Goal: Task Accomplishment & Management: Complete application form

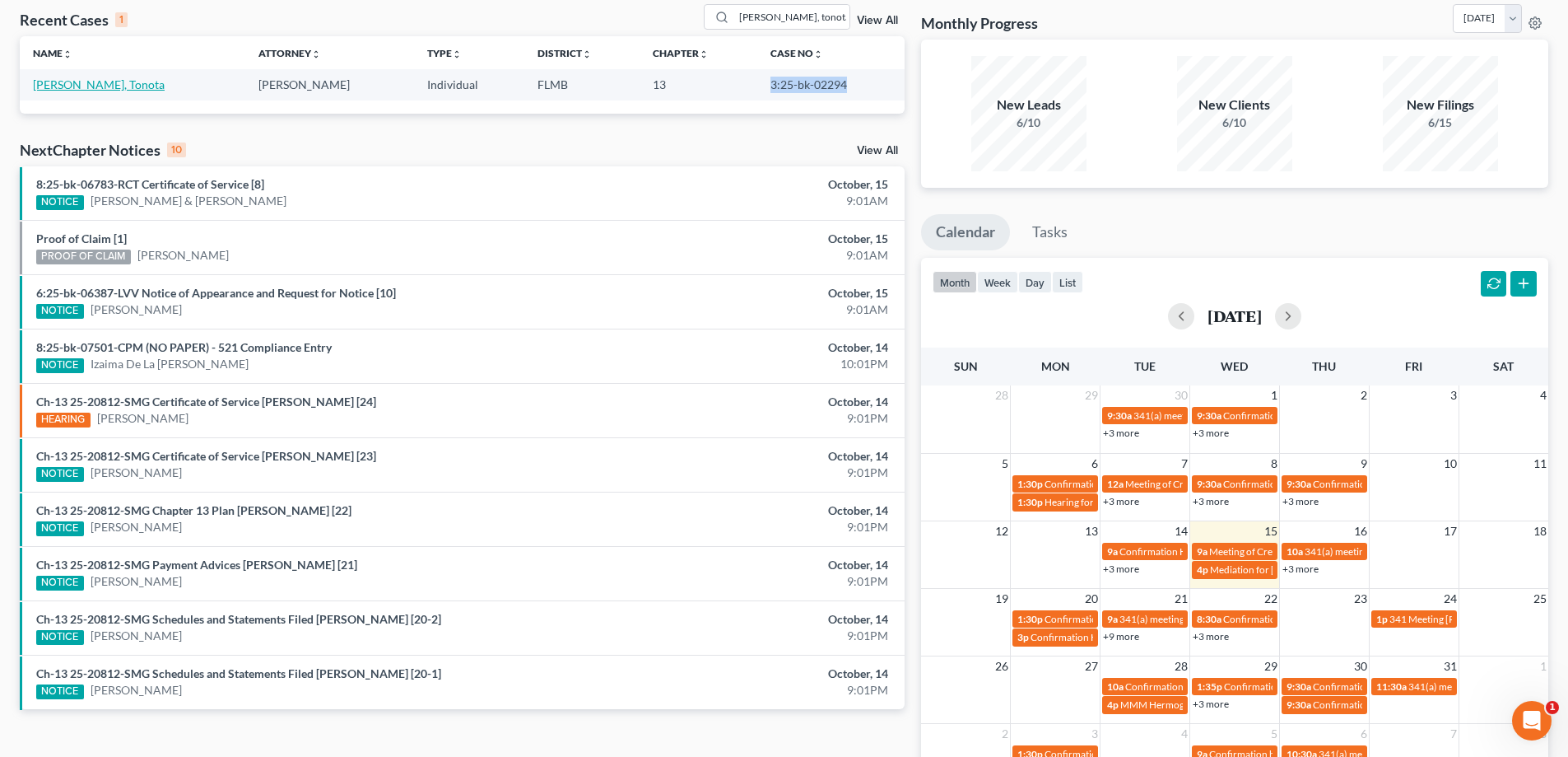
click at [84, 84] on link "[PERSON_NAME], Tonota" at bounding box center [99, 84] width 132 height 14
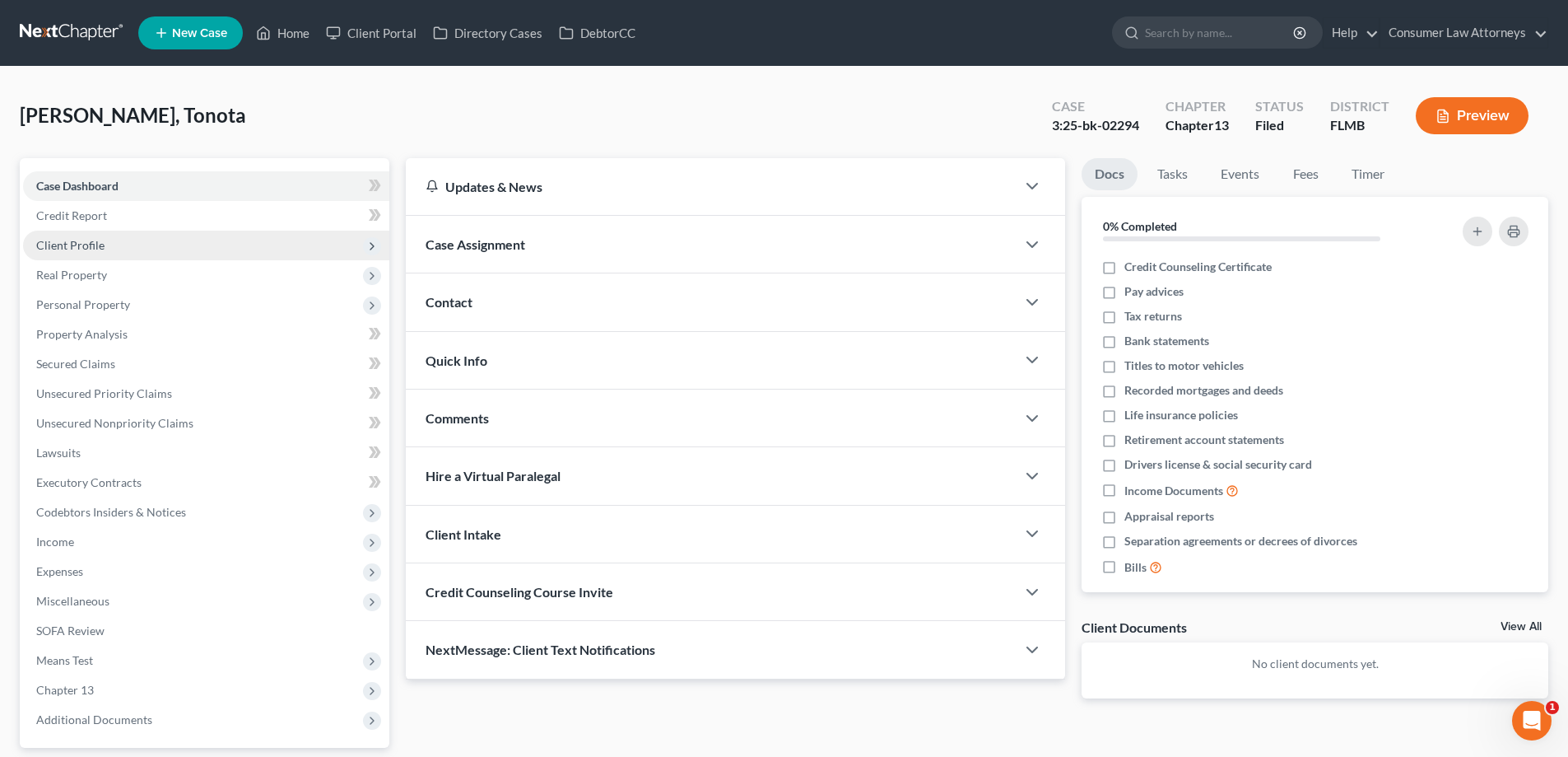
click at [83, 247] on span "Client Profile" at bounding box center [70, 245] width 68 height 14
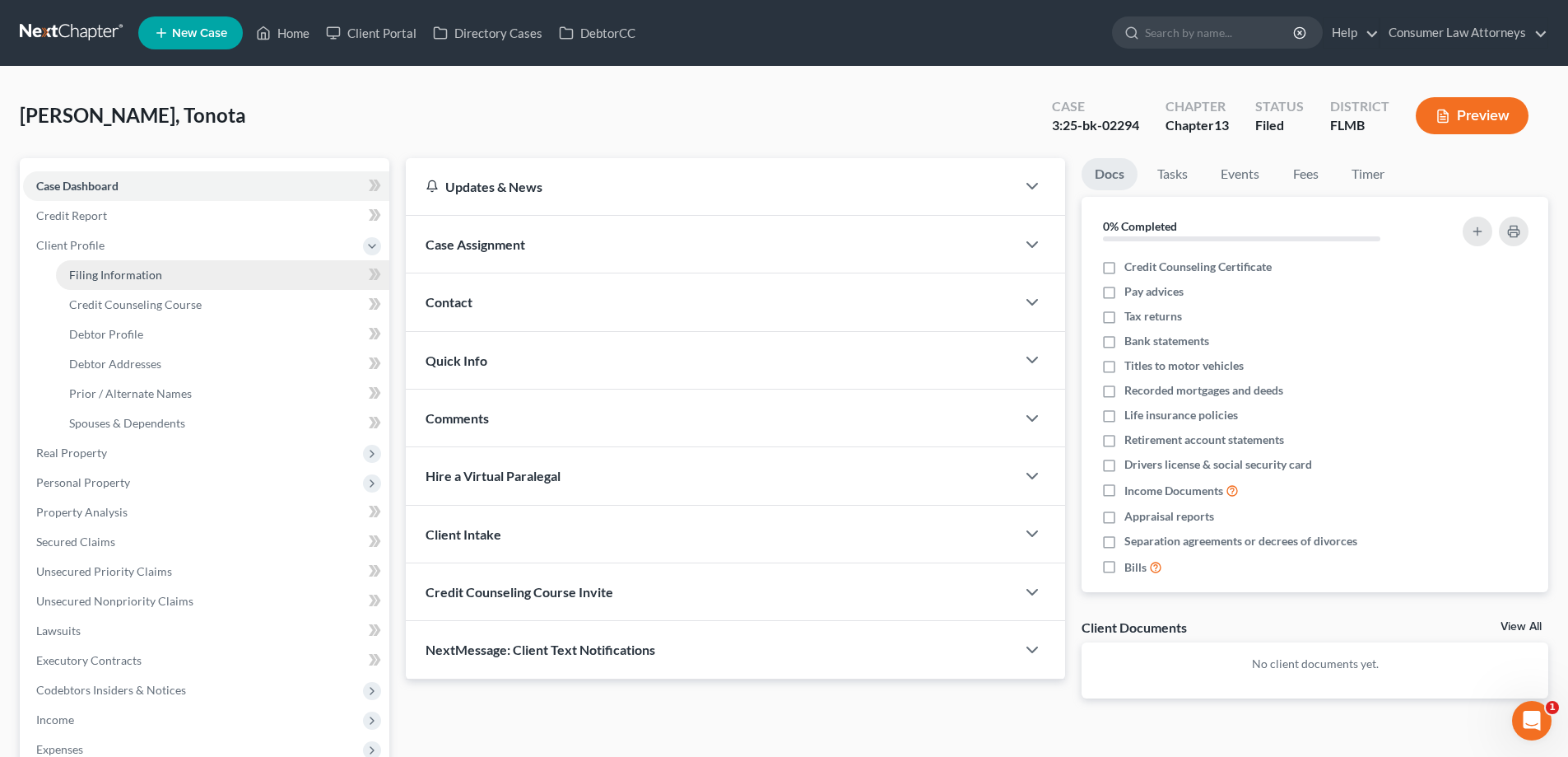
click at [134, 271] on span "Filing Information" at bounding box center [116, 275] width 93 height 14
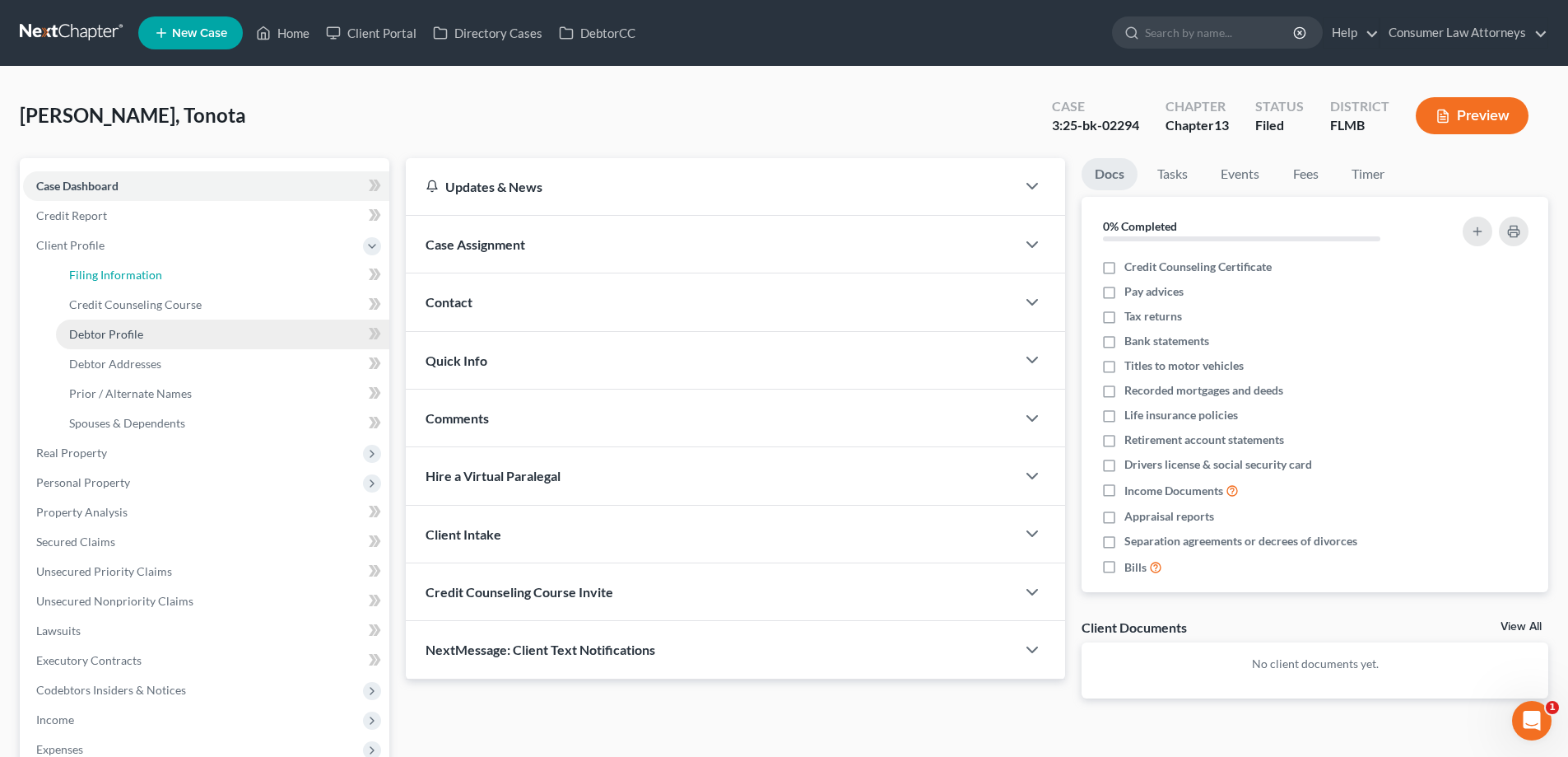
select select "1"
select select "0"
select select "3"
select select "0"
select select "9"
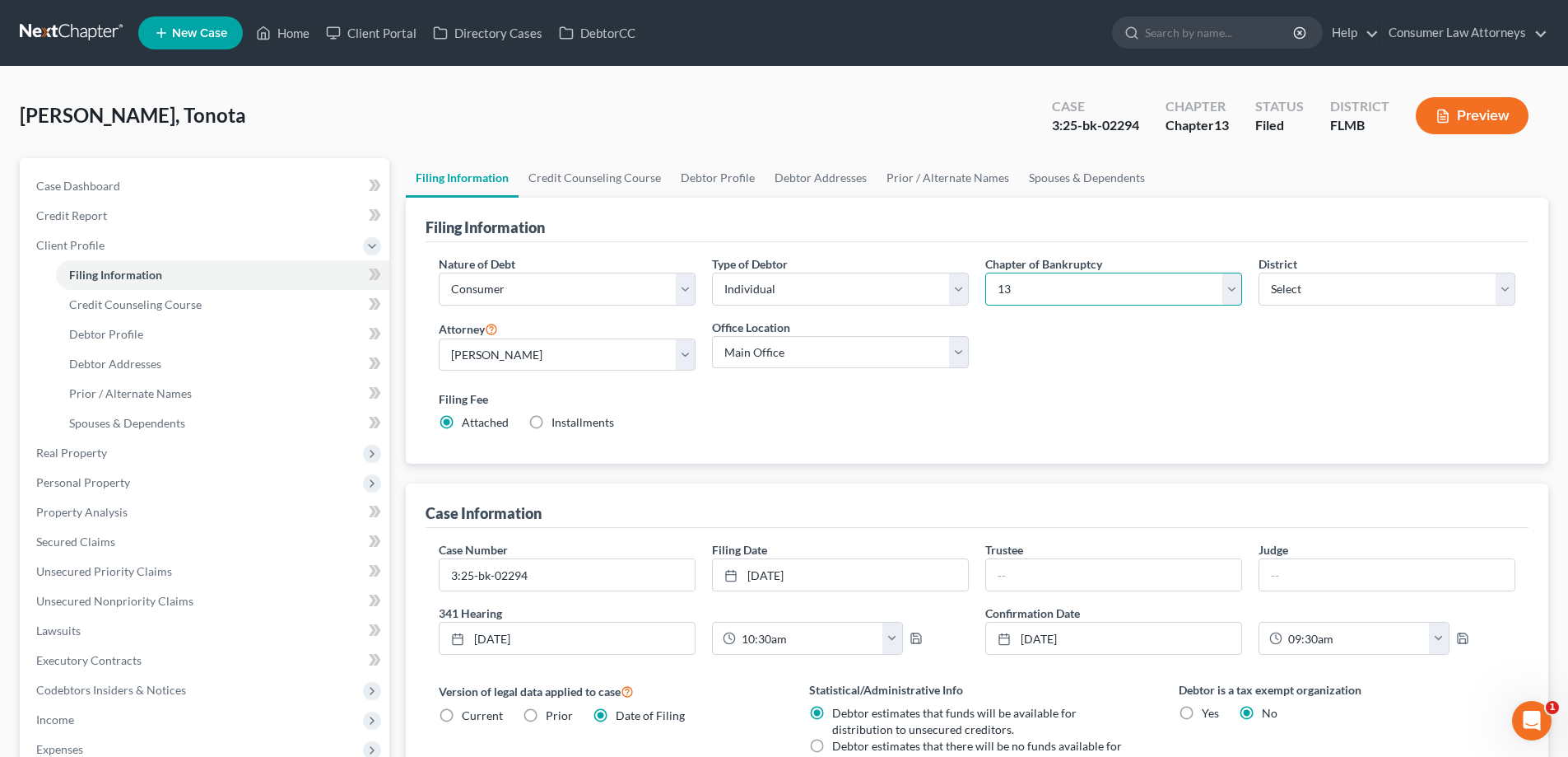
click at [1091, 299] on select "Select 7 11 12 13" at bounding box center [1114, 289] width 257 height 33
select select "0"
click at [985, 273] on select "Select 7 11 12 13" at bounding box center [1114, 289] width 257 height 33
drag, startPoint x: 313, startPoint y: 42, endPoint x: 293, endPoint y: 35, distance: 21.2
click at [312, 41] on link "Home" at bounding box center [283, 32] width 70 height 30
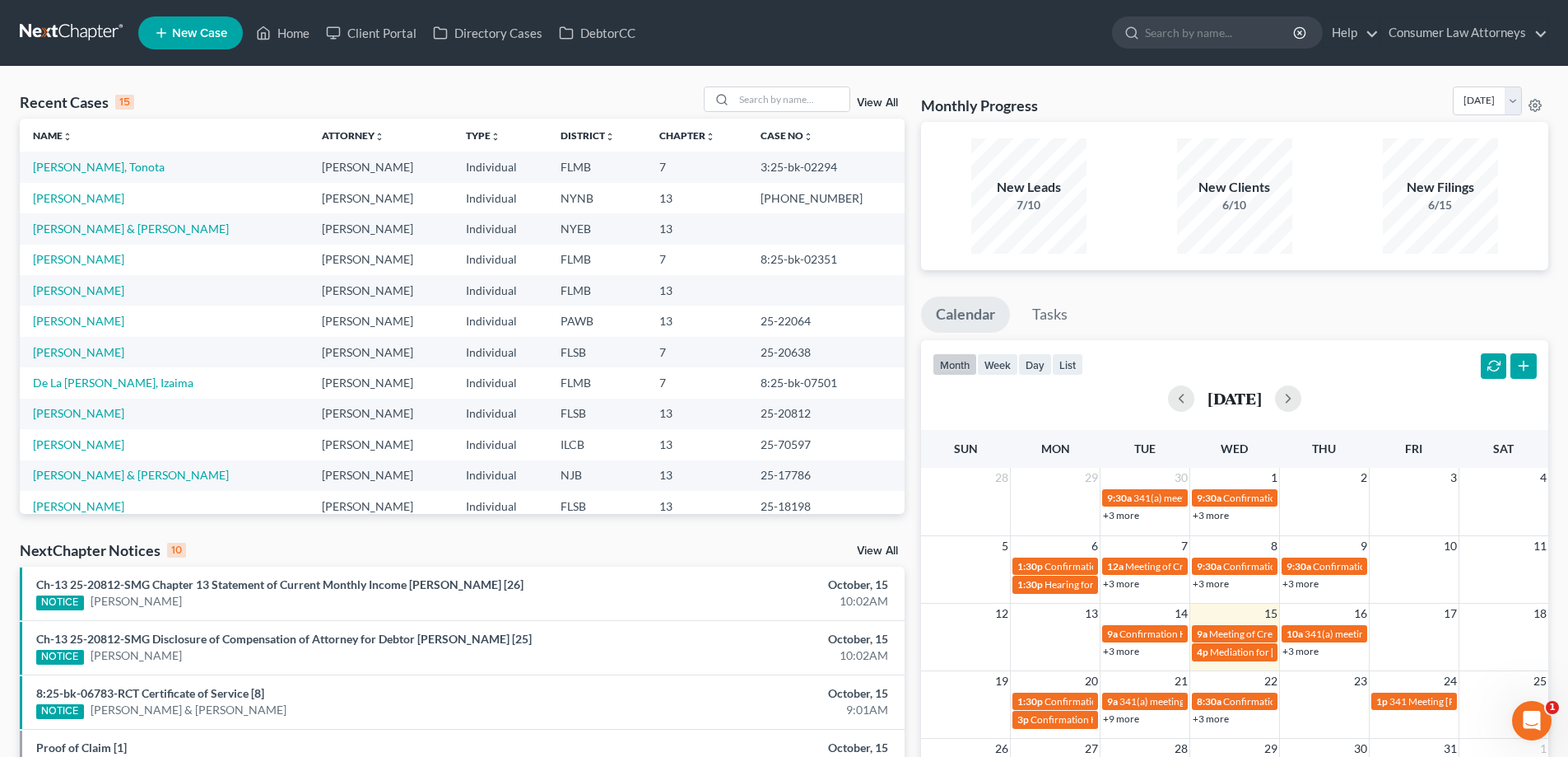
click at [83, 207] on td "[PERSON_NAME]" at bounding box center [164, 198] width 289 height 31
click at [83, 202] on link "[PERSON_NAME]" at bounding box center [79, 198] width 92 height 14
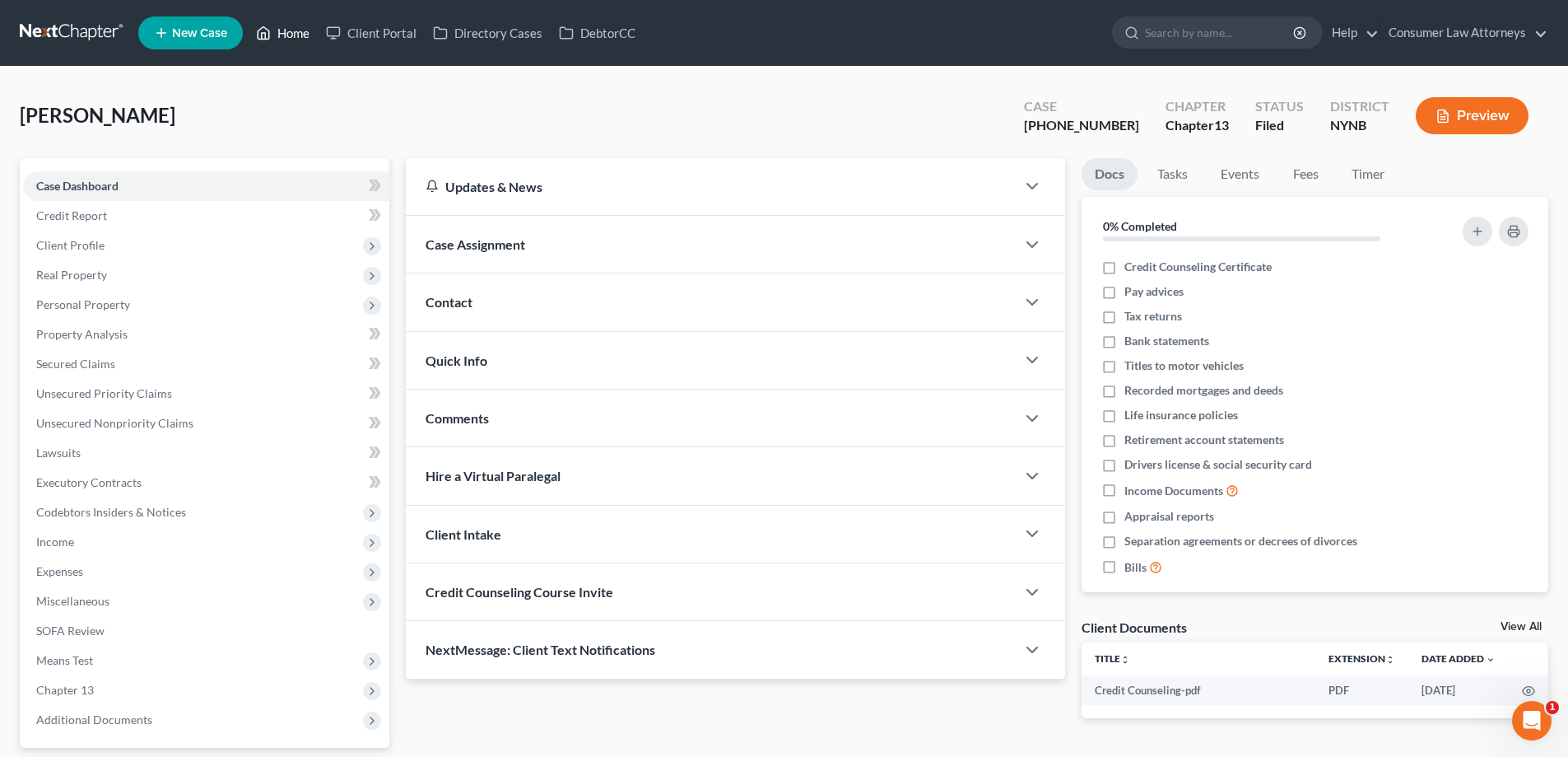
click at [276, 39] on link "Home" at bounding box center [283, 32] width 70 height 30
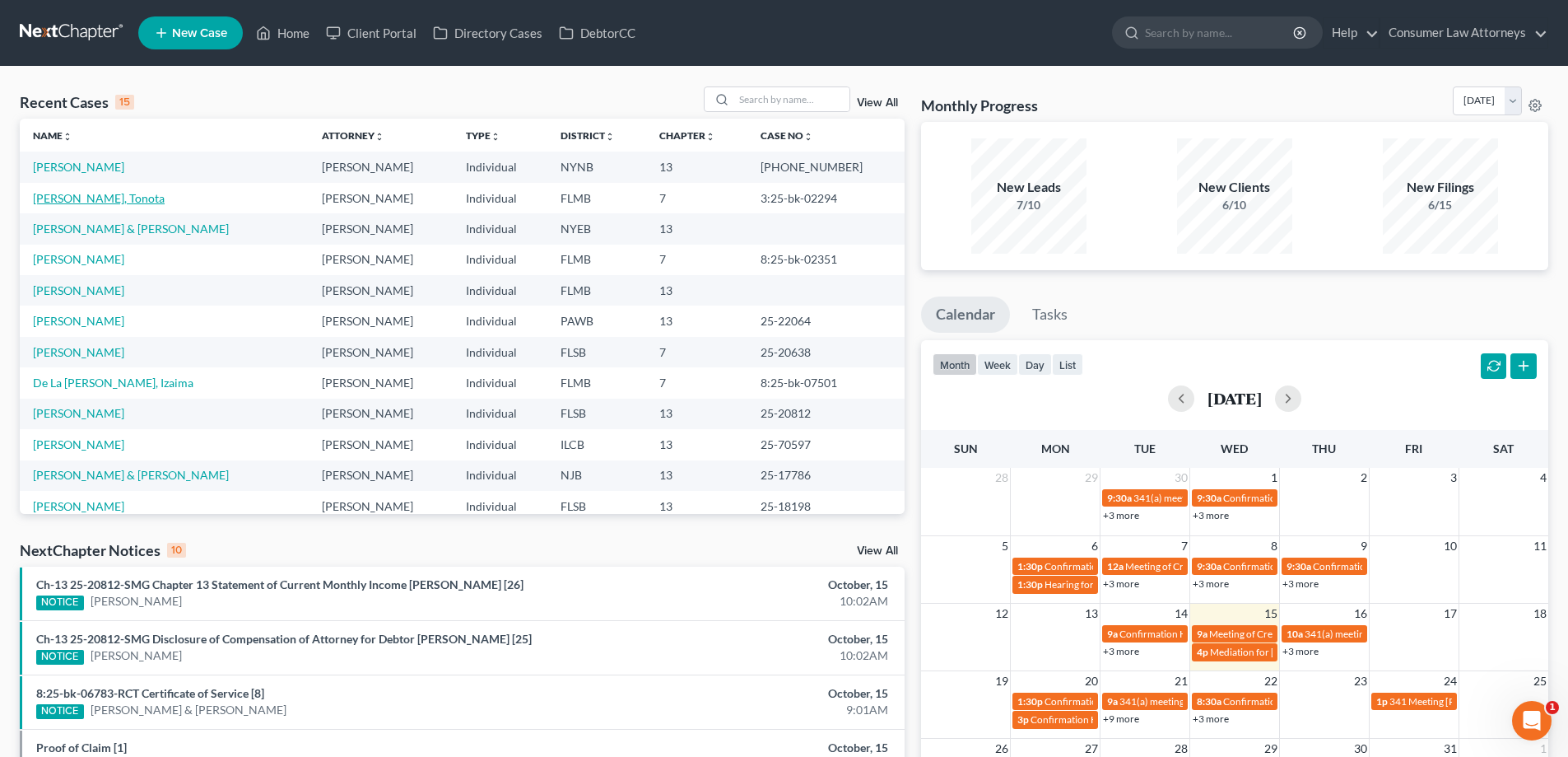
click at [80, 201] on link "[PERSON_NAME], Tonota" at bounding box center [99, 198] width 132 height 14
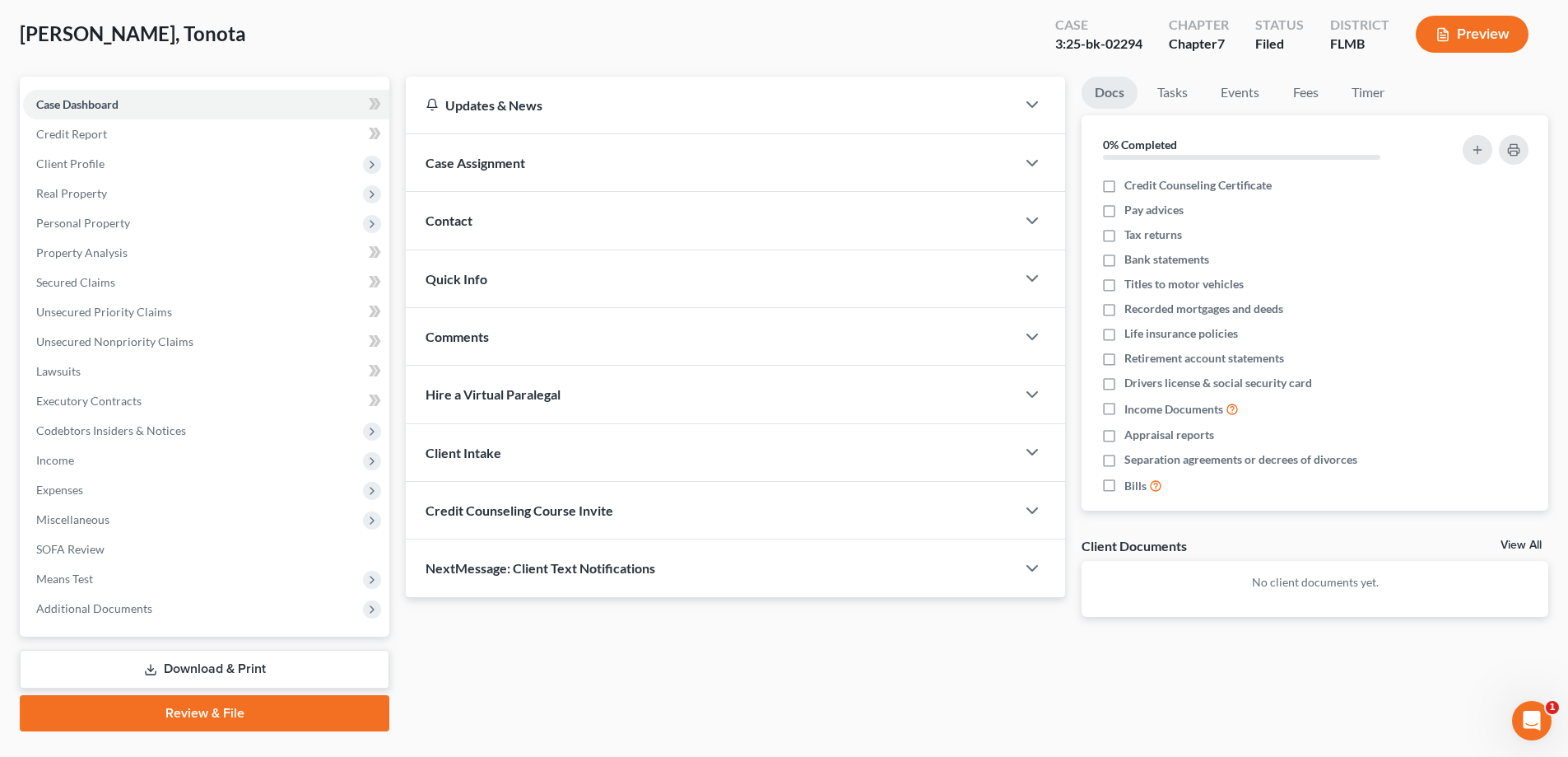
scroll to position [83, 0]
click at [300, 659] on link "Download & Print" at bounding box center [205, 668] width 370 height 39
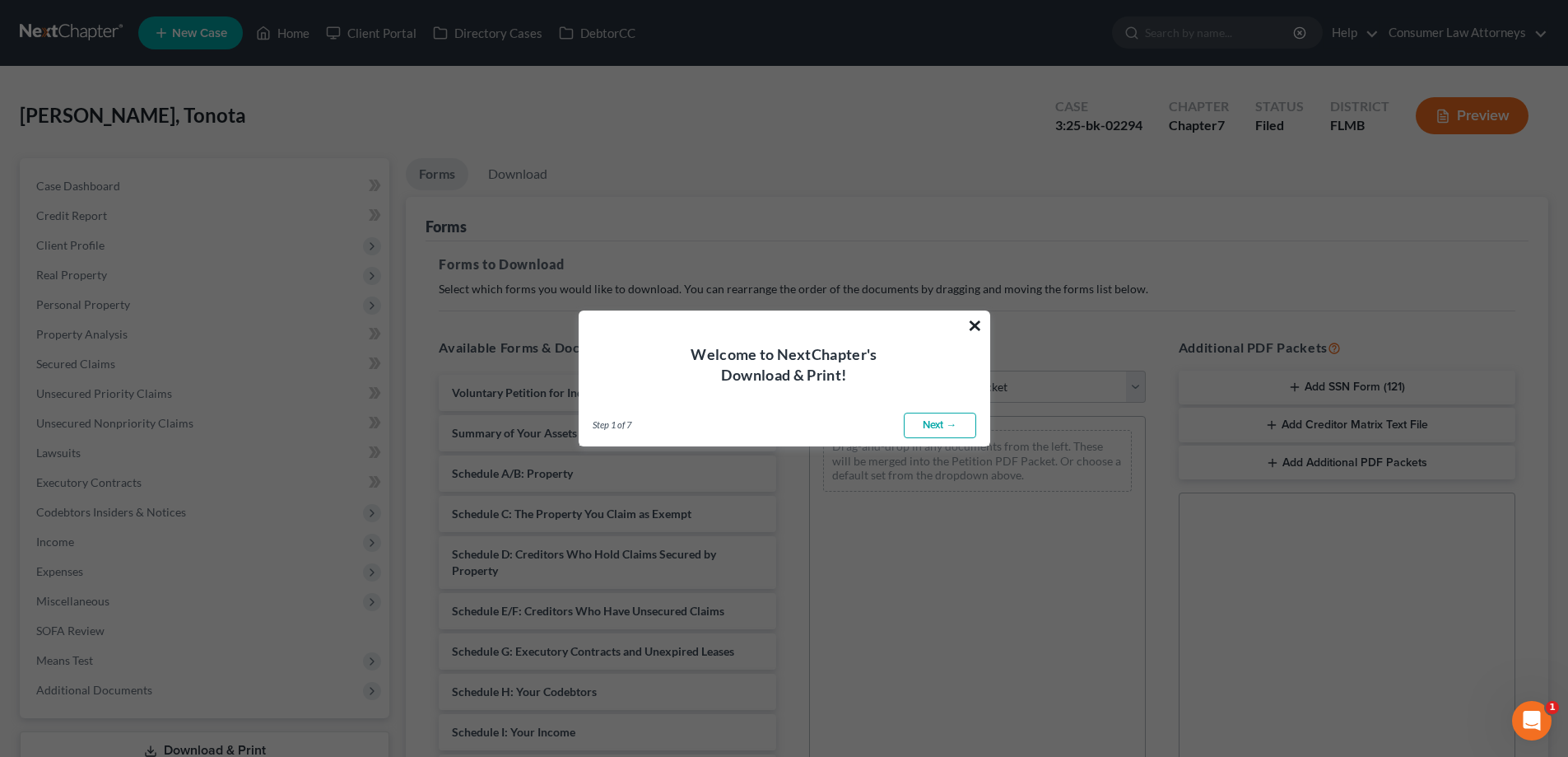
click at [968, 331] on button "×" at bounding box center [974, 325] width 15 height 26
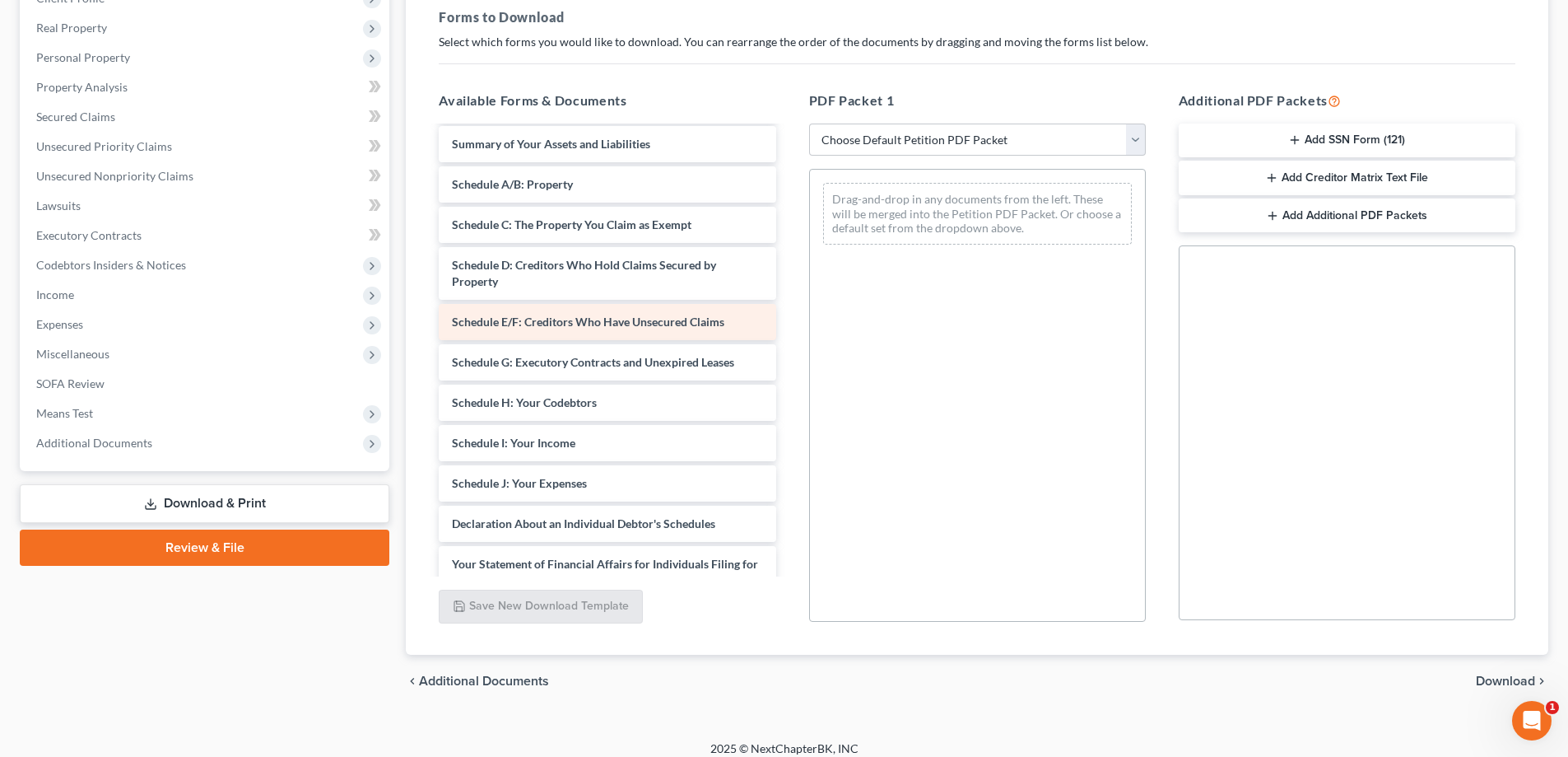
scroll to position [83, 0]
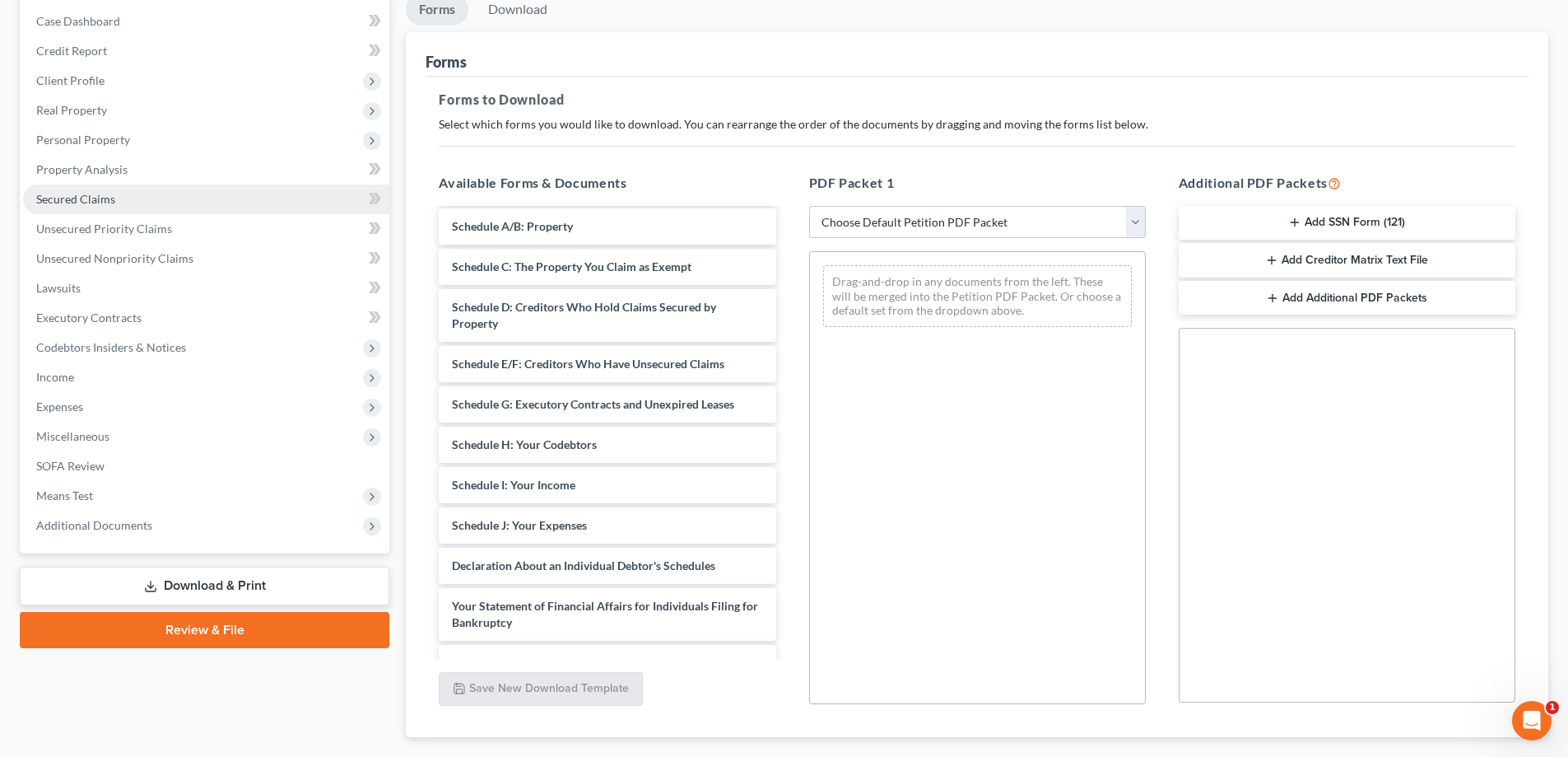
click at [92, 194] on span "Secured Claims" at bounding box center [75, 199] width 79 height 14
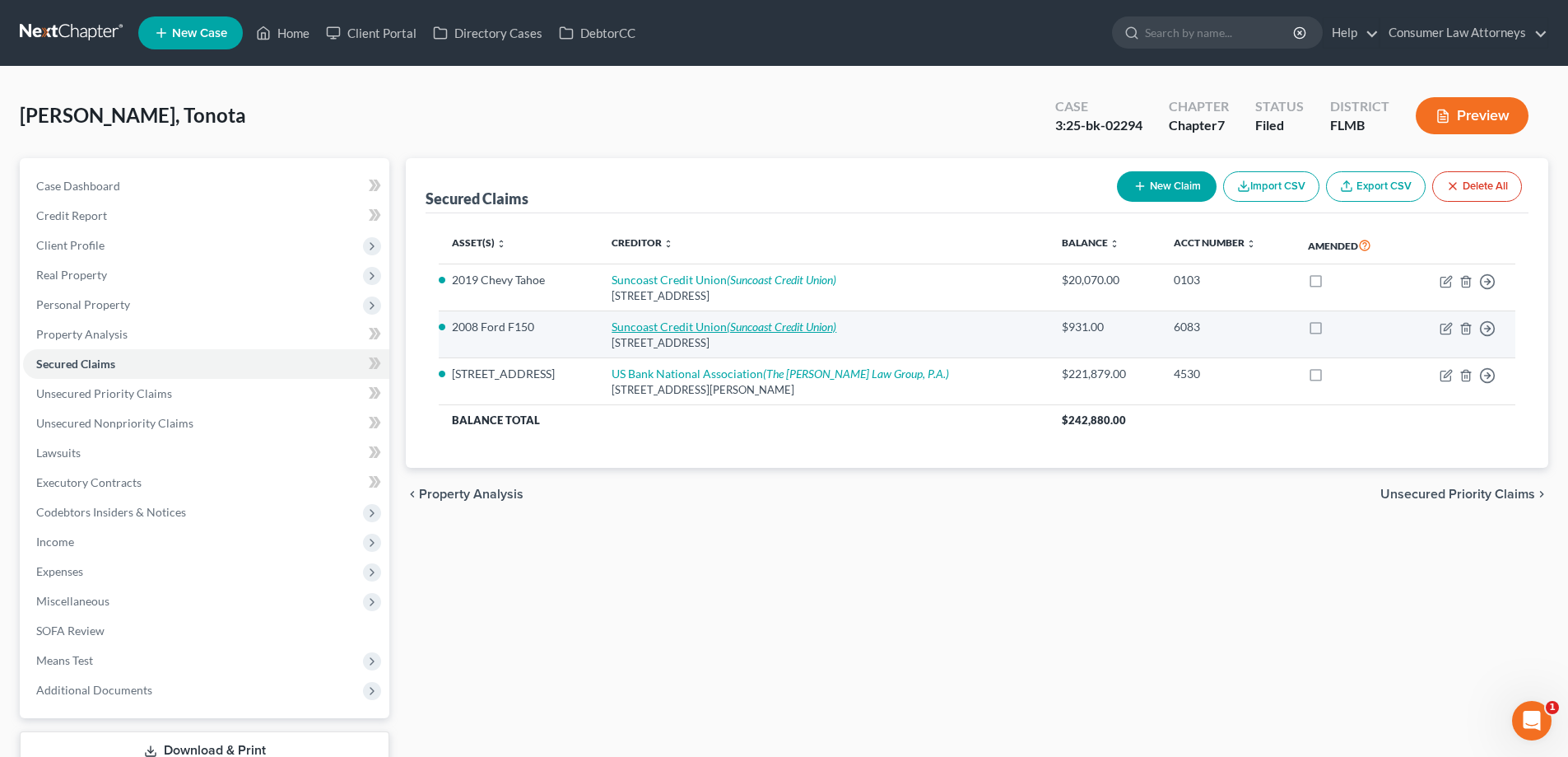
click at [696, 324] on link "Suncoast Credit Union (Suncoast Credit Union)" at bounding box center [723, 327] width 224 height 14
select select "9"
select select "0"
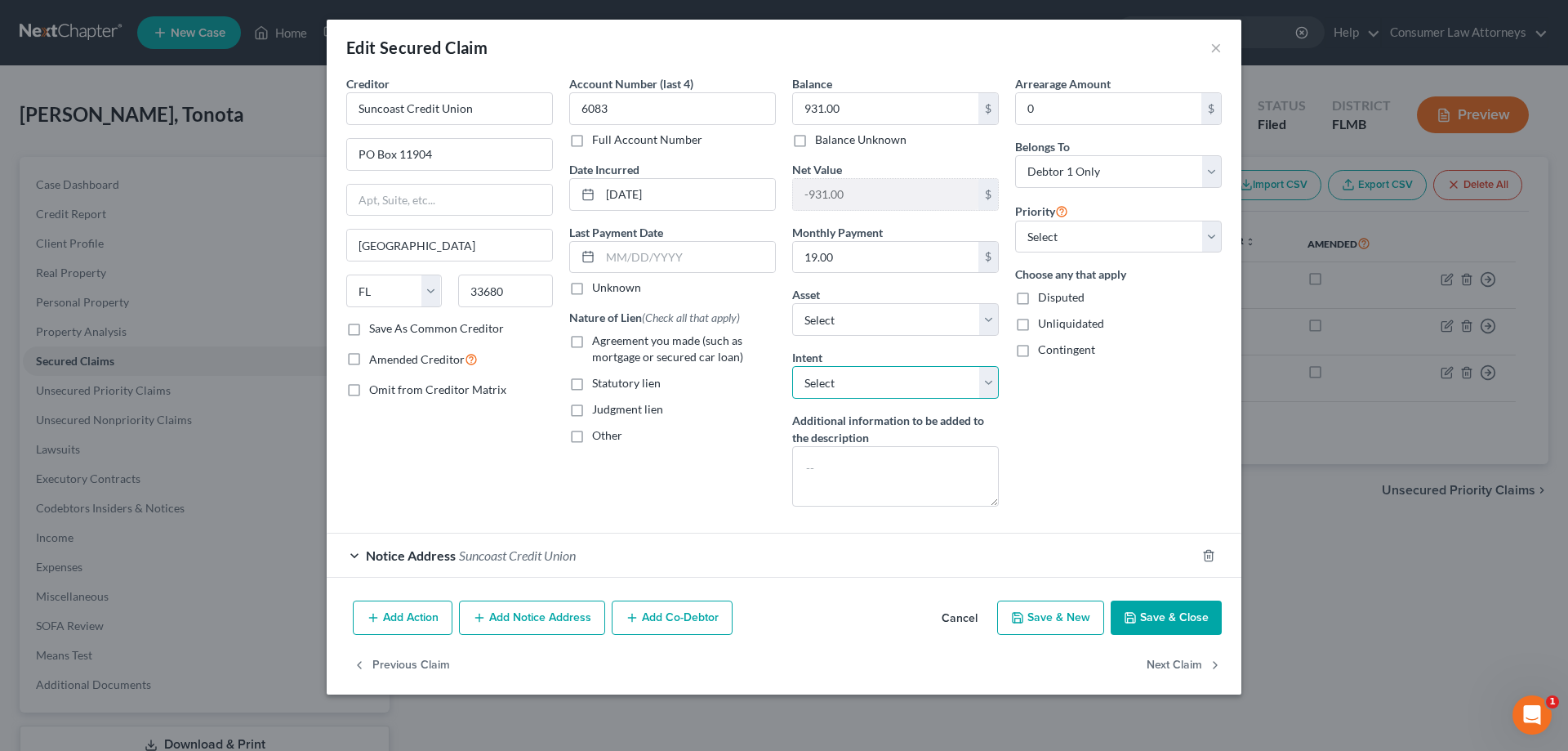
click at [904, 388] on select "Select Surrender Redeem Reaffirm Avoid Other" at bounding box center [895, 382] width 207 height 33
select select "2"
click at [792, 366] on select "Select Surrender Redeem Reaffirm Avoid Other" at bounding box center [895, 382] width 207 height 33
click at [1179, 620] on button "Save & Close" at bounding box center [1166, 617] width 111 height 35
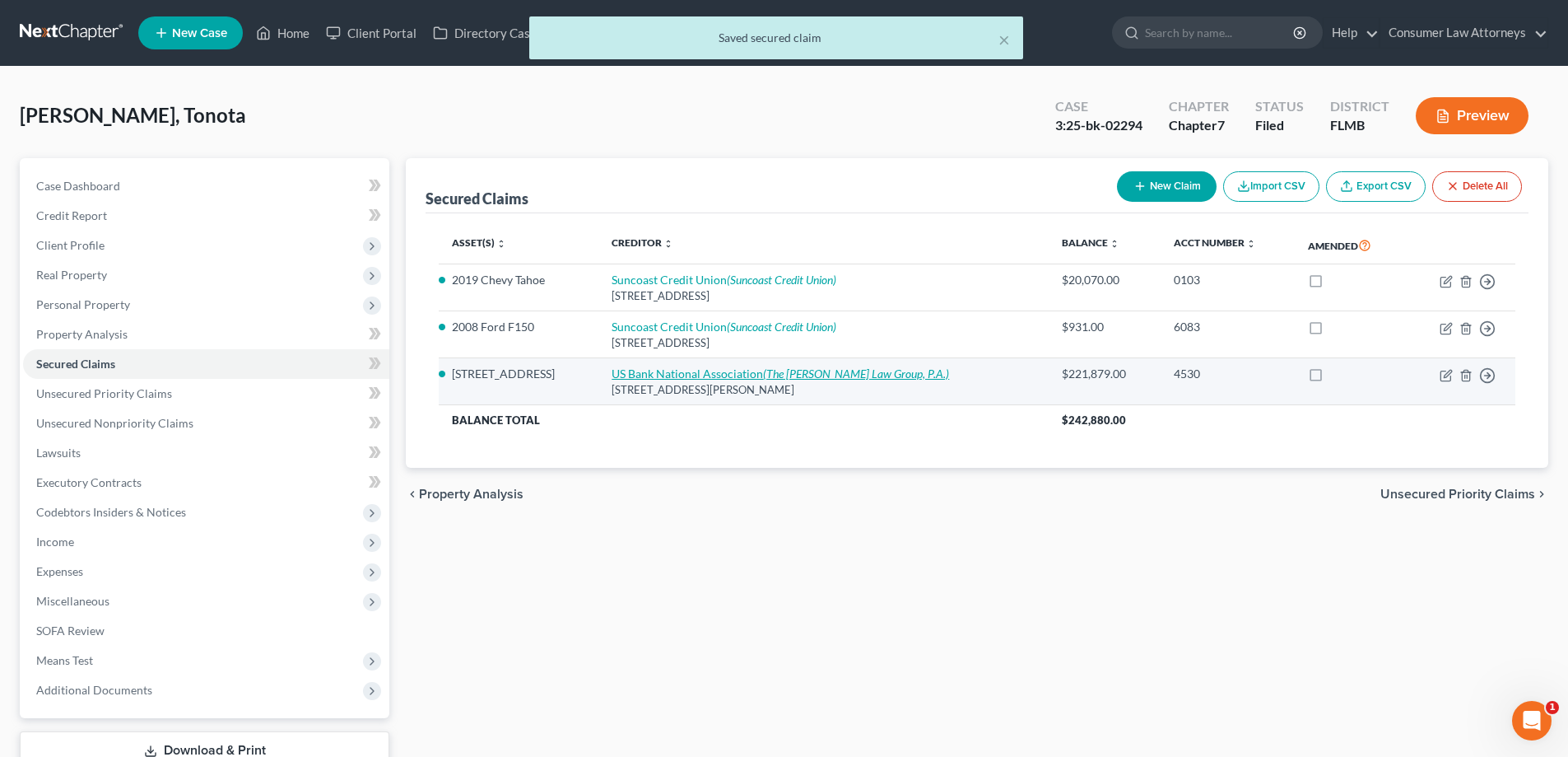
click at [739, 372] on link "US Bank National Association (The [PERSON_NAME] Law Group, P.A.)" at bounding box center [780, 374] width 337 height 14
select select "42"
select select "2"
select select "0"
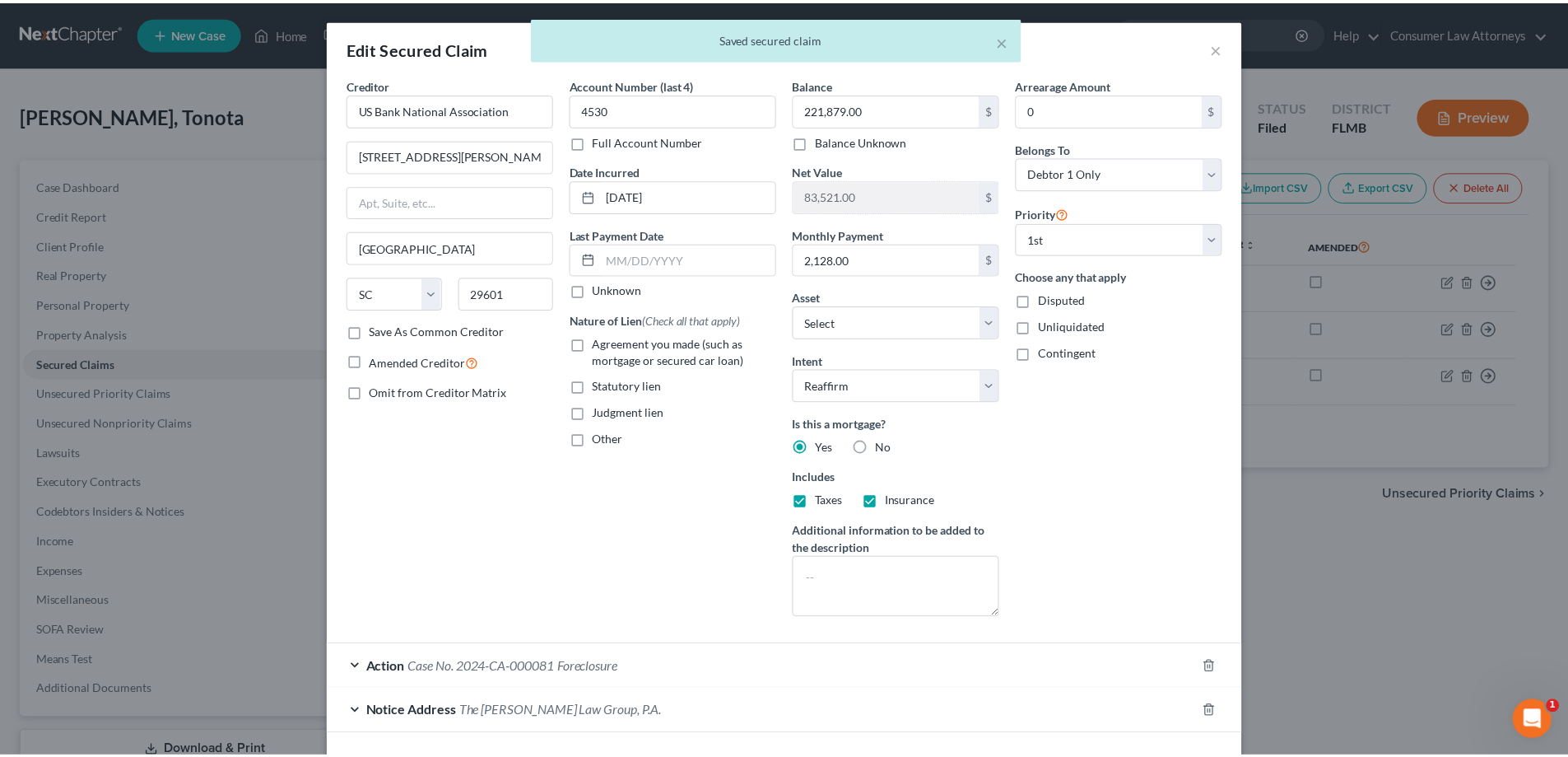
scroll to position [115, 0]
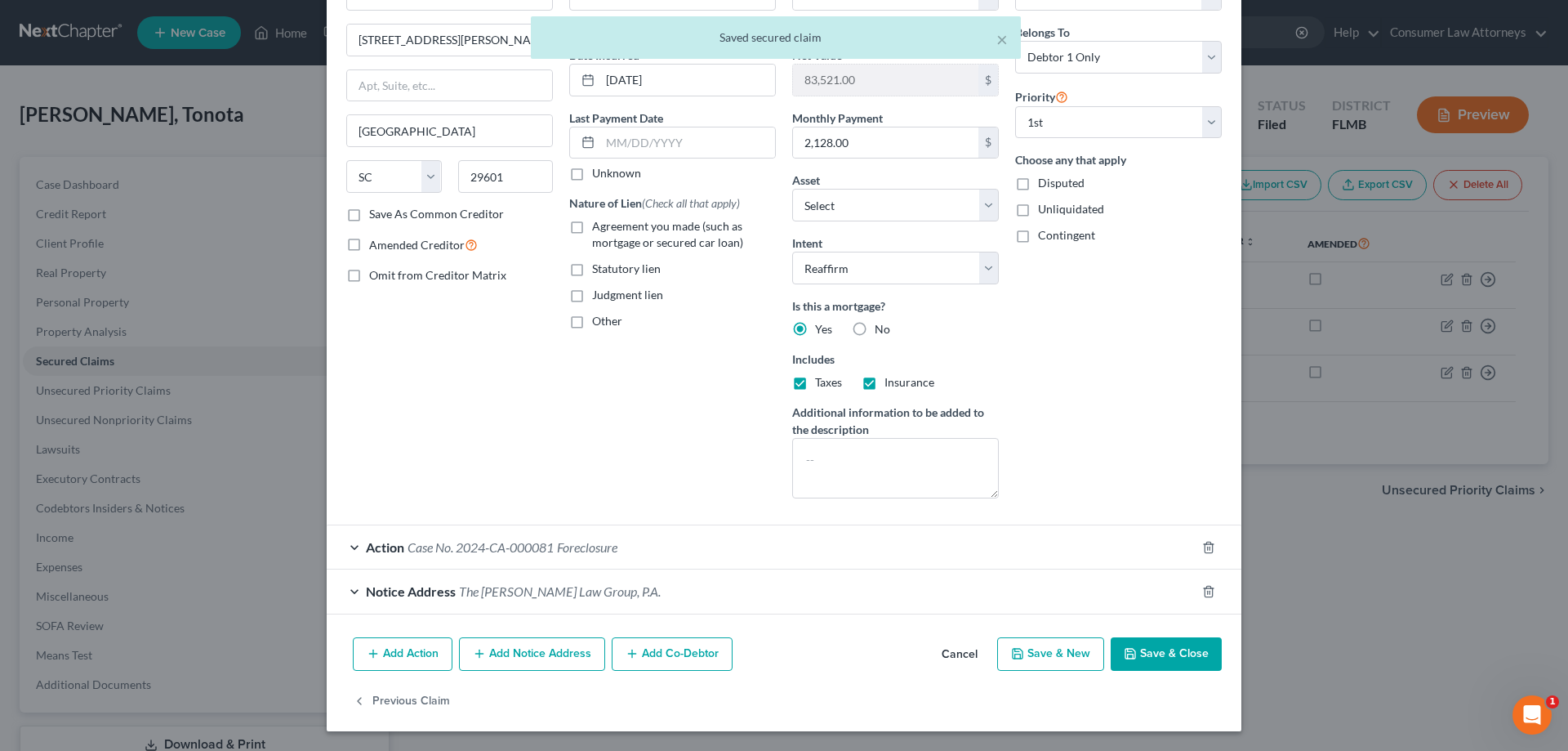
click at [1193, 656] on button "Save & Close" at bounding box center [1166, 654] width 111 height 35
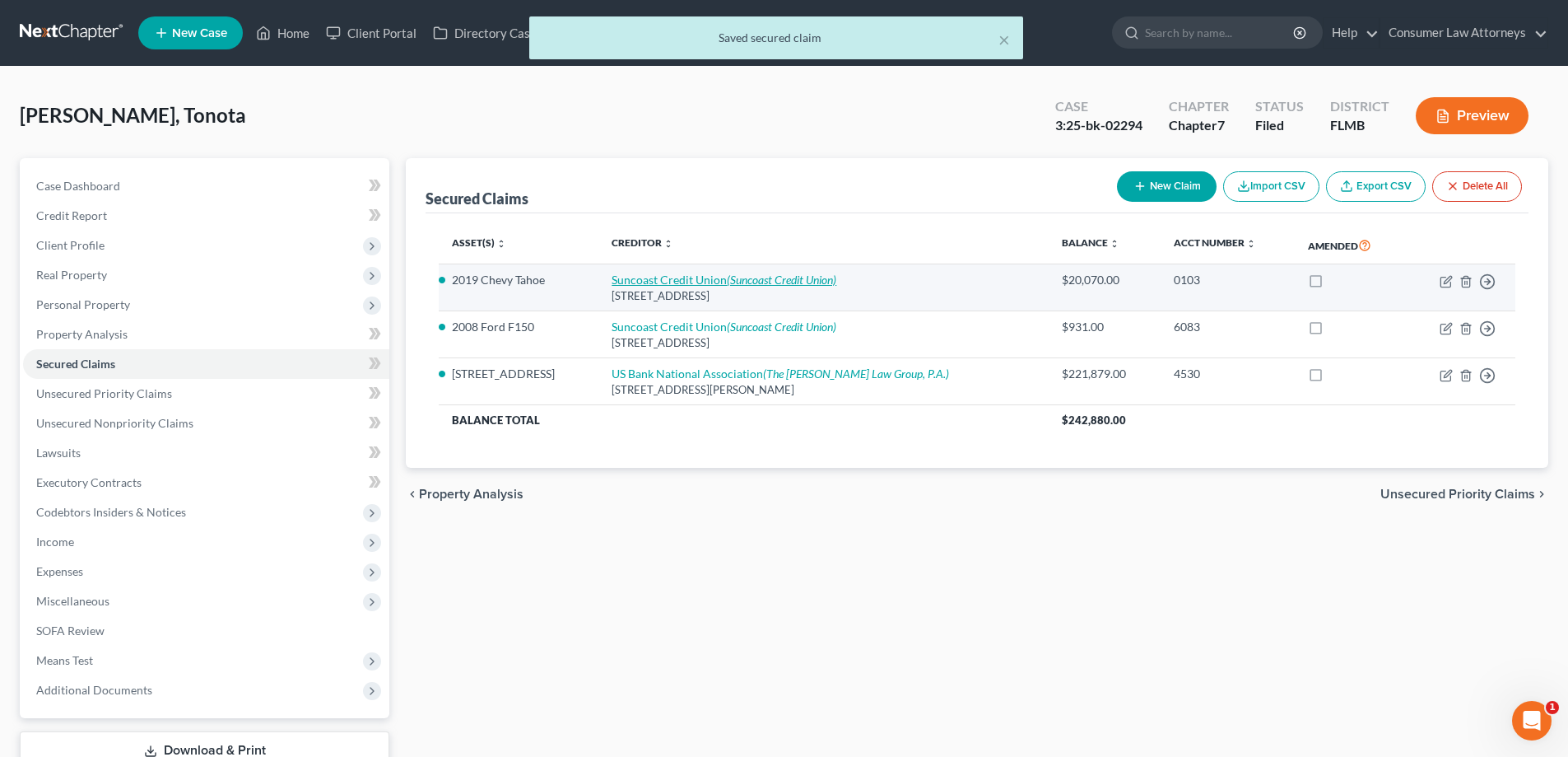
click at [755, 284] on icon "(Suncoast Credit Union)" at bounding box center [782, 280] width 109 height 14
select select "9"
select select "0"
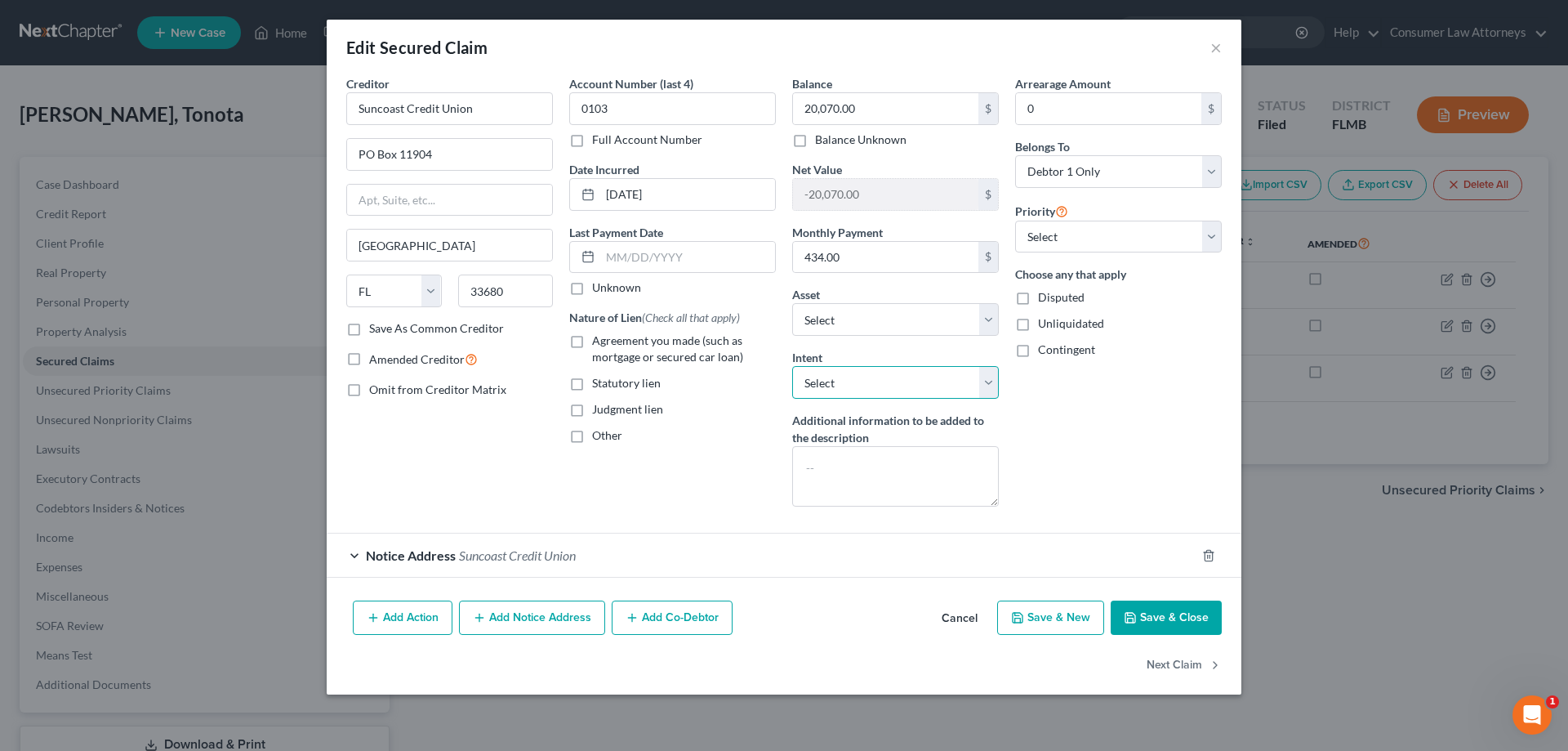
drag, startPoint x: 870, startPoint y: 380, endPoint x: 888, endPoint y: 382, distance: 18.1
click at [870, 380] on select "Select Surrender Redeem Reaffirm Avoid Other" at bounding box center [895, 382] width 207 height 33
select select "2"
click at [792, 366] on select "Select Surrender Redeem Reaffirm Avoid Other" at bounding box center [895, 382] width 207 height 33
click at [1182, 617] on button "Save & Close" at bounding box center [1166, 617] width 111 height 35
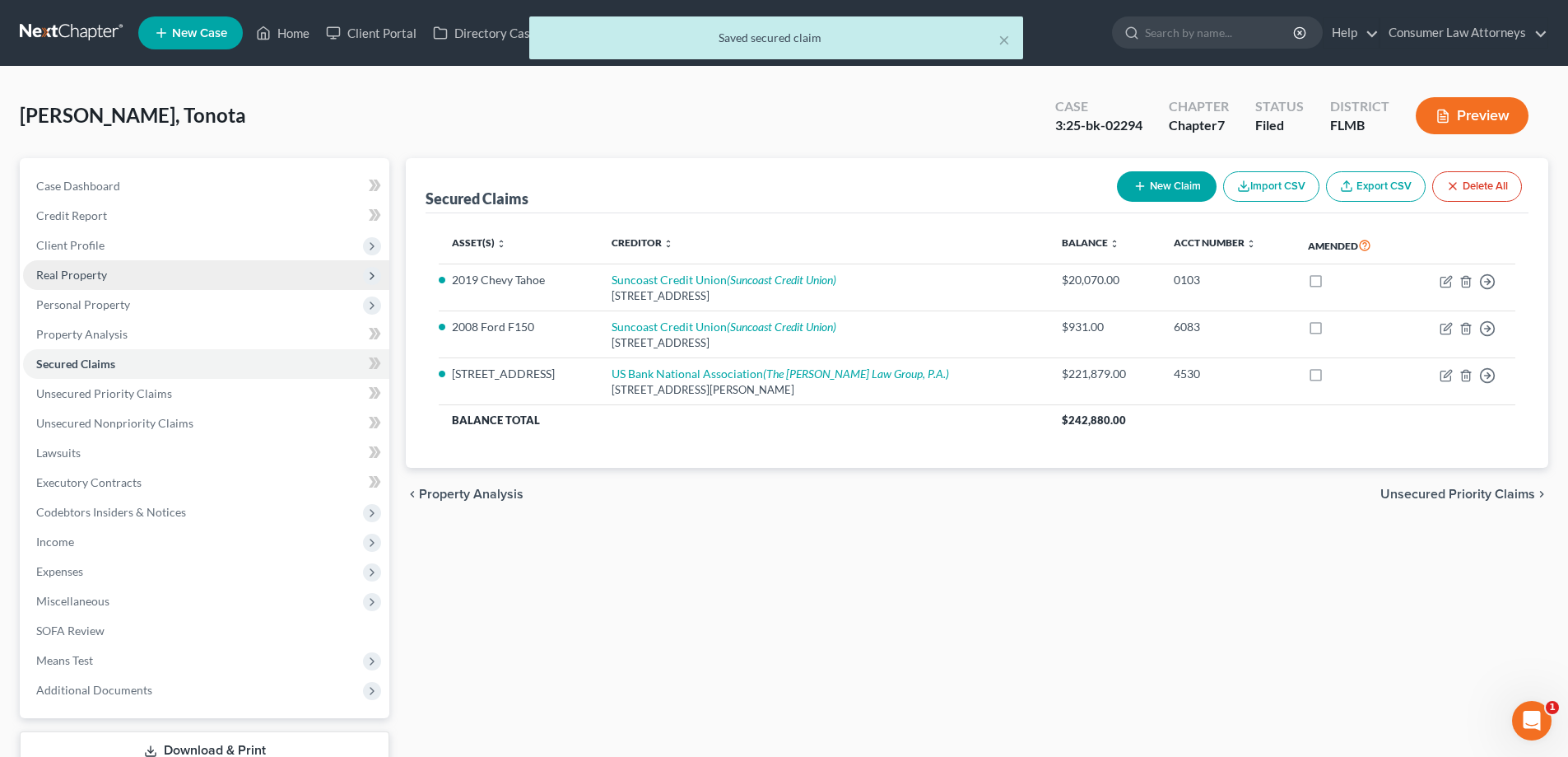
click at [56, 273] on span "Real Property" at bounding box center [71, 275] width 71 height 14
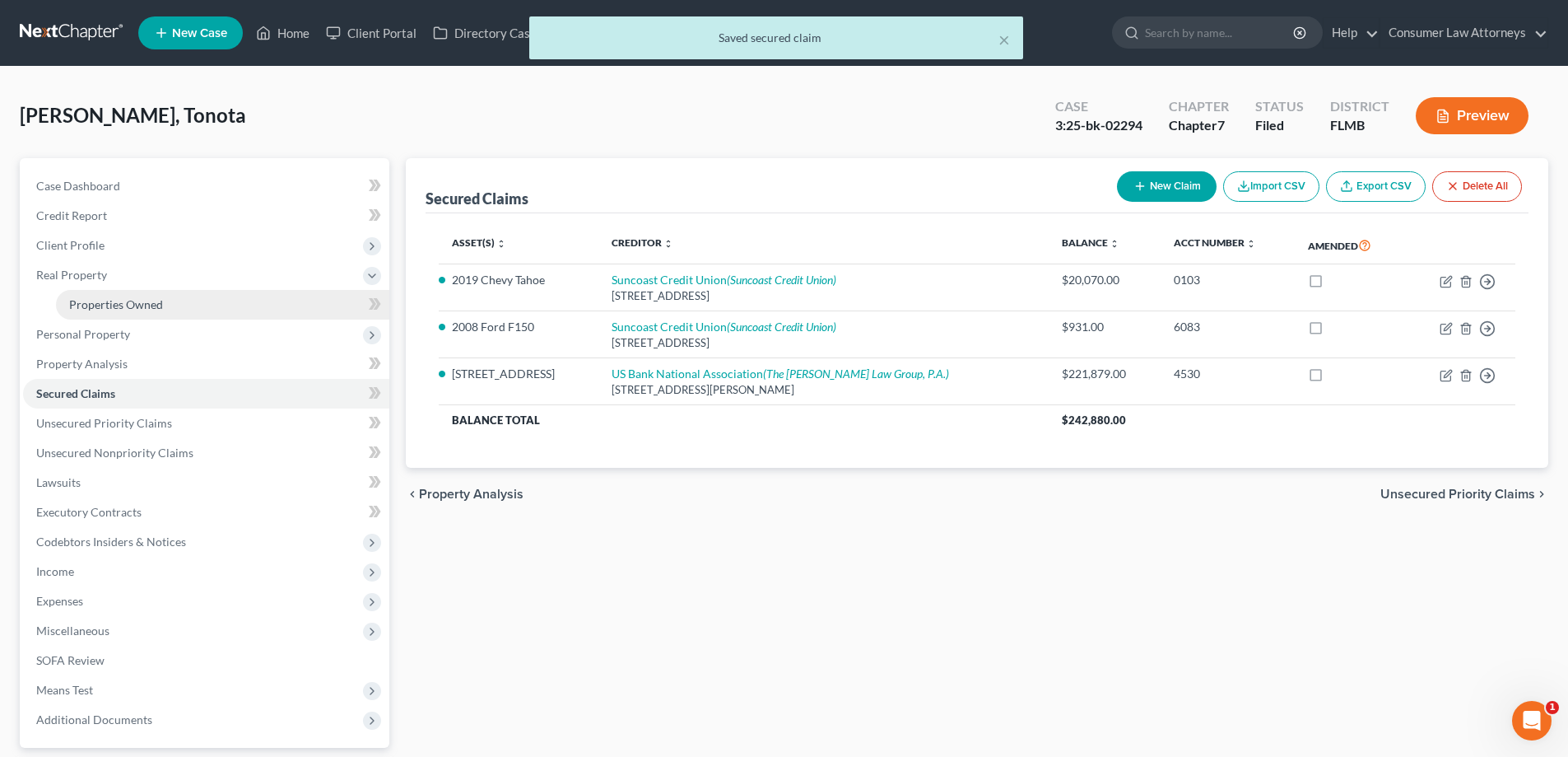
click at [104, 303] on span "Properties Owned" at bounding box center [116, 304] width 94 height 14
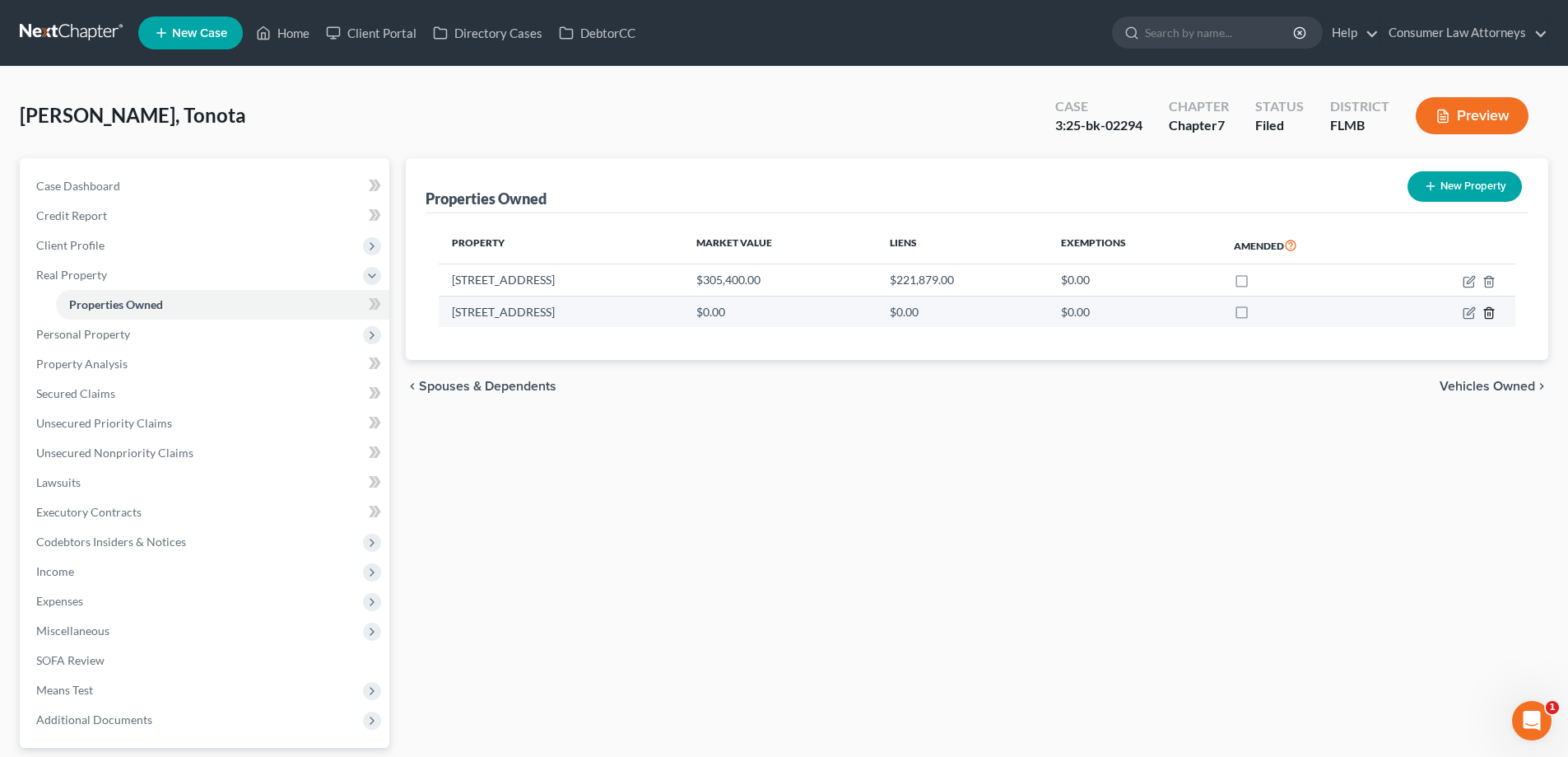
click at [1494, 310] on icon "button" at bounding box center [1489, 312] width 13 height 13
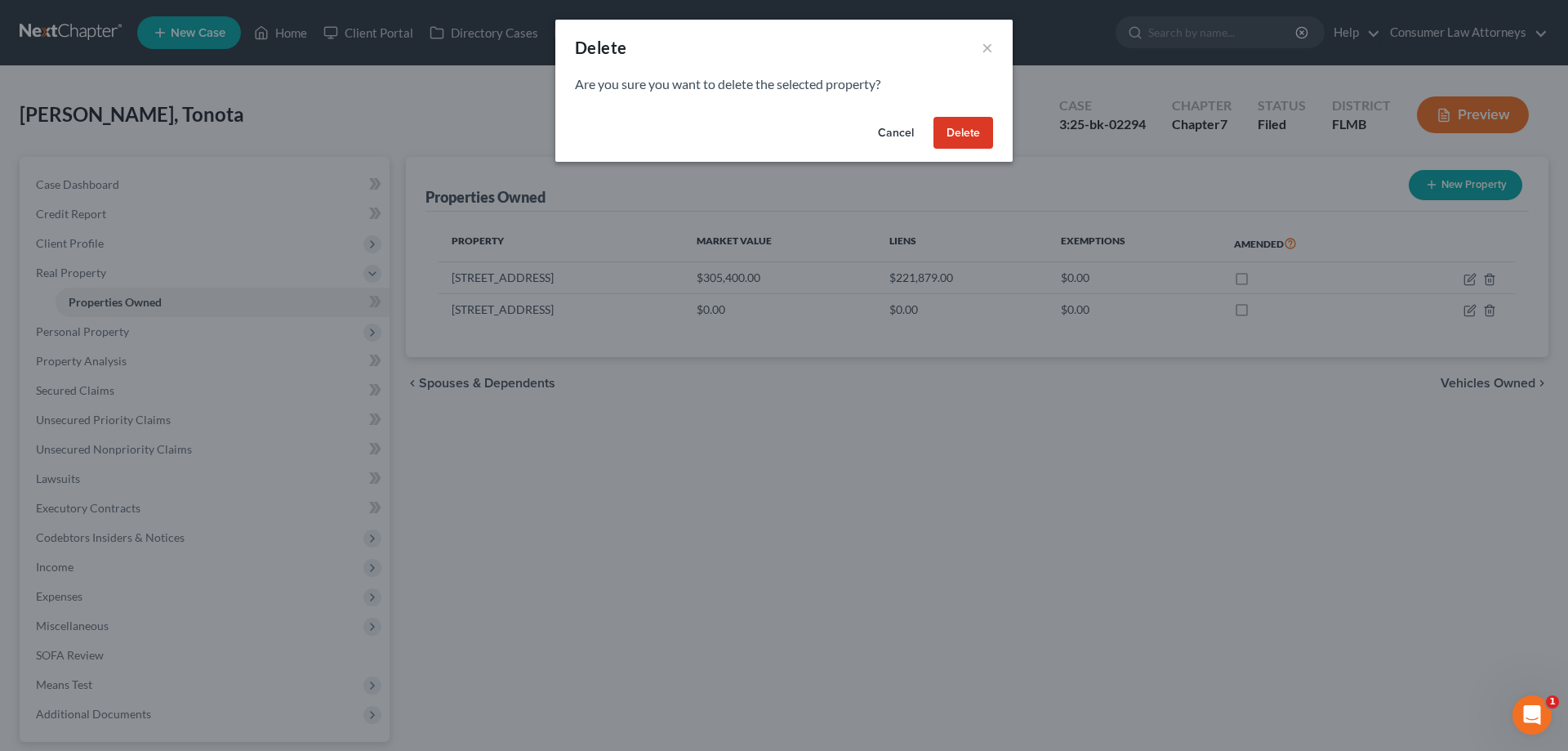
click at [971, 127] on button "Delete" at bounding box center [963, 133] width 60 height 33
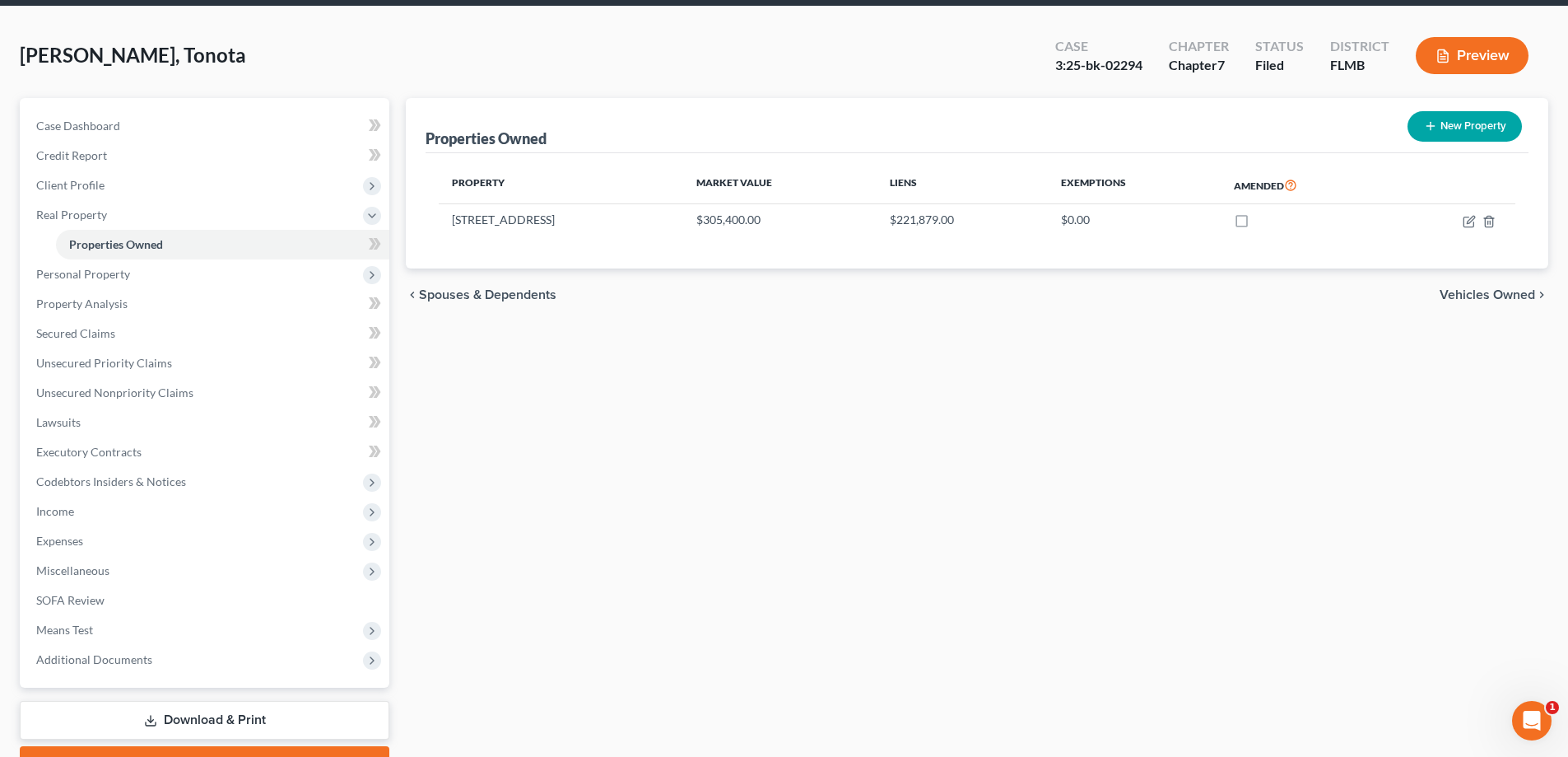
scroll to position [148, 0]
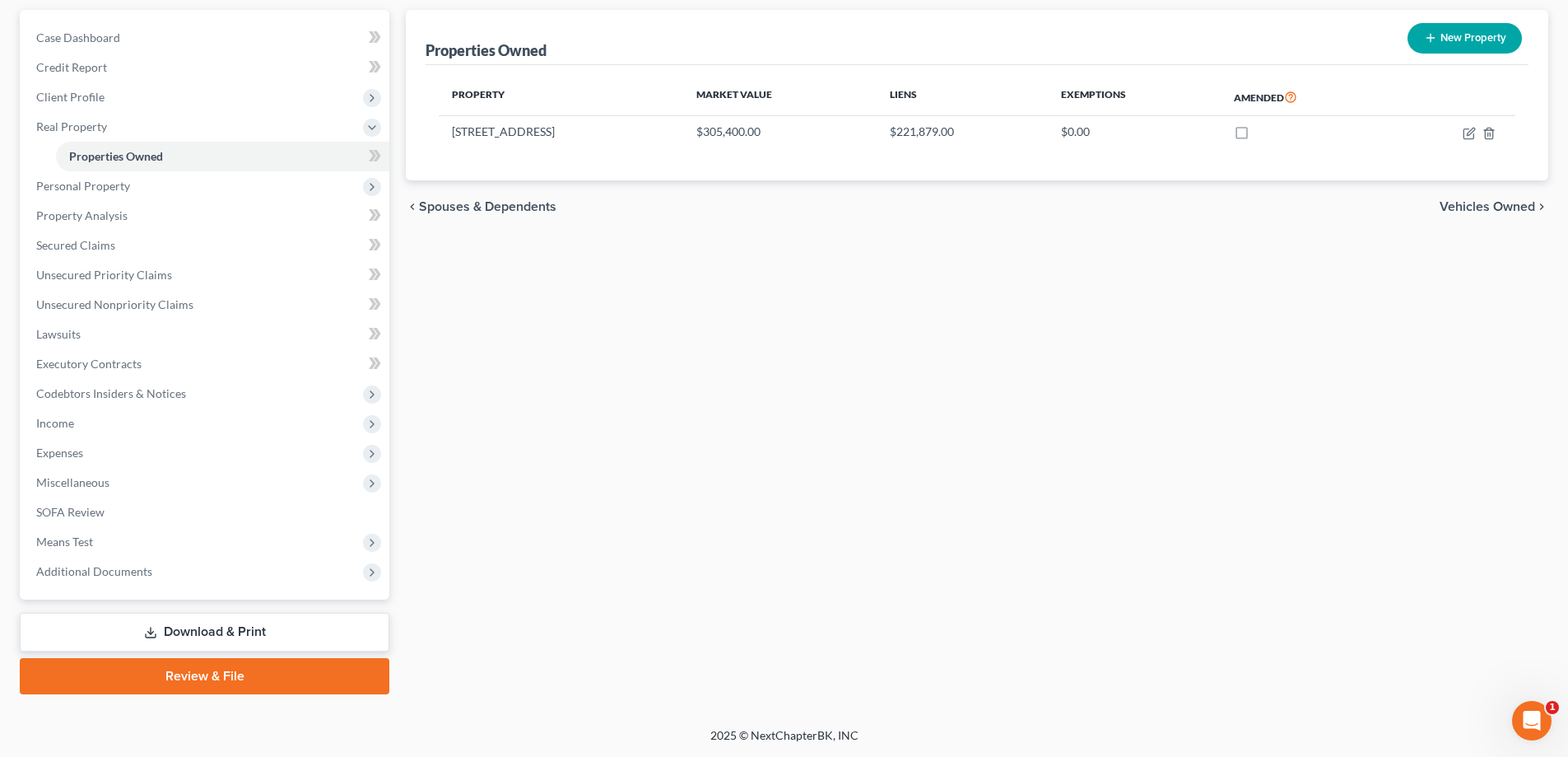
click at [193, 630] on link "Download & Print" at bounding box center [205, 631] width 370 height 39
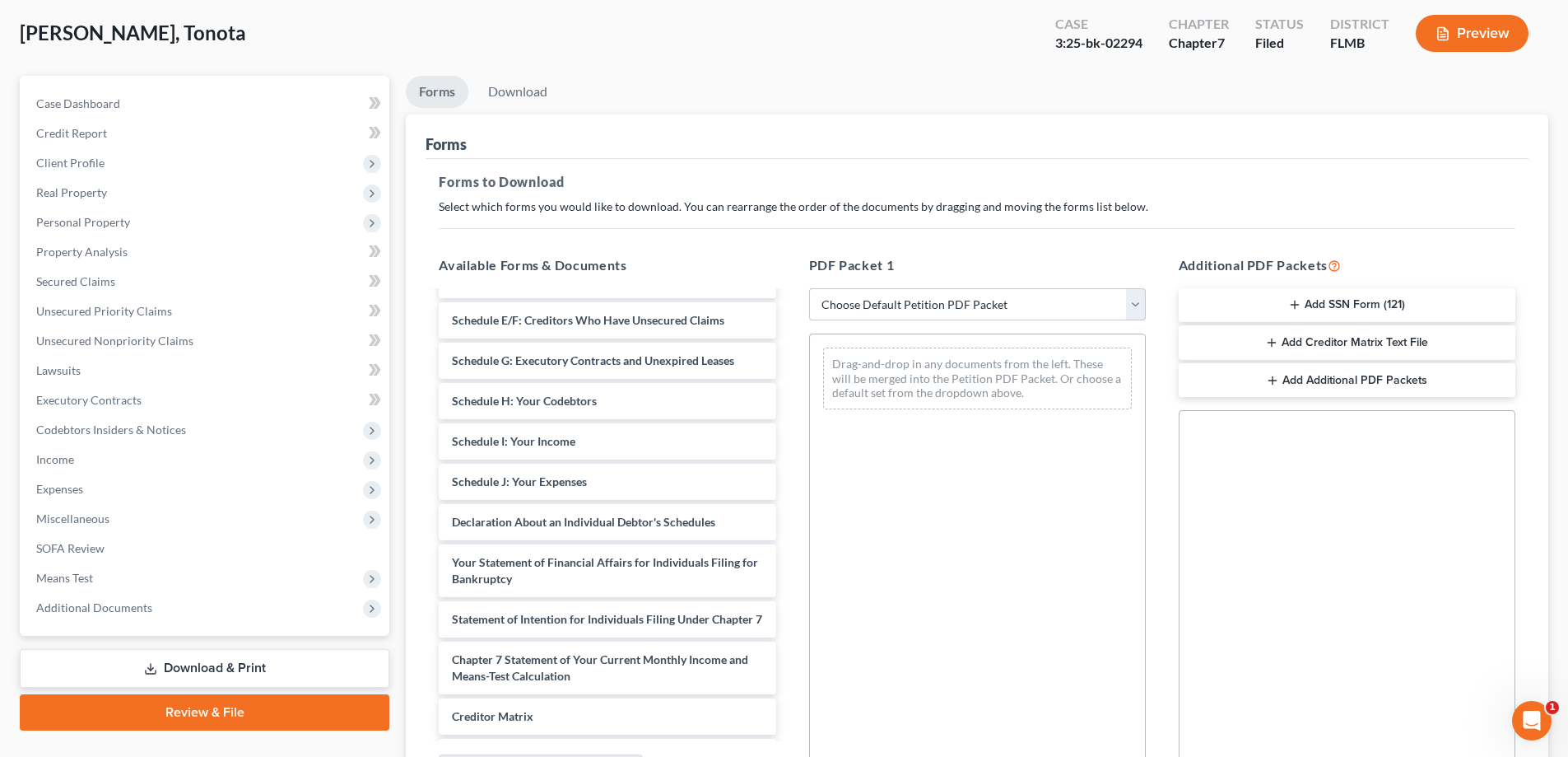
scroll to position [218, 0]
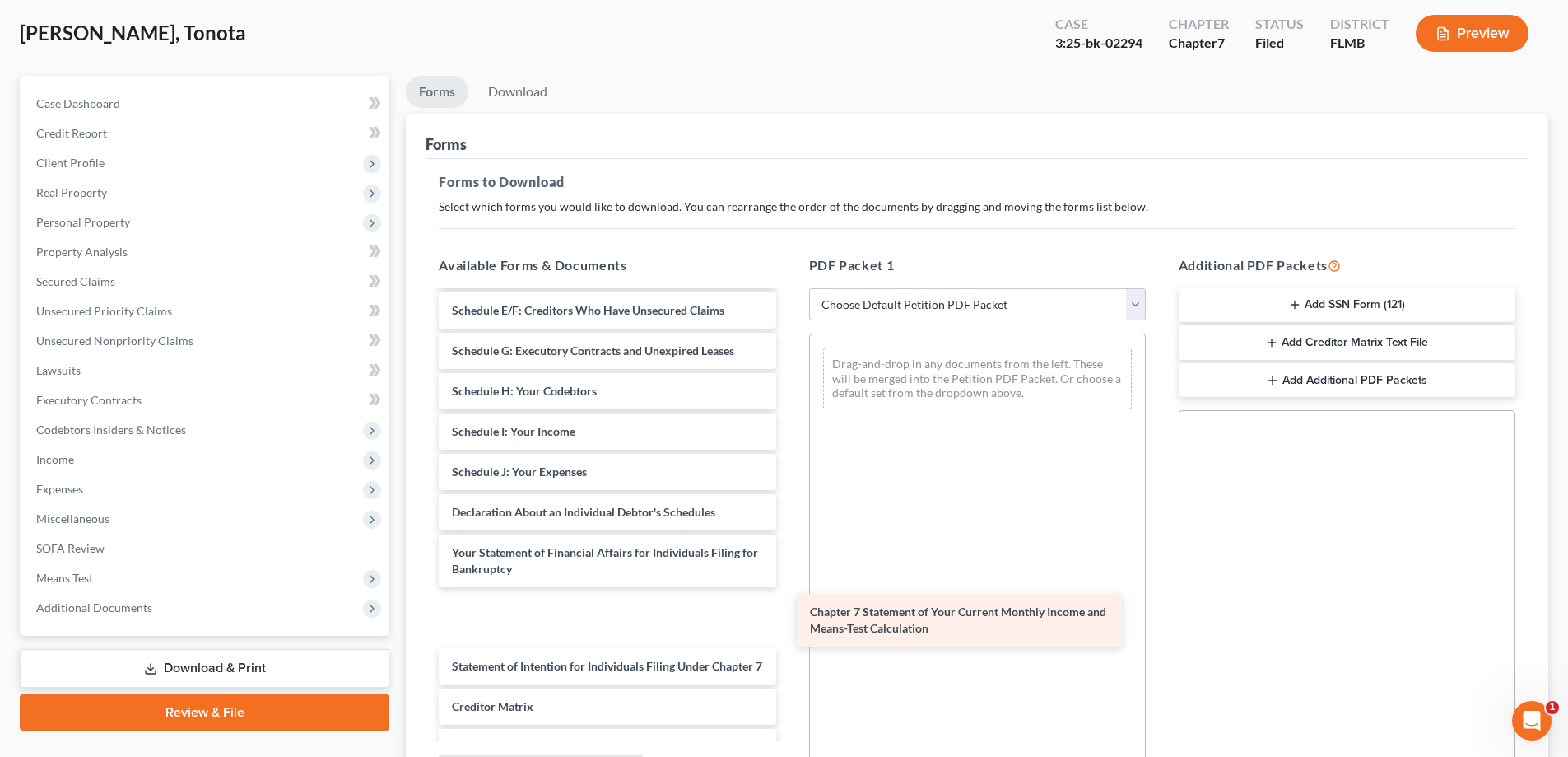
drag, startPoint x: 505, startPoint y: 671, endPoint x: 863, endPoint y: 617, distance: 362.0
click at [788, 617] on div "Chapter 7 Statement of Your Current Monthly Income and Means-Test Calculation V…" at bounding box center [607, 469] width 363 height 788
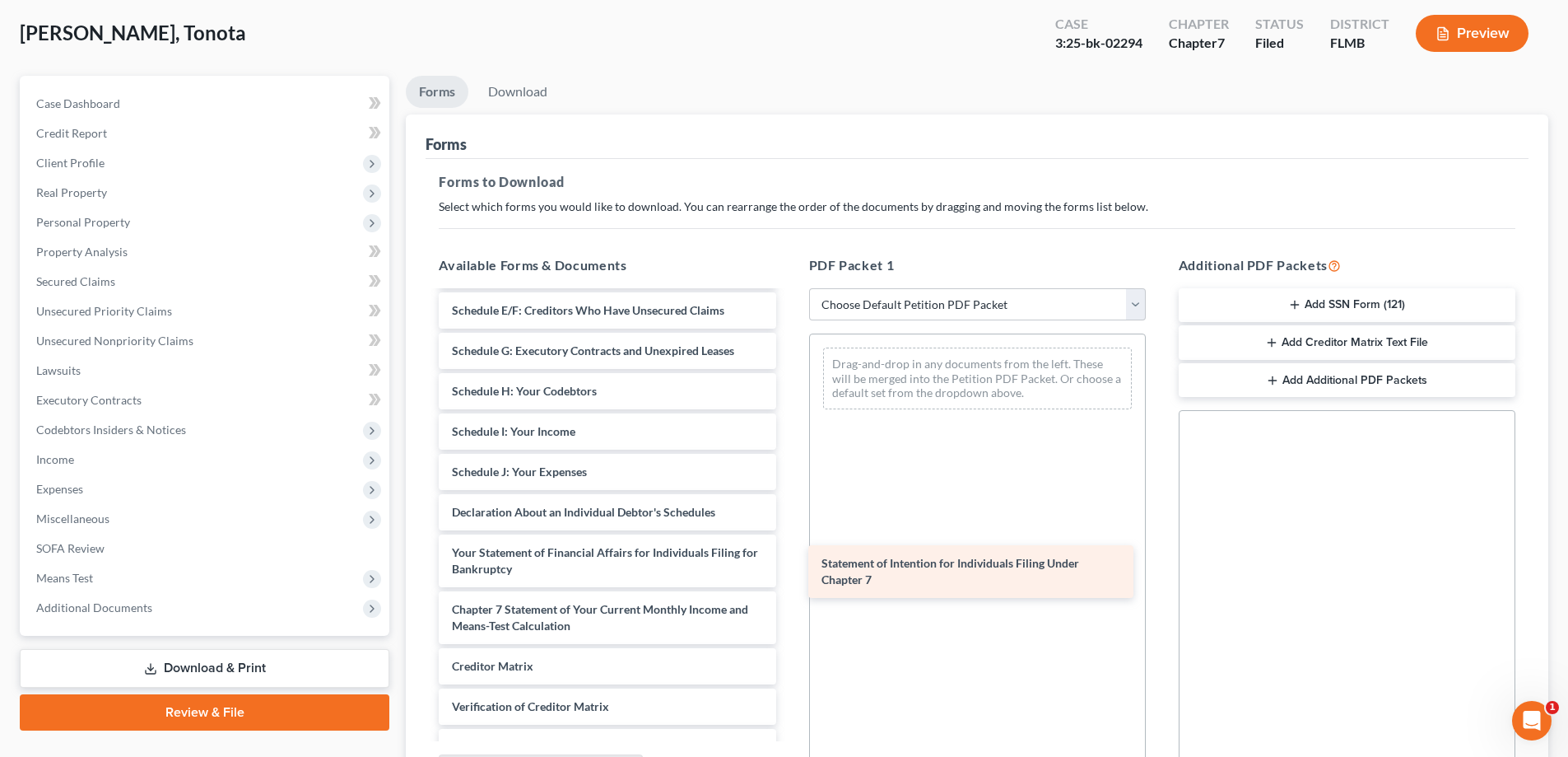
drag, startPoint x: 519, startPoint y: 665, endPoint x: 888, endPoint y: 562, distance: 383.1
click at [788, 562] on div "Statement of Intention for Individuals Filing Under Chapter 7 Voluntary Petitio…" at bounding box center [607, 448] width 363 height 748
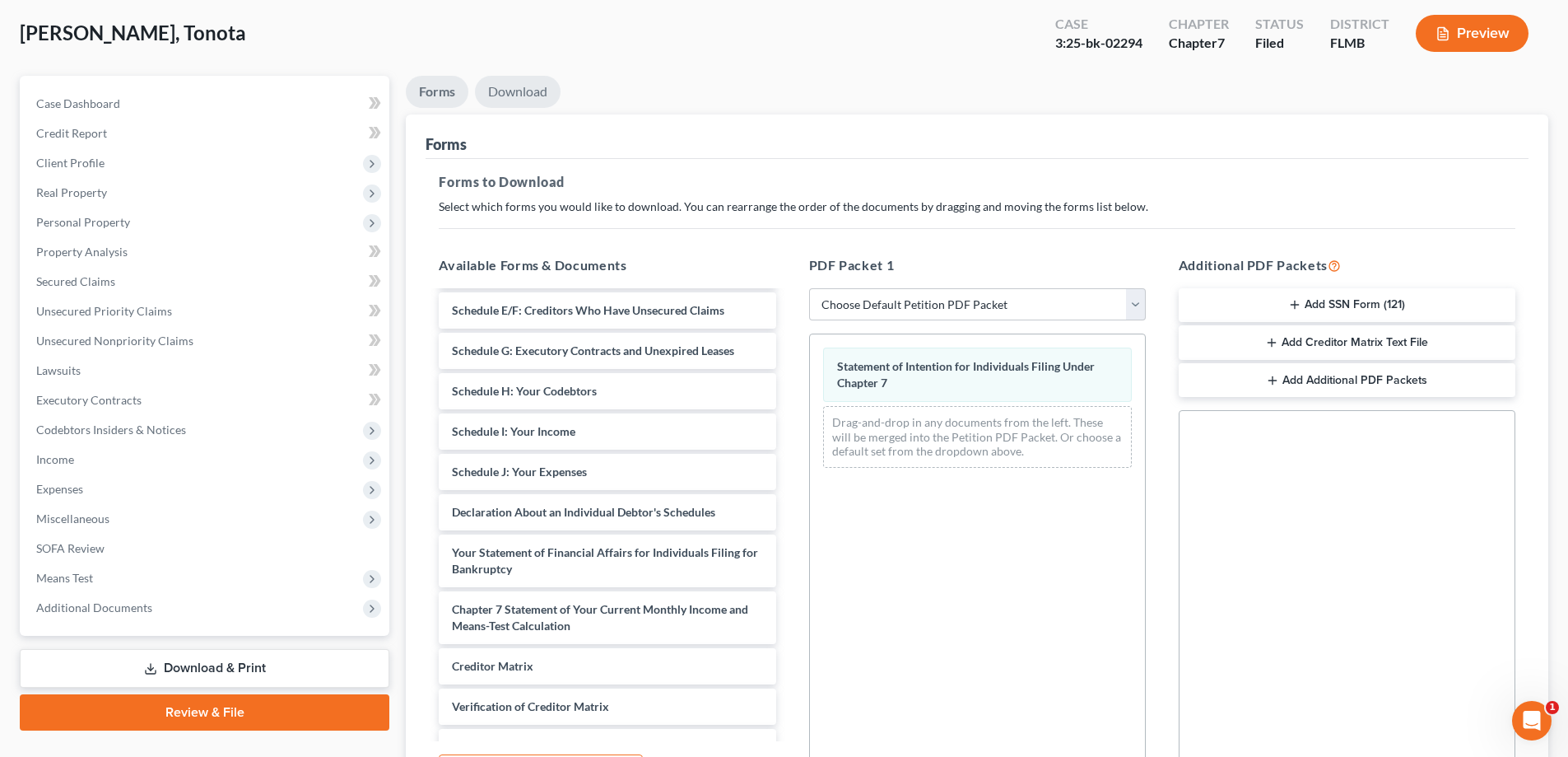
click at [519, 85] on link "Download" at bounding box center [517, 92] width 85 height 32
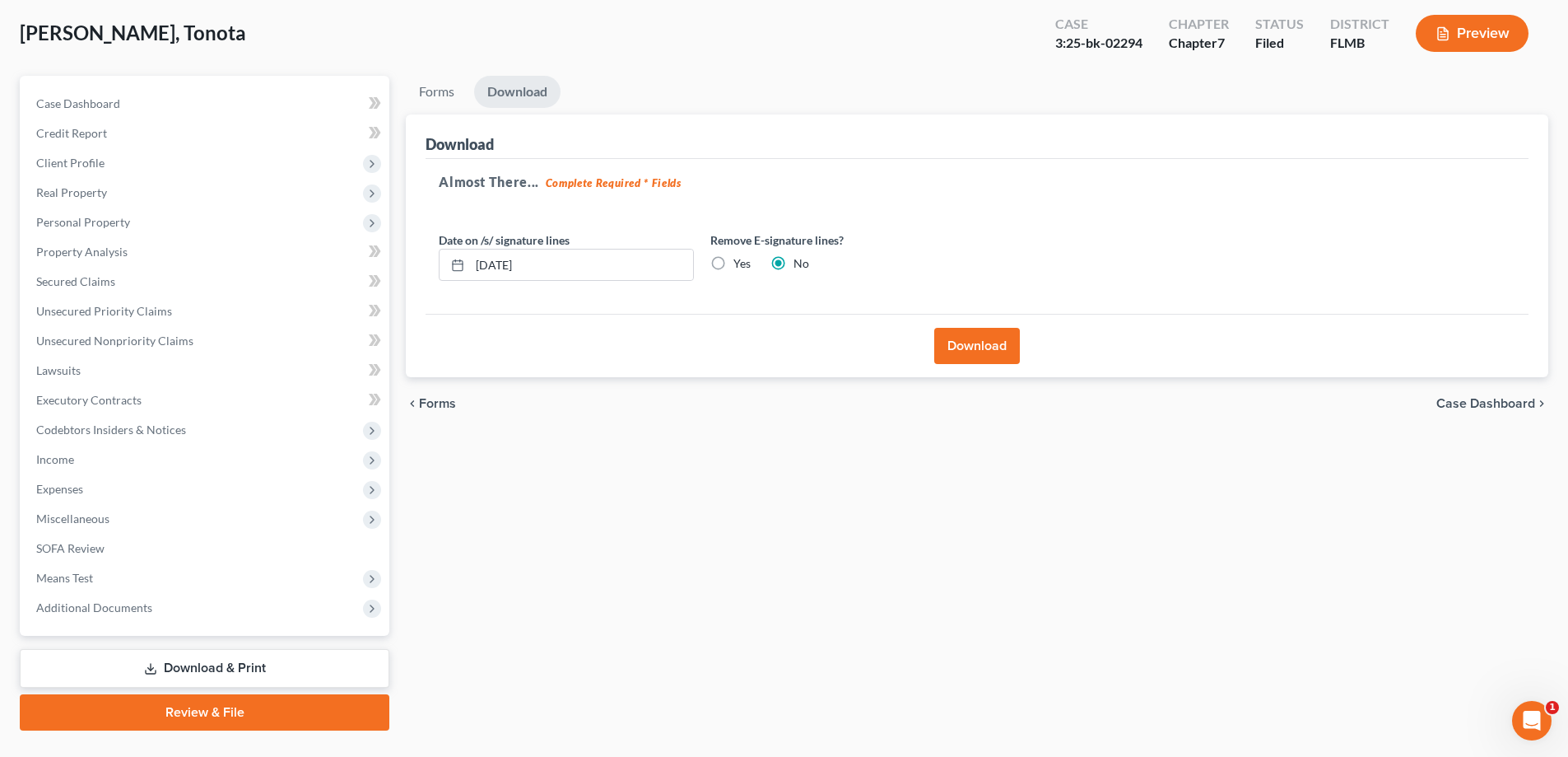
click at [972, 345] on button "Download" at bounding box center [977, 346] width 85 height 36
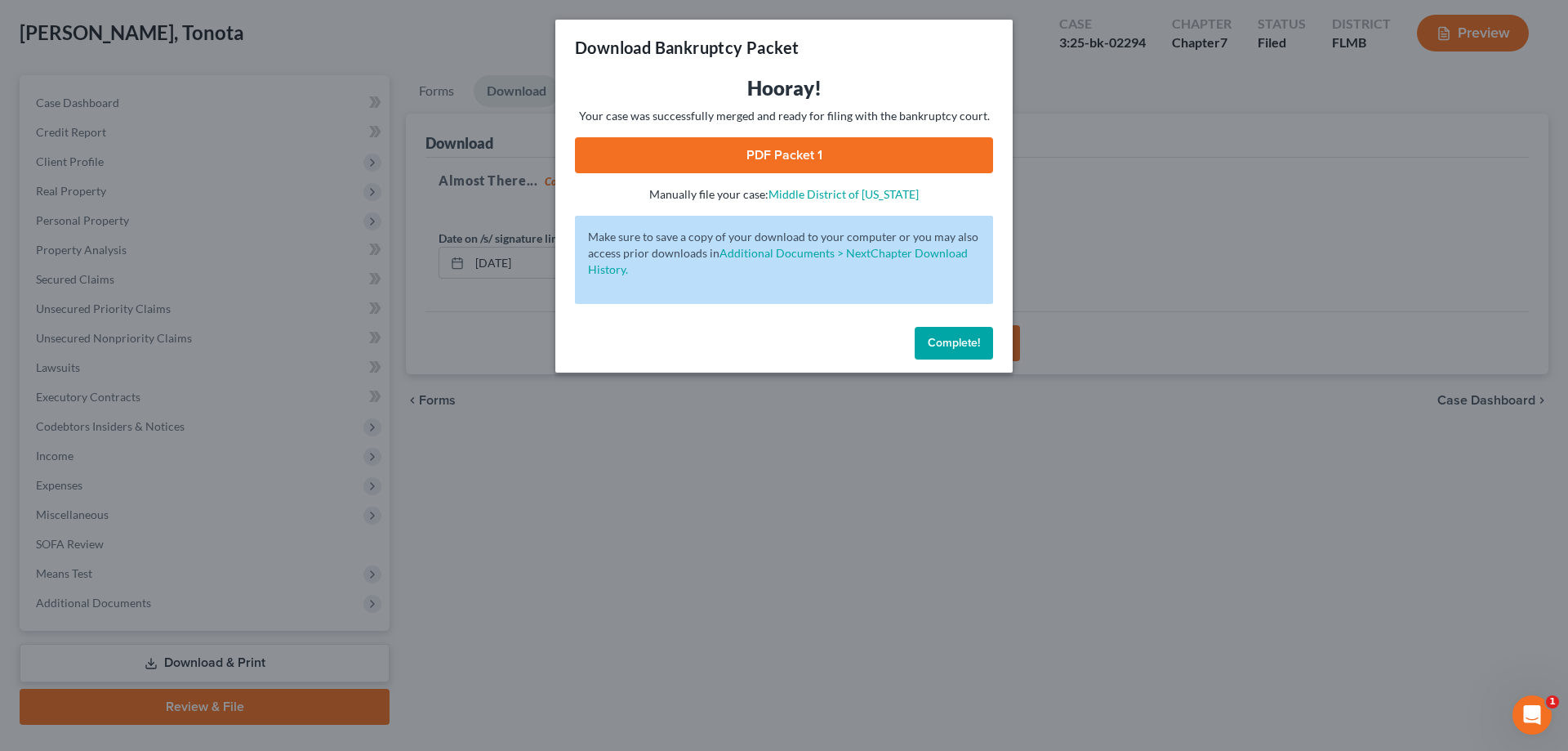
click at [783, 163] on link "PDF Packet 1" at bounding box center [784, 155] width 418 height 36
drag, startPoint x: 933, startPoint y: 334, endPoint x: 925, endPoint y: 311, distance: 24.4
click at [933, 334] on button "Complete!" at bounding box center [954, 343] width 78 height 33
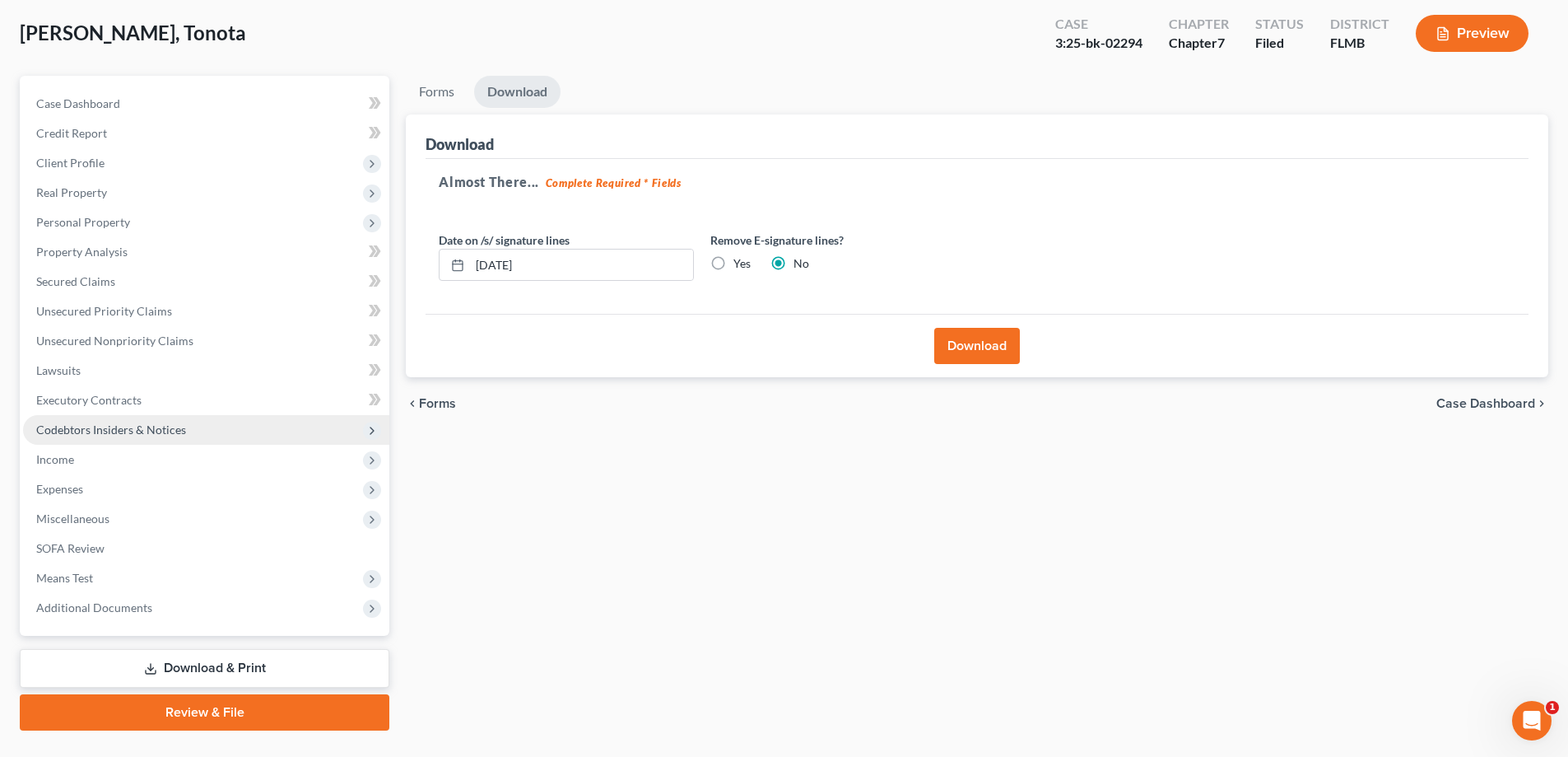
click at [87, 434] on span "Codebtors Insiders & Notices" at bounding box center [110, 429] width 150 height 14
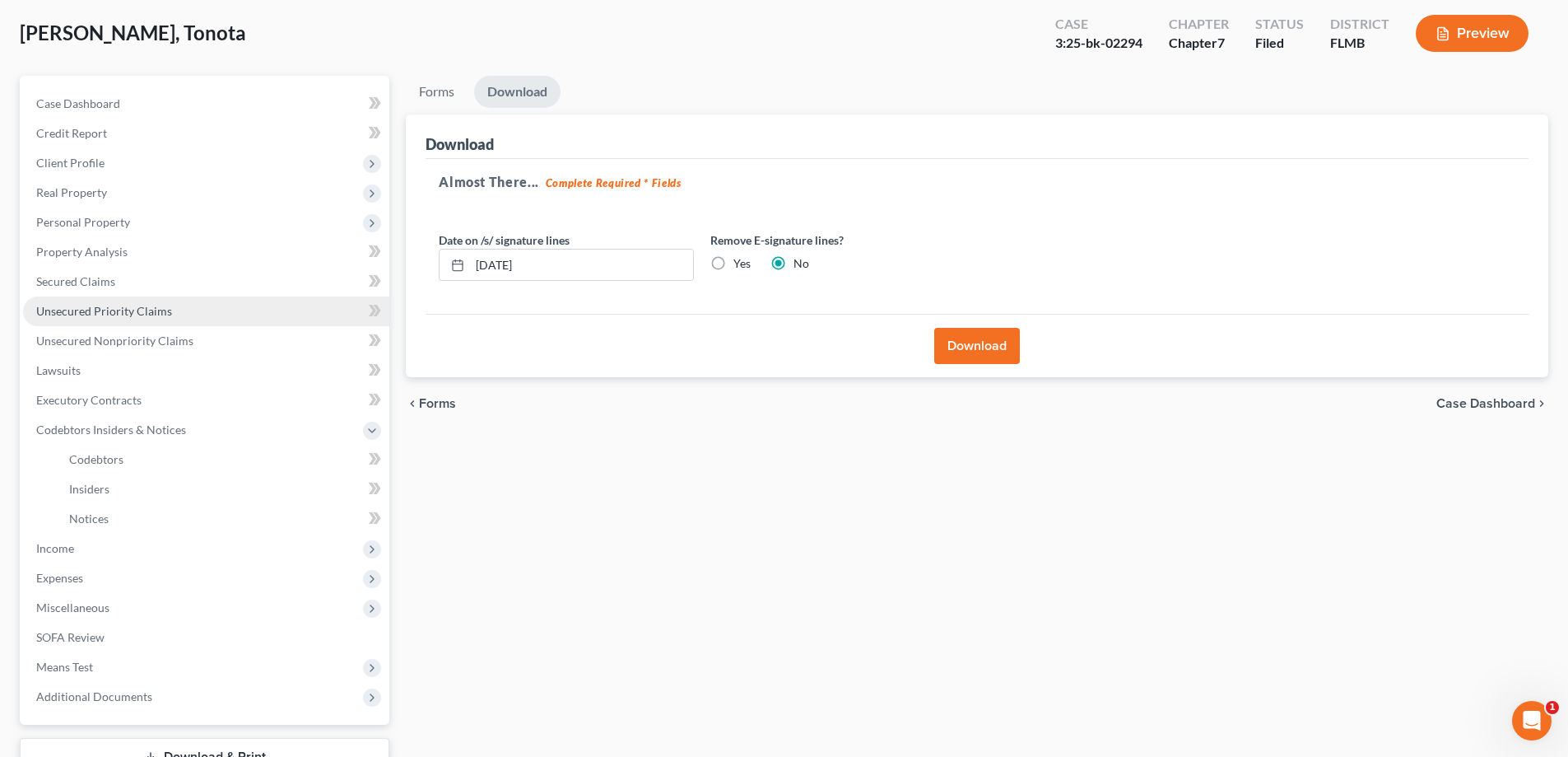
click at [75, 305] on span "Unsecured Priority Claims" at bounding box center [103, 311] width 136 height 14
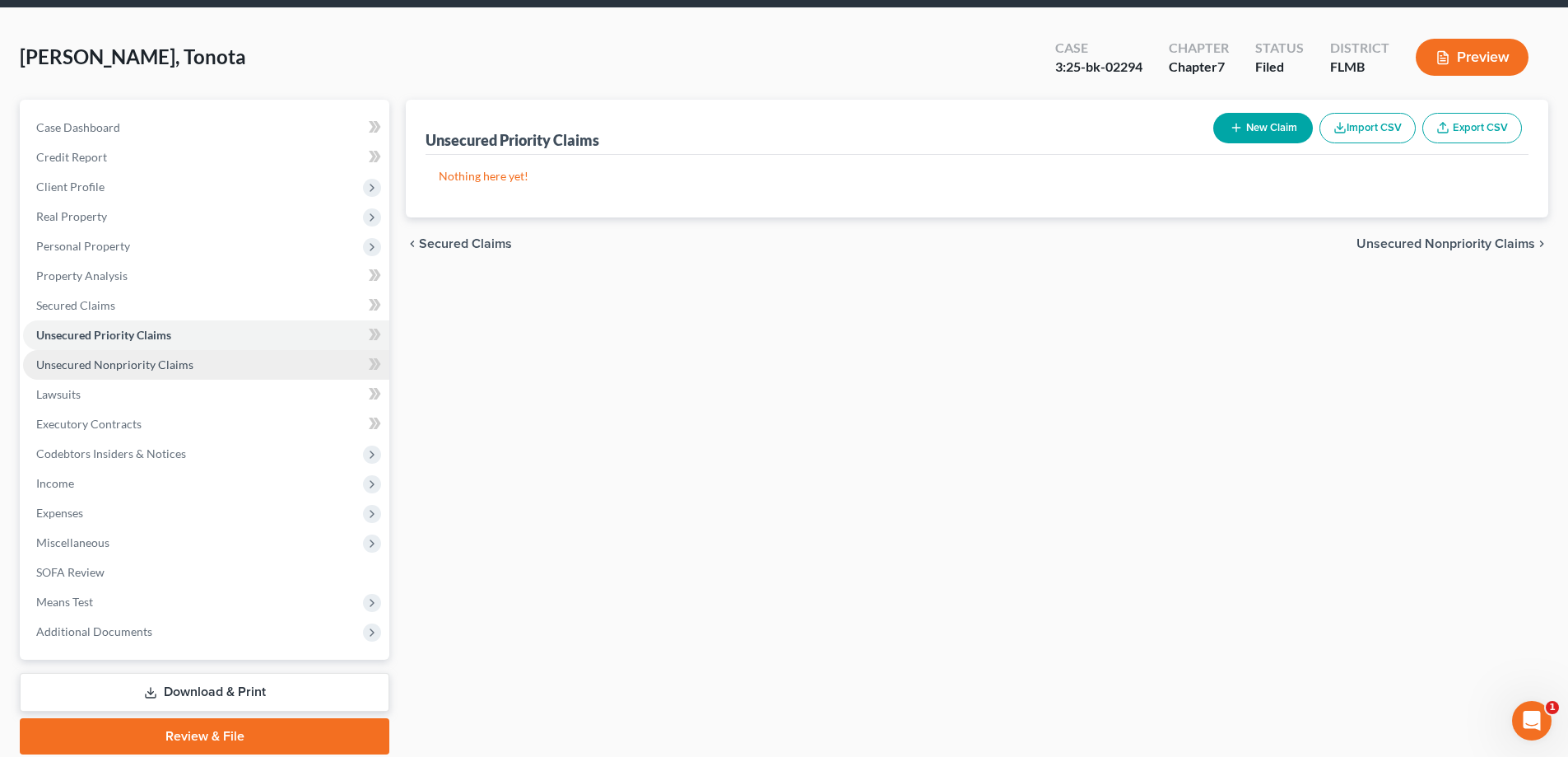
scroll to position [119, 0]
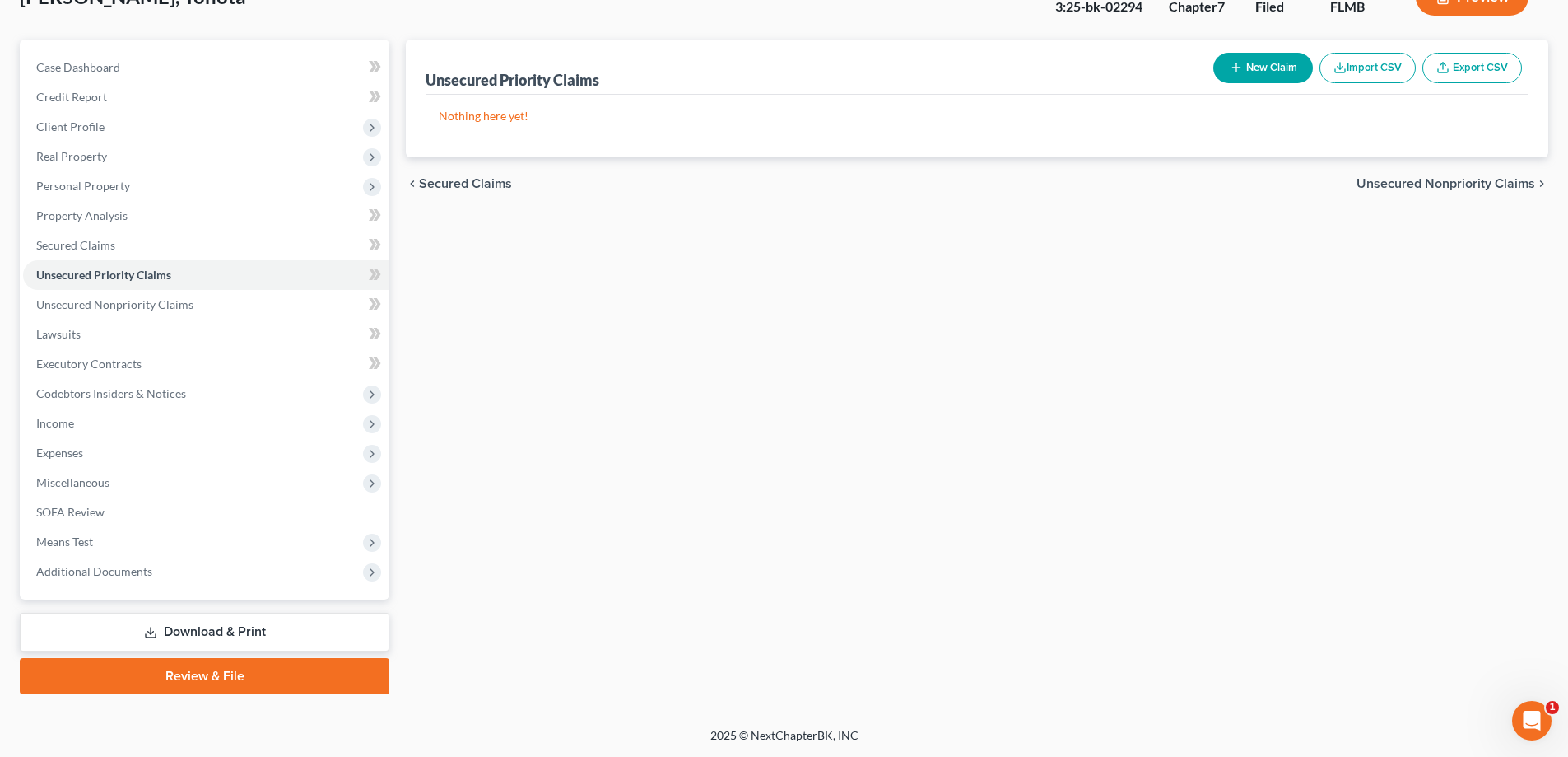
click at [245, 630] on link "Download & Print" at bounding box center [205, 631] width 370 height 39
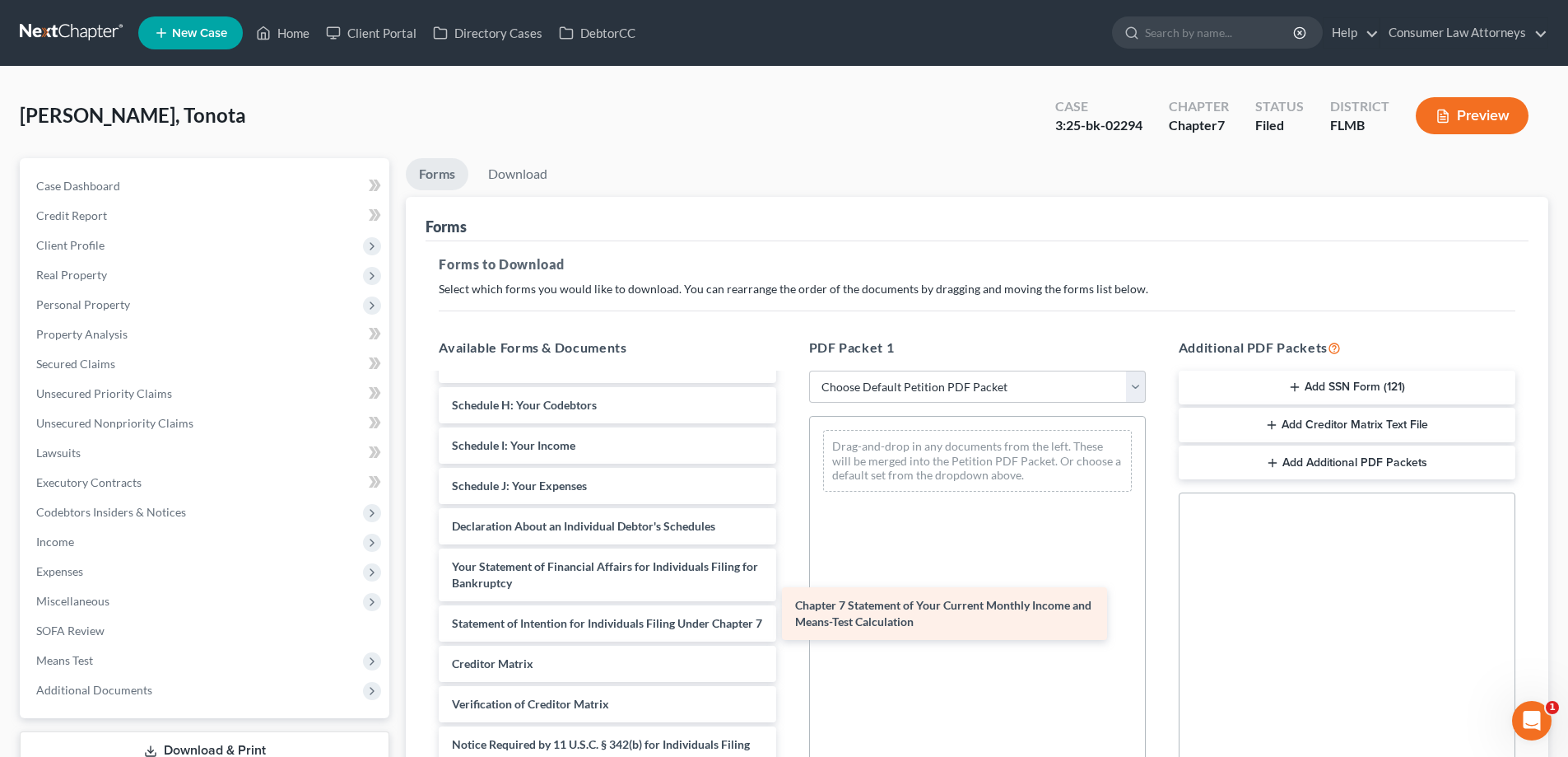
scroll to position [303, 0]
drag, startPoint x: 522, startPoint y: 644, endPoint x: 898, endPoint y: 602, distance: 378.3
click at [788, 602] on div "Chapter 7 Statement of Your Current Monthly Income and Means-Test Calculation V…" at bounding box center [607, 453] width 363 height 731
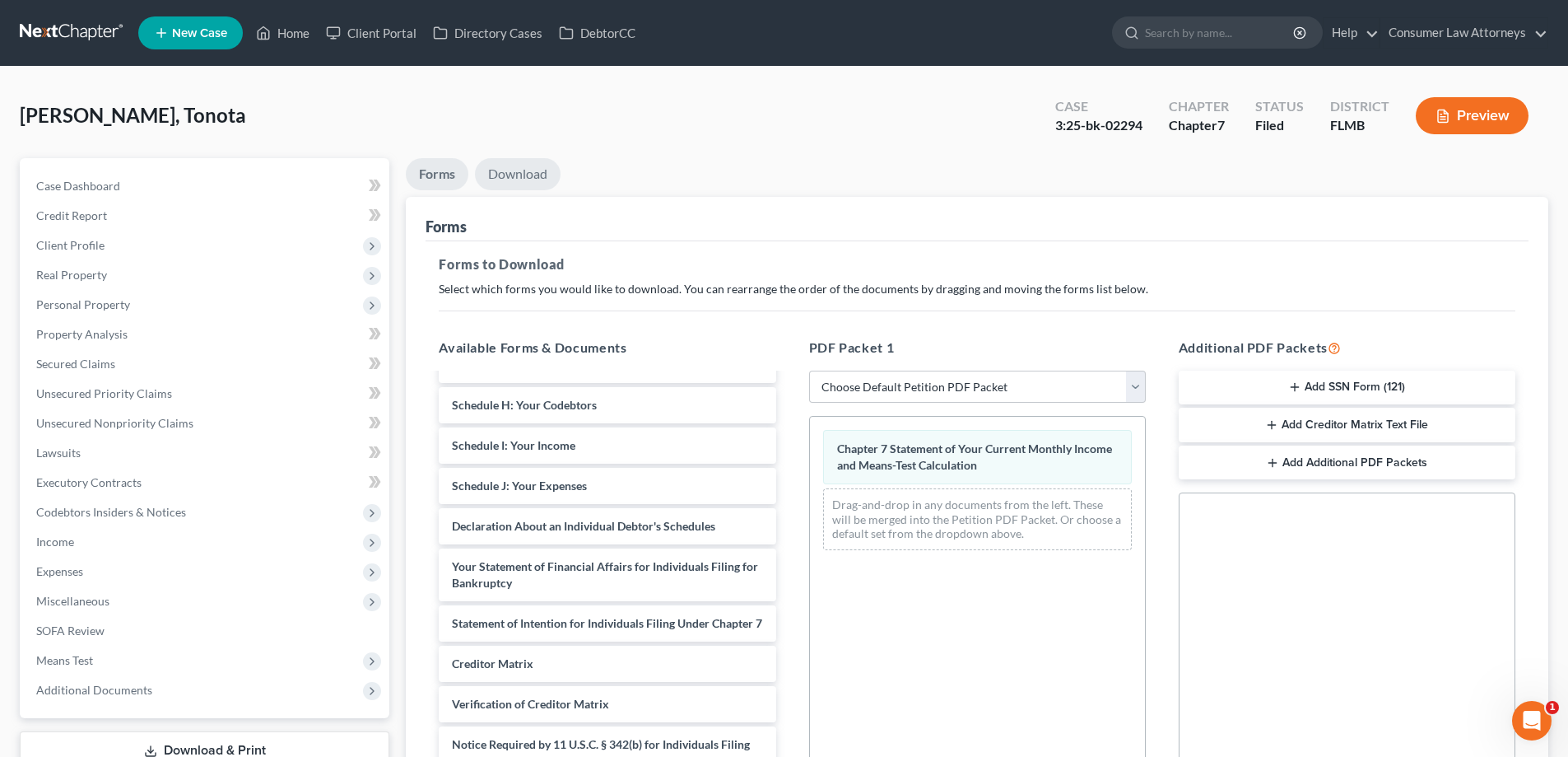
click at [511, 170] on link "Download" at bounding box center [517, 174] width 85 height 32
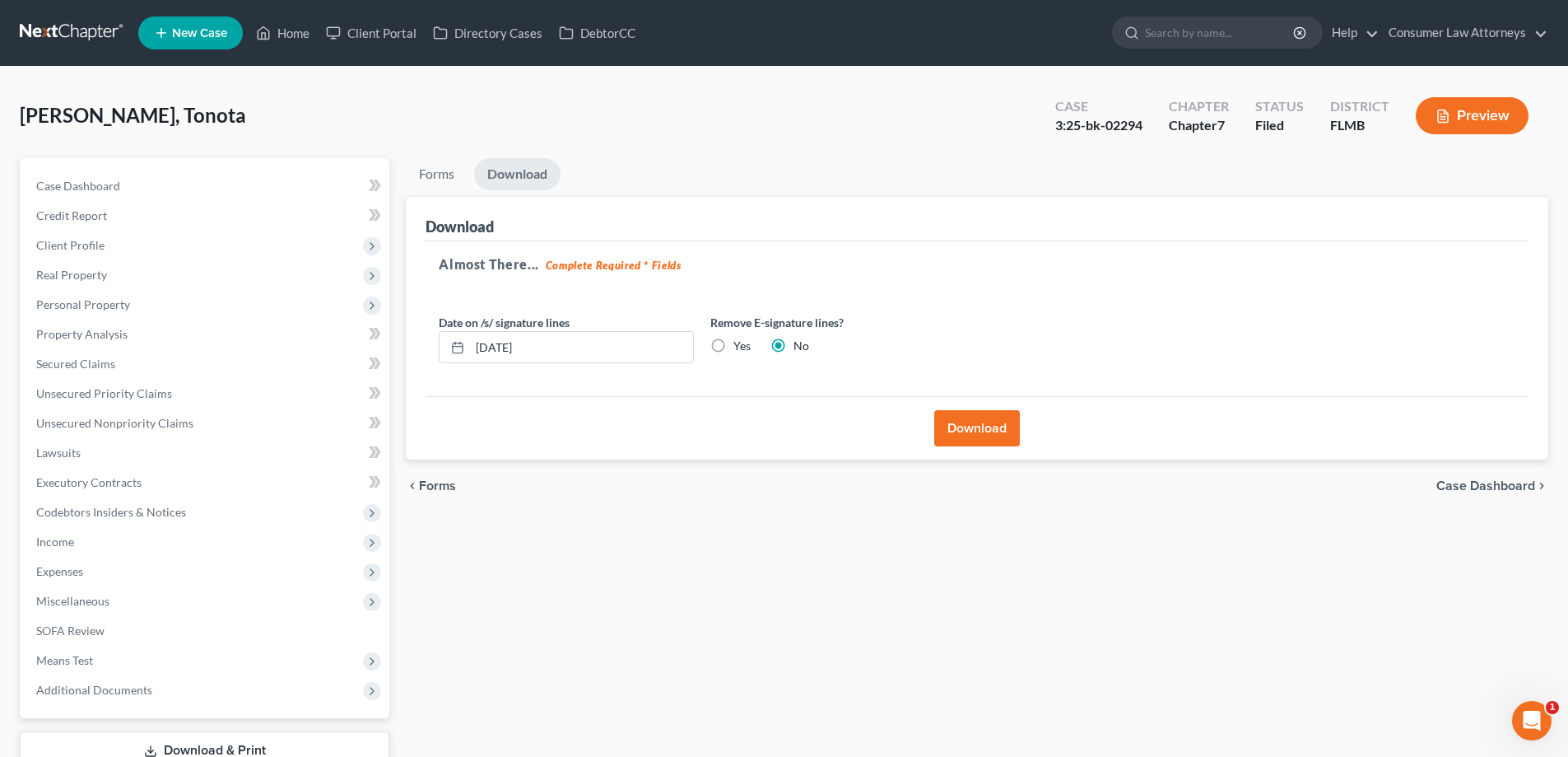
click at [960, 424] on button "Download" at bounding box center [977, 428] width 85 height 36
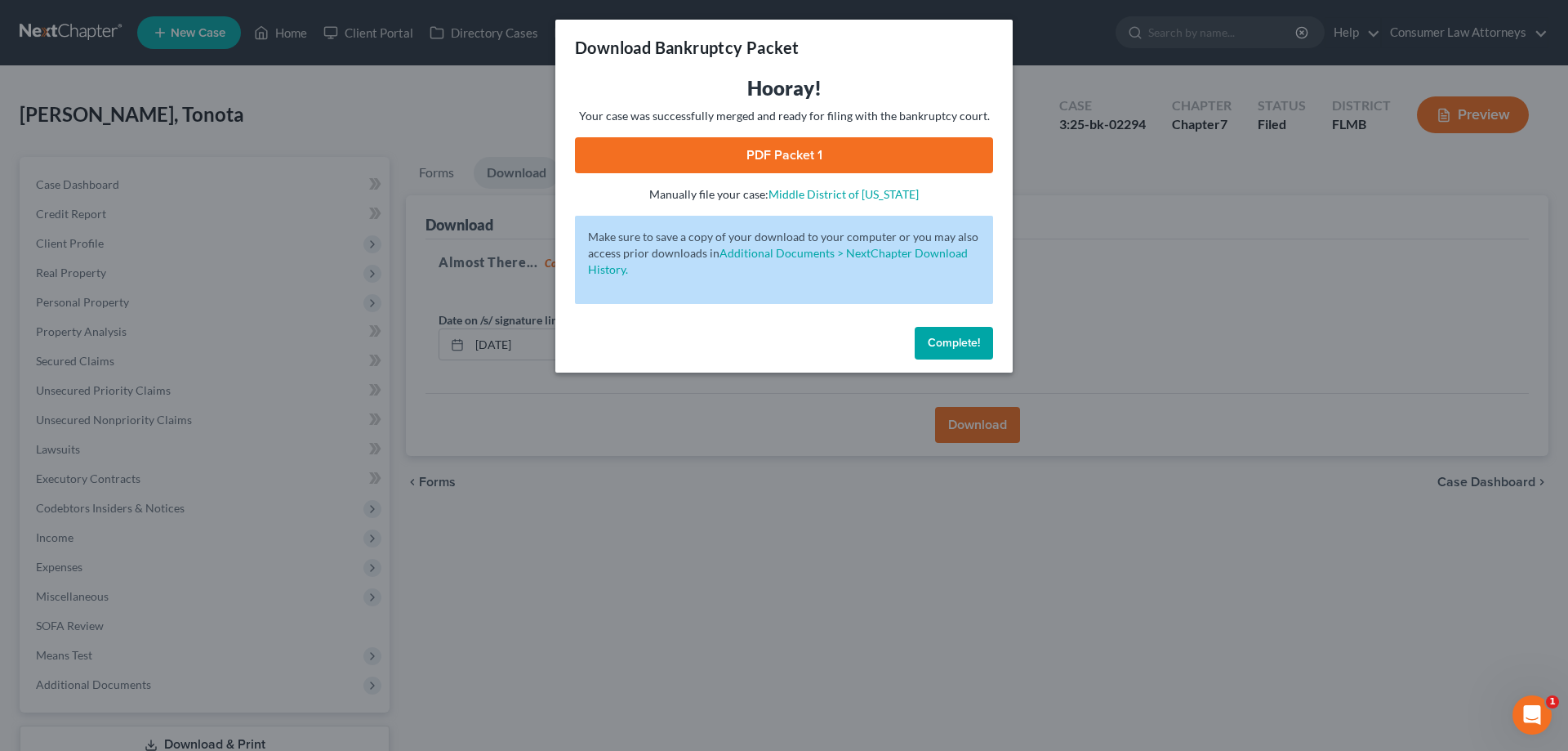
click at [784, 160] on link "PDF Packet 1" at bounding box center [784, 155] width 418 height 36
click at [946, 342] on span "Complete!" at bounding box center [954, 343] width 53 height 14
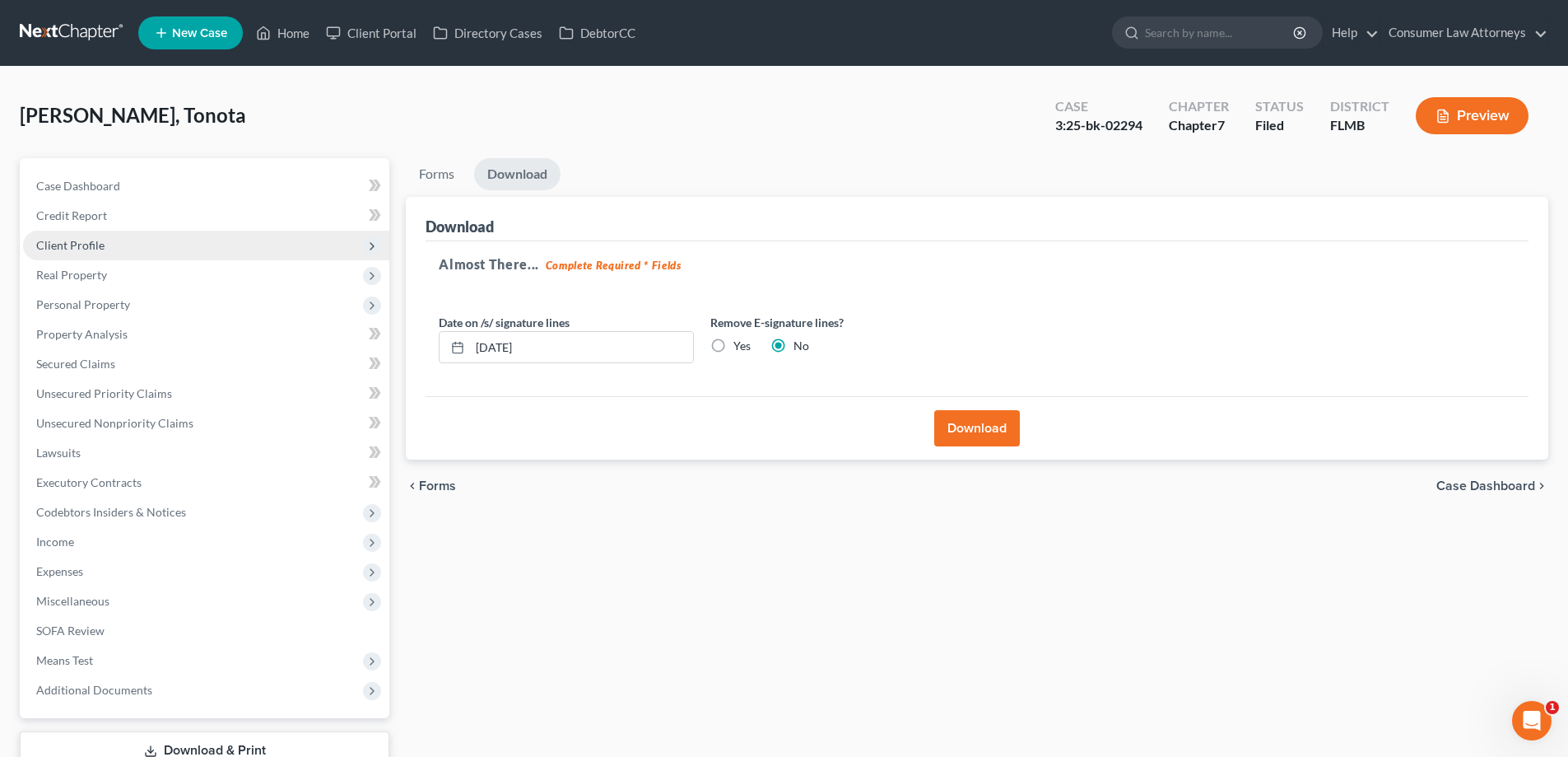
click at [68, 245] on span "Client Profile" at bounding box center [70, 245] width 68 height 14
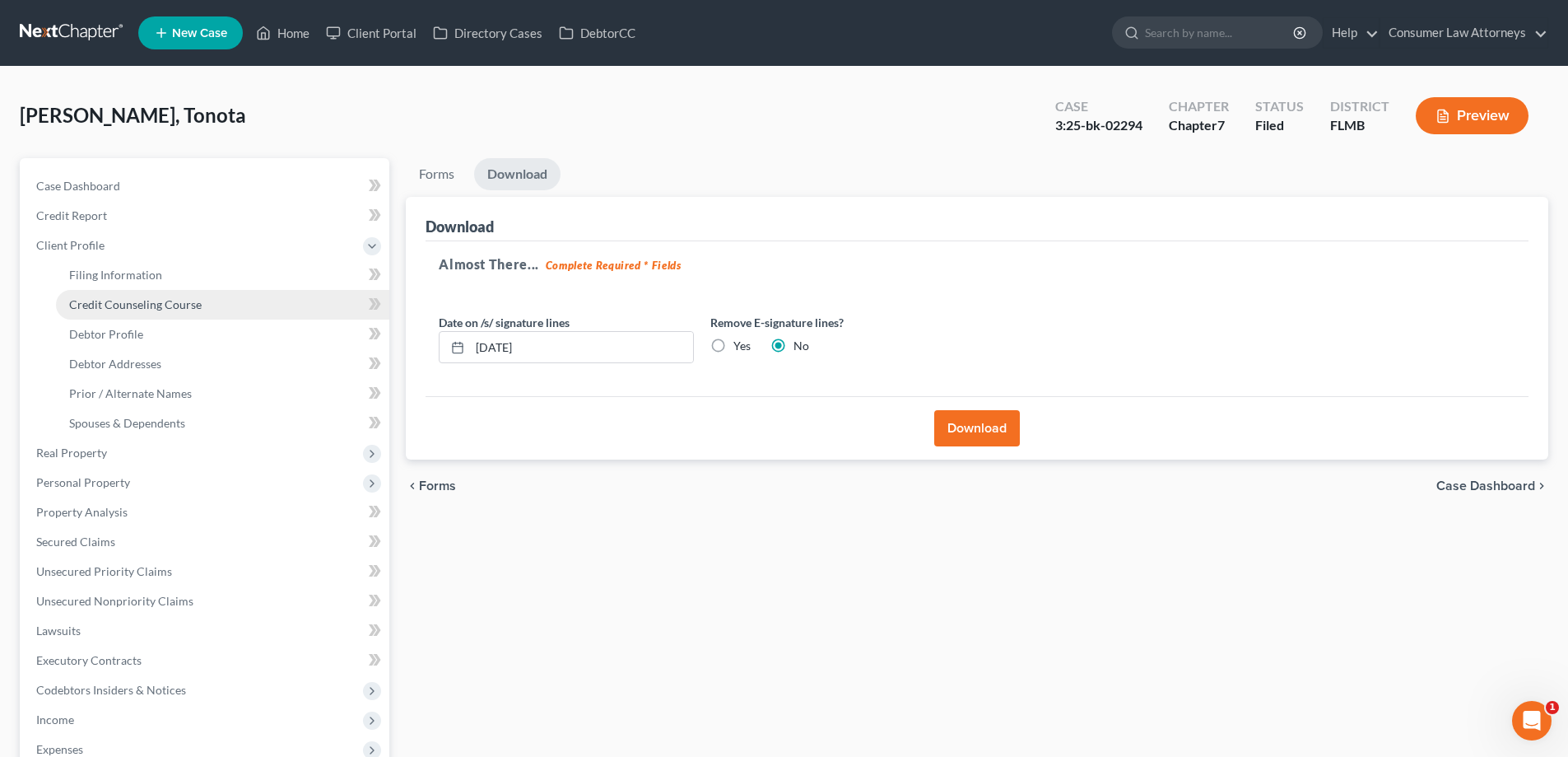
click at [78, 291] on link "Credit Counseling Course" at bounding box center [222, 304] width 333 height 30
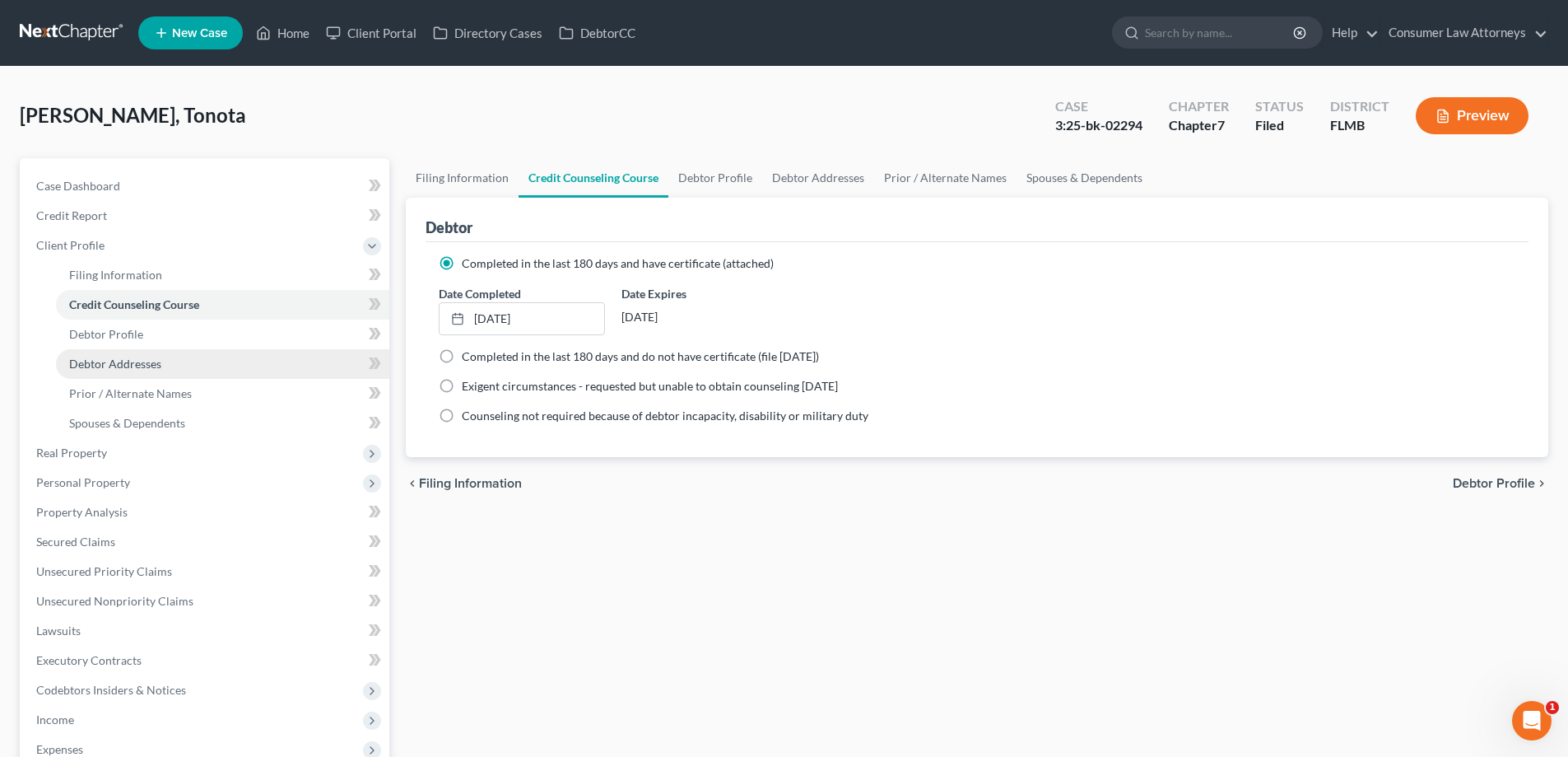
scroll to position [296, 0]
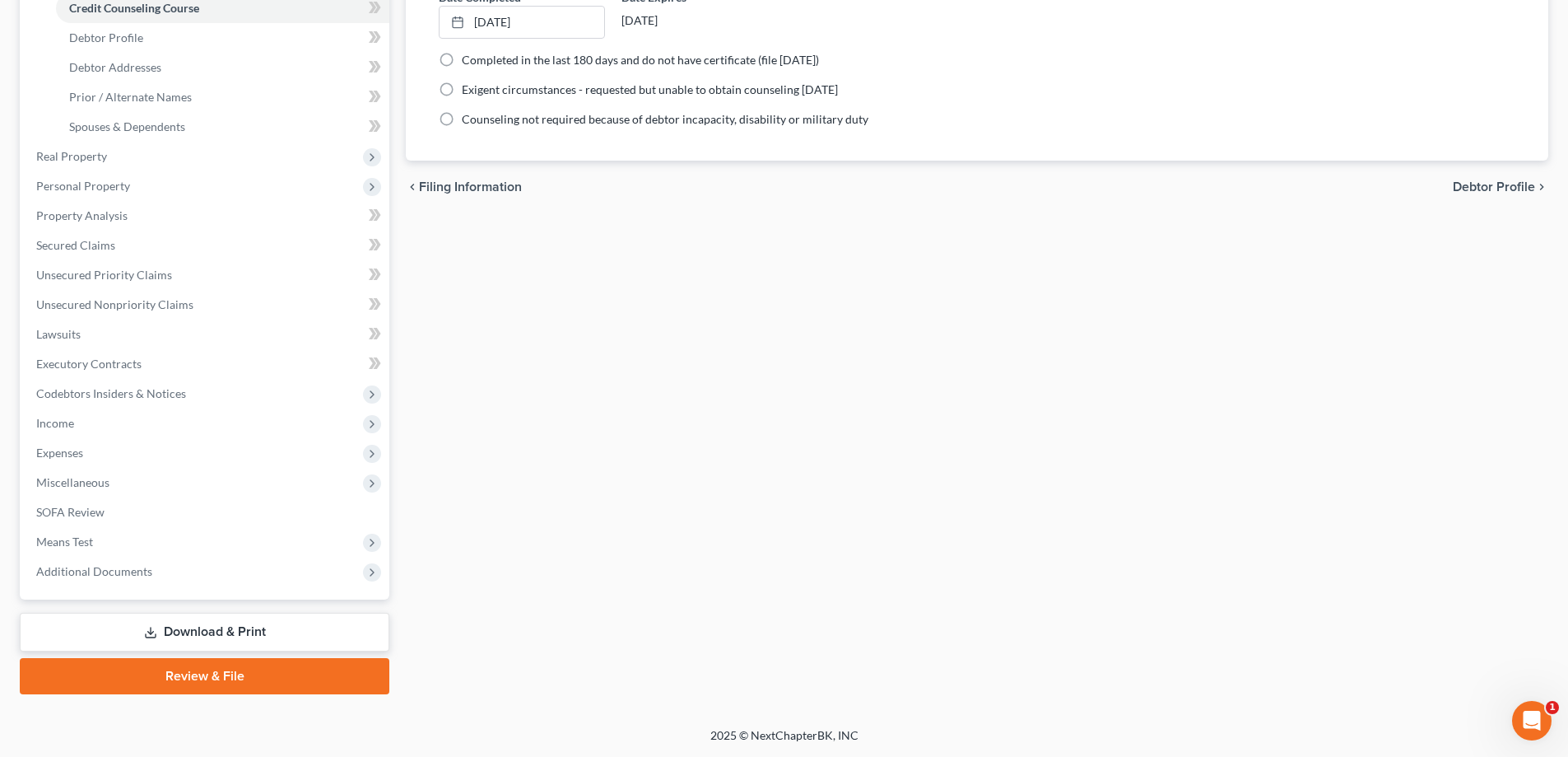
click at [149, 629] on icon at bounding box center [150, 632] width 13 height 13
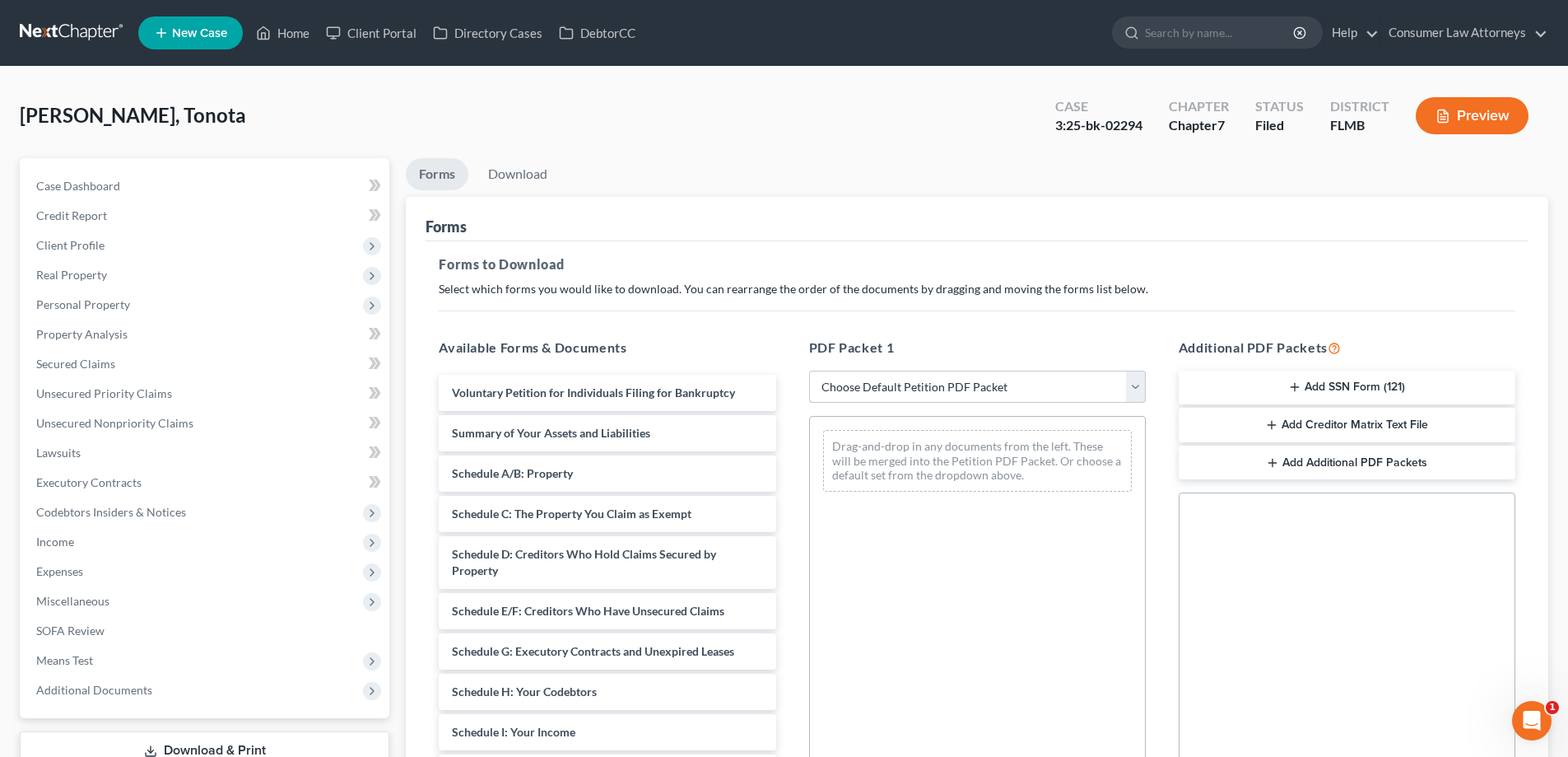
drag, startPoint x: 1047, startPoint y: 386, endPoint x: 1053, endPoint y: 375, distance: 12.5
click at [1047, 386] on select "Choose Default Petition PDF Packet Complete Bankruptcy Petition (all forms and …" at bounding box center [977, 387] width 337 height 33
select select "2"
click at [809, 371] on select "Choose Default Petition PDF Packet Complete Bankruptcy Petition (all forms and …" at bounding box center [977, 387] width 337 height 33
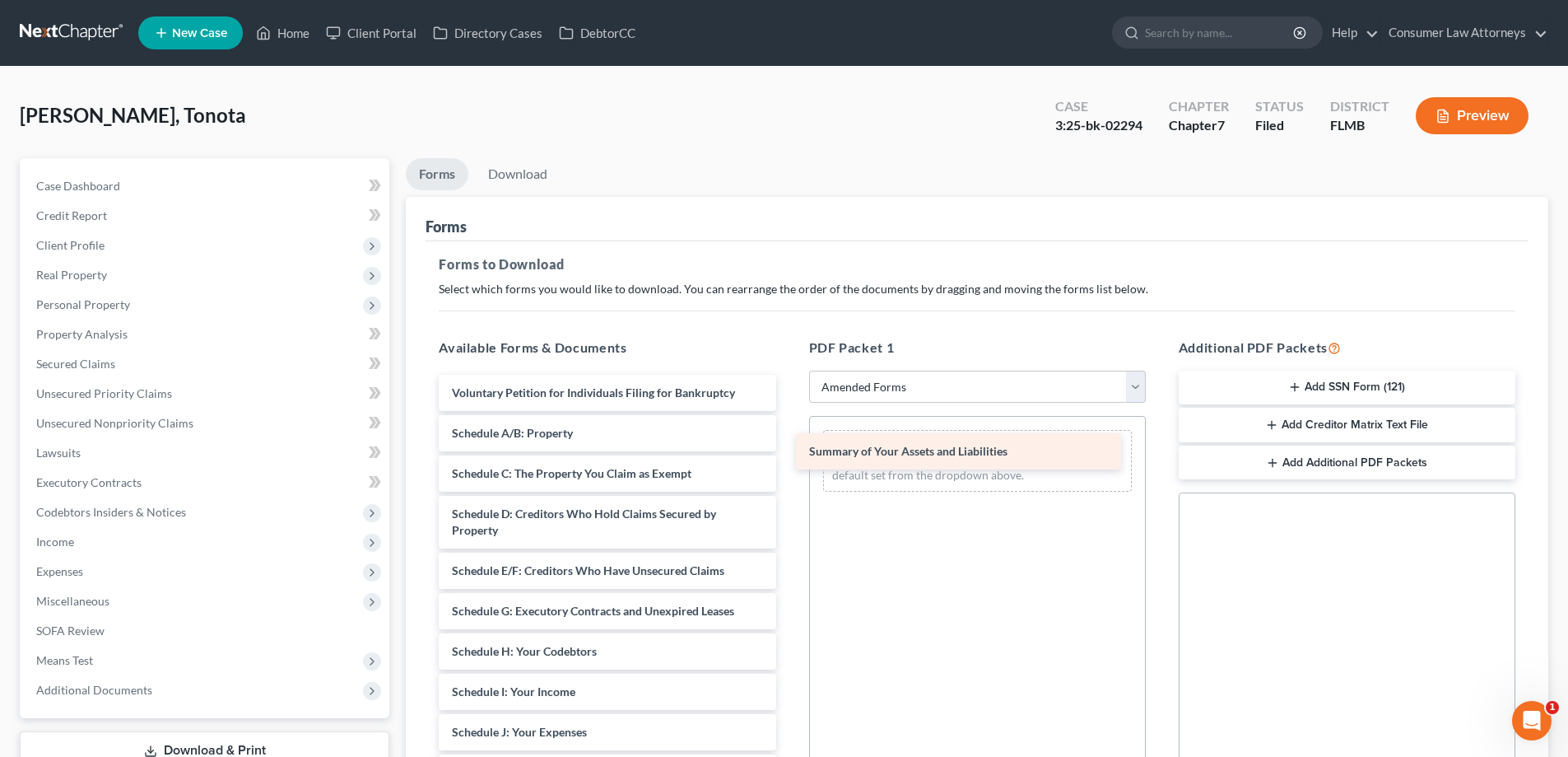
drag, startPoint x: 583, startPoint y: 432, endPoint x: 941, endPoint y: 451, distance: 358.5
click at [788, 451] on div "Summary of Your Assets and Liabilities Voluntary Petition for Individuals Filin…" at bounding box center [607, 748] width 363 height 748
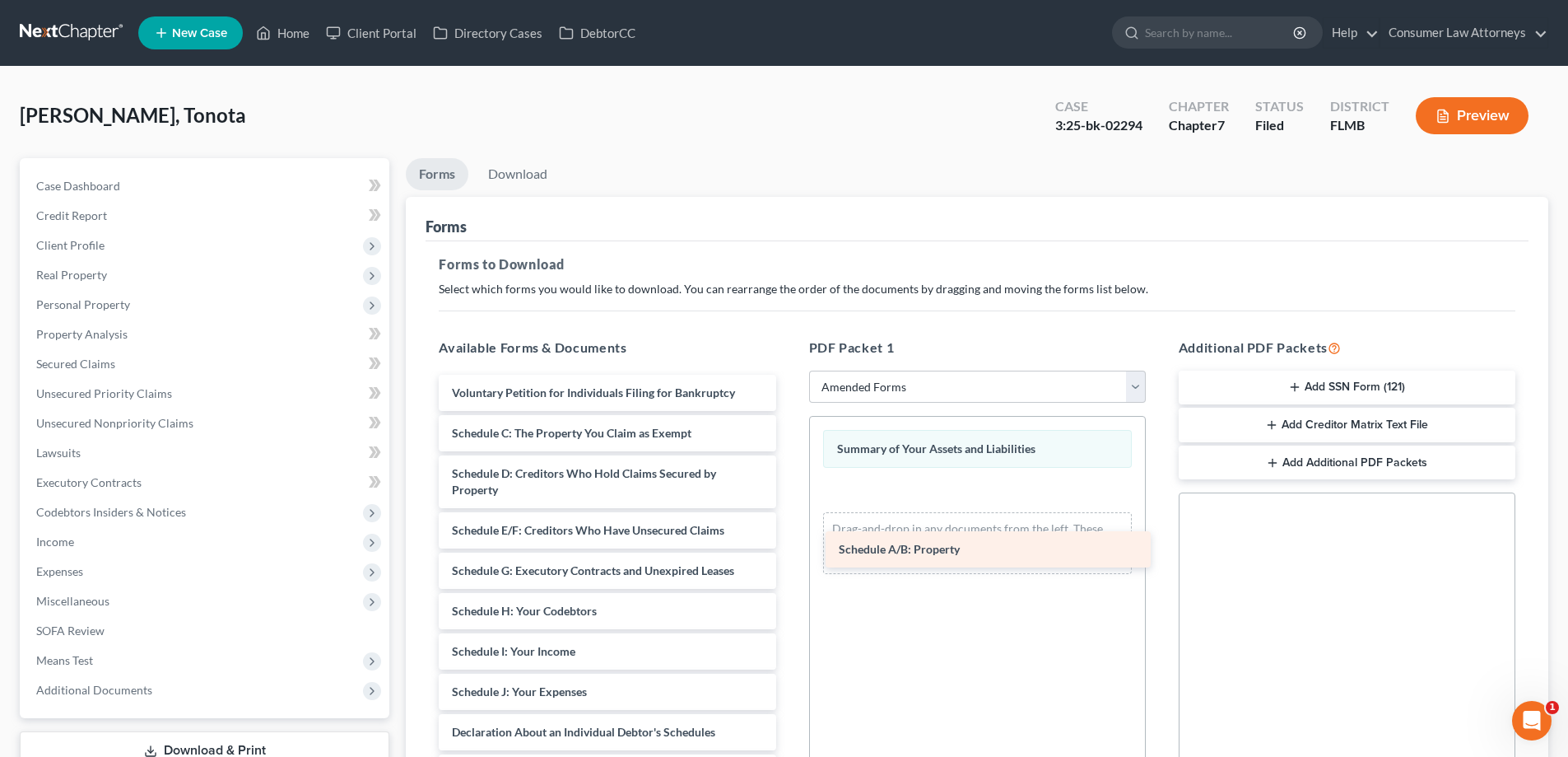
drag, startPoint x: 587, startPoint y: 432, endPoint x: 974, endPoint y: 549, distance: 404.3
click at [788, 549] on div "Schedule A/B: Property Voluntary Petition for Individuals Filing for Bankruptcy…" at bounding box center [607, 728] width 363 height 708
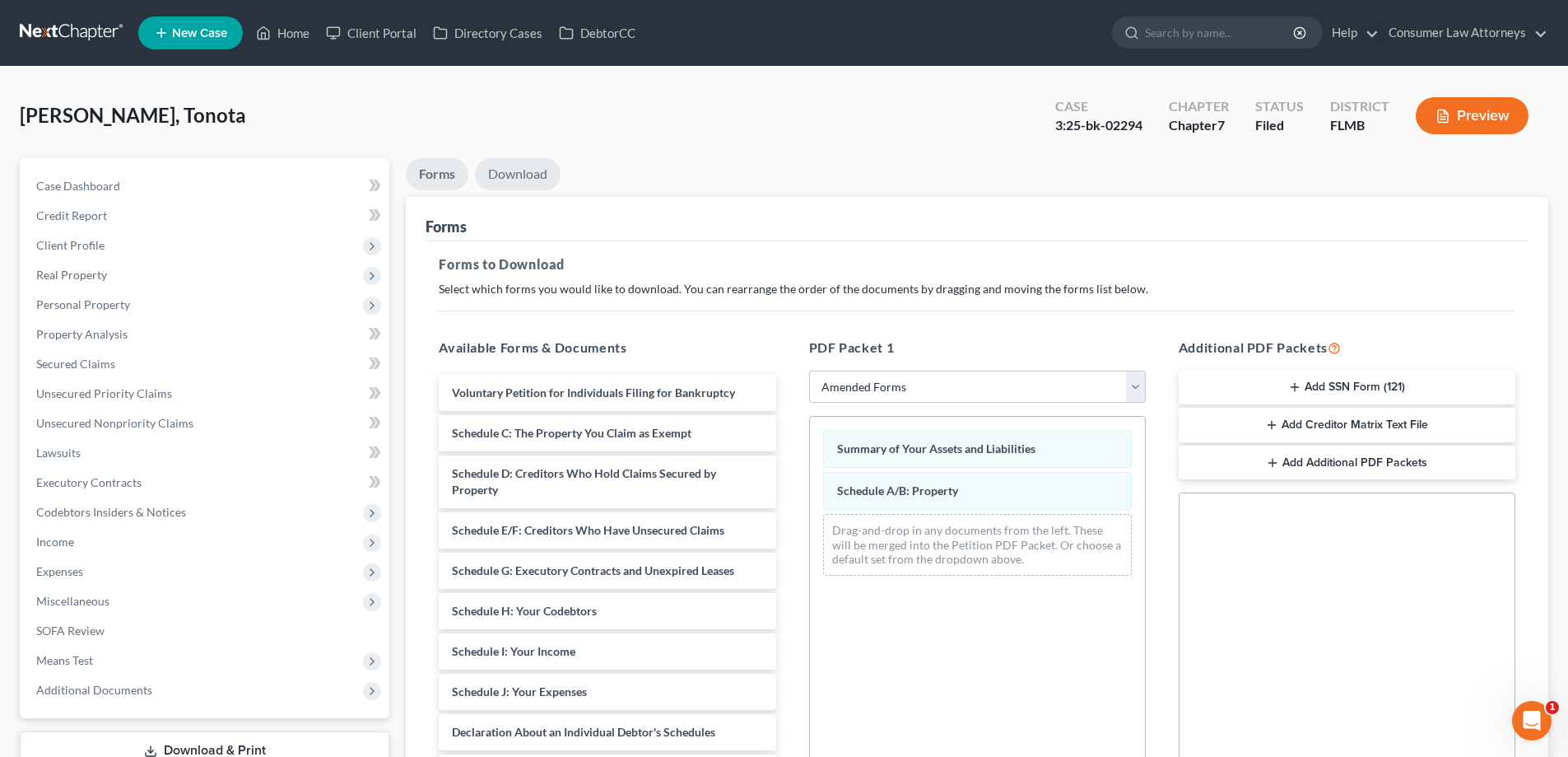
click at [547, 182] on link "Download" at bounding box center [517, 174] width 85 height 32
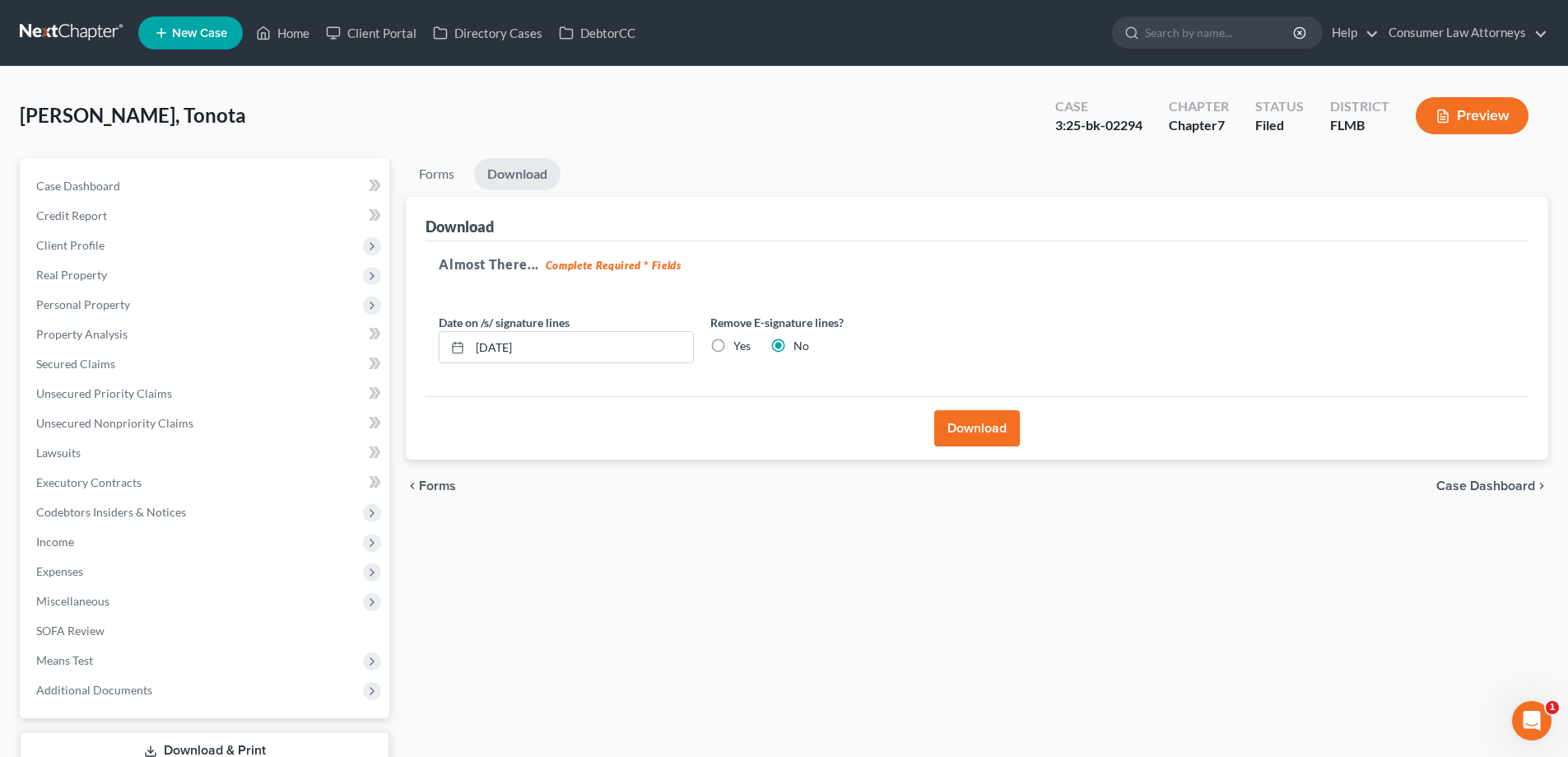
click at [968, 423] on button "Download" at bounding box center [977, 428] width 85 height 36
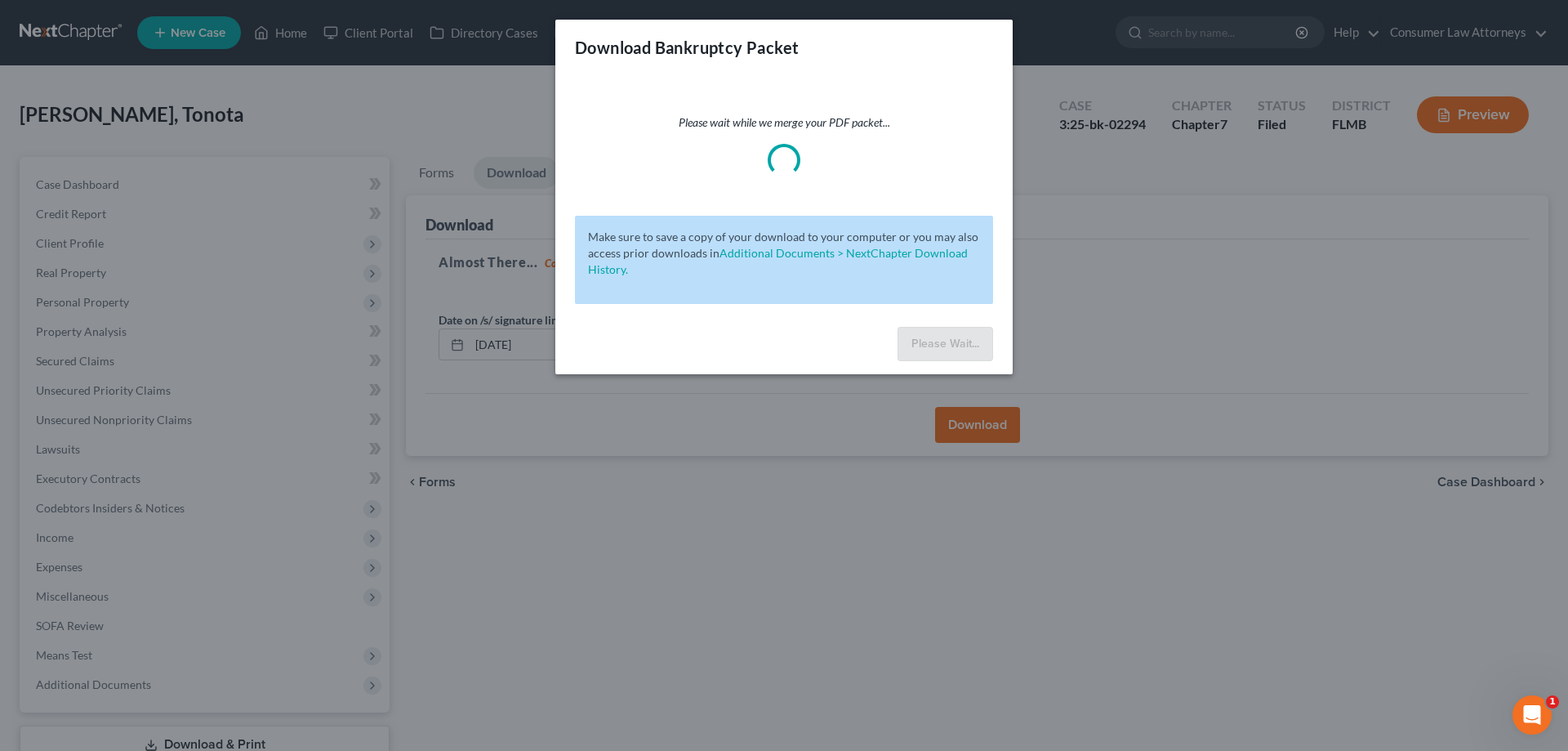
click at [1033, 261] on div "Download Bankruptcy Packet Please wait while we merge your PDF packet... Make s…" at bounding box center [784, 375] width 1568 height 751
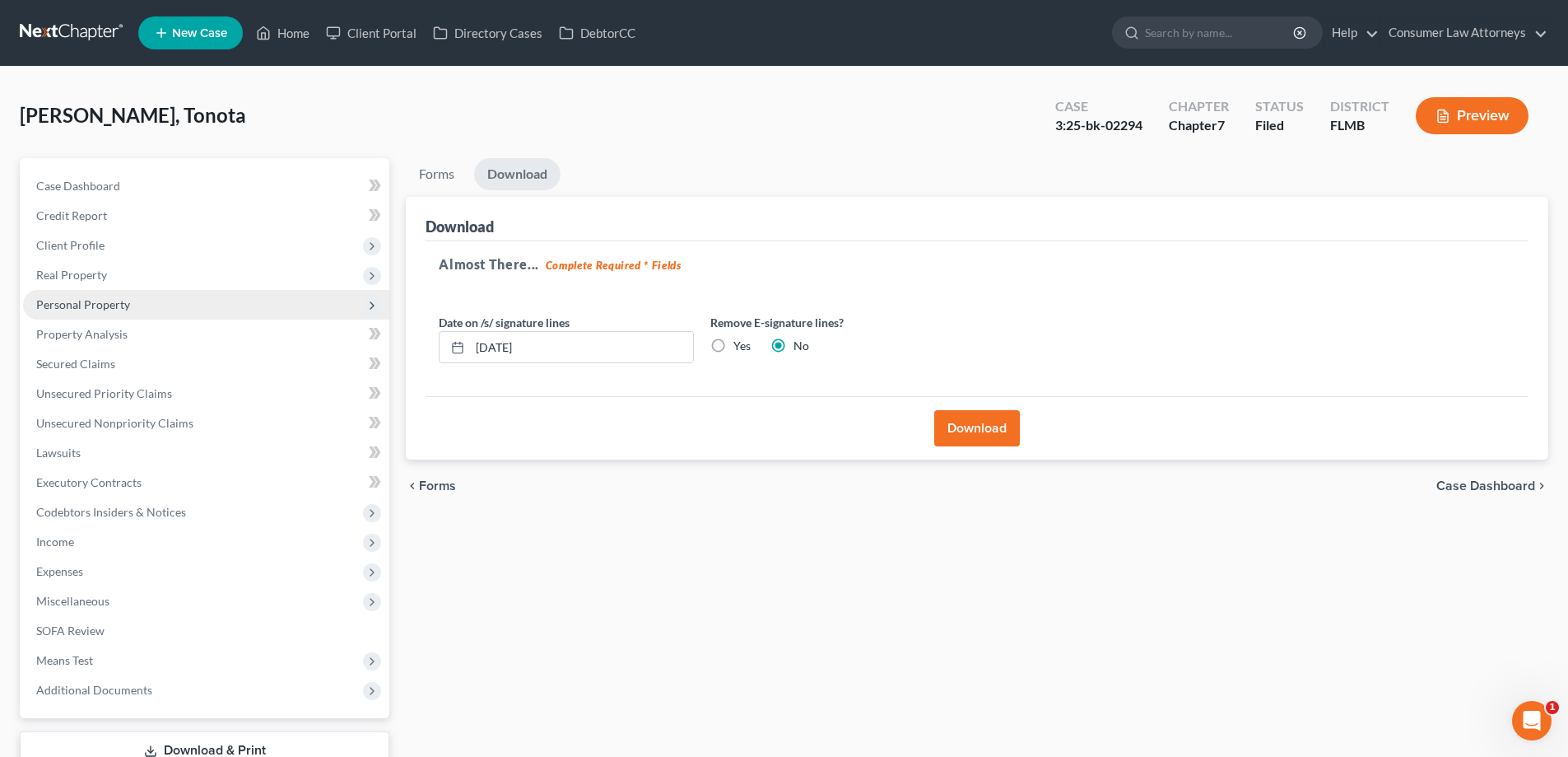
click at [99, 303] on span "Personal Property" at bounding box center [83, 304] width 94 height 14
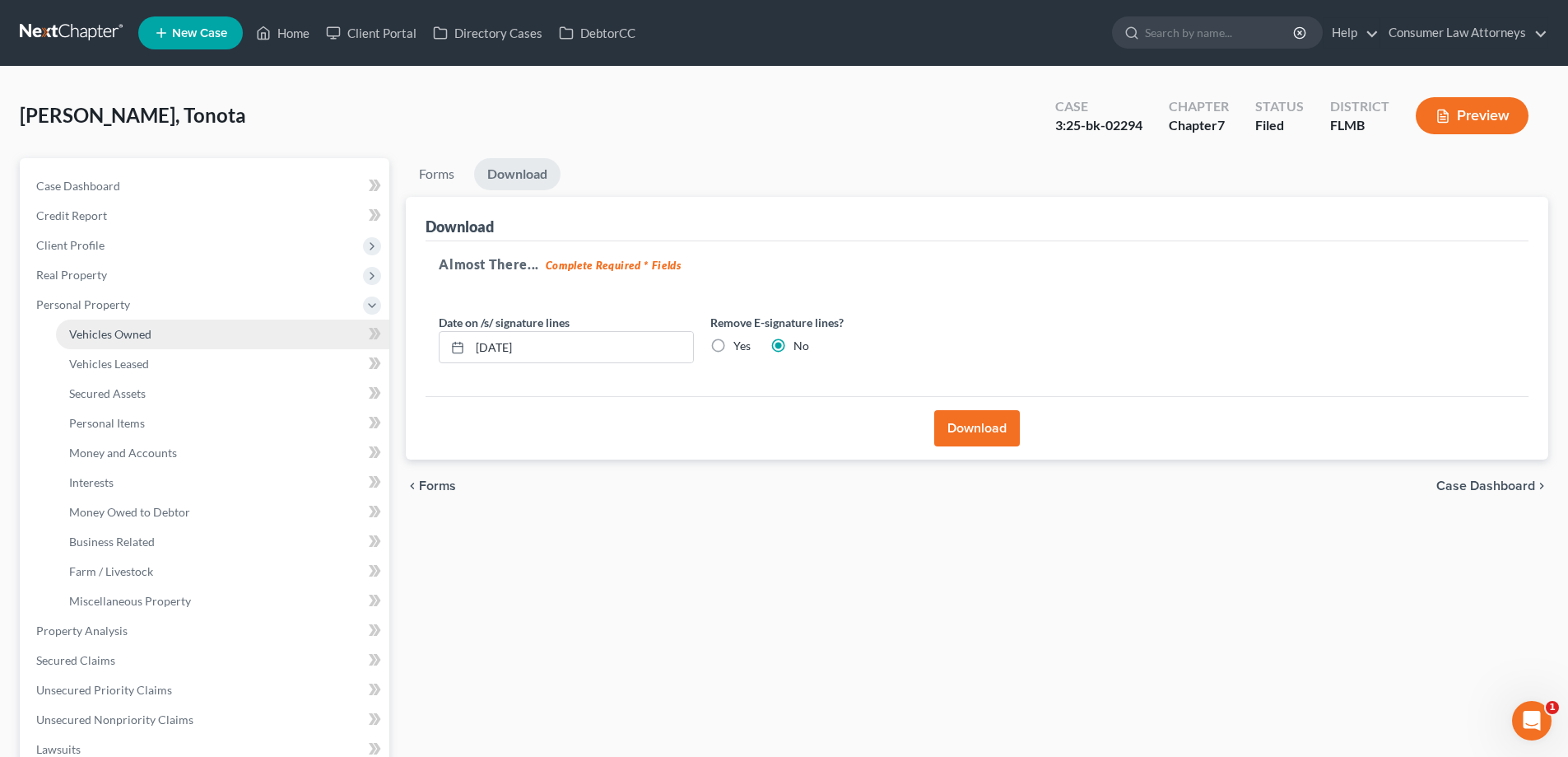
click at [145, 334] on span "Vehicles Owned" at bounding box center [110, 334] width 83 height 14
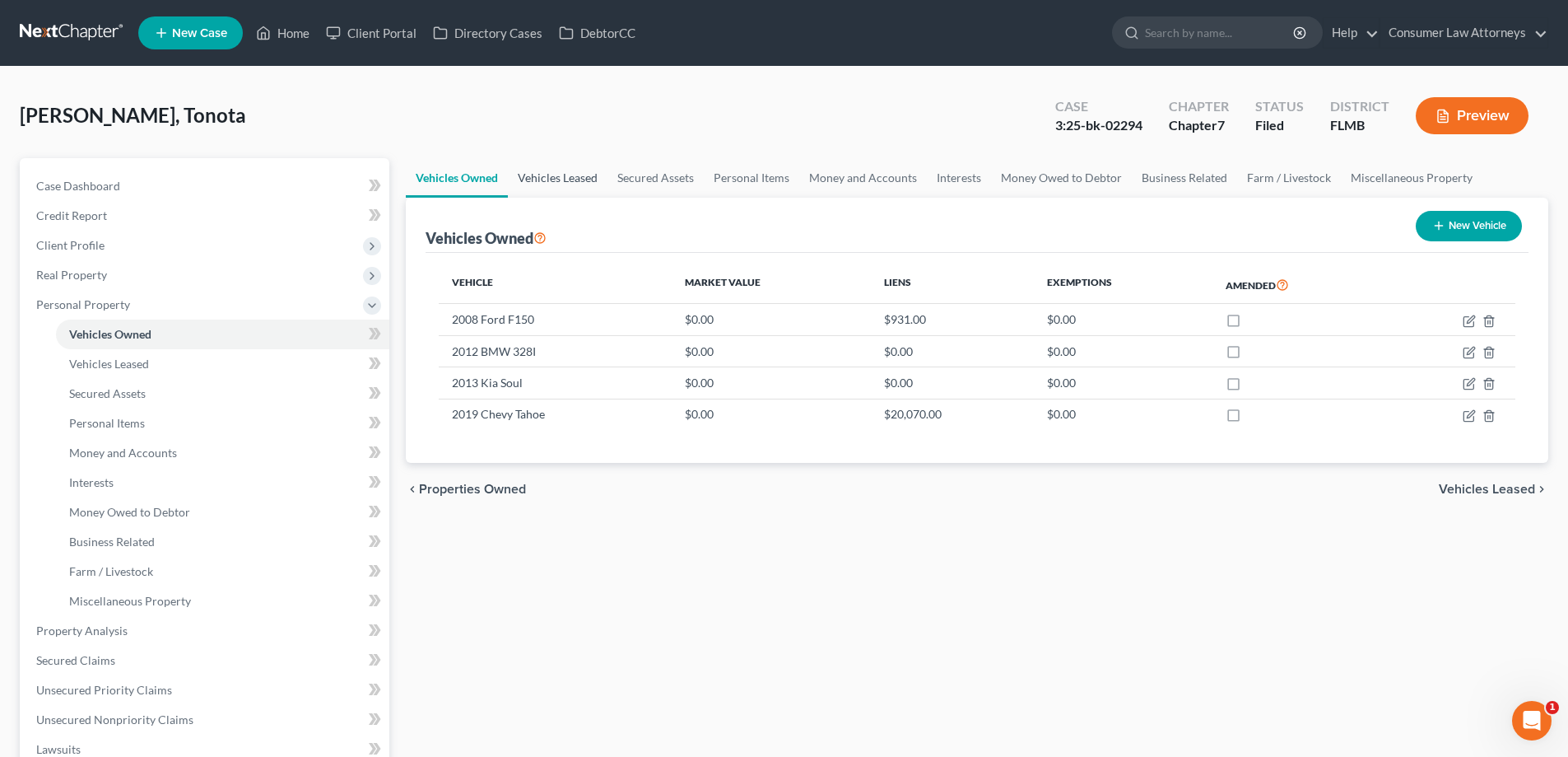
click at [574, 164] on link "Vehicles Leased" at bounding box center [557, 178] width 100 height 40
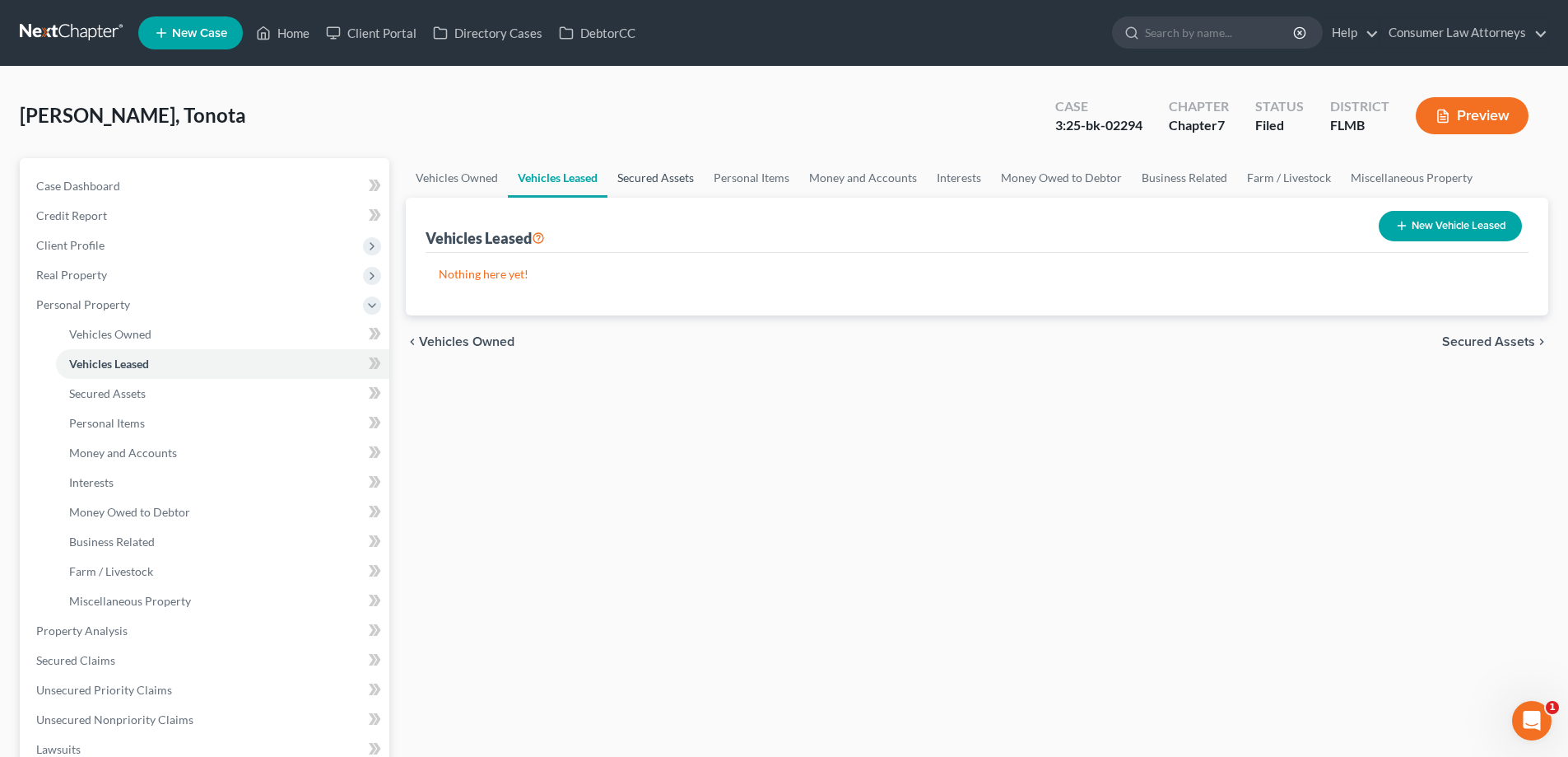
click at [652, 176] on link "Secured Assets" at bounding box center [655, 178] width 96 height 40
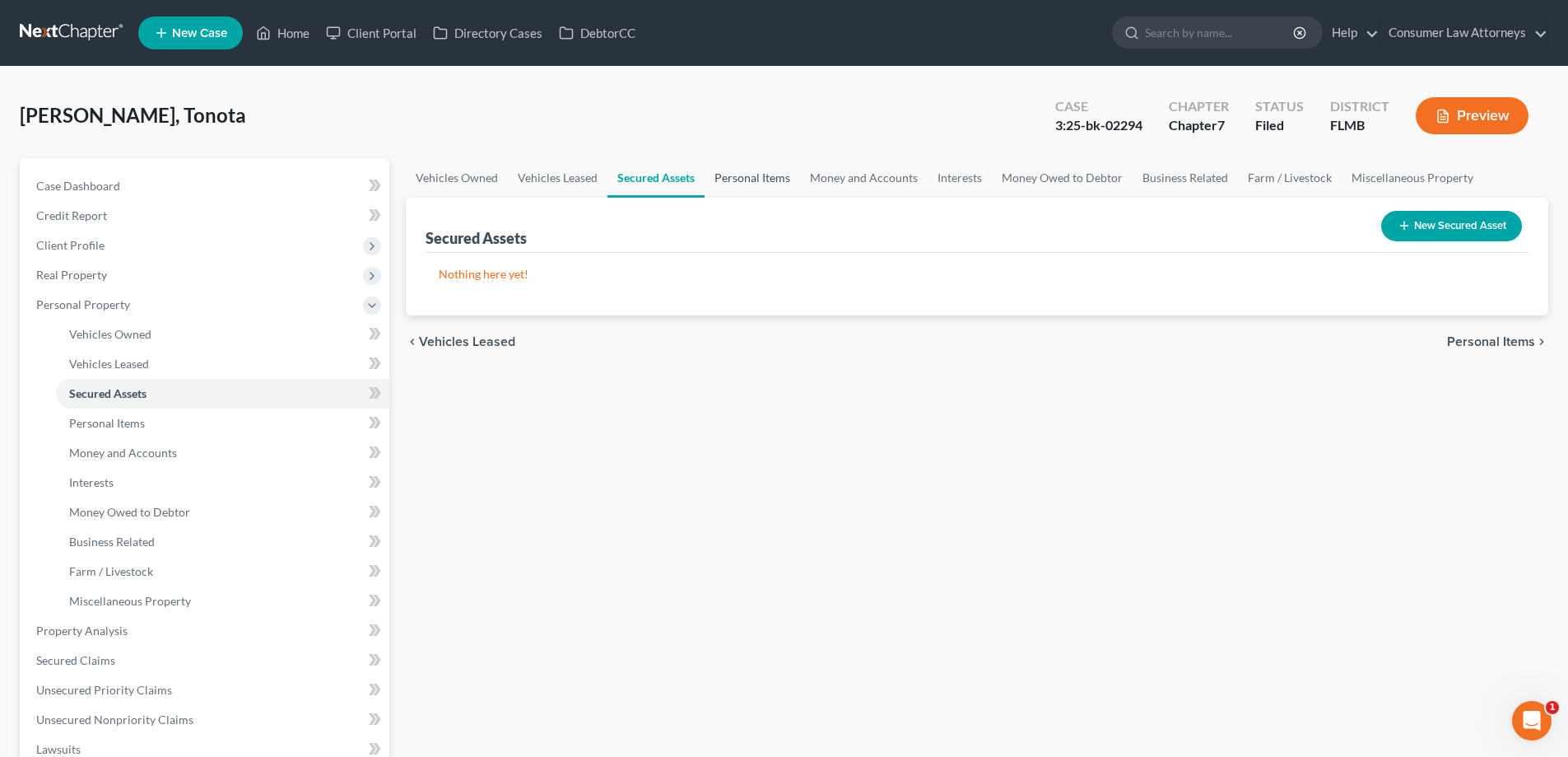
click at [727, 180] on link "Personal Items" at bounding box center [752, 178] width 95 height 40
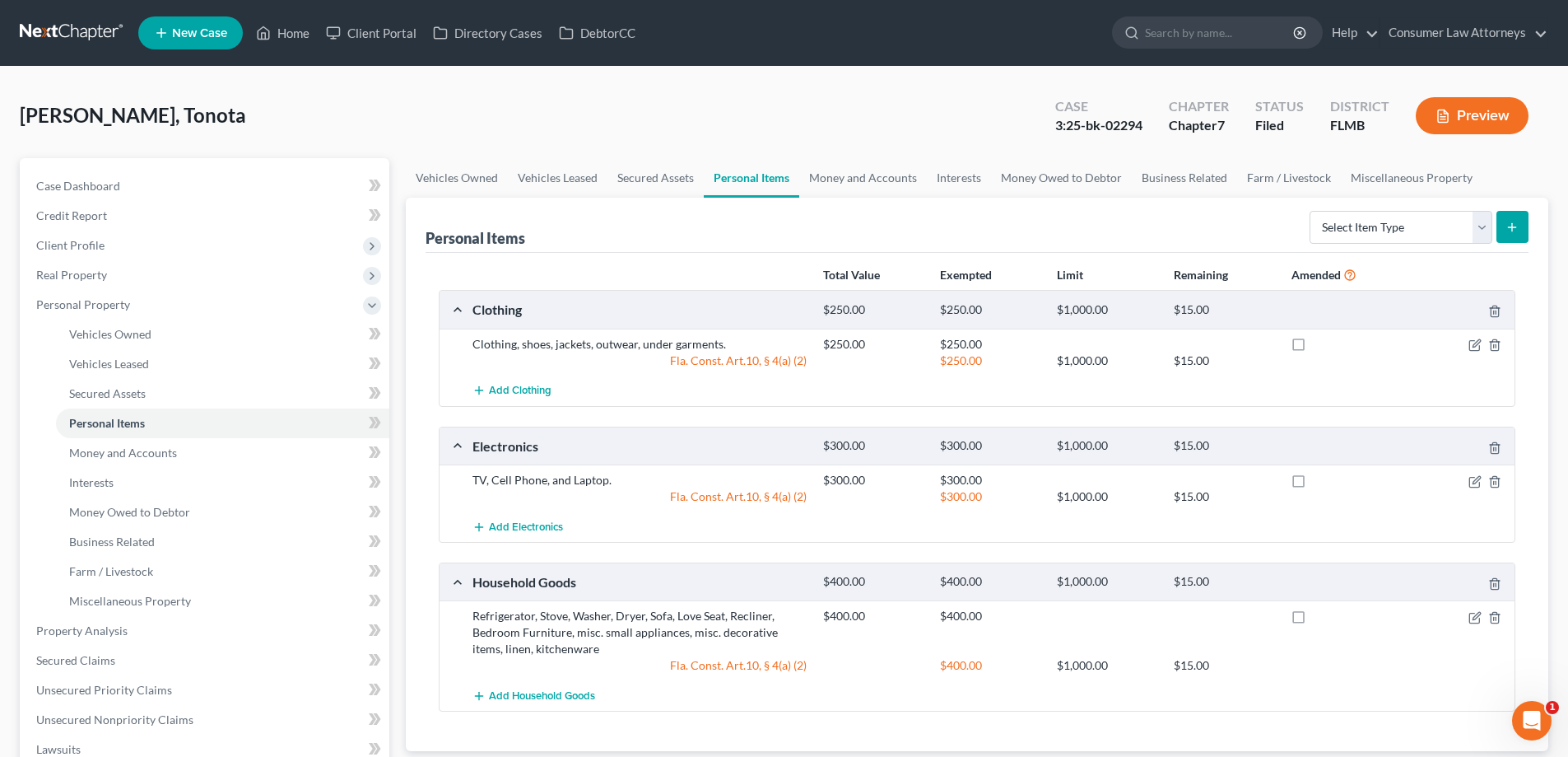
click at [915, 379] on div "Add Clothing" at bounding box center [990, 391] width 1052 height 31
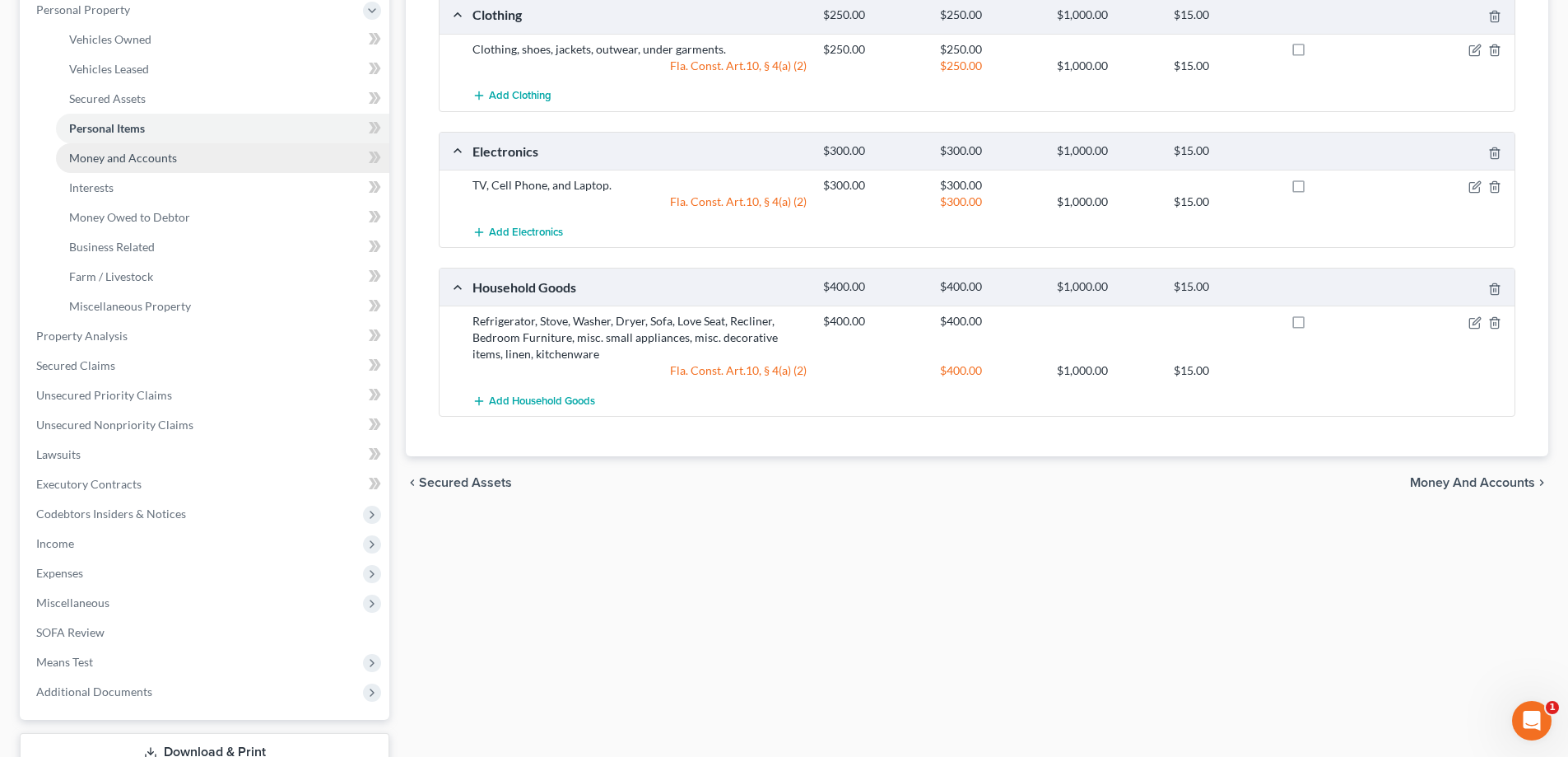
scroll to position [85, 0]
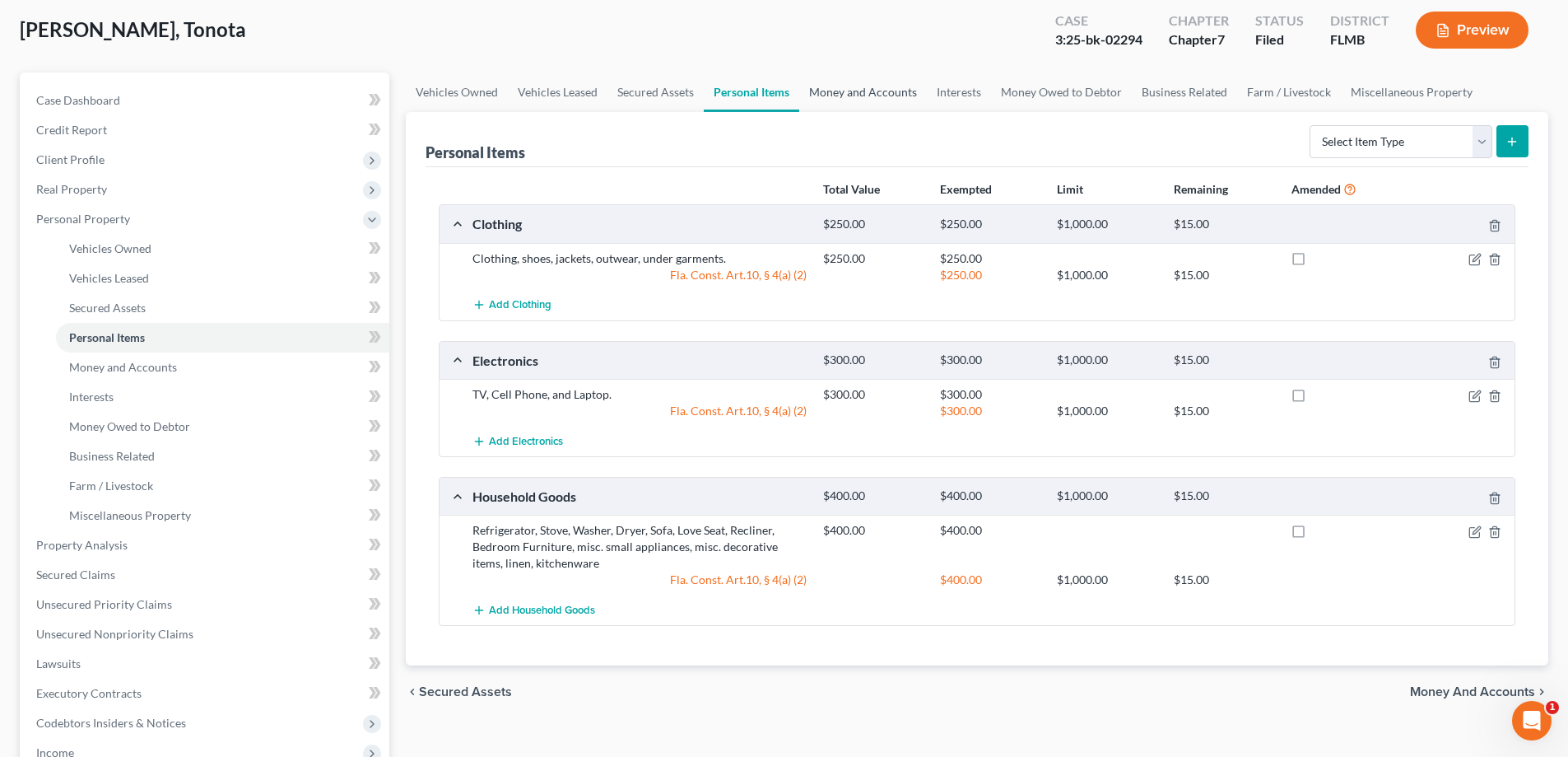
click at [887, 92] on link "Money and Accounts" at bounding box center [863, 92] width 127 height 40
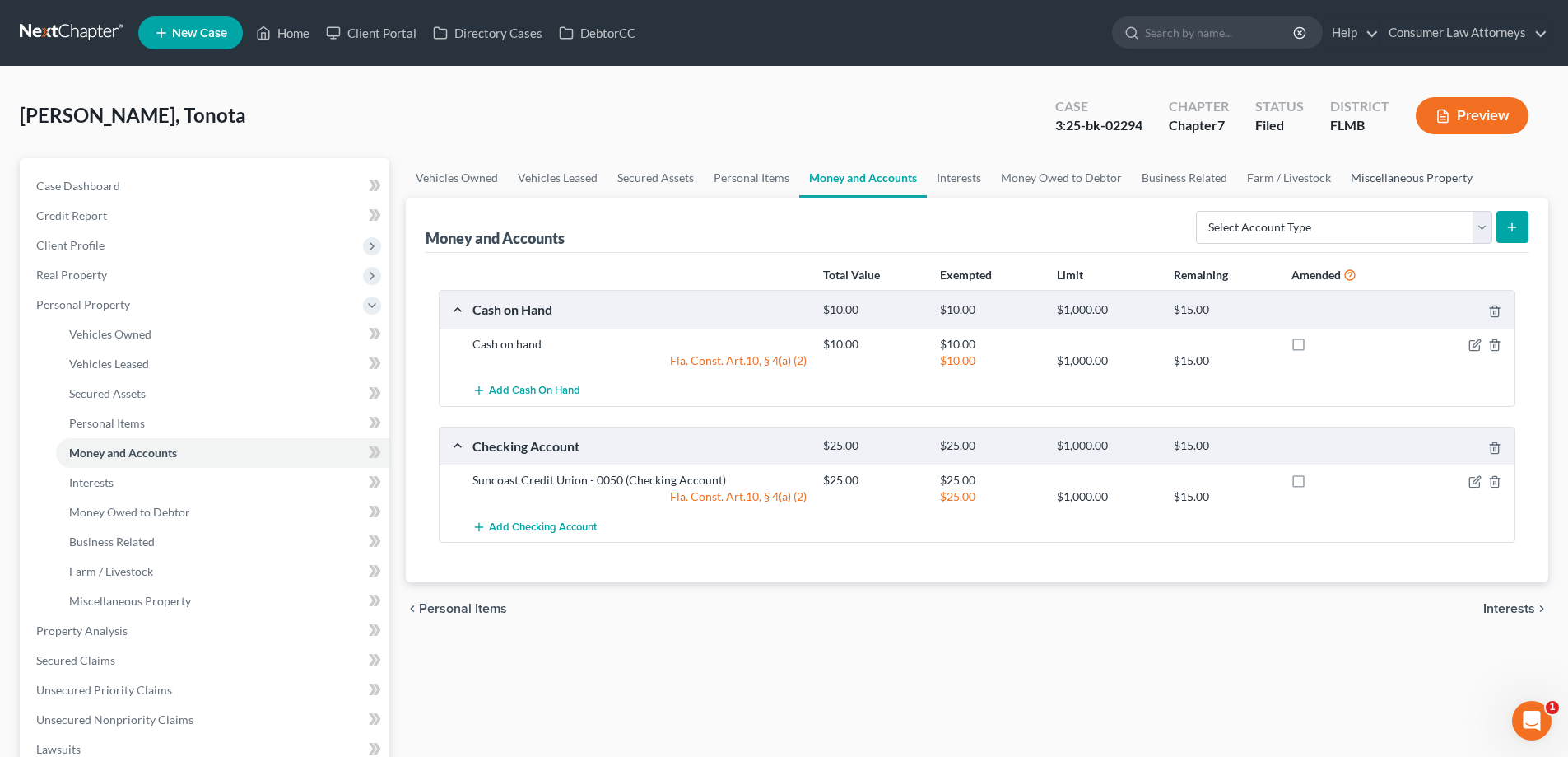
click at [1419, 180] on link "Miscellaneous Property" at bounding box center [1412, 178] width 142 height 40
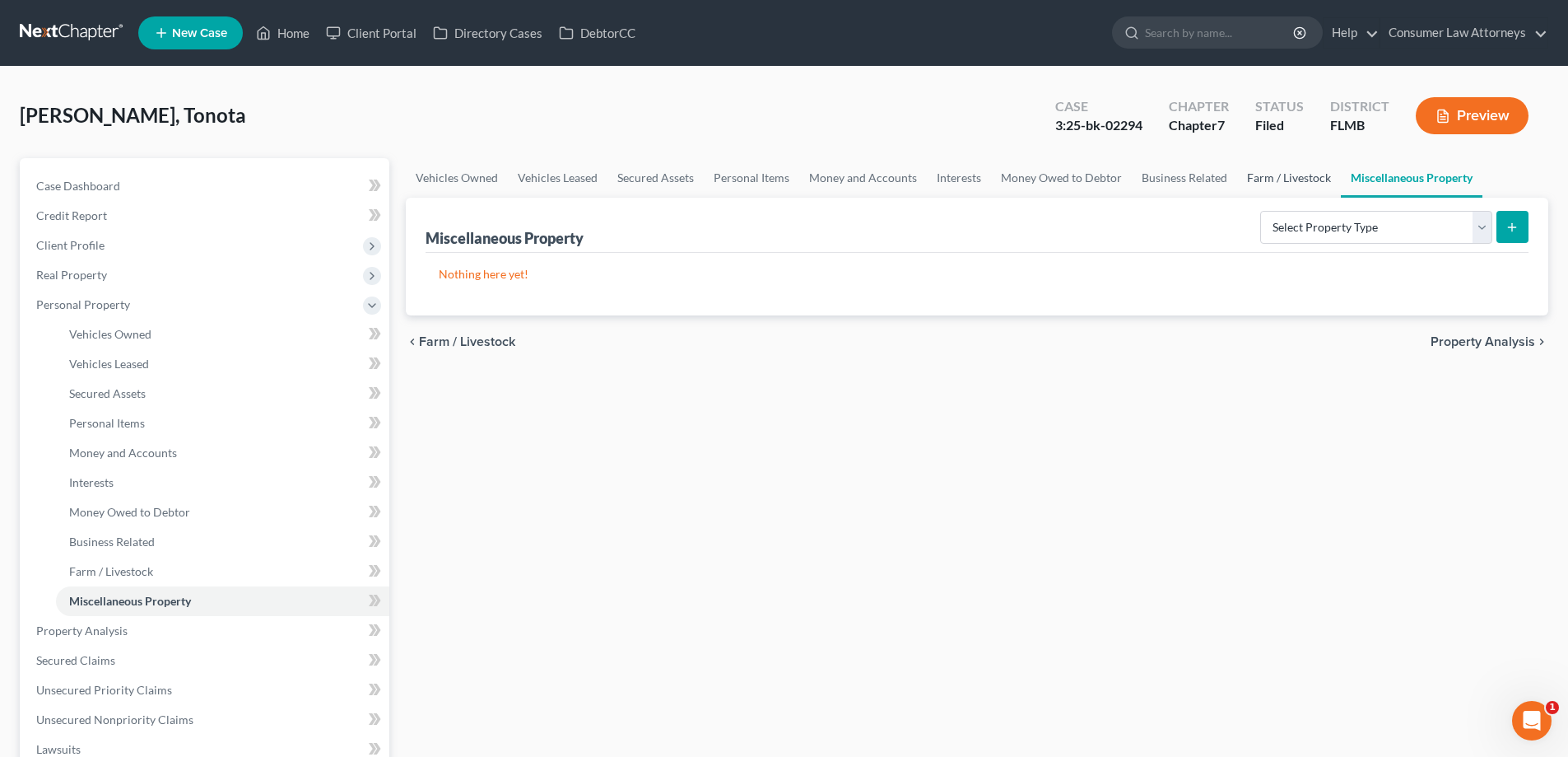
click at [1275, 181] on link "Farm / Livestock" at bounding box center [1289, 178] width 104 height 40
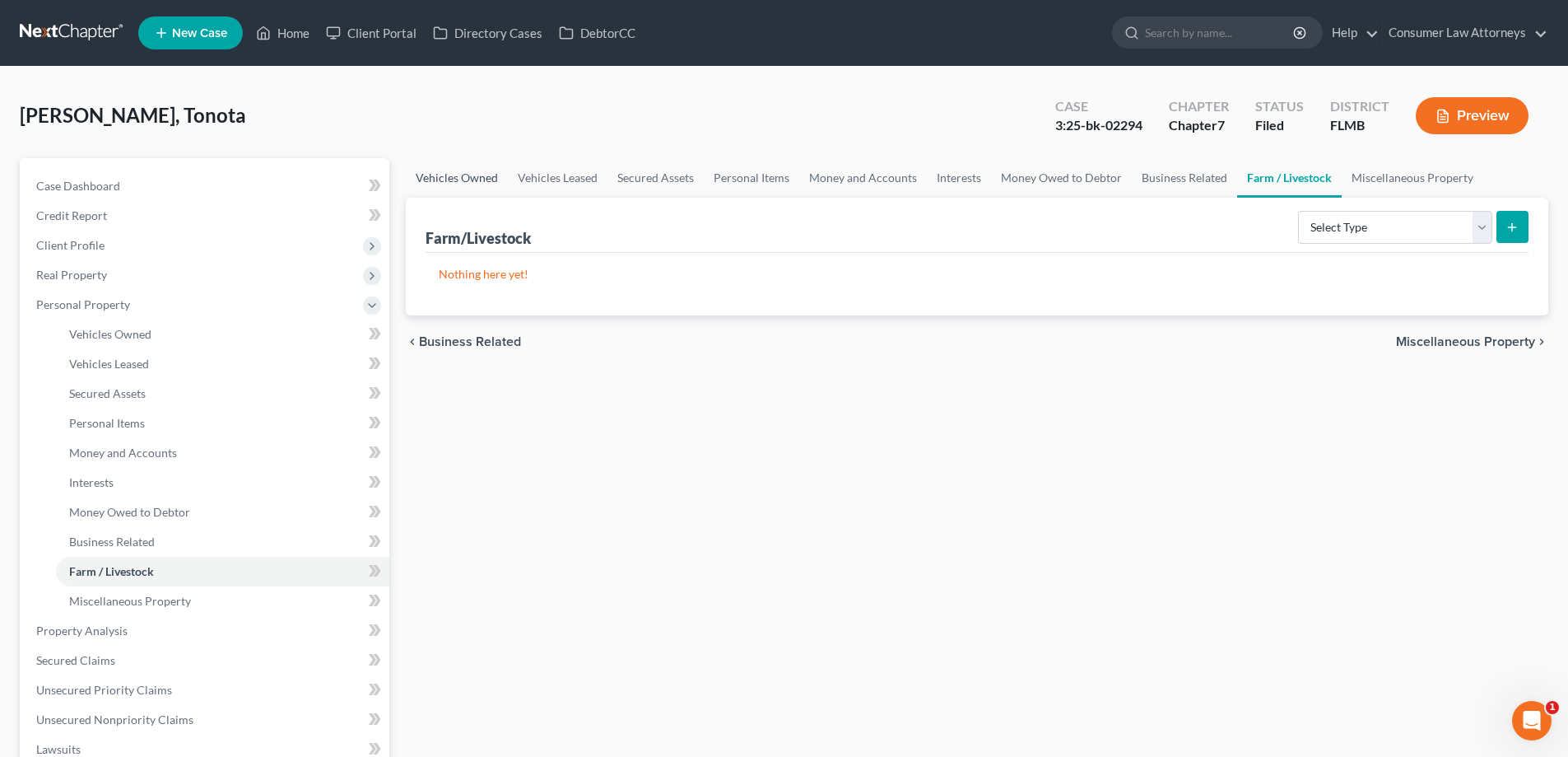
click at [451, 180] on link "Vehicles Owned" at bounding box center [457, 178] width 102 height 40
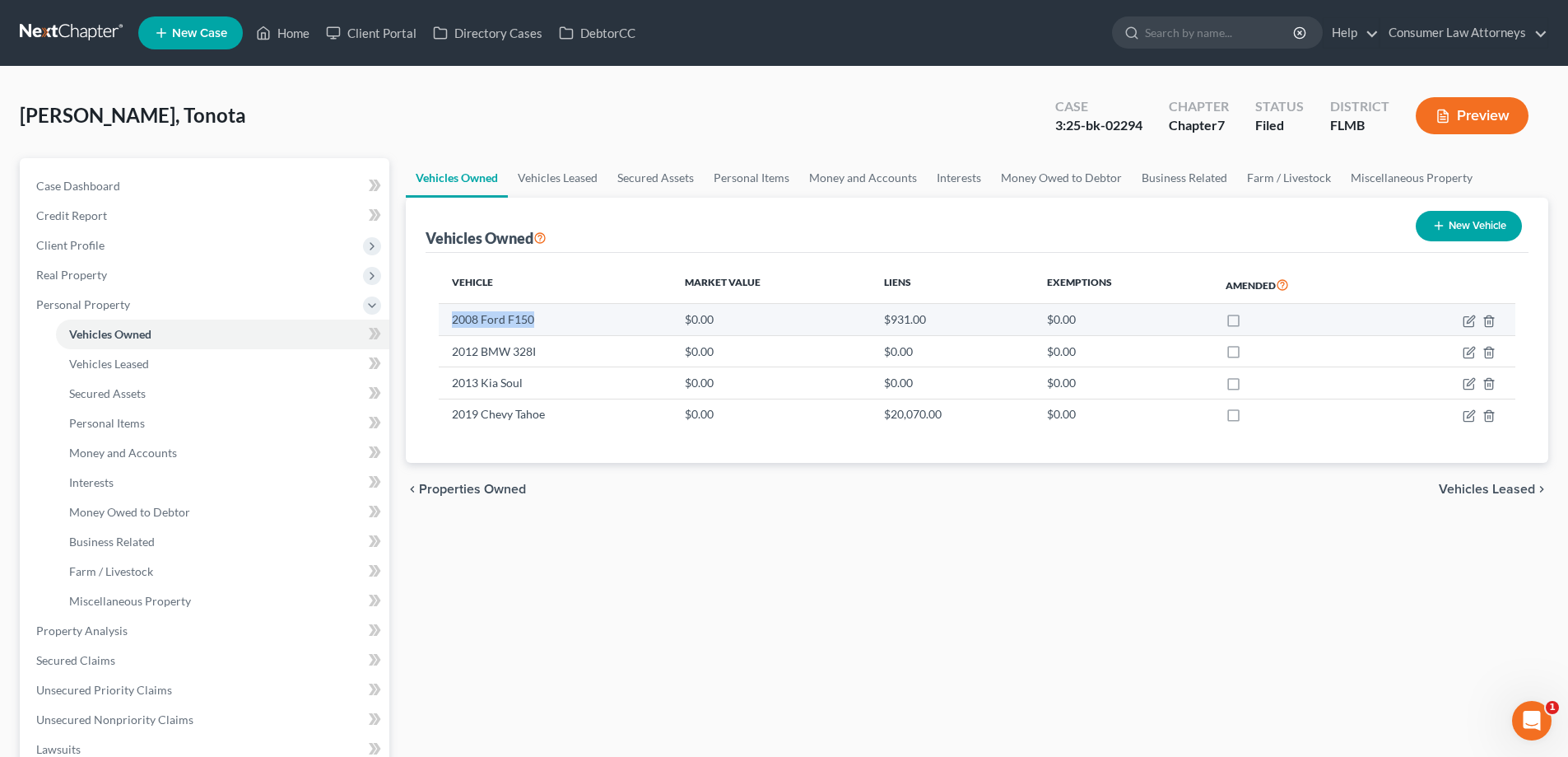
drag, startPoint x: 452, startPoint y: 322, endPoint x: 554, endPoint y: 322, distance: 102.0
click at [554, 322] on td "2008 Ford F150" at bounding box center [556, 319] width 233 height 31
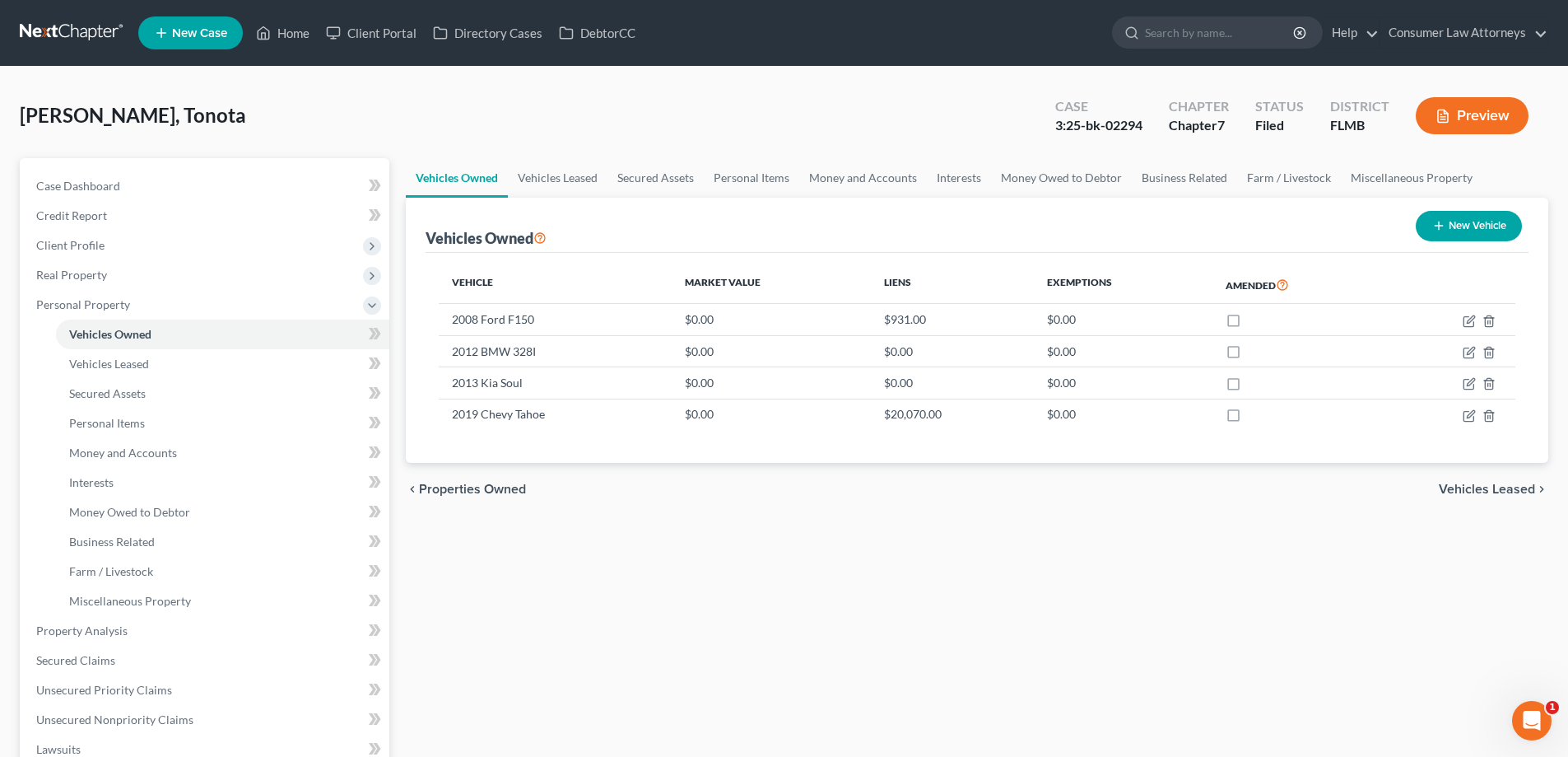
drag, startPoint x: 504, startPoint y: 316, endPoint x: 521, endPoint y: 724, distance: 408.4
click at [597, 694] on div "Vehicles Owned Vehicles Leased Secured Assets Personal Items Money and Accounts…" at bounding box center [977, 633] width 1159 height 951
drag, startPoint x: 595, startPoint y: 75, endPoint x: 609, endPoint y: 80, distance: 14.9
click at [595, 75] on div "[PERSON_NAME], Tonota Upgraded Case 3:25-bk-02294 Chapter Chapter 7 Status File…" at bounding box center [784, 604] width 1568 height 1076
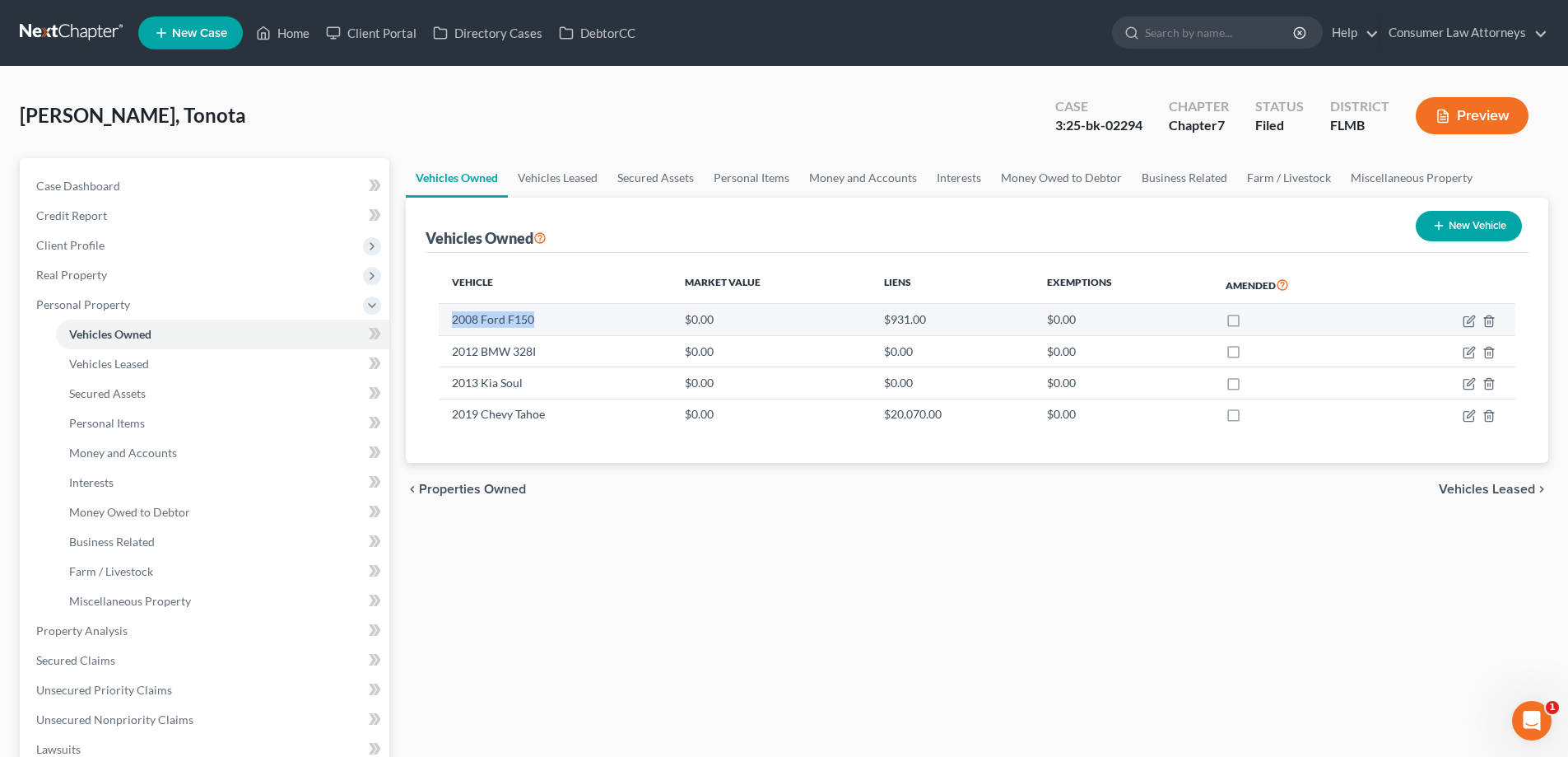
drag, startPoint x: 540, startPoint y: 319, endPoint x: 452, endPoint y: 319, distance: 88.0
click at [452, 319] on td "2008 Ford F150" at bounding box center [556, 319] width 233 height 31
click at [1466, 320] on icon "button" at bounding box center [1469, 321] width 13 height 13
select select "0"
select select "18"
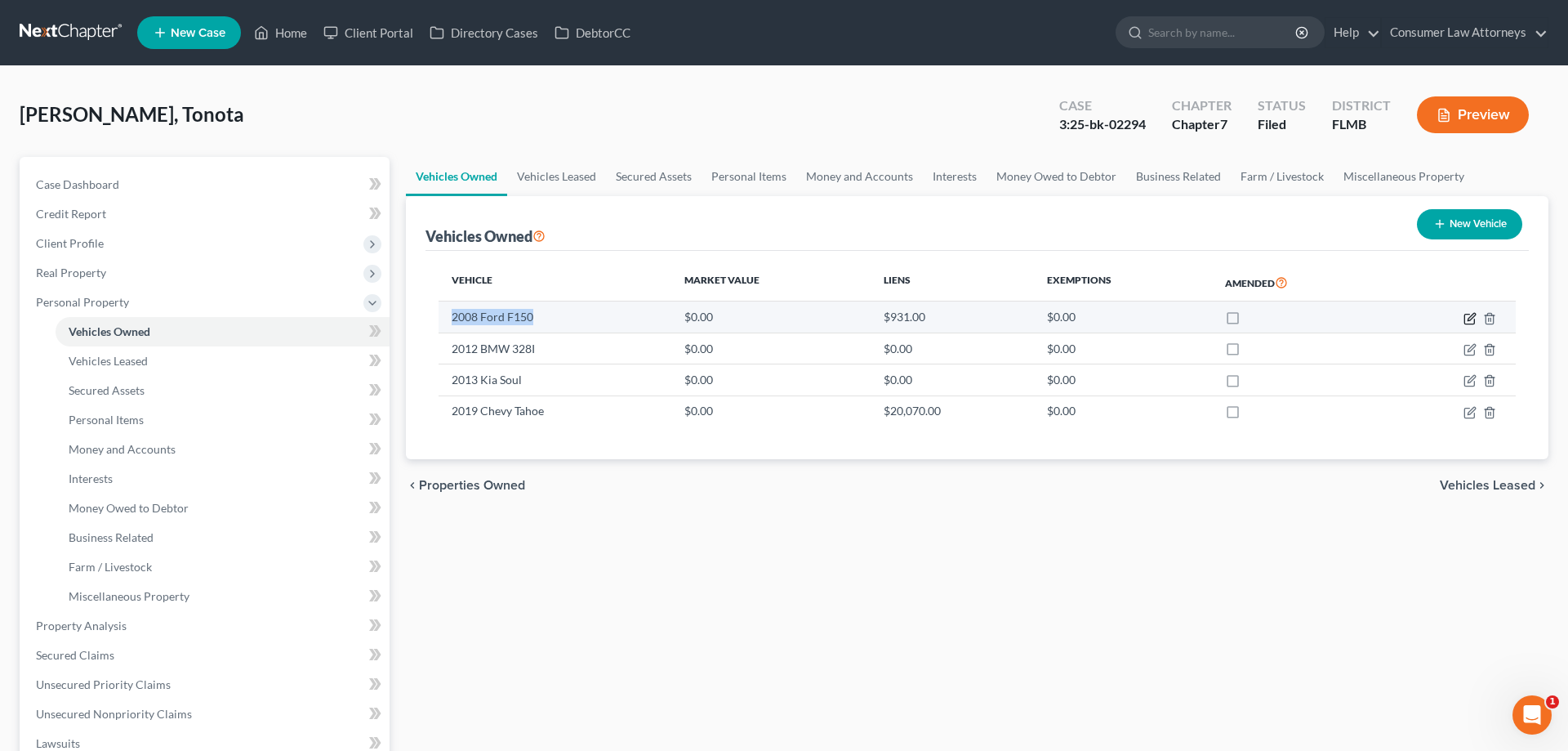
select select "4"
select select "0"
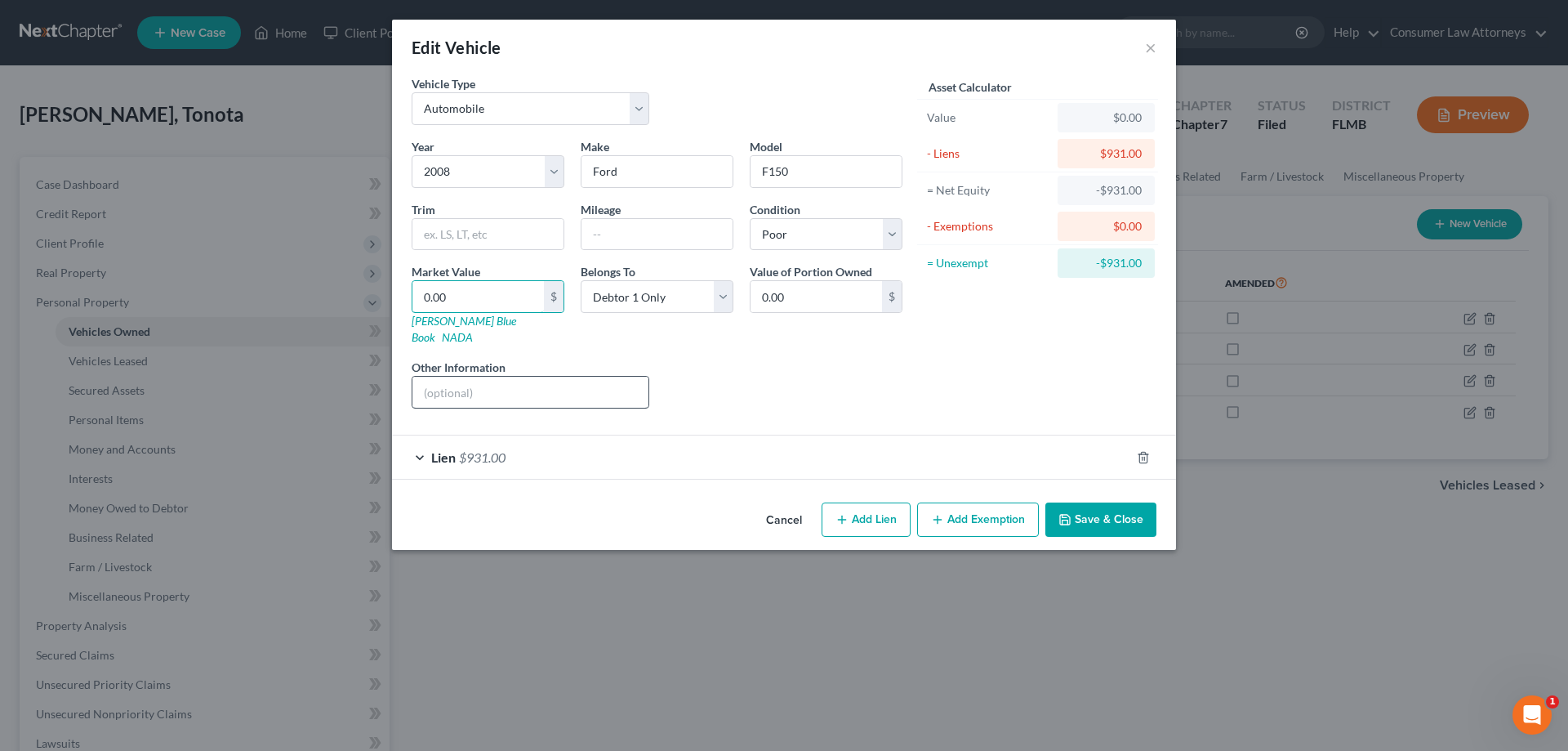
type input "3"
type input "3.00"
type input "37"
type input "37.00"
type input "370"
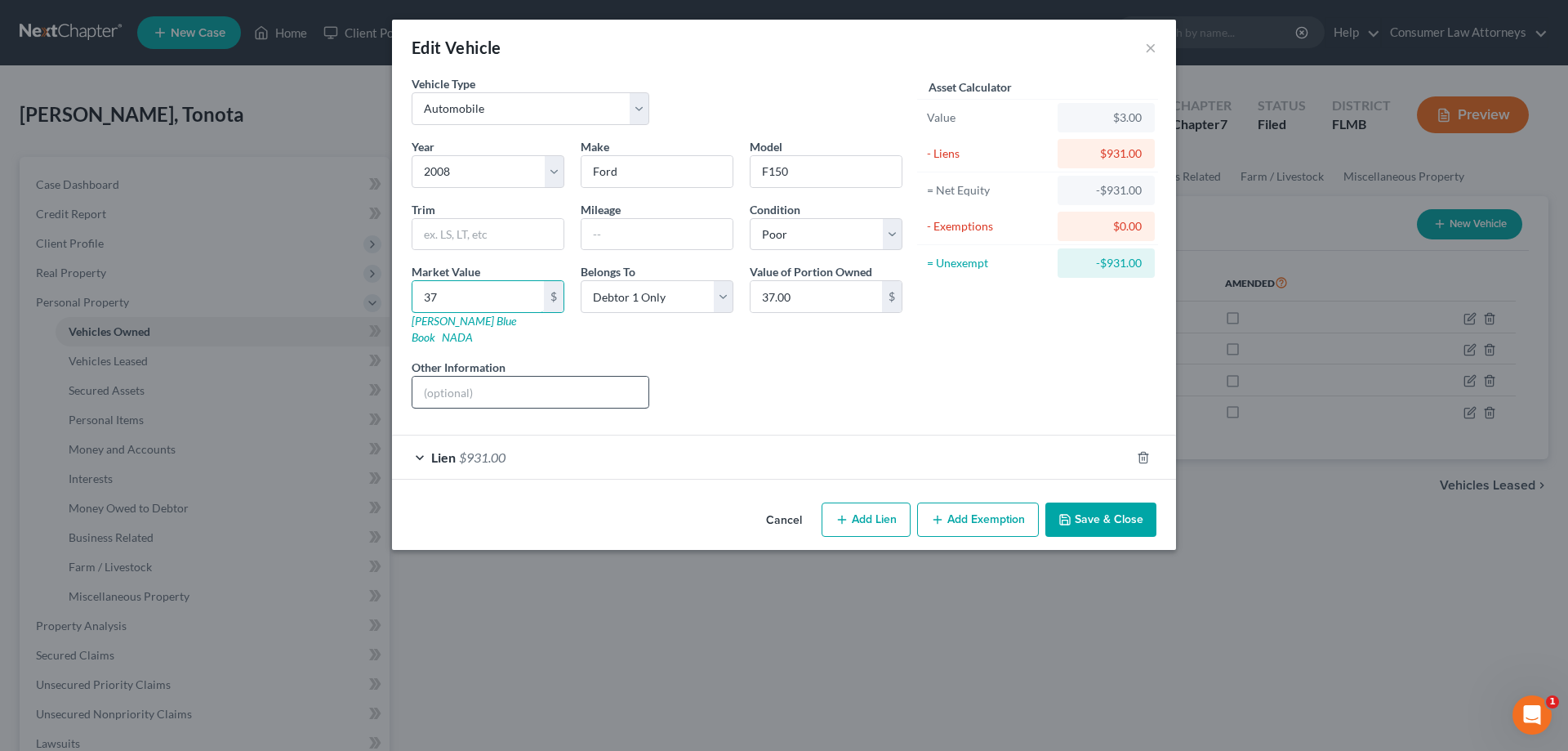
type input "370.00"
type input "3700"
type input "3,700.00"
type input "3,700"
click at [1086, 509] on button "Save & Close" at bounding box center [1101, 519] width 111 height 35
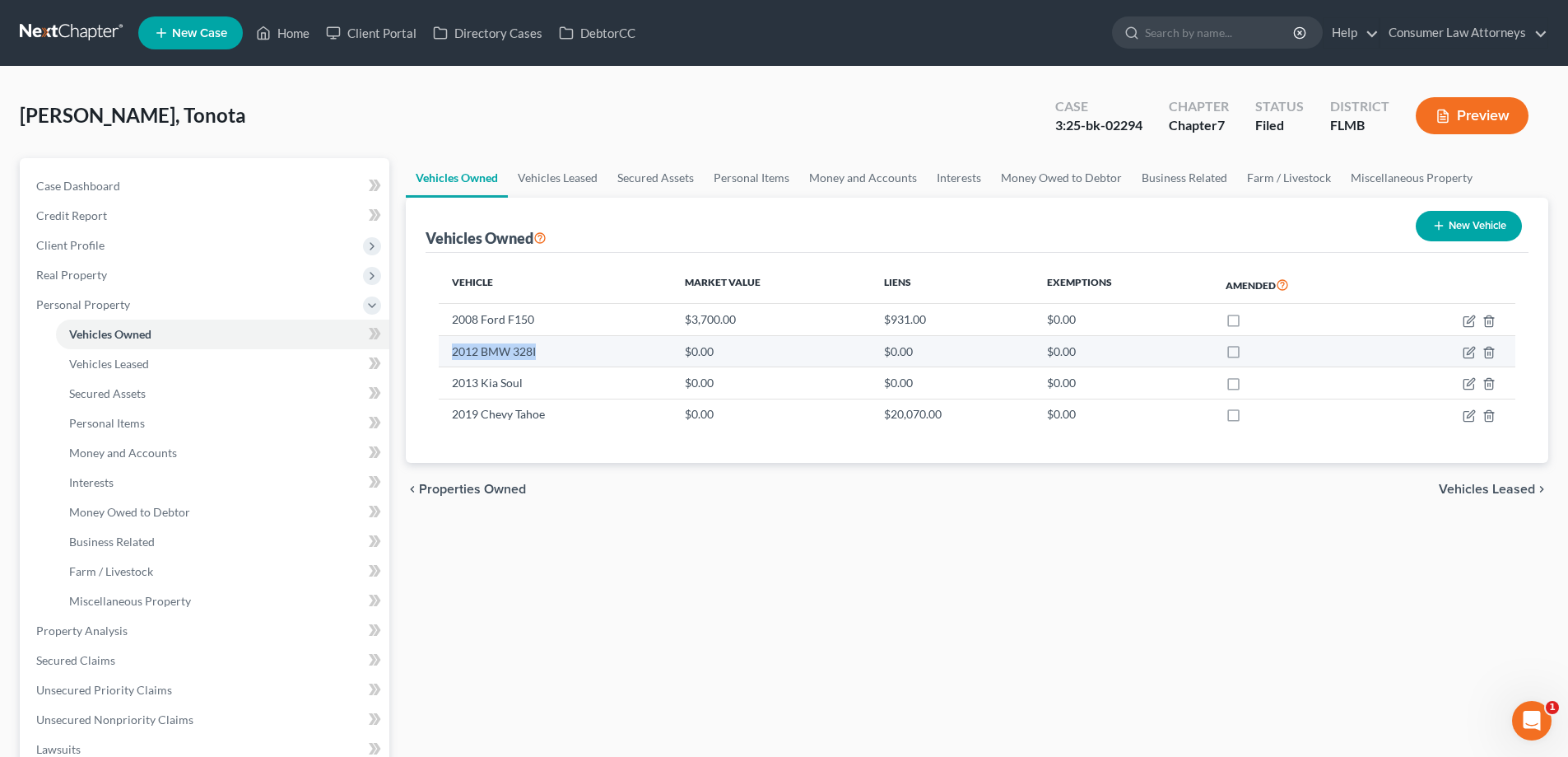
drag, startPoint x: 452, startPoint y: 355, endPoint x: 537, endPoint y: 356, distance: 85.0
click at [537, 356] on td "2012 BMW 328I" at bounding box center [556, 350] width 233 height 31
click at [1468, 349] on icon "button" at bounding box center [1469, 352] width 13 height 13
select select "0"
select select "14"
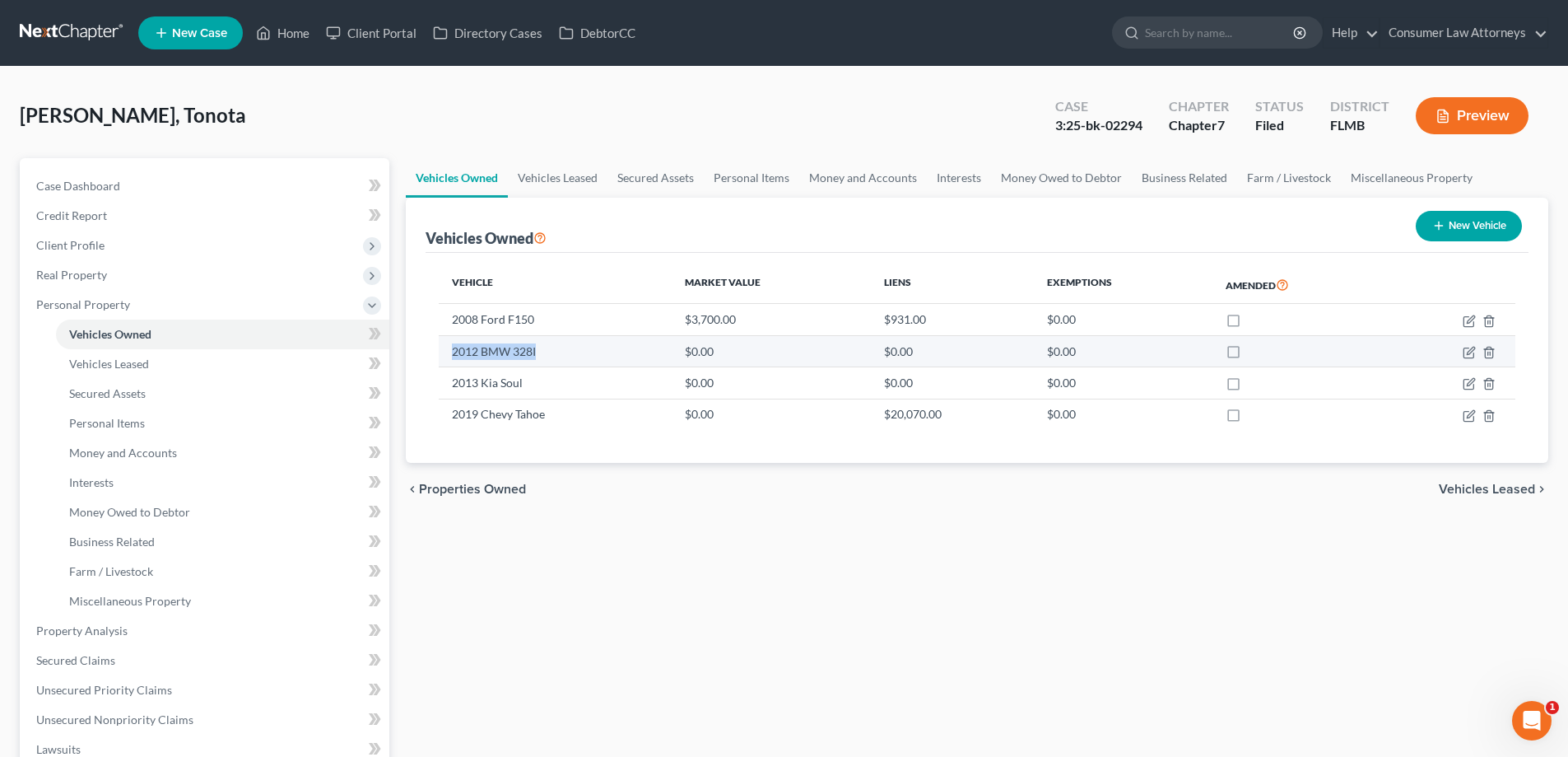
select select "4"
select select "0"
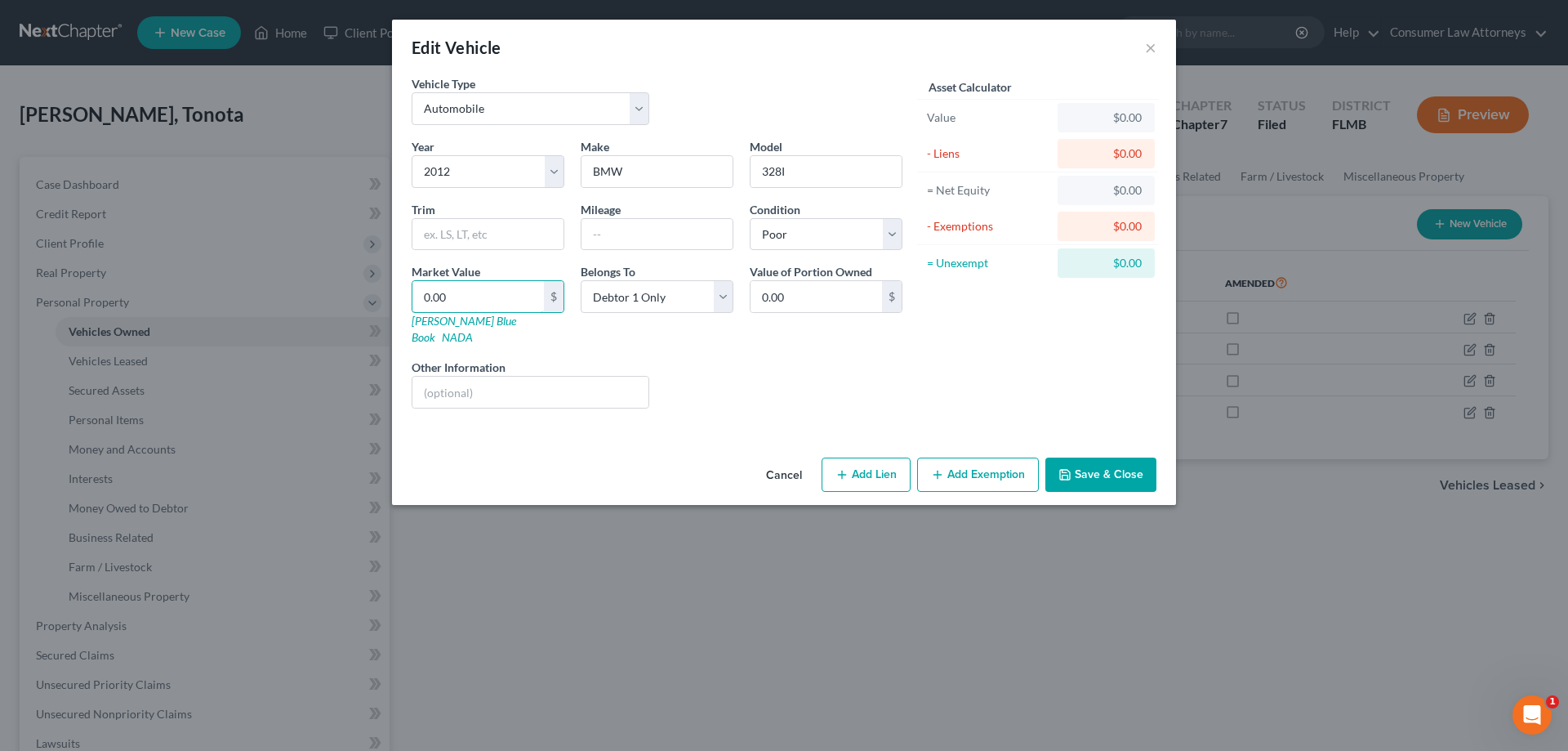
type input "6"
type input "6.00"
type input "60"
type input "60.00"
type input "600"
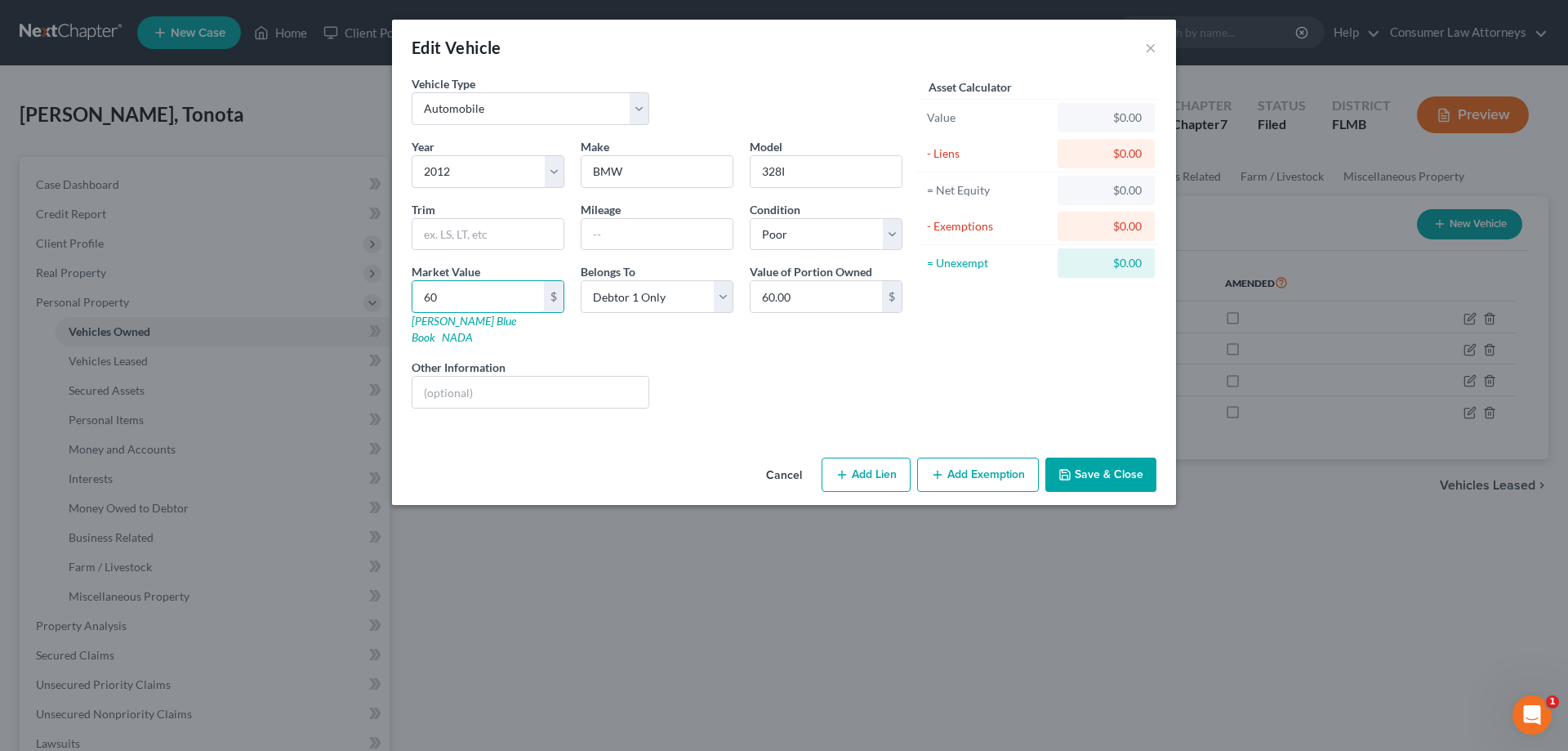
type input "600.00"
type input "6000"
type input "6,000.00"
type input "6,000"
click at [1106, 458] on button "Save & Close" at bounding box center [1101, 475] width 111 height 35
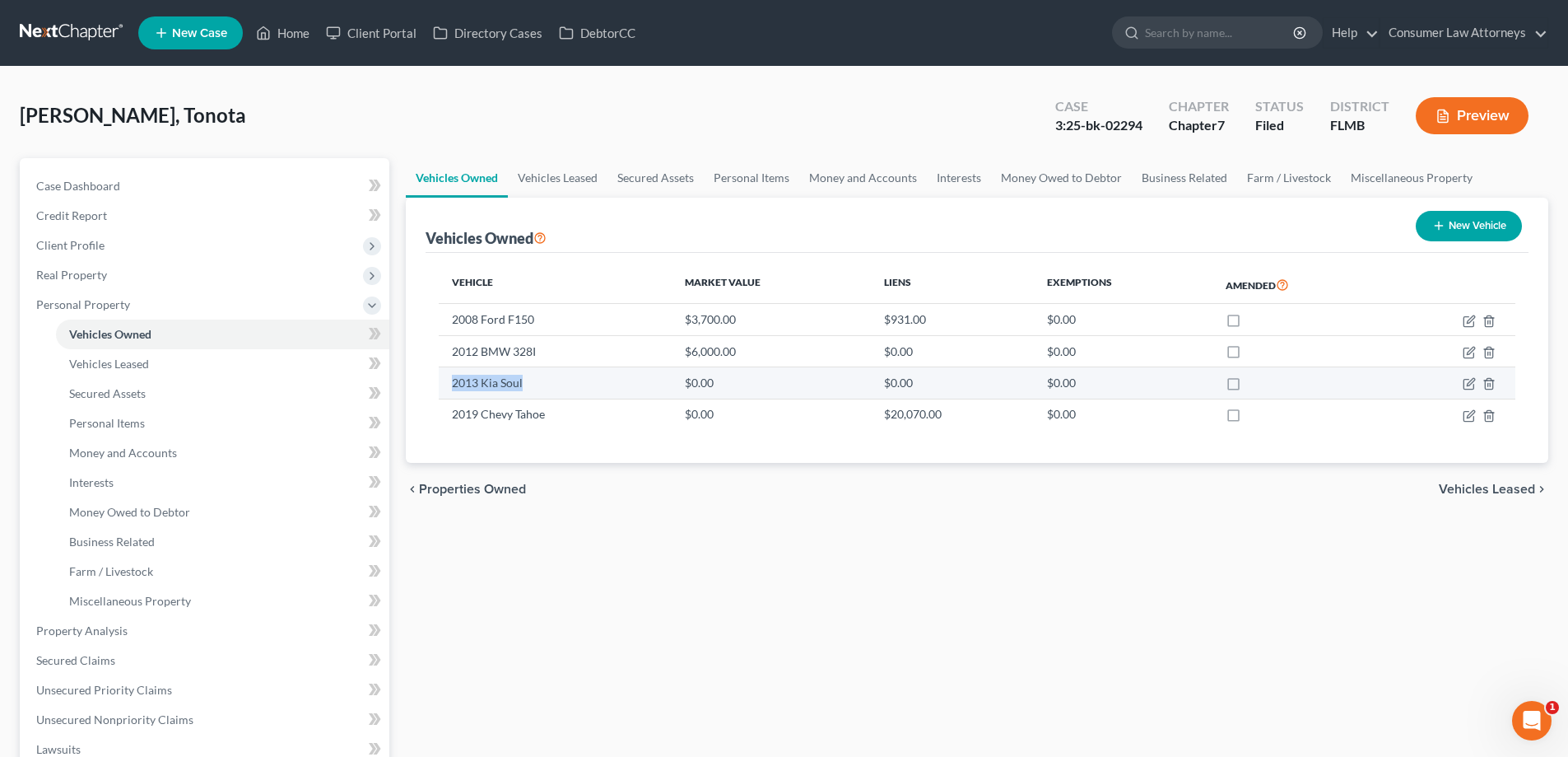
drag, startPoint x: 455, startPoint y: 387, endPoint x: 523, endPoint y: 384, distance: 68.1
click at [523, 384] on td "2013 Kia Soul" at bounding box center [556, 383] width 233 height 31
click at [1470, 384] on icon "button" at bounding box center [1470, 383] width 7 height 7
select select "0"
select select "13"
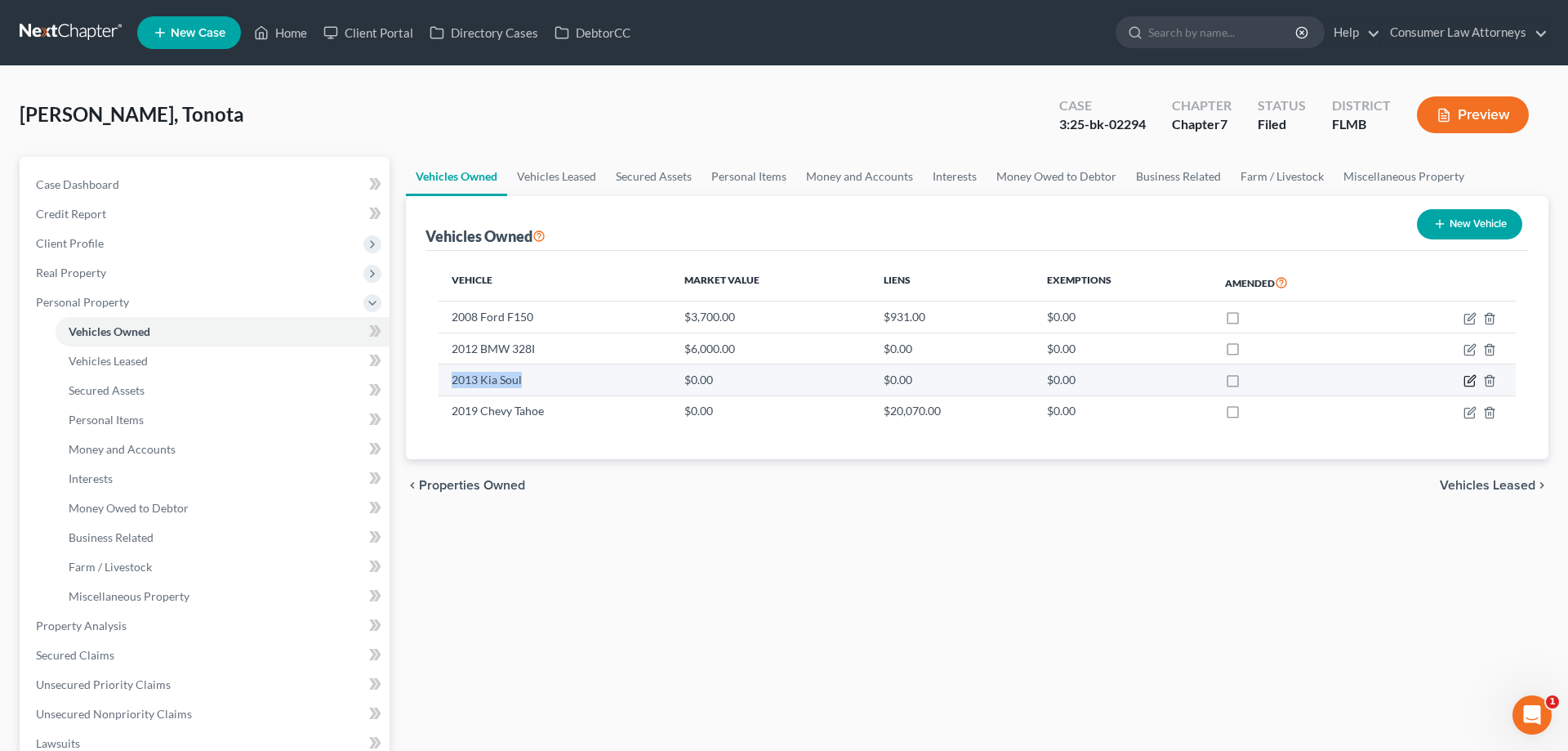
select select "4"
select select "0"
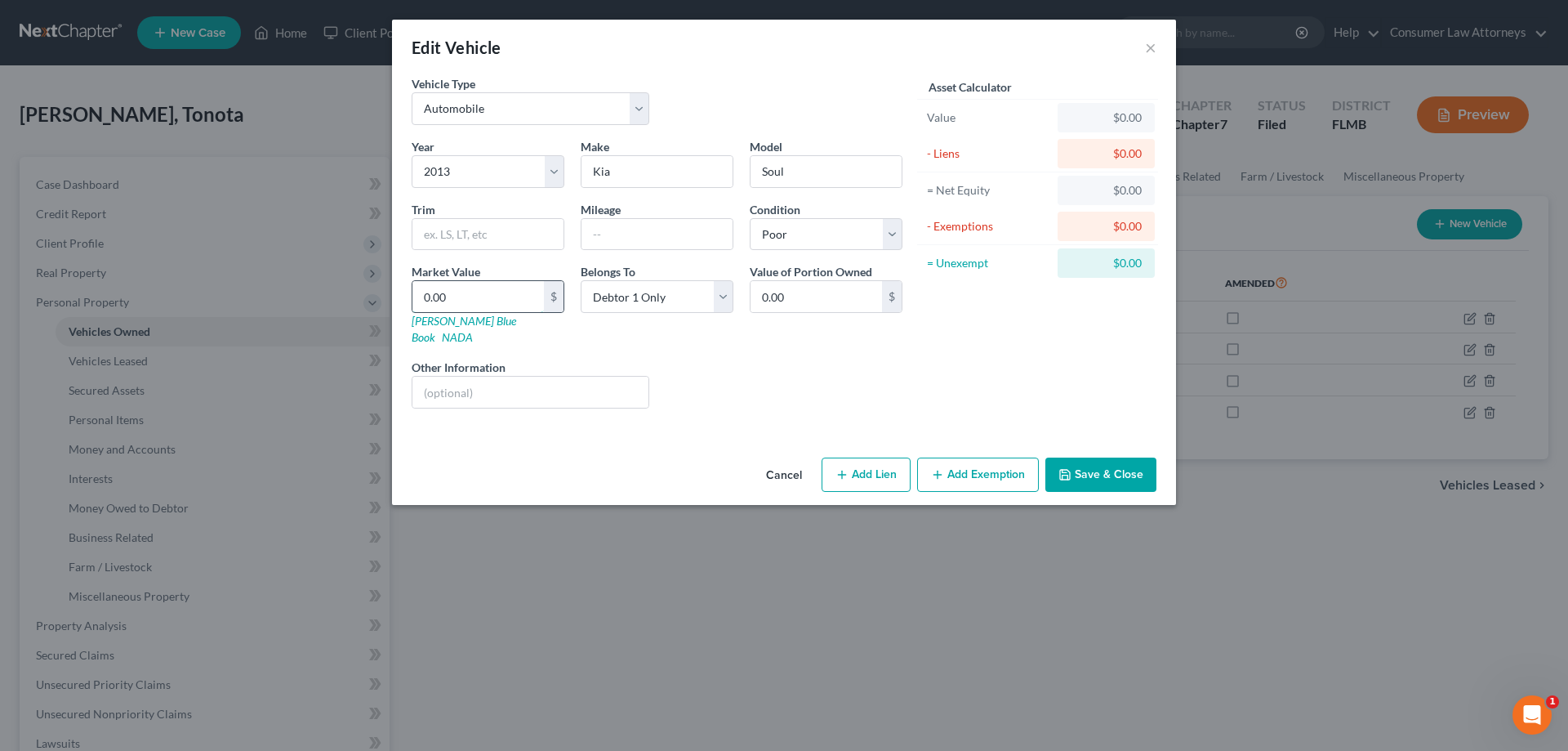
click at [456, 298] on input "0.00" at bounding box center [478, 296] width 132 height 31
type input "3"
type input "3.00"
type input "30"
type input "30.00"
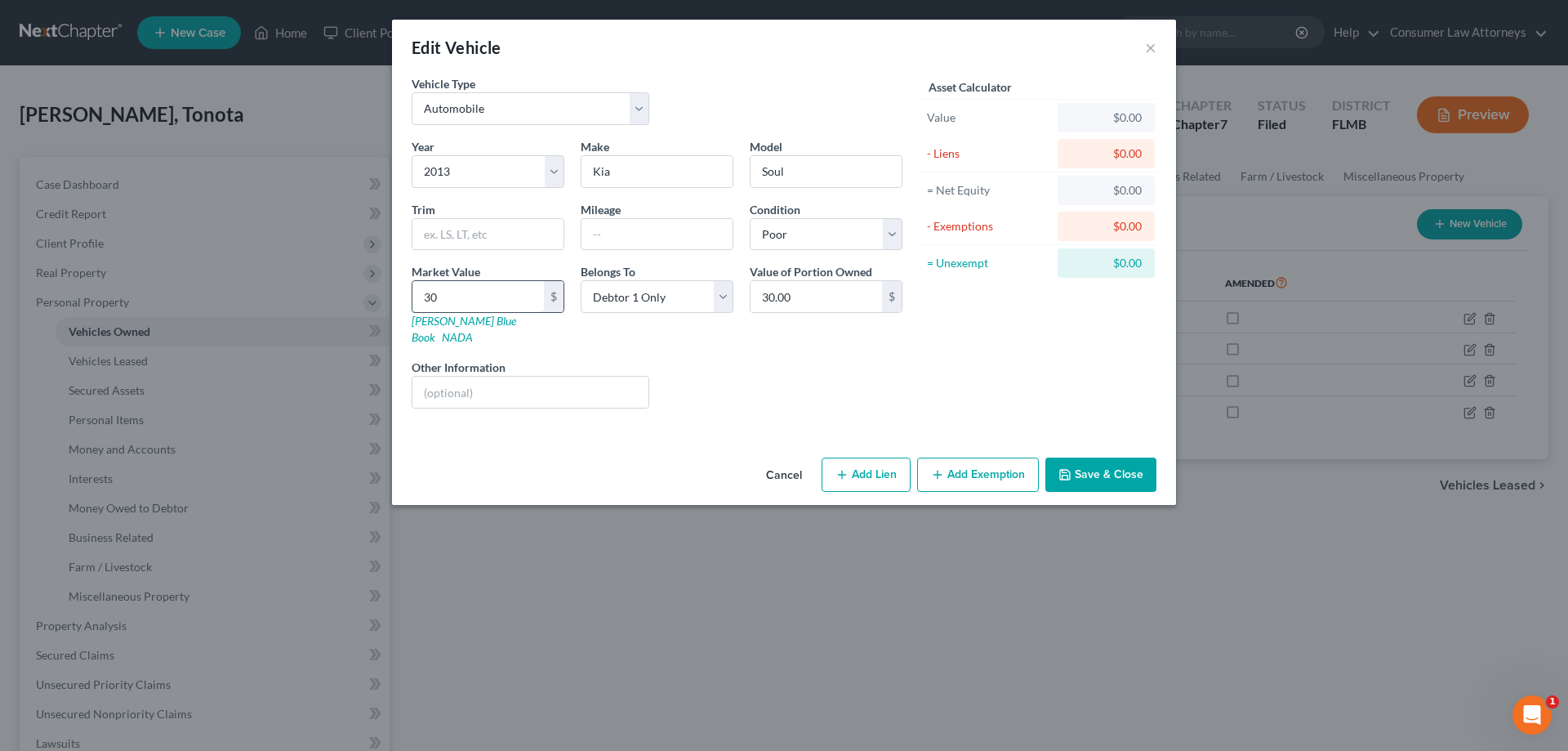
type input "300"
type input "300.00"
type input "3000"
type input "3,000.00"
type input "3,000"
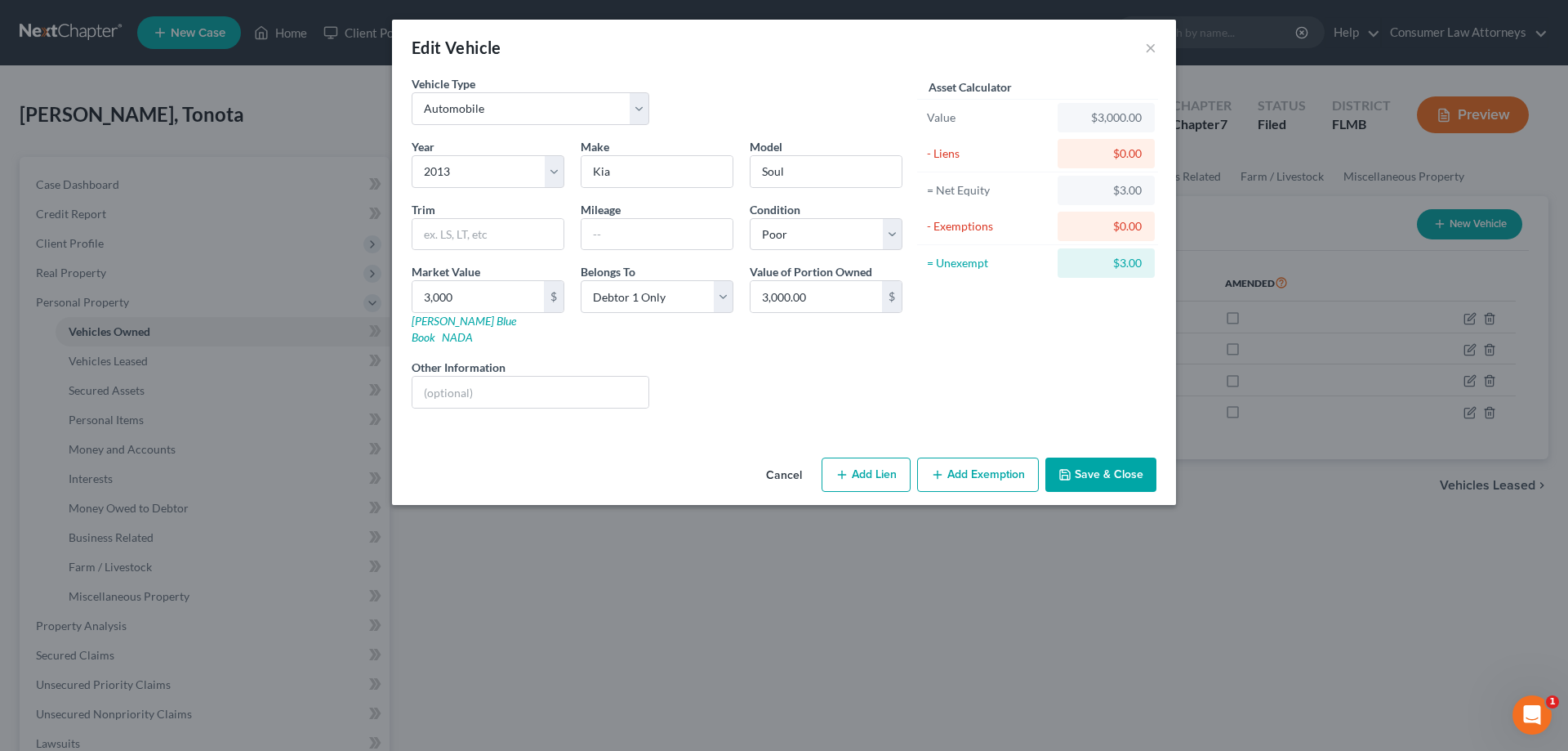
click at [1131, 465] on button "Save & Close" at bounding box center [1101, 475] width 111 height 35
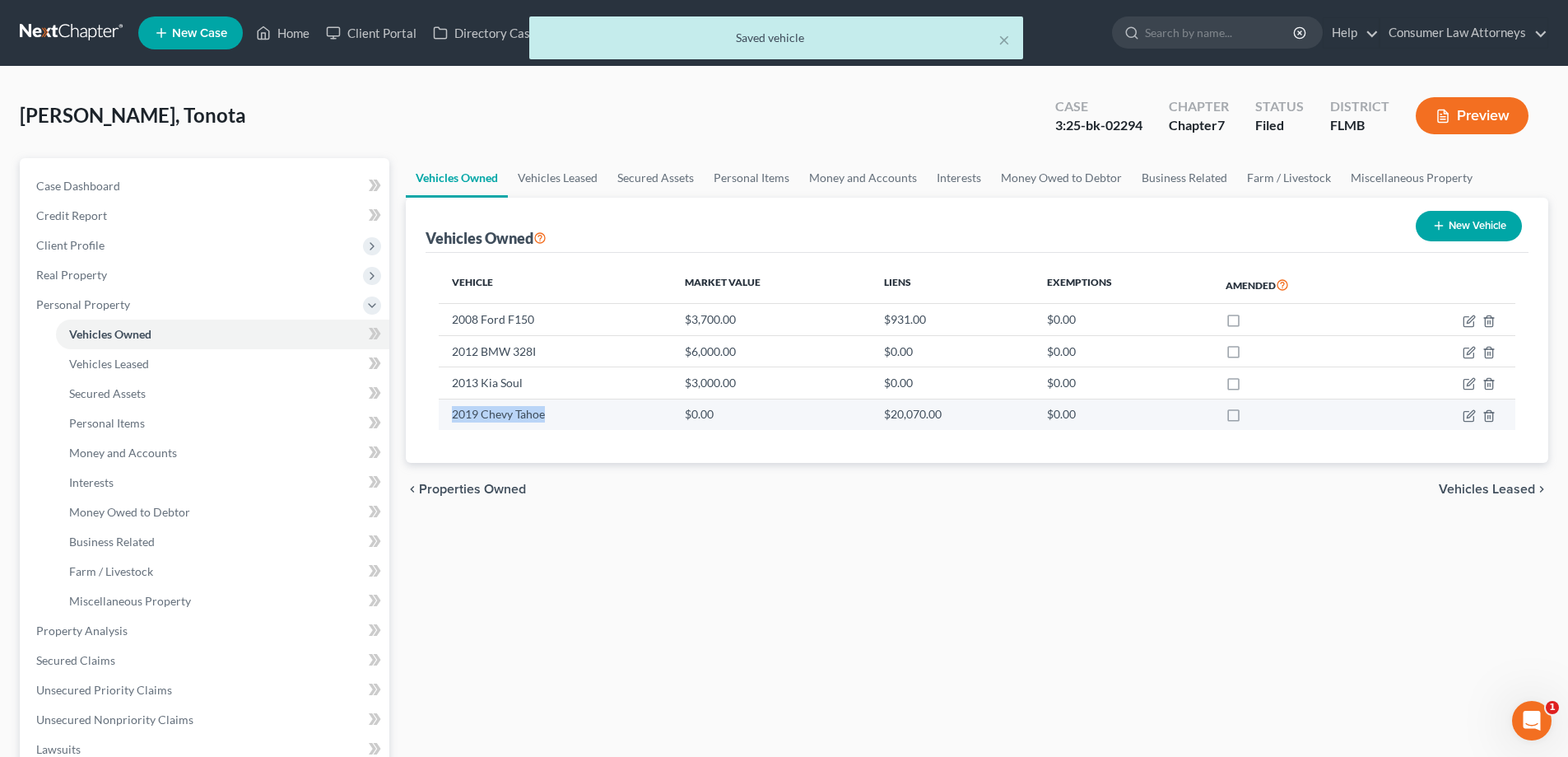
drag, startPoint x: 451, startPoint y: 413, endPoint x: 555, endPoint y: 414, distance: 104.0
click at [555, 414] on td "2019 Chevy Tahoe" at bounding box center [556, 414] width 233 height 31
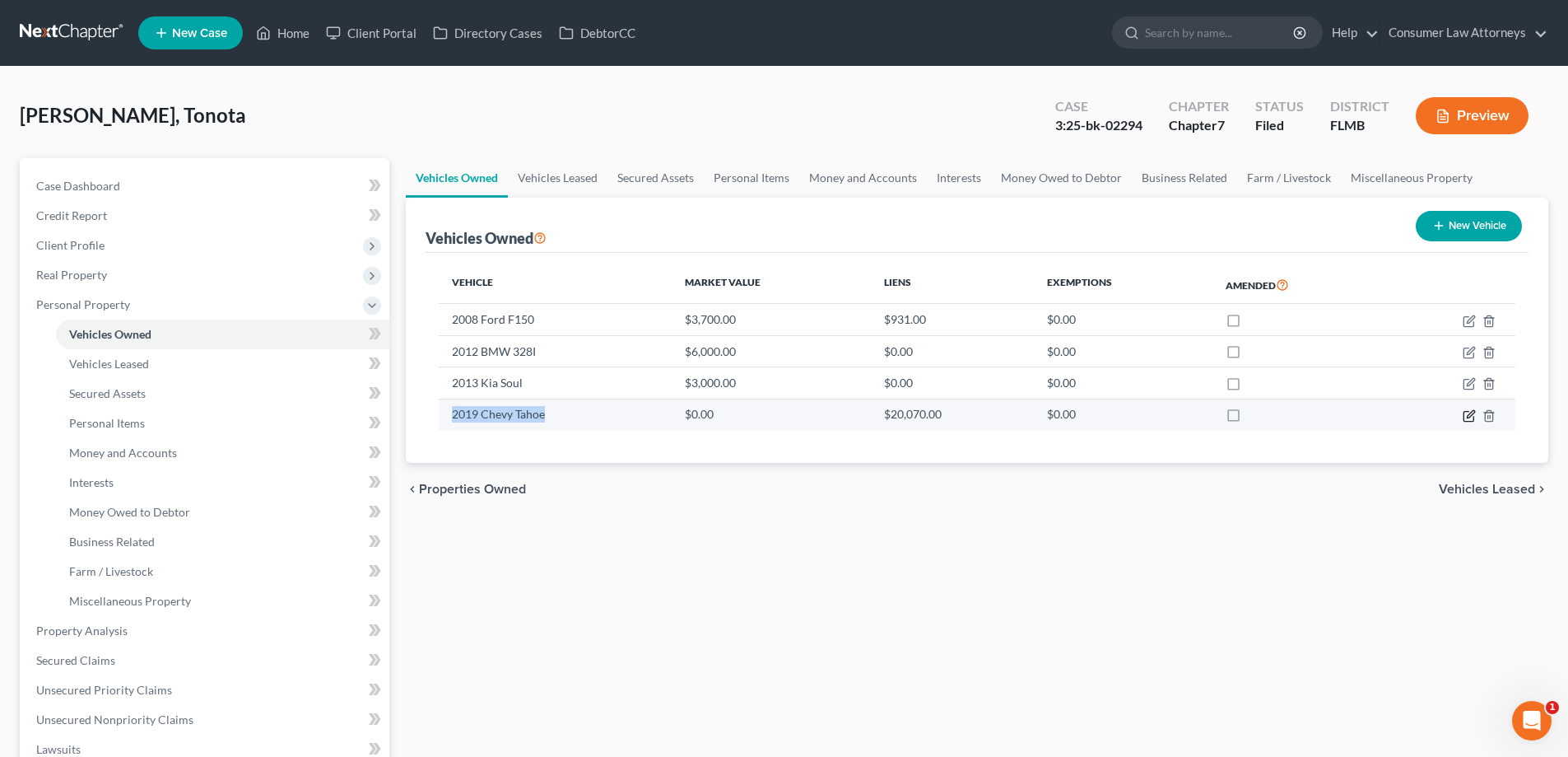
click at [1467, 418] on icon "button" at bounding box center [1470, 414] width 7 height 7
select select "0"
select select "7"
select select "4"
select select "0"
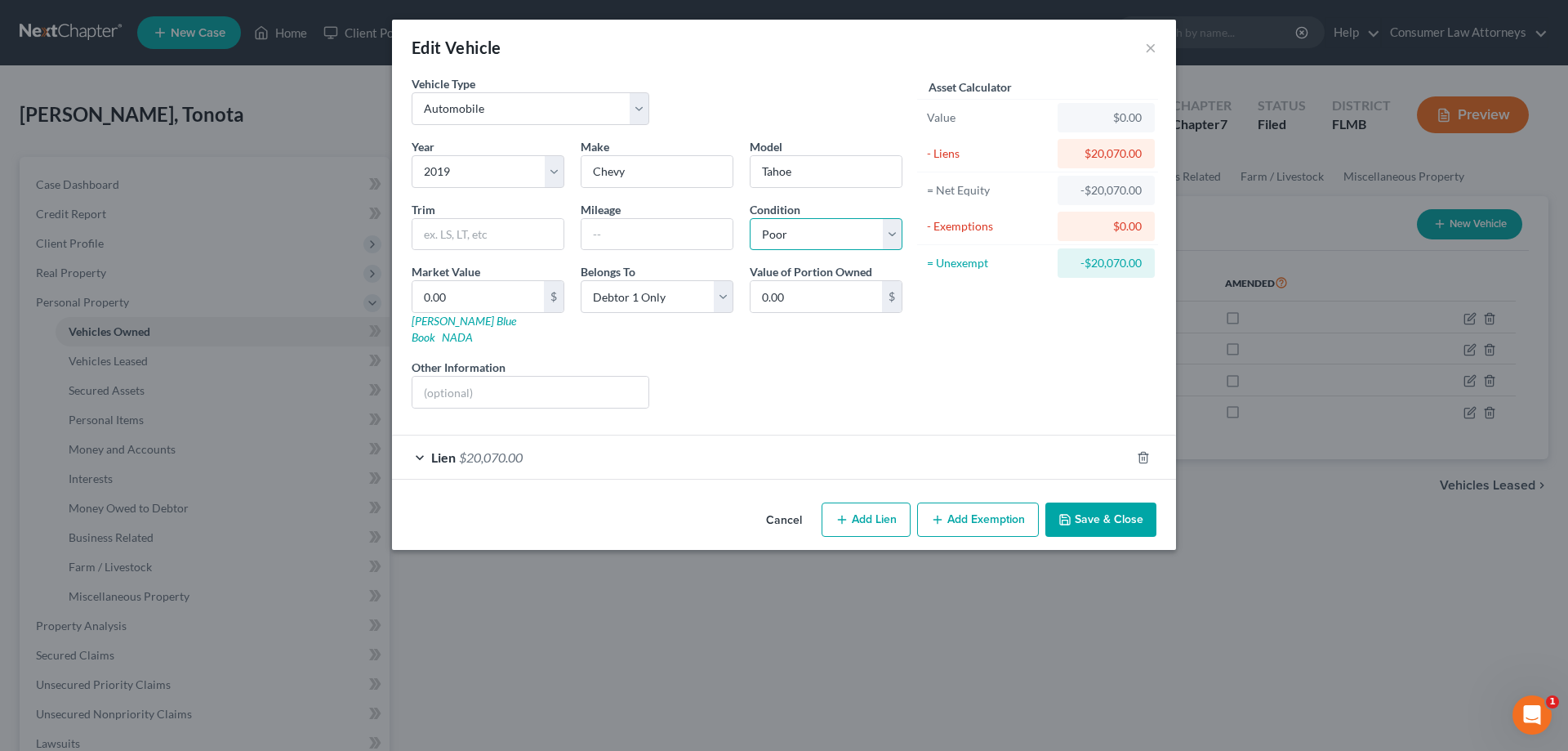
drag, startPoint x: 841, startPoint y: 229, endPoint x: 849, endPoint y: 193, distance: 36.9
click at [841, 229] on select "Select Excellent Very Good Good Fair Poor" at bounding box center [825, 234] width 152 height 33
select select "3"
click at [750, 218] on select "Select Excellent Very Good Good Fair Poor" at bounding box center [825, 234] width 152 height 33
click at [477, 298] on input "0.00" at bounding box center [478, 296] width 132 height 31
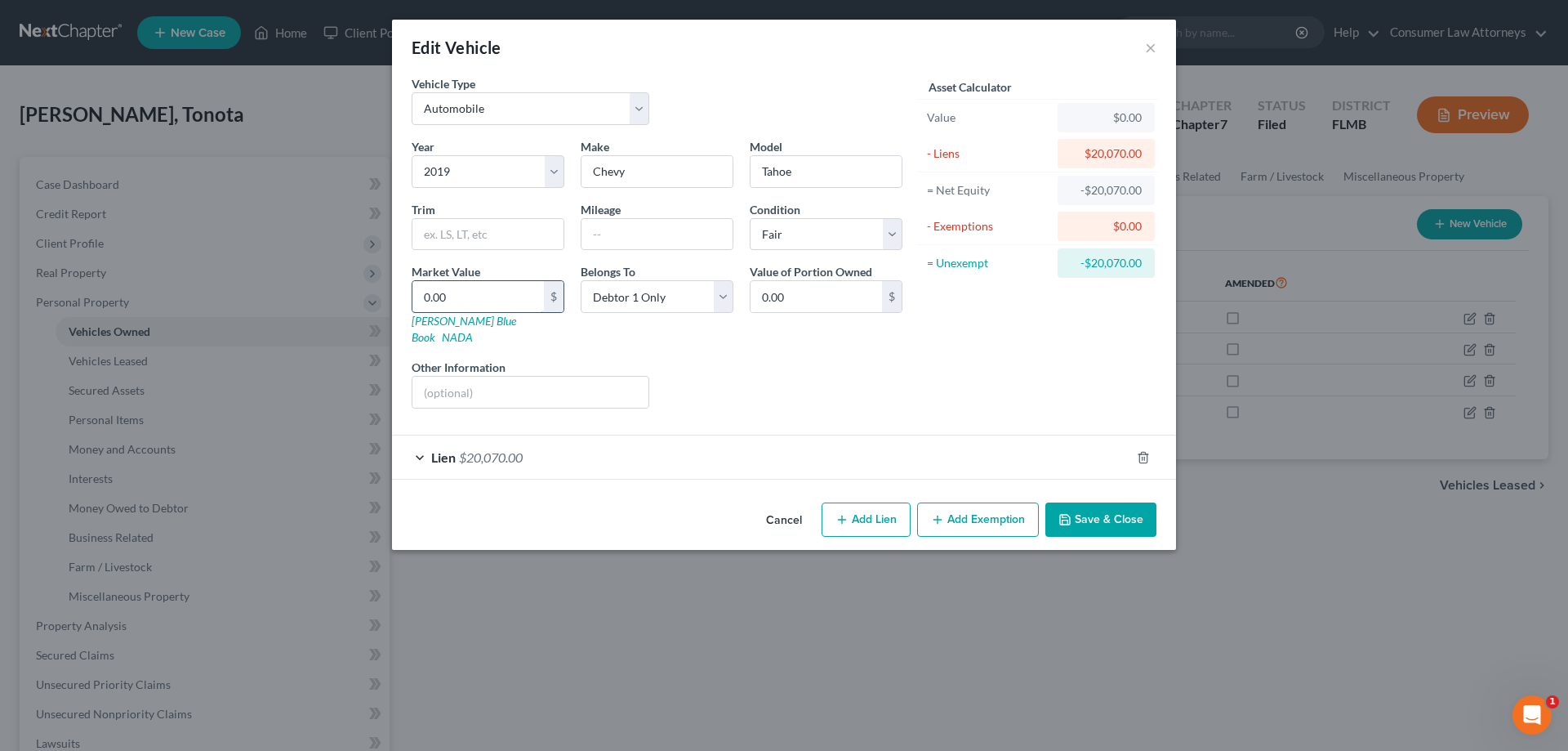
type input "2"
type input "2.00"
type input "22"
type input "22.00"
type input "220"
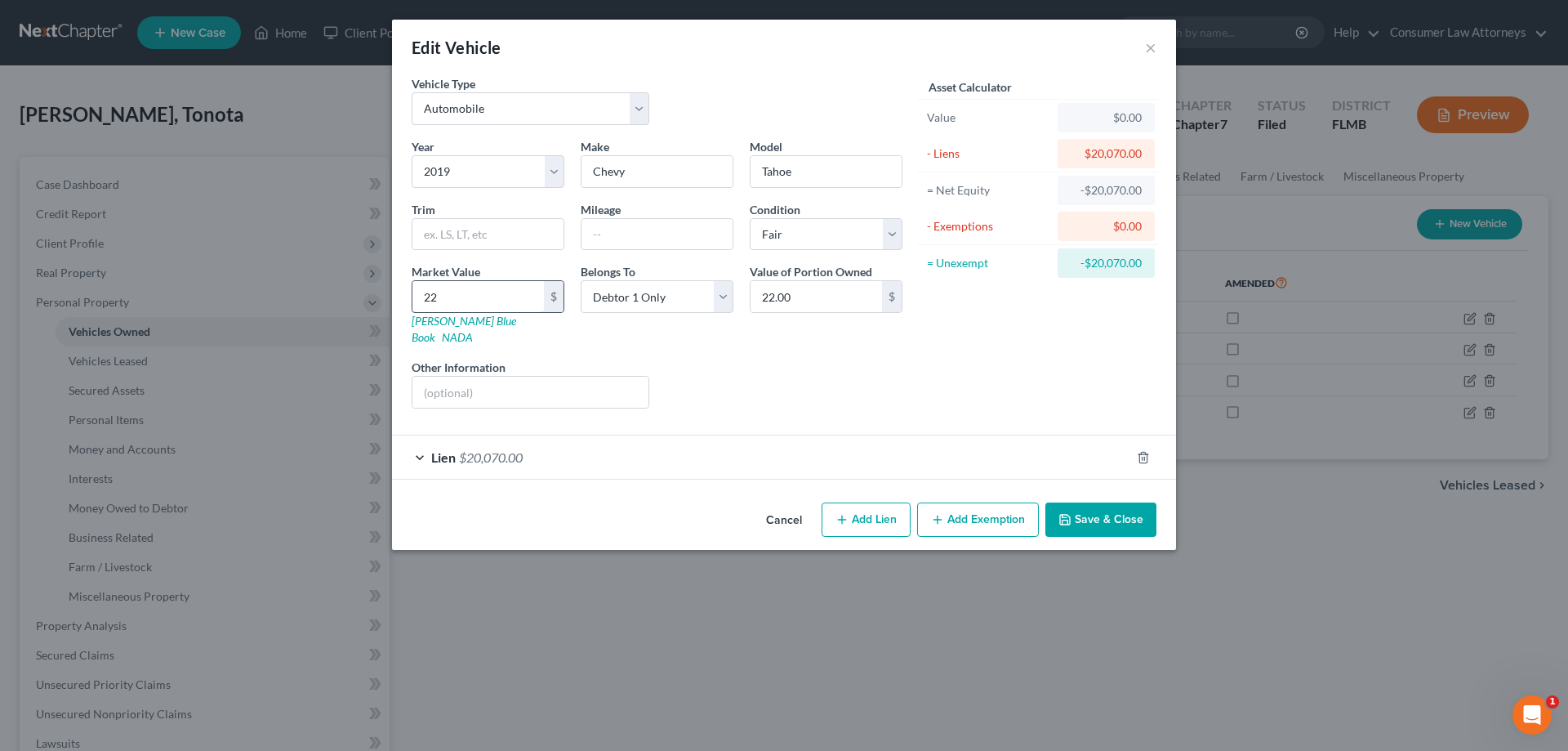
type input "220.00"
type input "2200"
type input "2,200.00"
type input "2,2000"
type input "22,000.00"
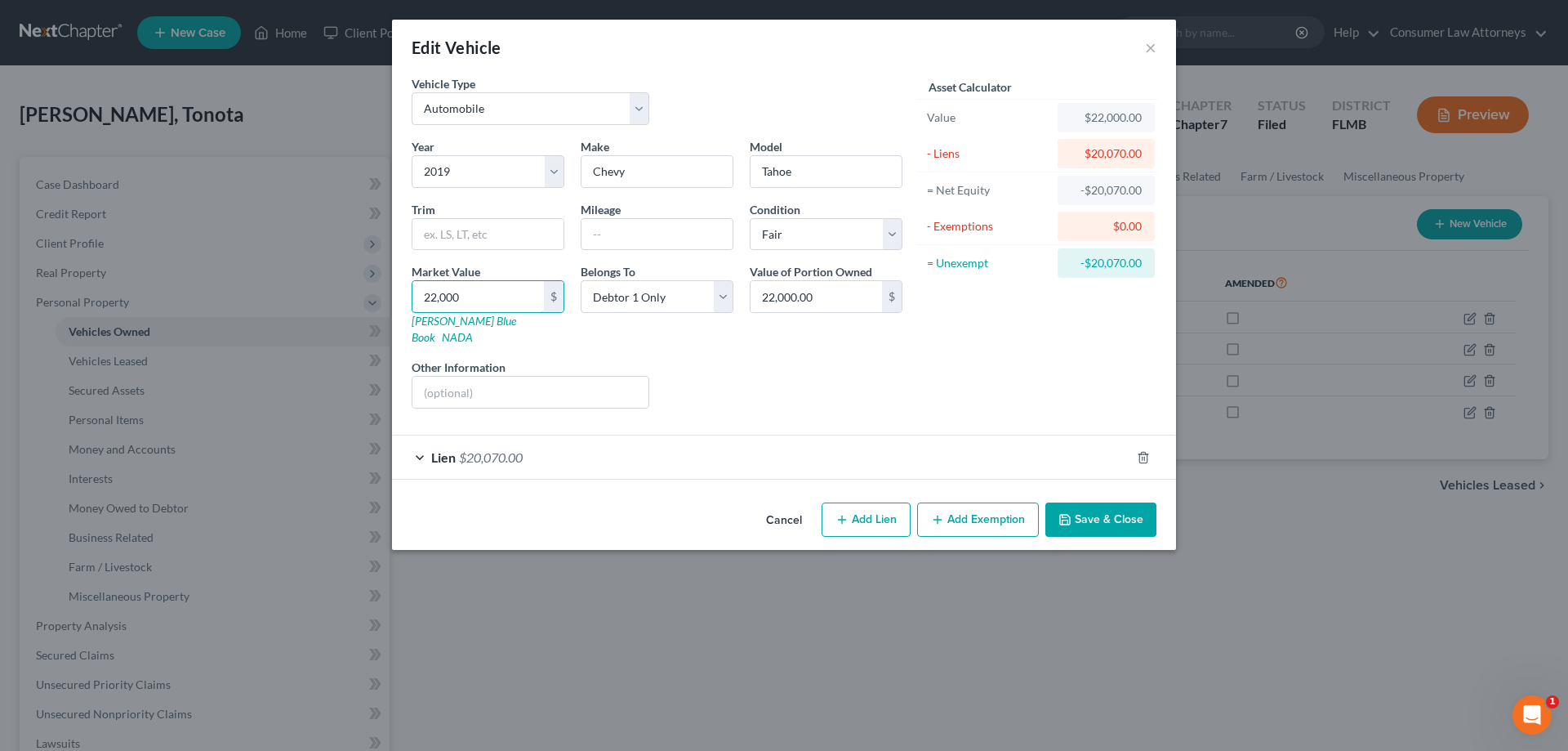
type input "22,000"
click at [1058, 502] on button "Save & Close" at bounding box center [1101, 519] width 111 height 35
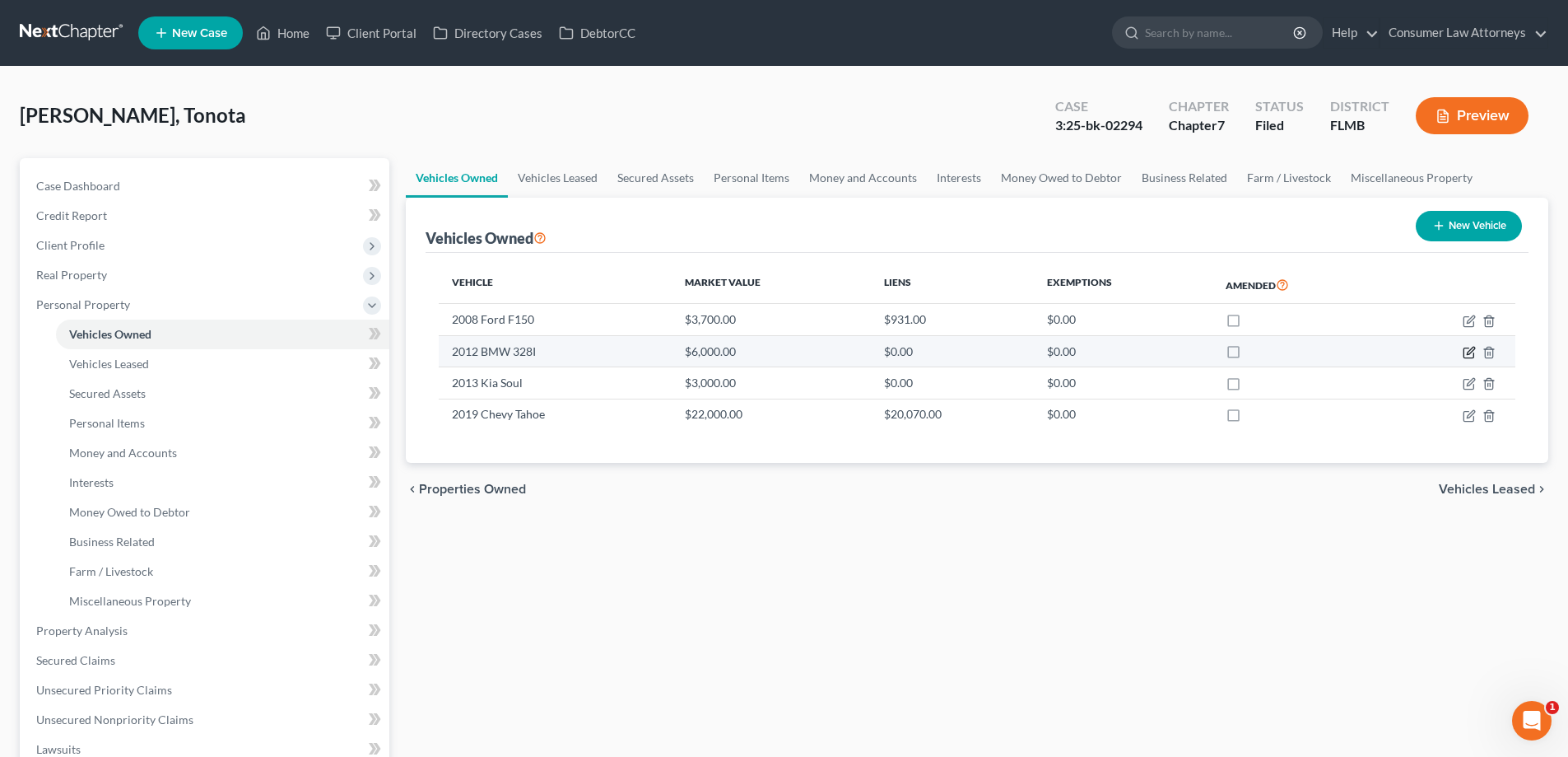
click at [1467, 352] on icon "button" at bounding box center [1469, 352] width 13 height 13
select select "0"
select select "14"
select select "4"
select select "0"
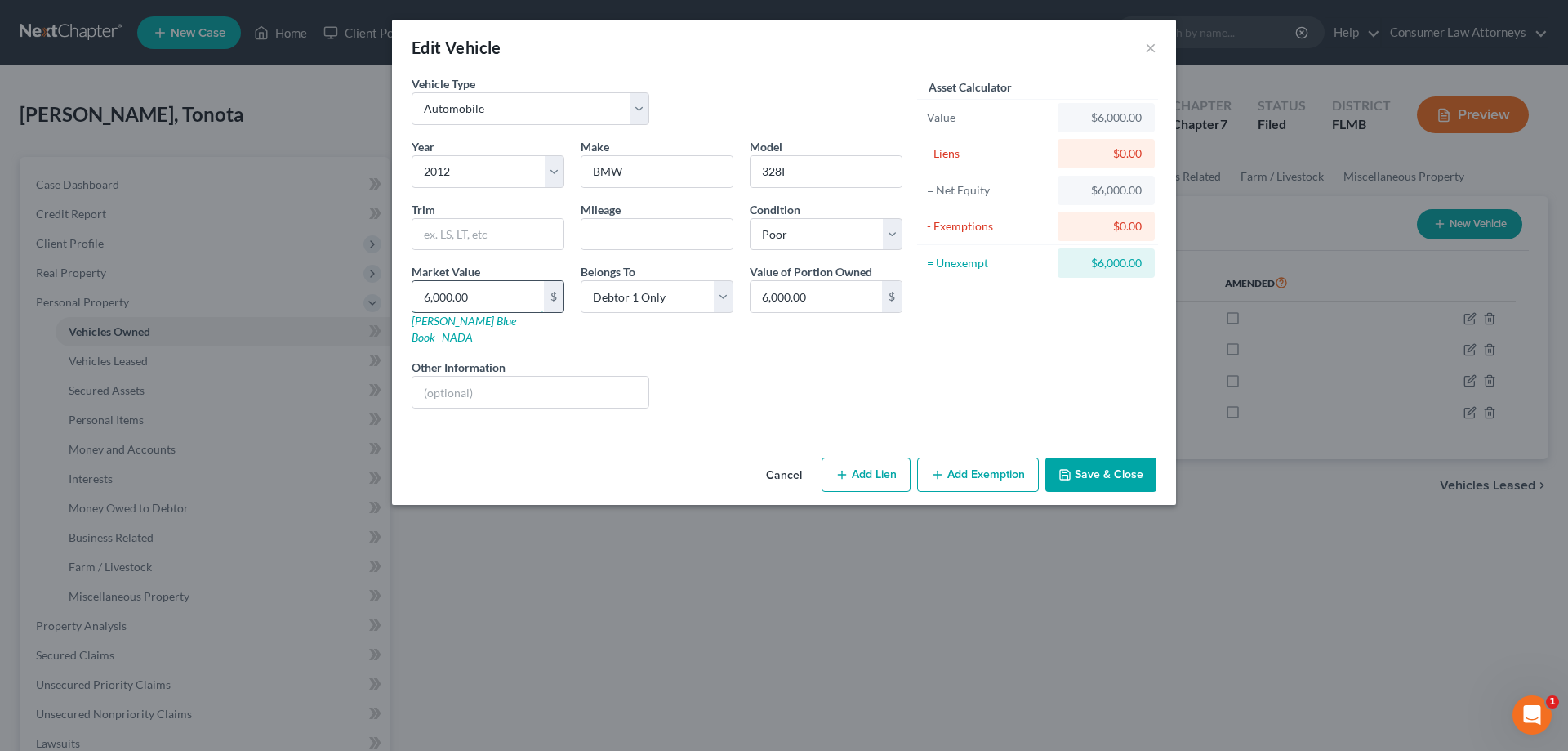
click at [517, 292] on input "6,000.00" at bounding box center [478, 296] width 132 height 31
type input "5"
type input "5.00"
type input "50"
type input "50.00"
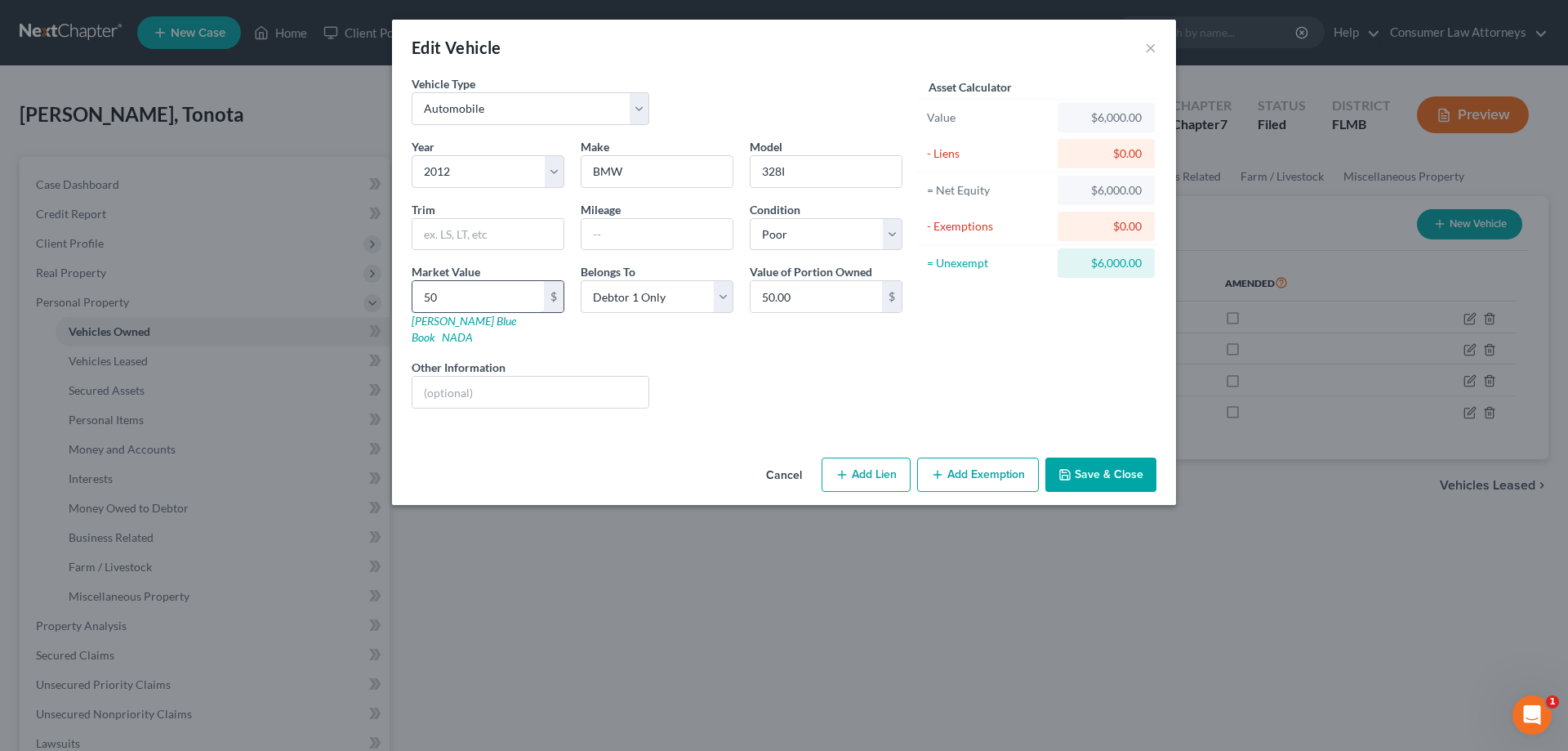
type input "500"
type input "500.00"
type input "5000"
type input "5,000.00"
type input "5,000"
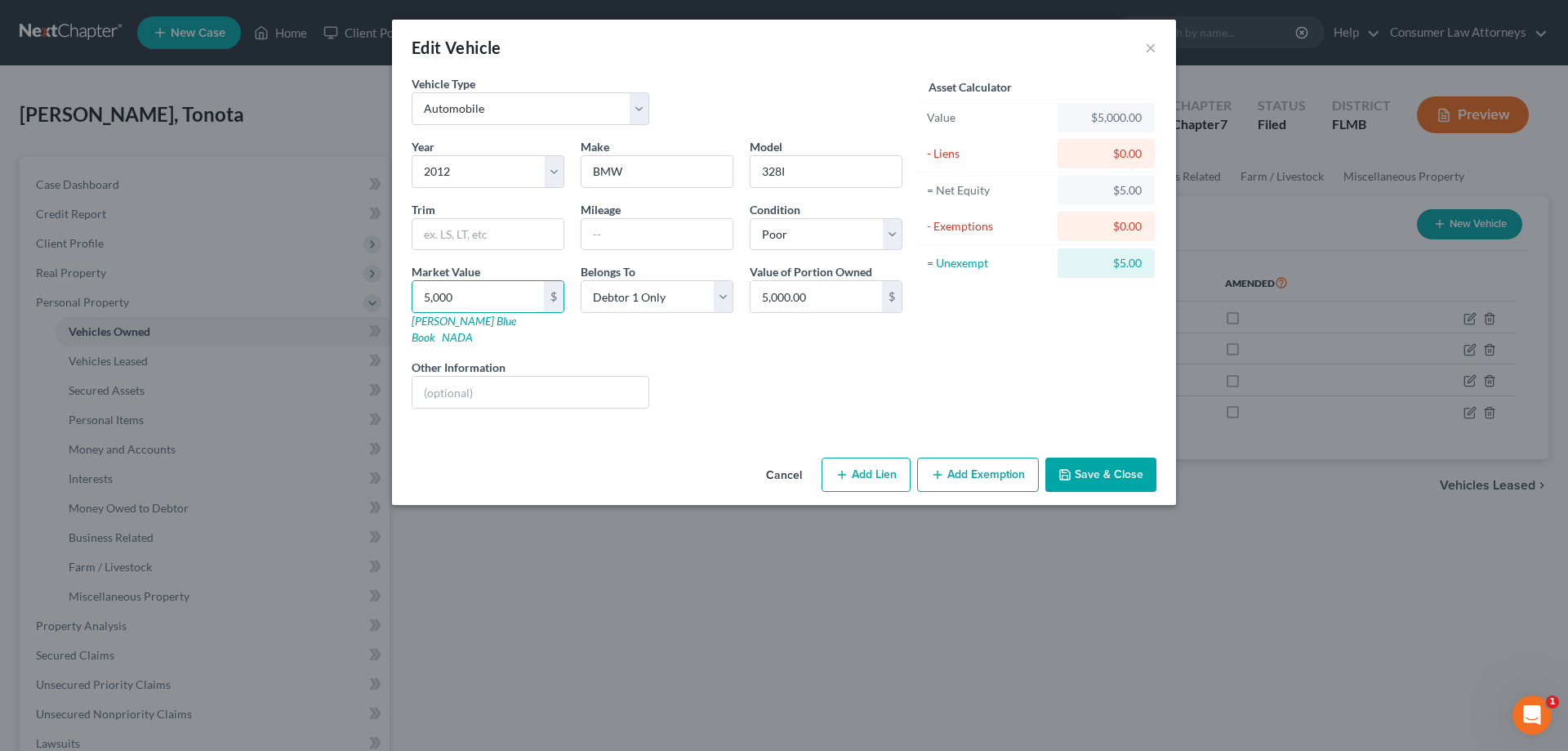
click at [968, 458] on button "Add Exemption" at bounding box center [978, 475] width 122 height 35
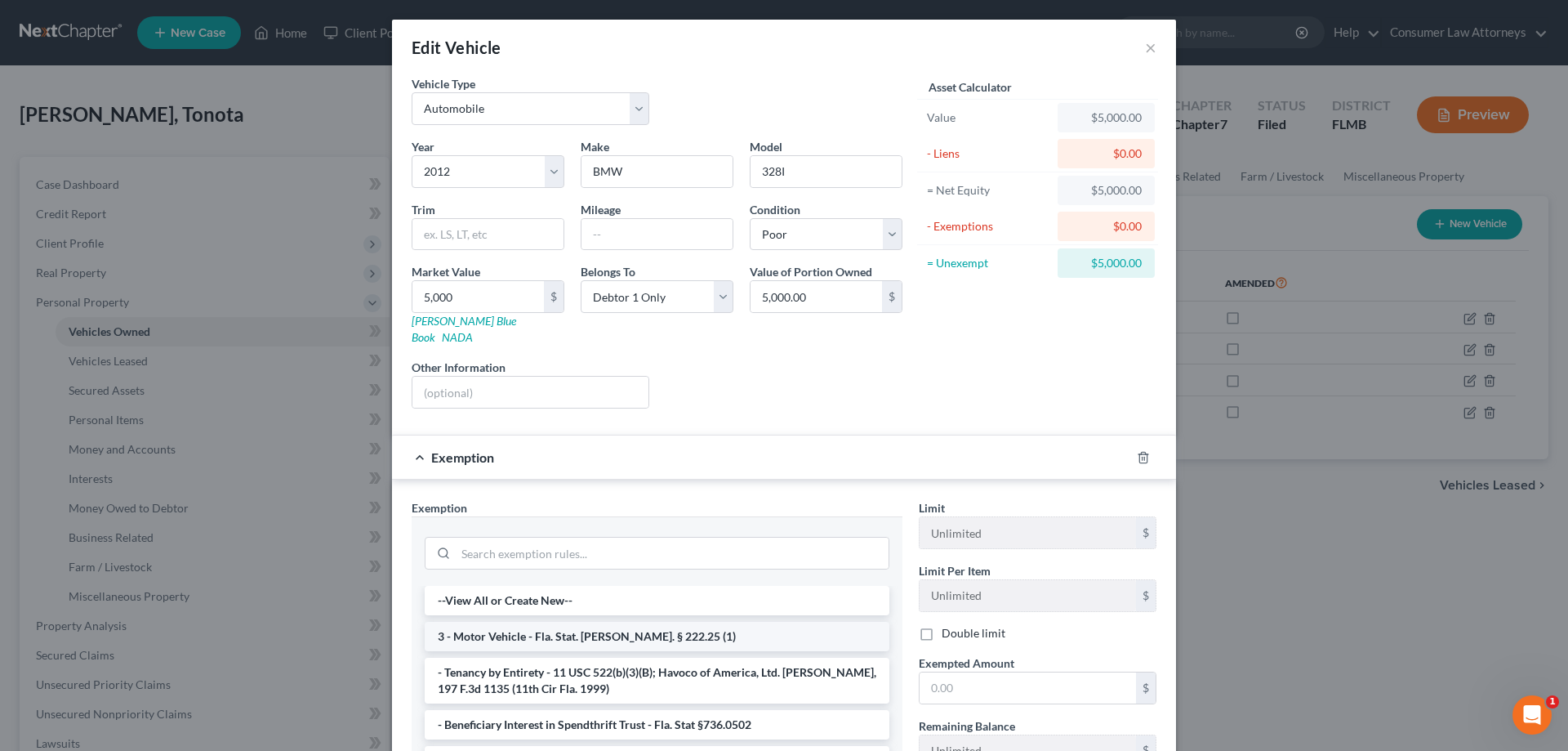
click at [576, 622] on li "3 - Motor Vehicle - Fla. Stat. [PERSON_NAME]. § 222.25 (1)" at bounding box center [657, 636] width 465 height 29
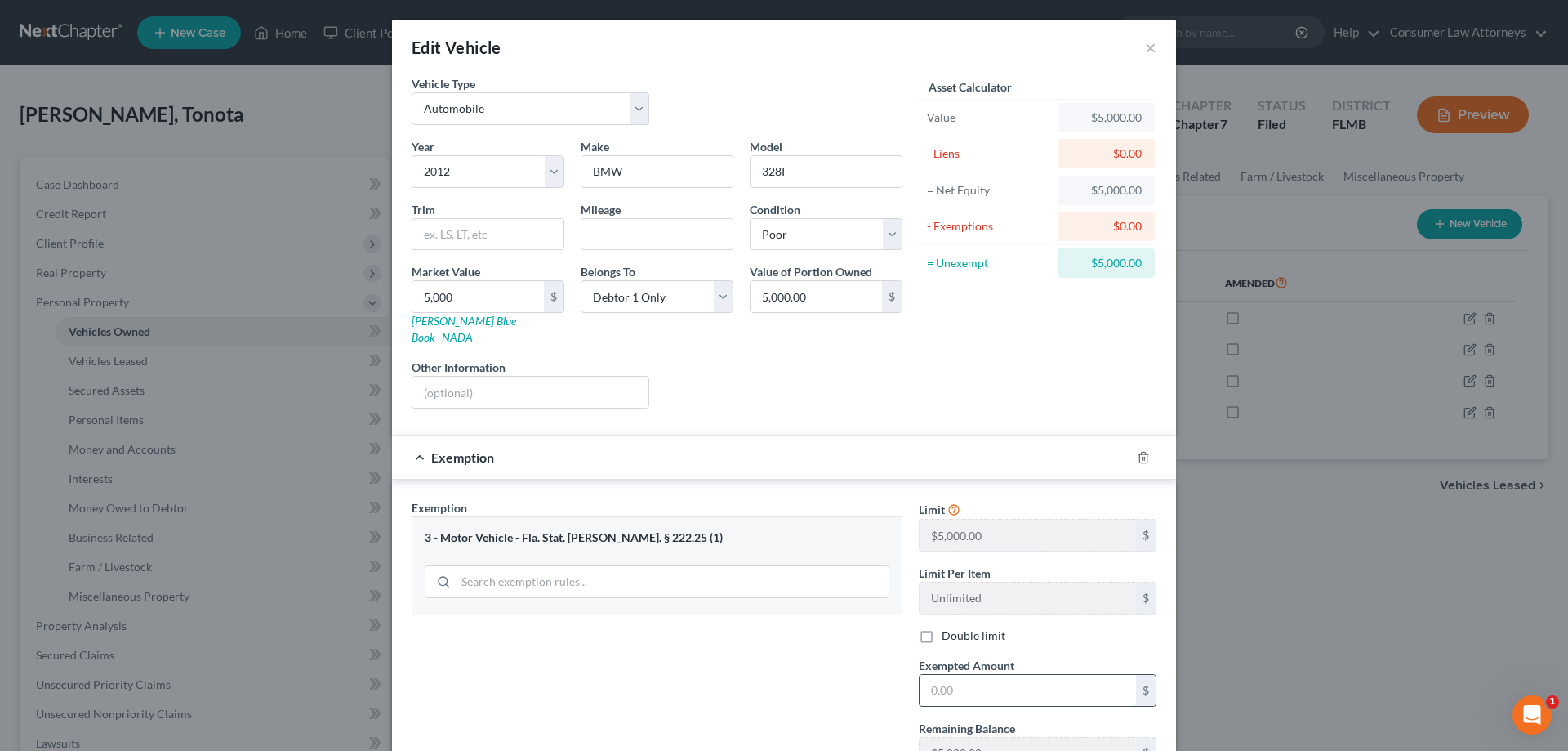
click at [976, 684] on input "text" at bounding box center [1028, 690] width 216 height 31
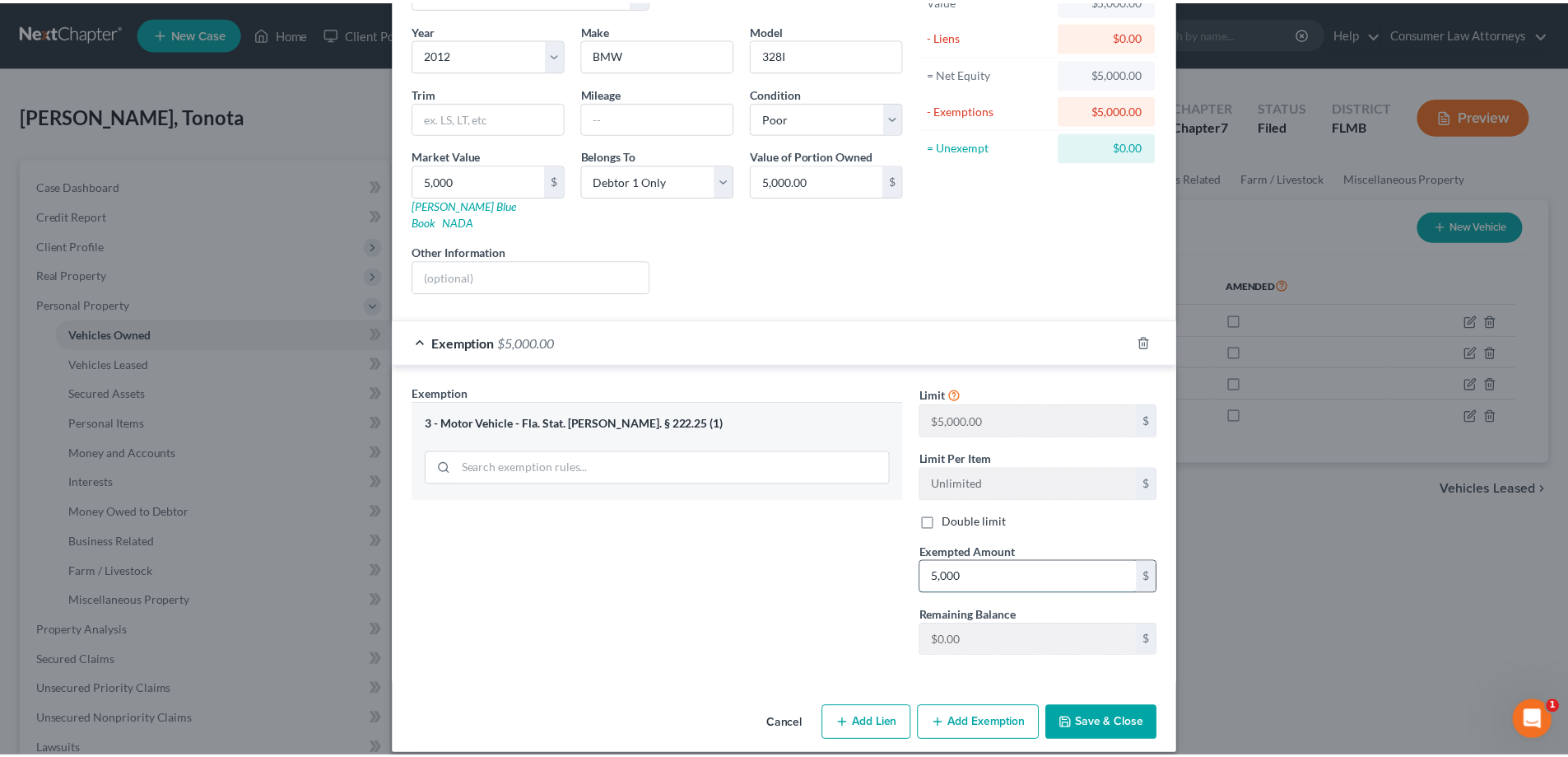
scroll to position [119, 0]
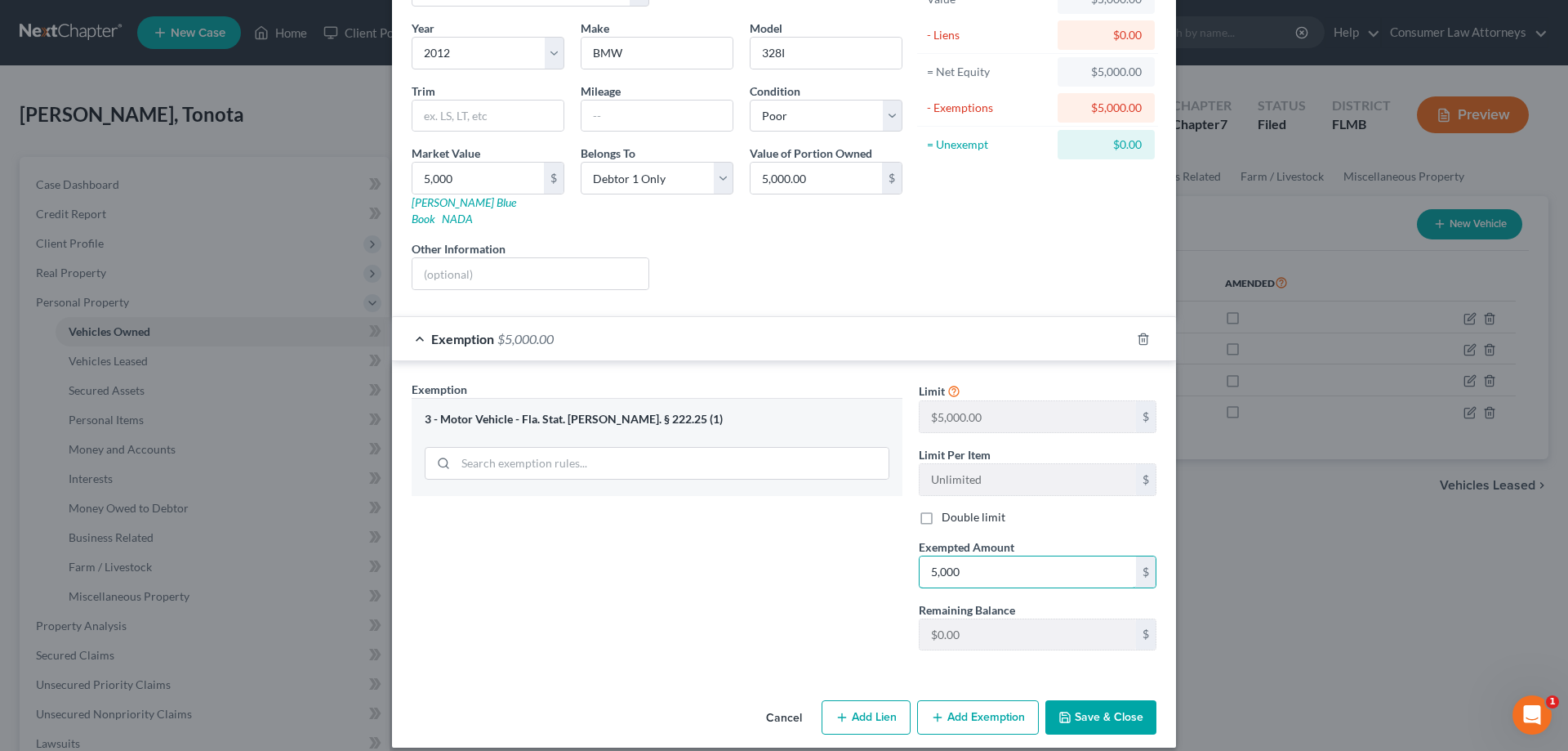
type input "5,000"
click at [1077, 708] on button "Save & Close" at bounding box center [1101, 717] width 111 height 35
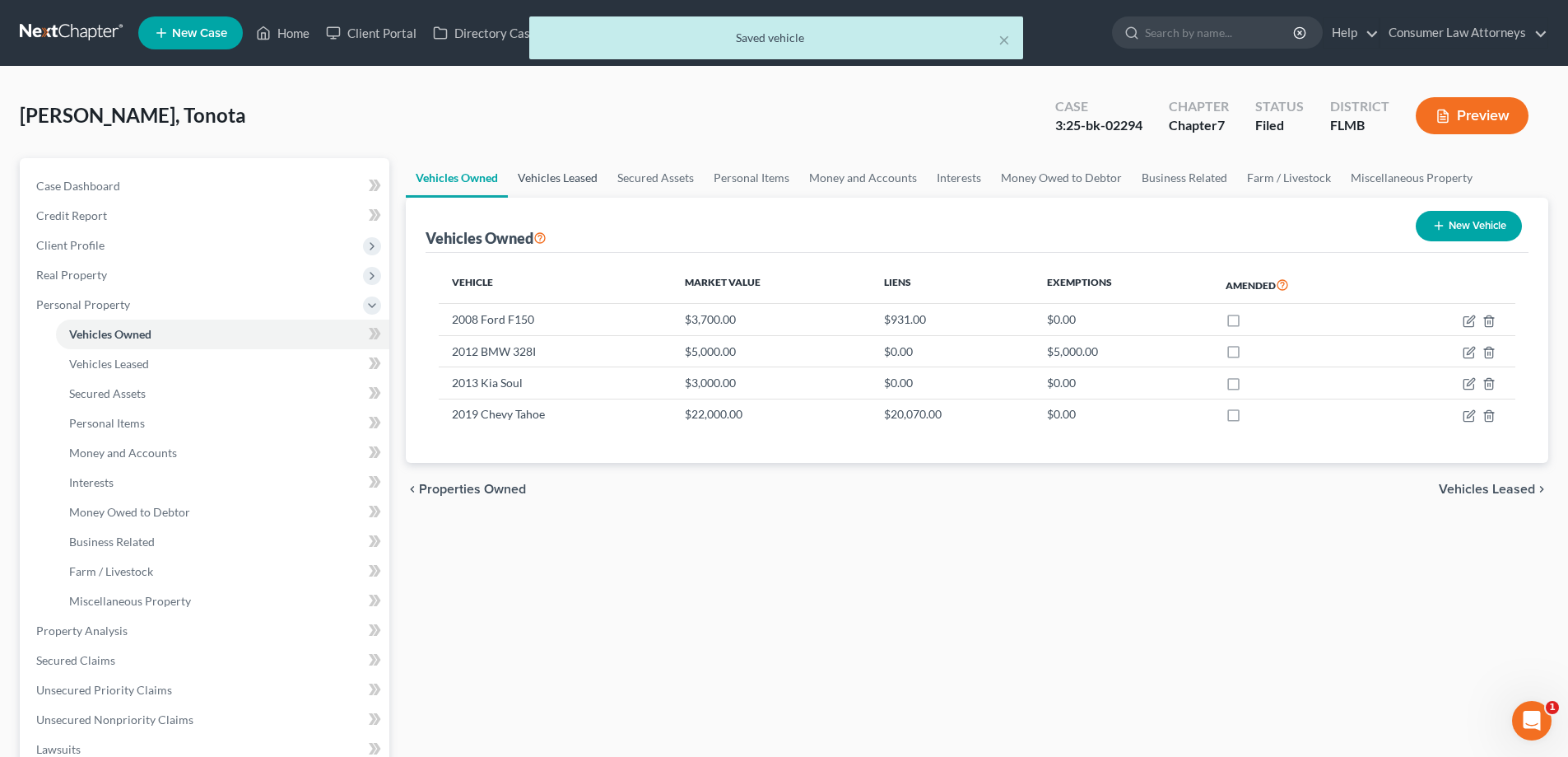
click at [572, 167] on link "Vehicles Leased" at bounding box center [557, 178] width 100 height 40
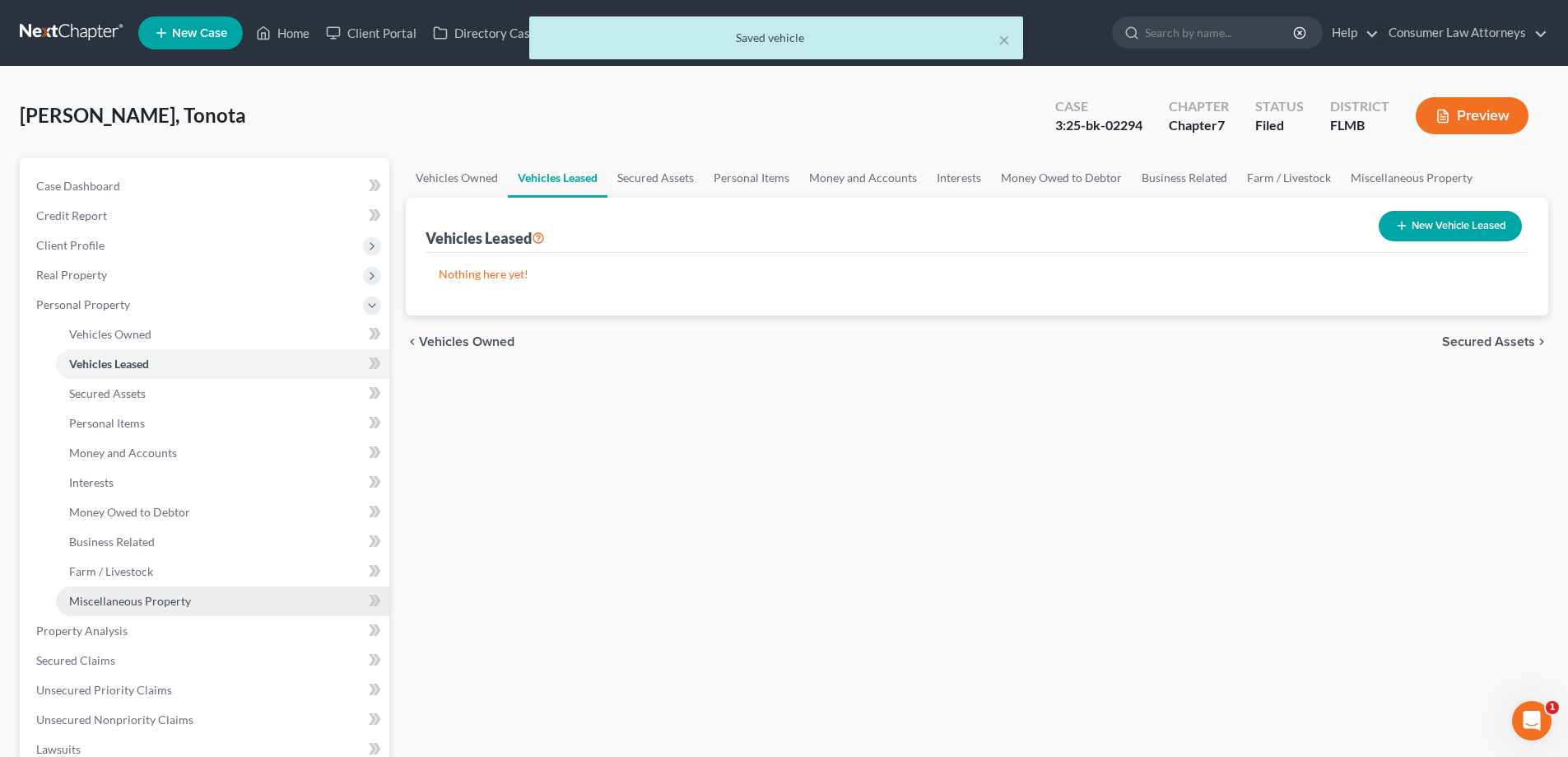
click at [122, 603] on span "Miscellaneous Property" at bounding box center [130, 601] width 122 height 14
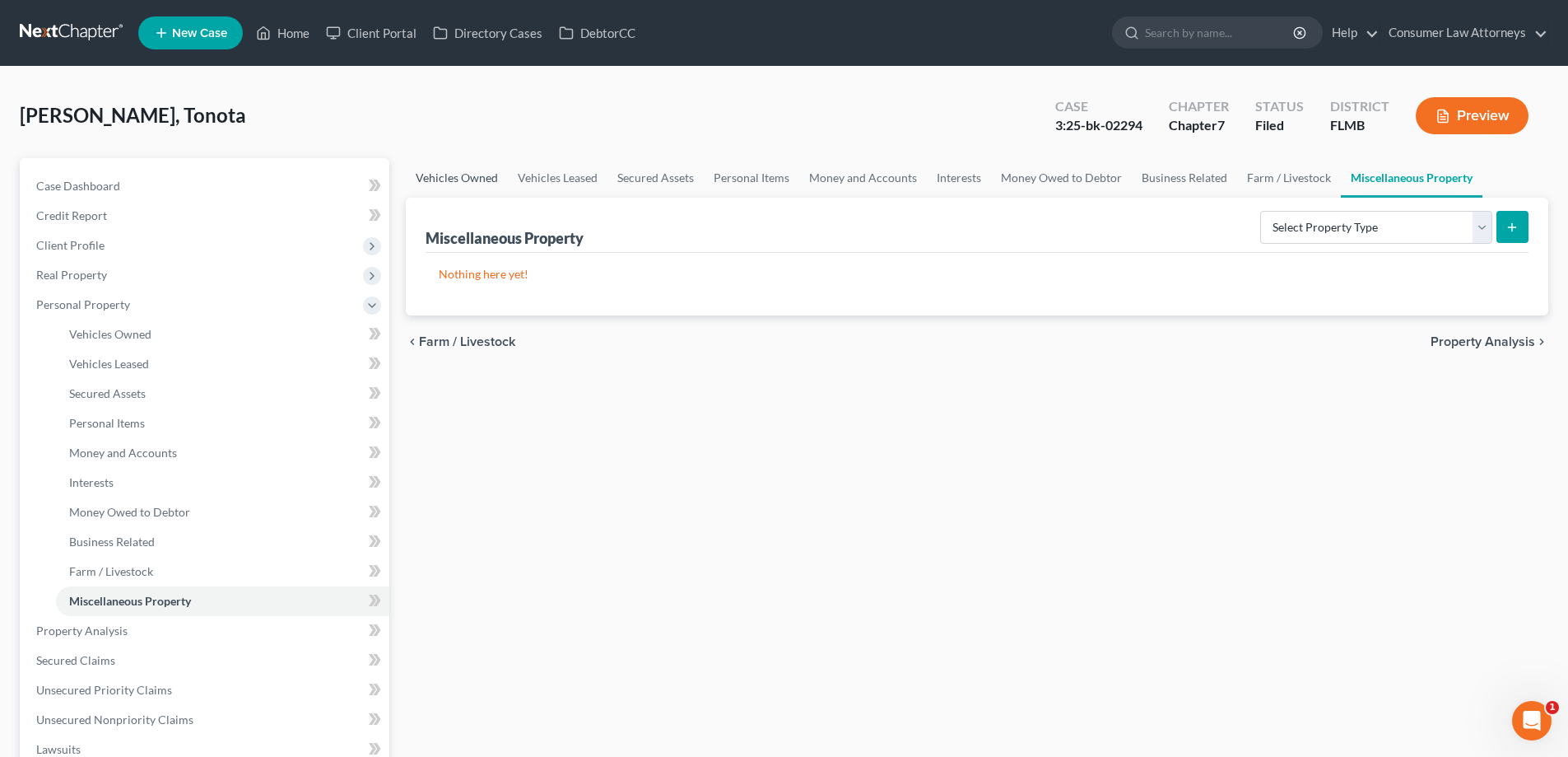
click at [469, 184] on link "Vehicles Owned" at bounding box center [457, 178] width 102 height 40
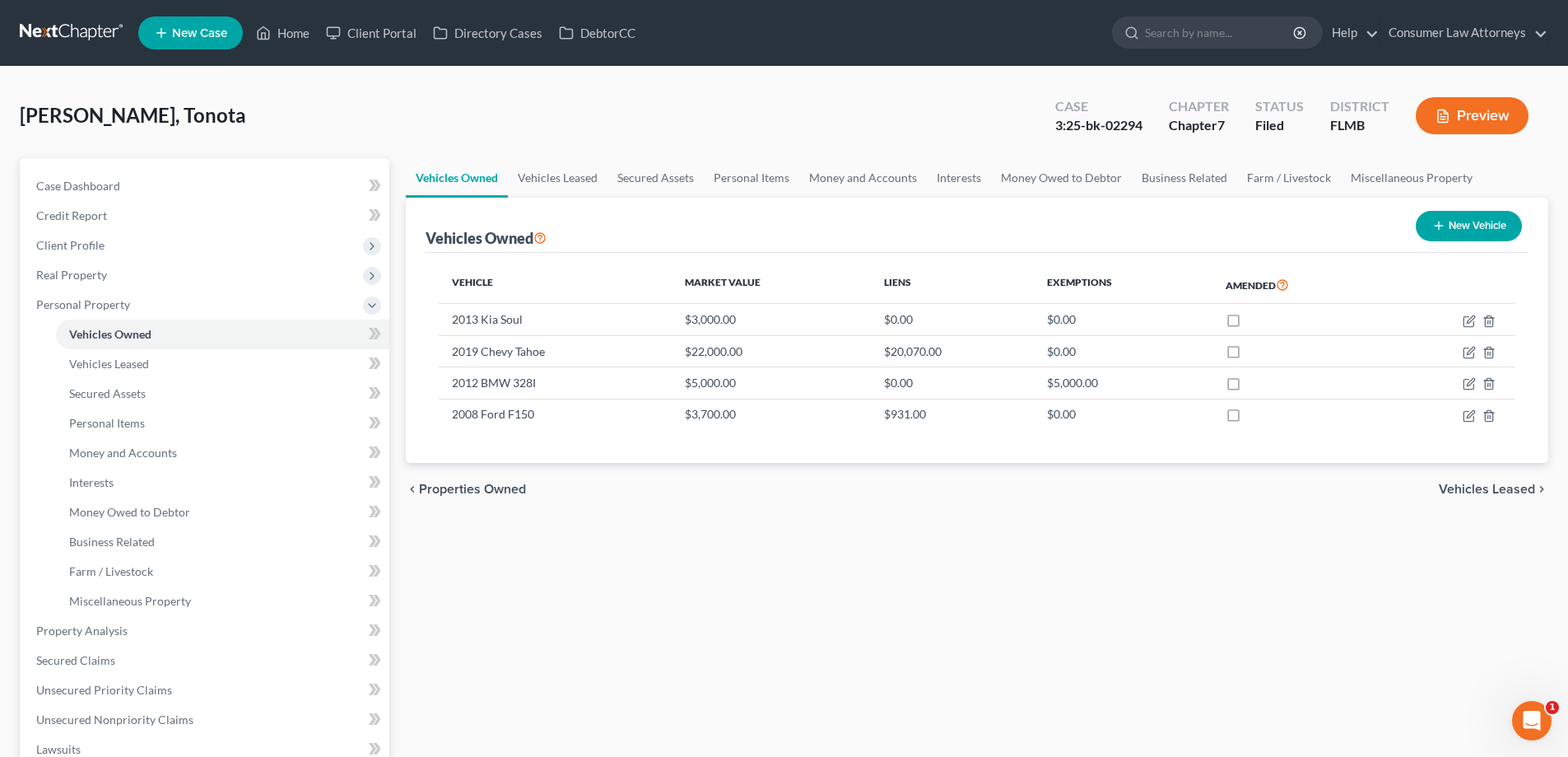
drag, startPoint x: 873, startPoint y: 677, endPoint x: 861, endPoint y: 612, distance: 66.1
click at [873, 677] on div "Vehicles Owned Vehicles Leased Secured Assets Personal Items Money and Accounts…" at bounding box center [977, 633] width 1159 height 951
click at [1461, 409] on td at bounding box center [1450, 414] width 128 height 31
click at [1463, 412] on icon "button" at bounding box center [1467, 416] width 10 height 10
select select "0"
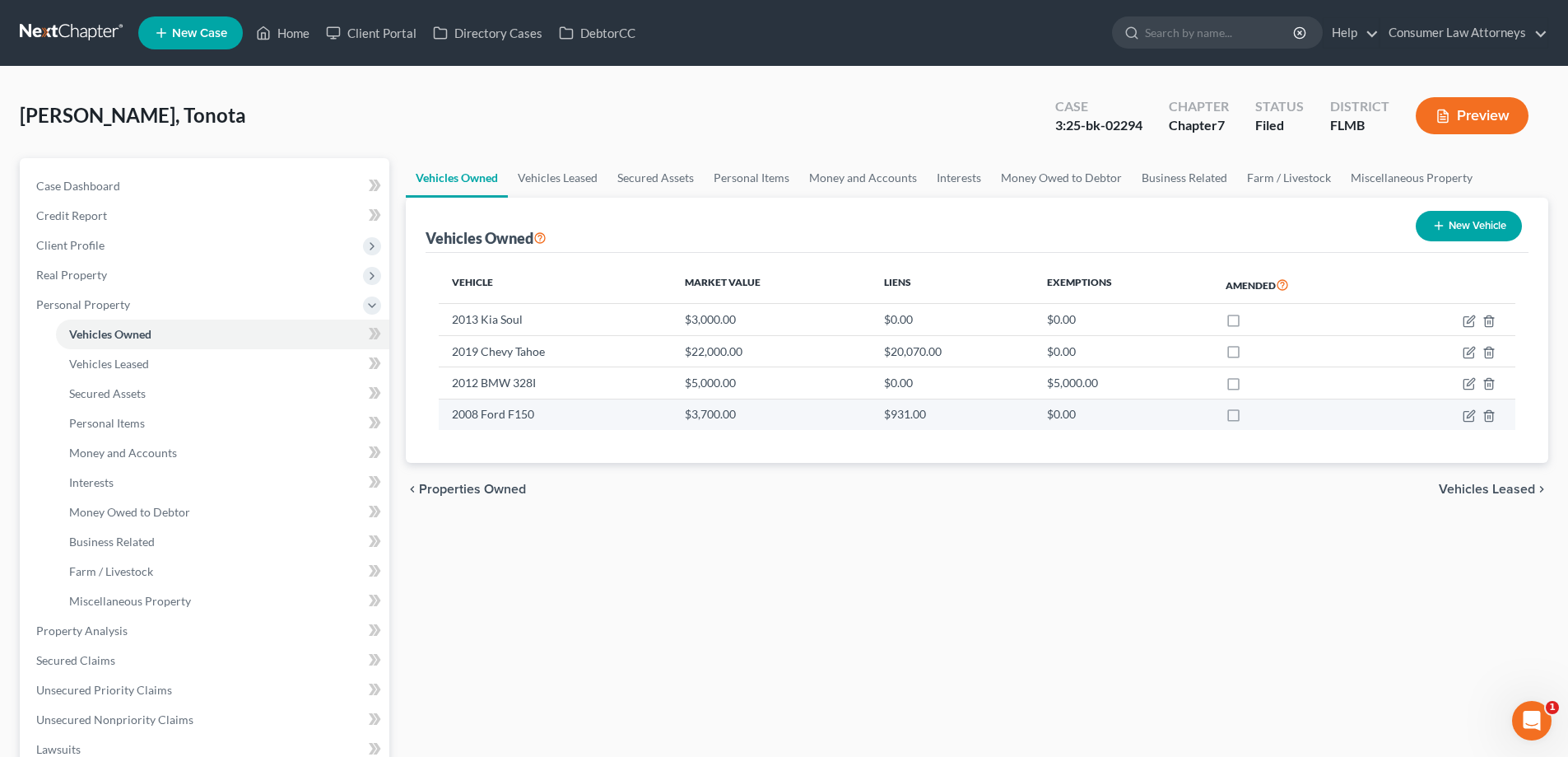
select select "18"
select select "4"
select select "0"
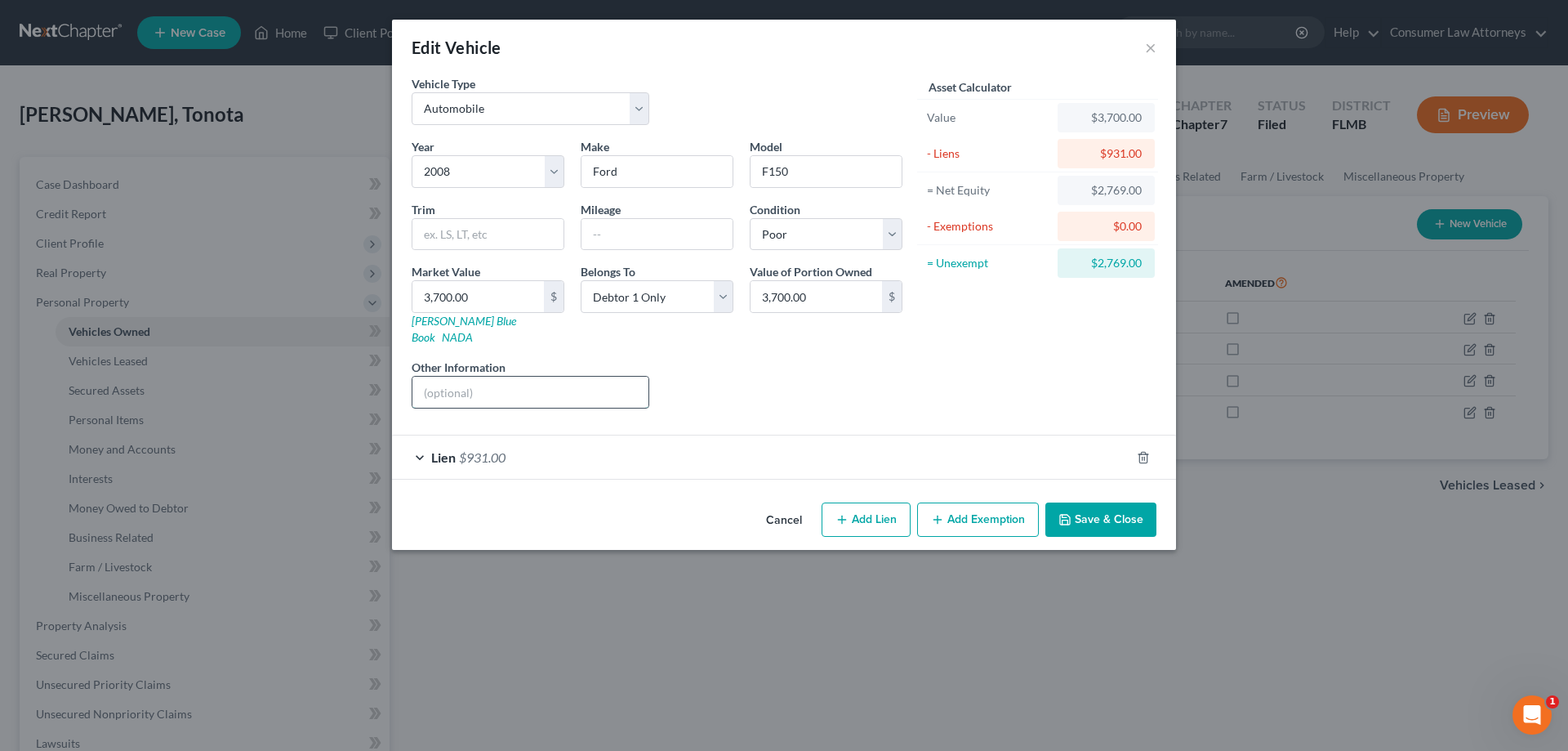
click at [438, 380] on input "text" at bounding box center [530, 392] width 236 height 31
drag, startPoint x: 588, startPoint y: 376, endPoint x: 519, endPoint y: 380, distance: 69.1
click at [519, 380] on input "VIN No. 4S4BP61CX7377316" at bounding box center [530, 392] width 236 height 31
click at [604, 377] on input "VIN X7377316No. 4S4BP61C" at bounding box center [530, 392] width 236 height 31
drag, startPoint x: 605, startPoint y: 376, endPoint x: 427, endPoint y: 379, distance: 178.0
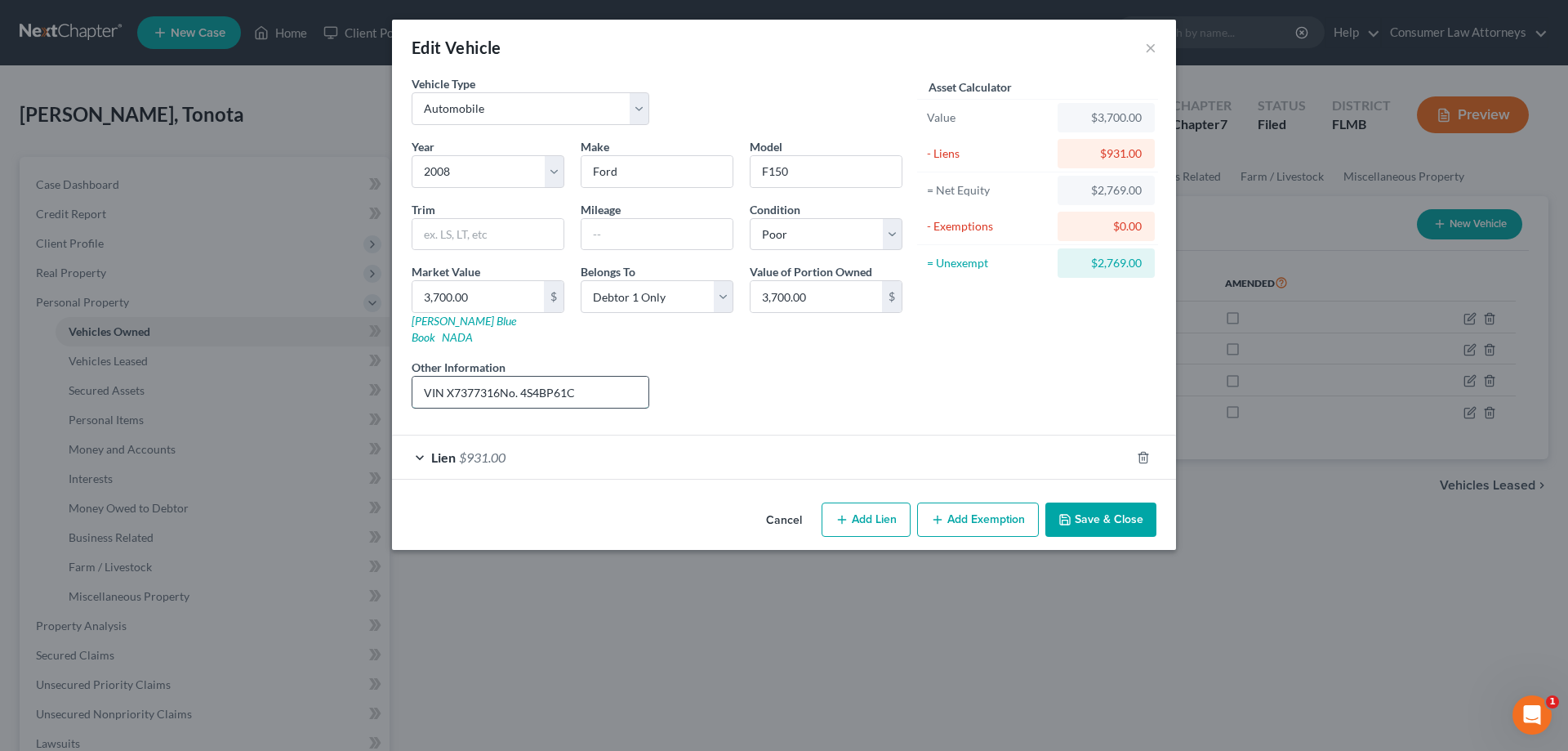
click at [427, 379] on input "VIN X7377316No. 4S4BP61C" at bounding box center [530, 392] width 236 height 31
drag, startPoint x: 591, startPoint y: 377, endPoint x: 467, endPoint y: 388, distance: 124.5
click at [467, 388] on input "VIN No. [US_VEHICLE_IDENTIFICATION_NUMBER]" at bounding box center [530, 392] width 236 height 31
type input "VIN No. [US_VEHICLE_IDENTIFICATION_NUMBER]"
click at [1096, 512] on button "Save & Close" at bounding box center [1101, 519] width 111 height 35
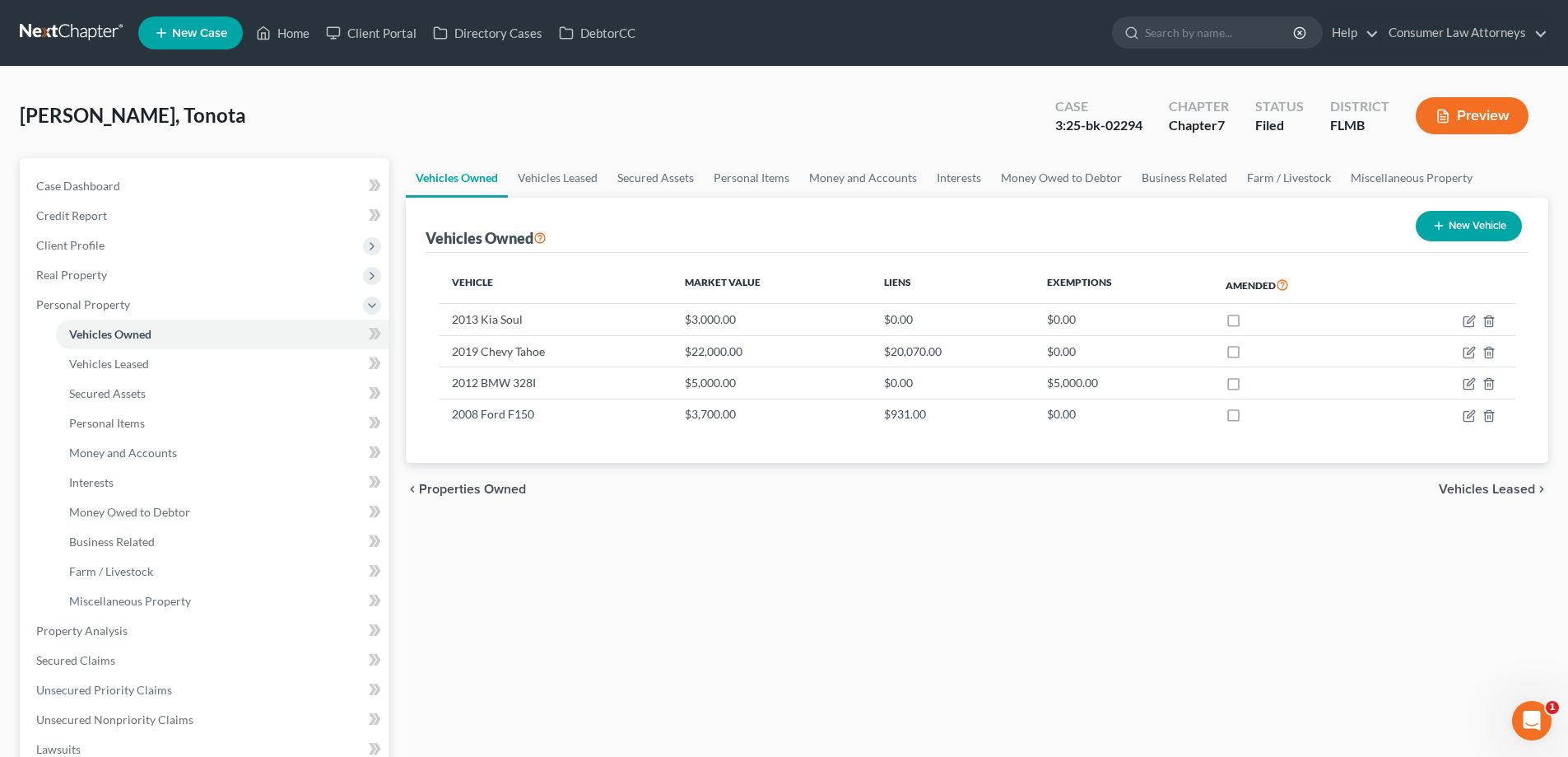
click at [970, 619] on div "Vehicles Owned Vehicles Leased Secured Assets Personal Items Money and Accounts…" at bounding box center [977, 633] width 1159 height 951
click at [1465, 324] on icon "button" at bounding box center [1469, 321] width 13 height 13
select select "0"
select select "13"
select select "4"
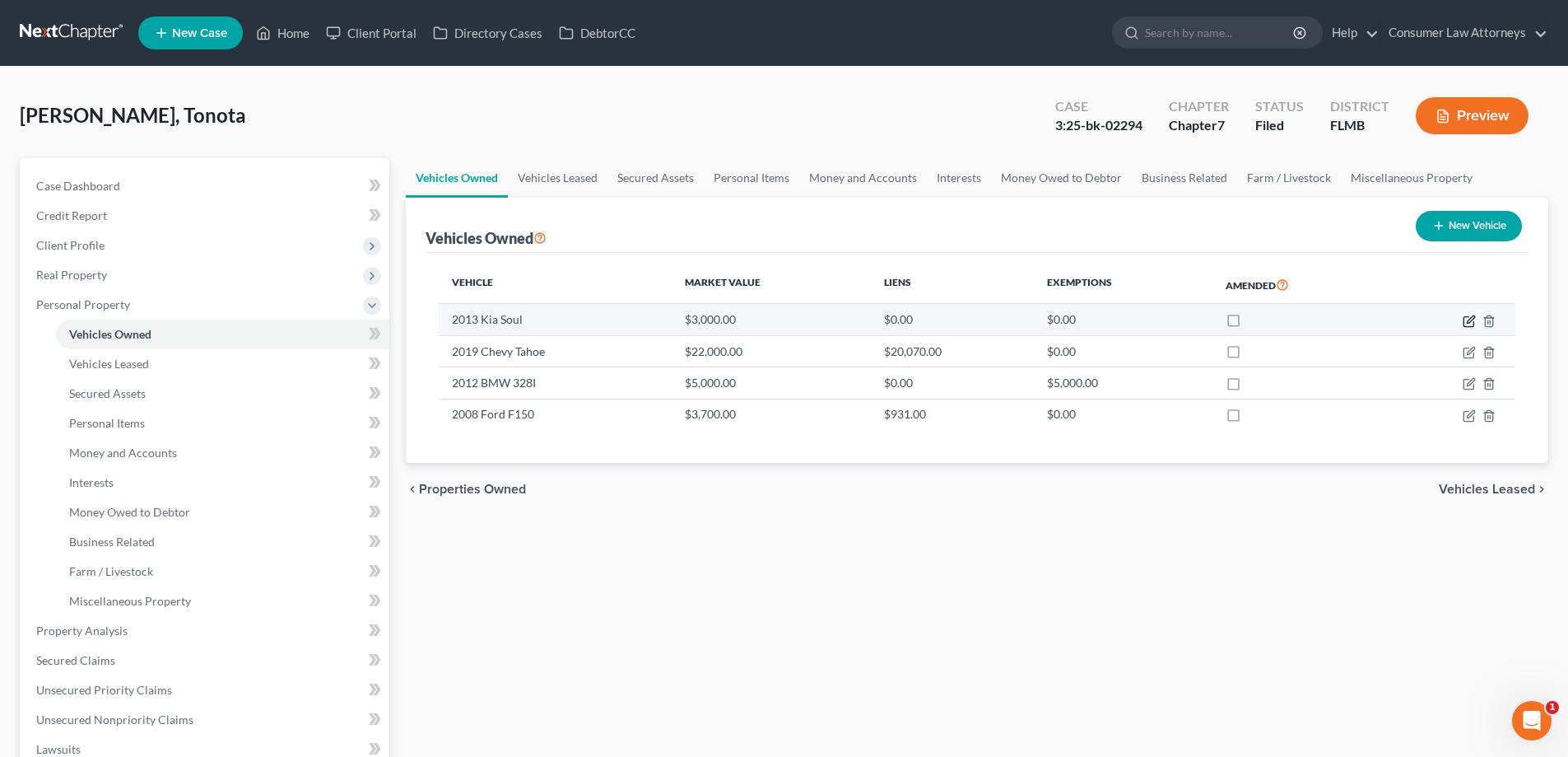
select select "0"
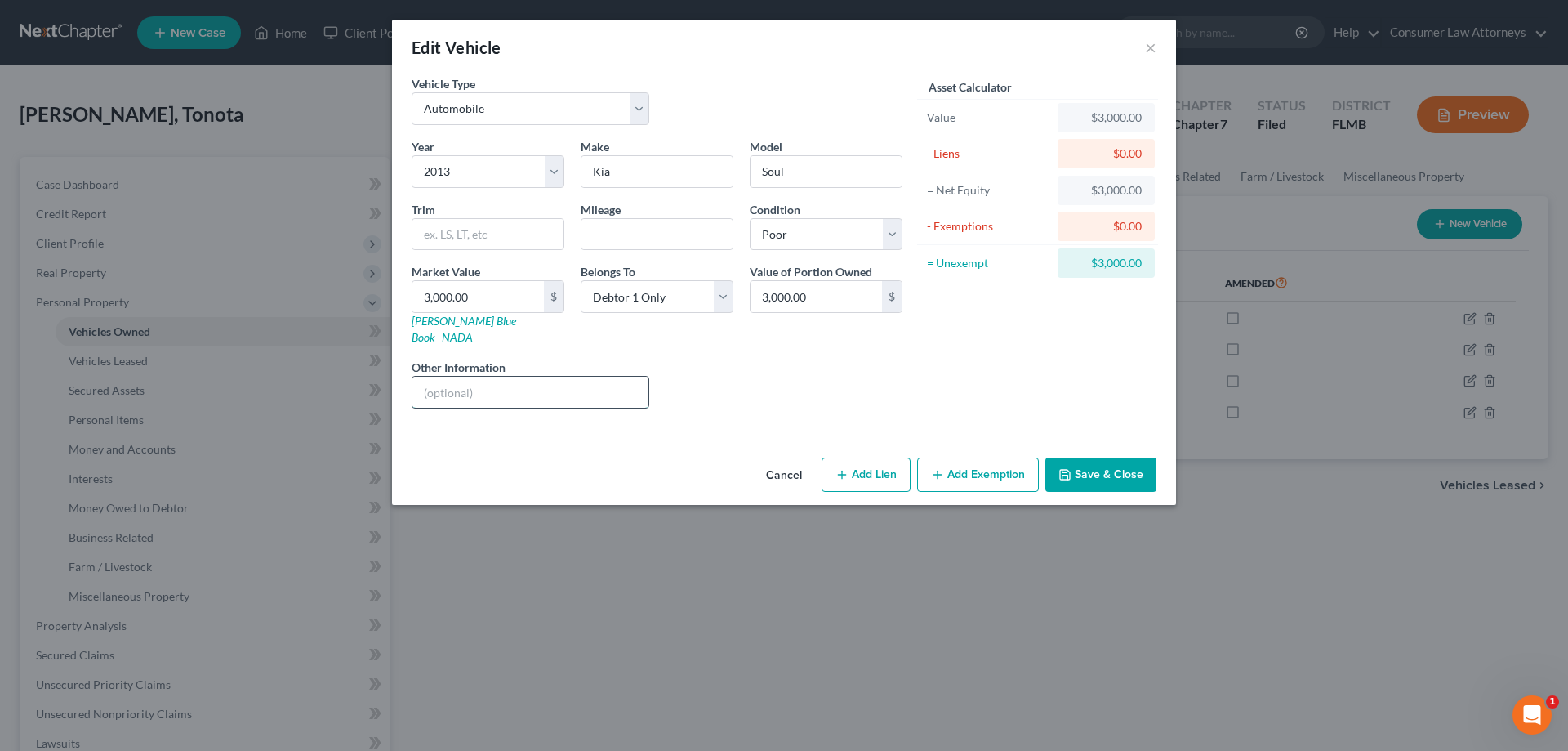
click at [493, 377] on input "text" at bounding box center [530, 392] width 236 height 31
click at [572, 377] on input "VIN No." at bounding box center [530, 392] width 236 height 31
type input "VIN No. [US_VEHICLE_IDENTIFICATION_NUMBER]"
click at [1093, 461] on button "Save & Close" at bounding box center [1101, 475] width 111 height 35
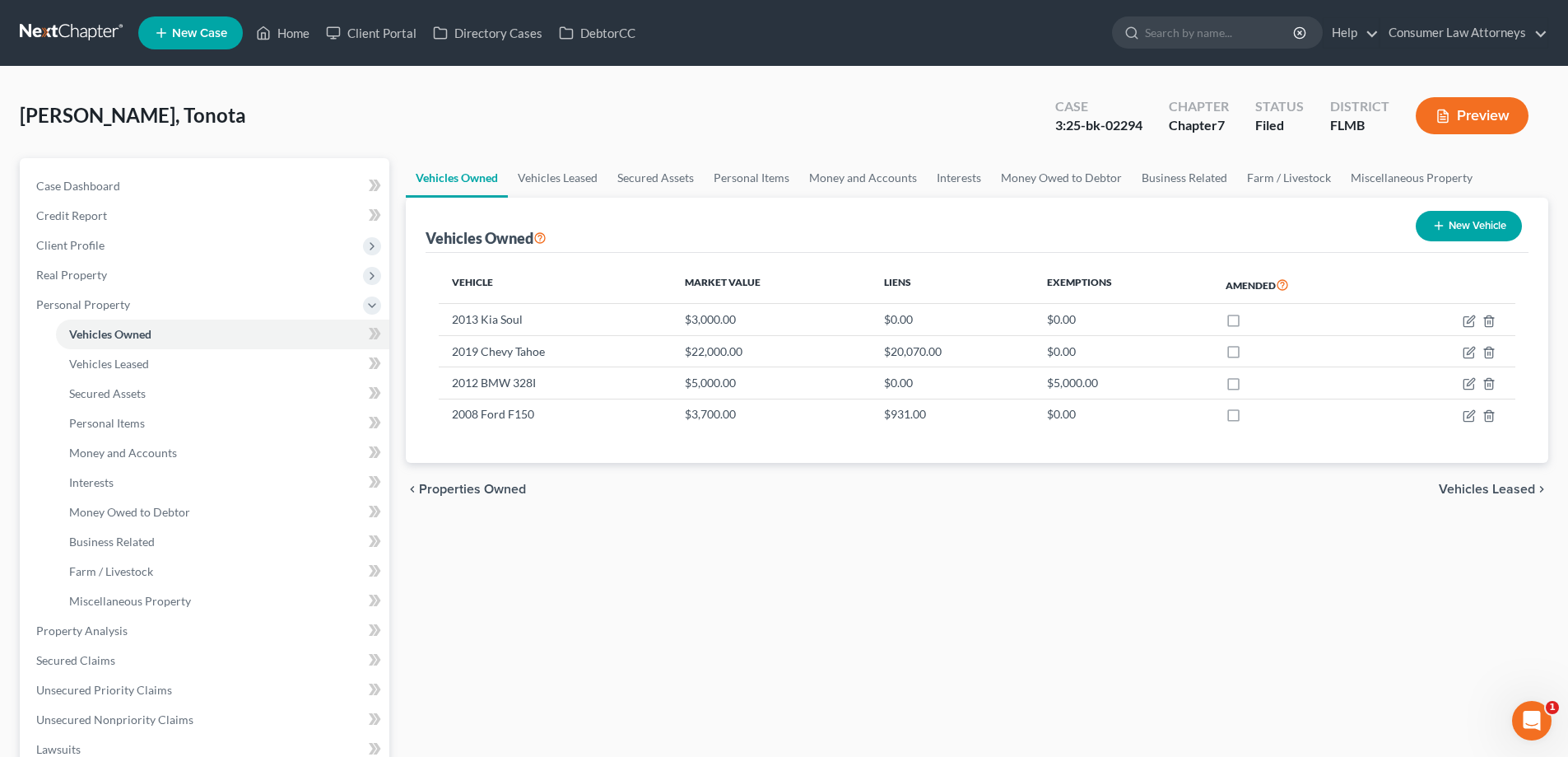
click at [398, 573] on div "Vehicles Owned Vehicles Leased Secured Assets Personal Items Money and Accounts…" at bounding box center [977, 633] width 1159 height 951
click at [1465, 380] on icon "button" at bounding box center [1467, 384] width 10 height 10
select select "0"
select select "14"
select select "4"
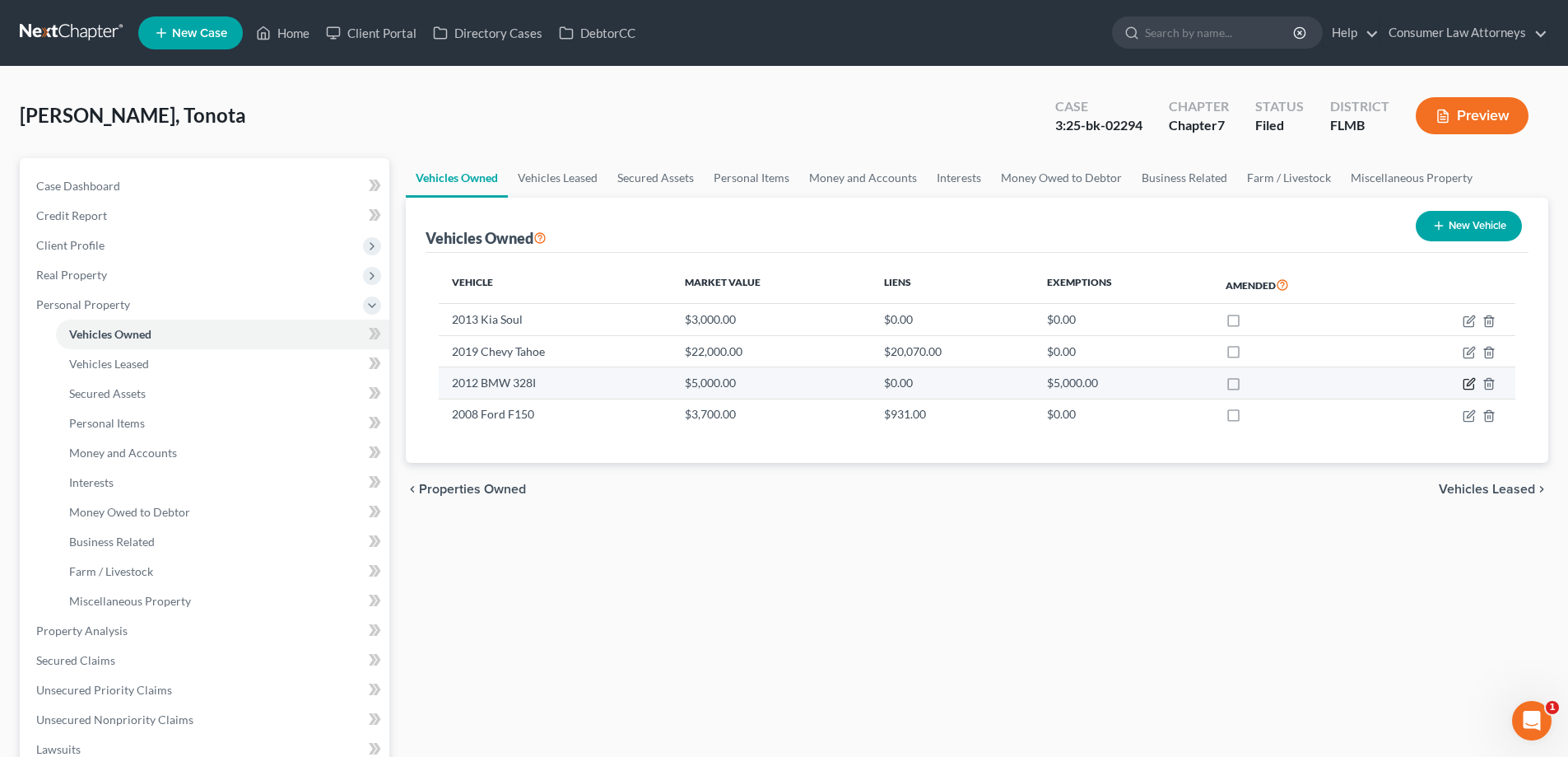
select select "0"
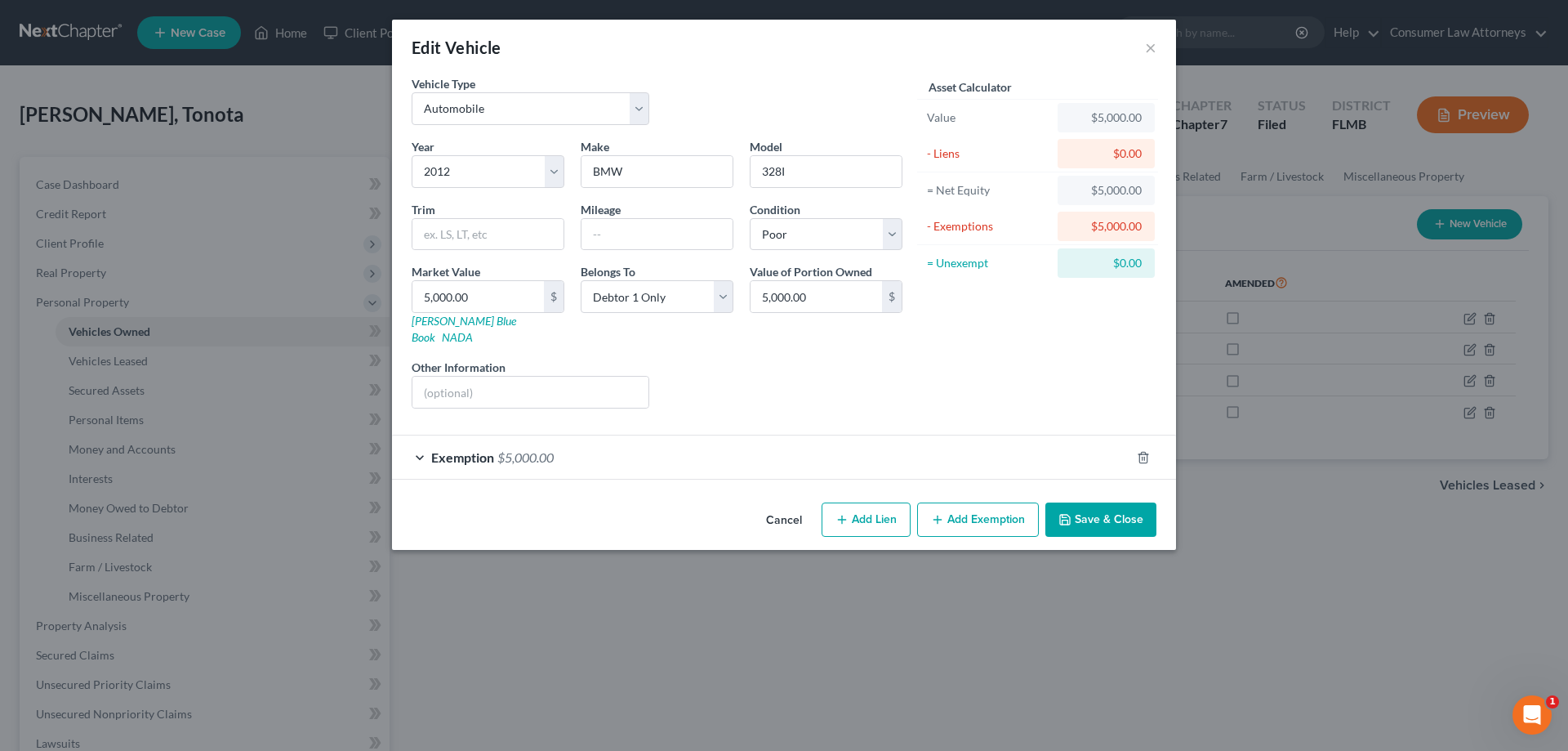
click at [549, 393] on div "Year Select 2026 2025 2024 2023 2022 2021 2020 2019 2018 2017 2016 2015 2014 20…" at bounding box center [656, 280] width 507 height 283
drag, startPoint x: 542, startPoint y: 380, endPoint x: 543, endPoint y: 371, distance: 9.1
click at [542, 380] on input "text" at bounding box center [530, 392] width 236 height 31
drag, startPoint x: 585, startPoint y: 365, endPoint x: 468, endPoint y: 392, distance: 120.1
click at [468, 392] on div "Year Select 2026 2025 2024 2023 2022 2021 2020 2019 2018 2017 2016 2015 2014 20…" at bounding box center [656, 280] width 507 height 283
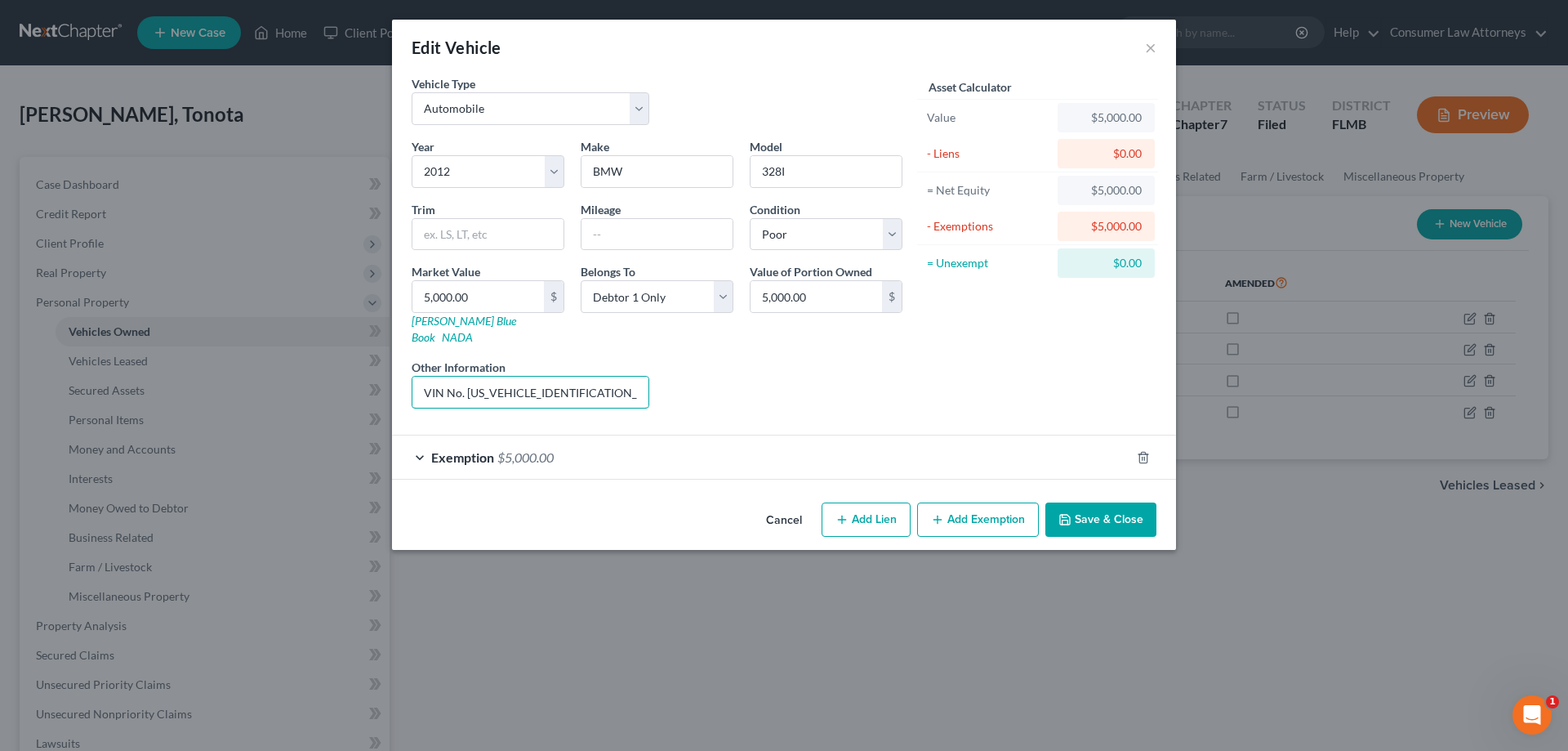
type input "VIN No. [US_VEHICLE_IDENTIFICATION_NUMBER]"
click at [1079, 513] on button "Save & Close" at bounding box center [1101, 519] width 111 height 35
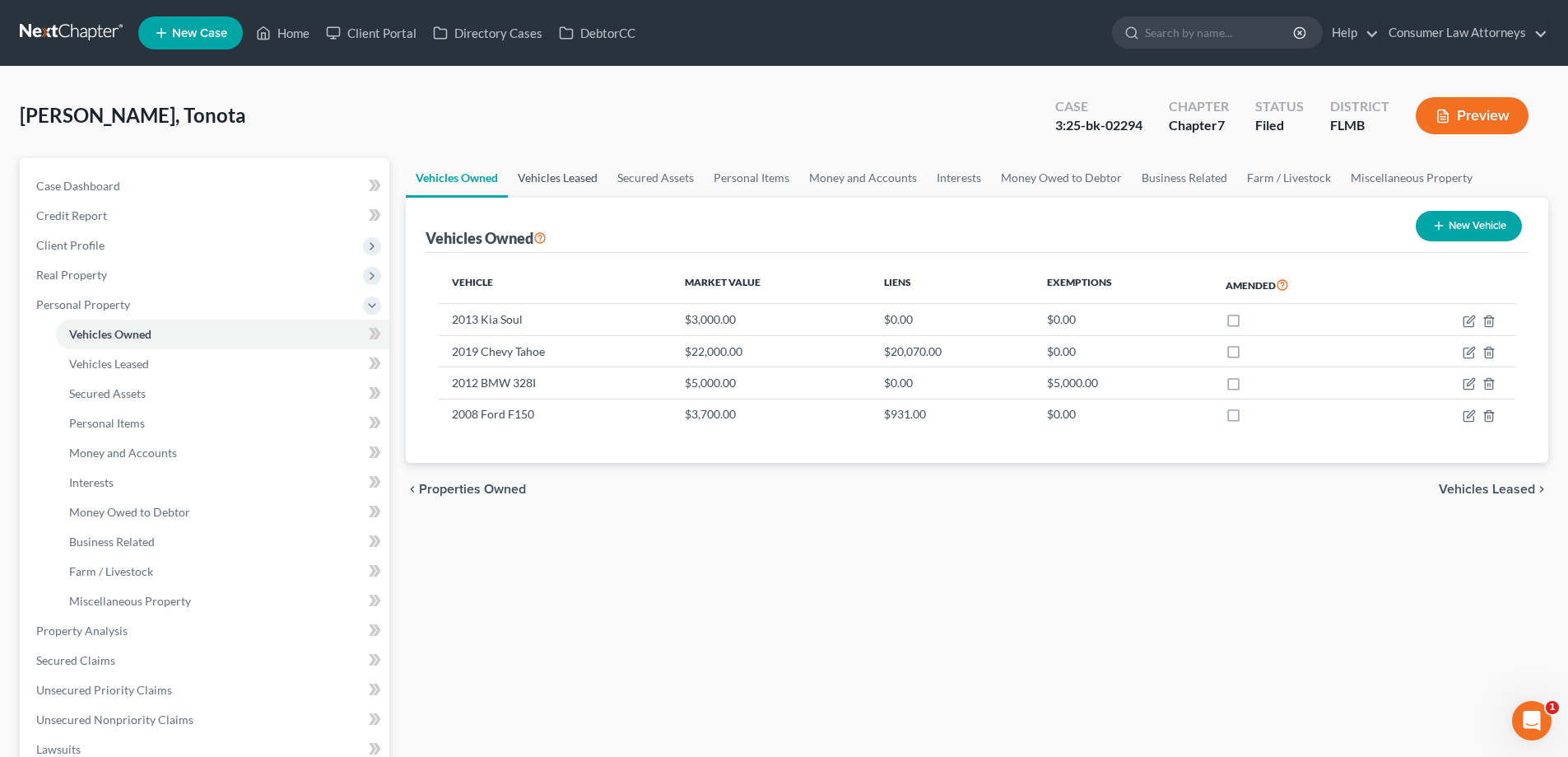
click at [571, 185] on link "Vehicles Leased" at bounding box center [557, 178] width 100 height 40
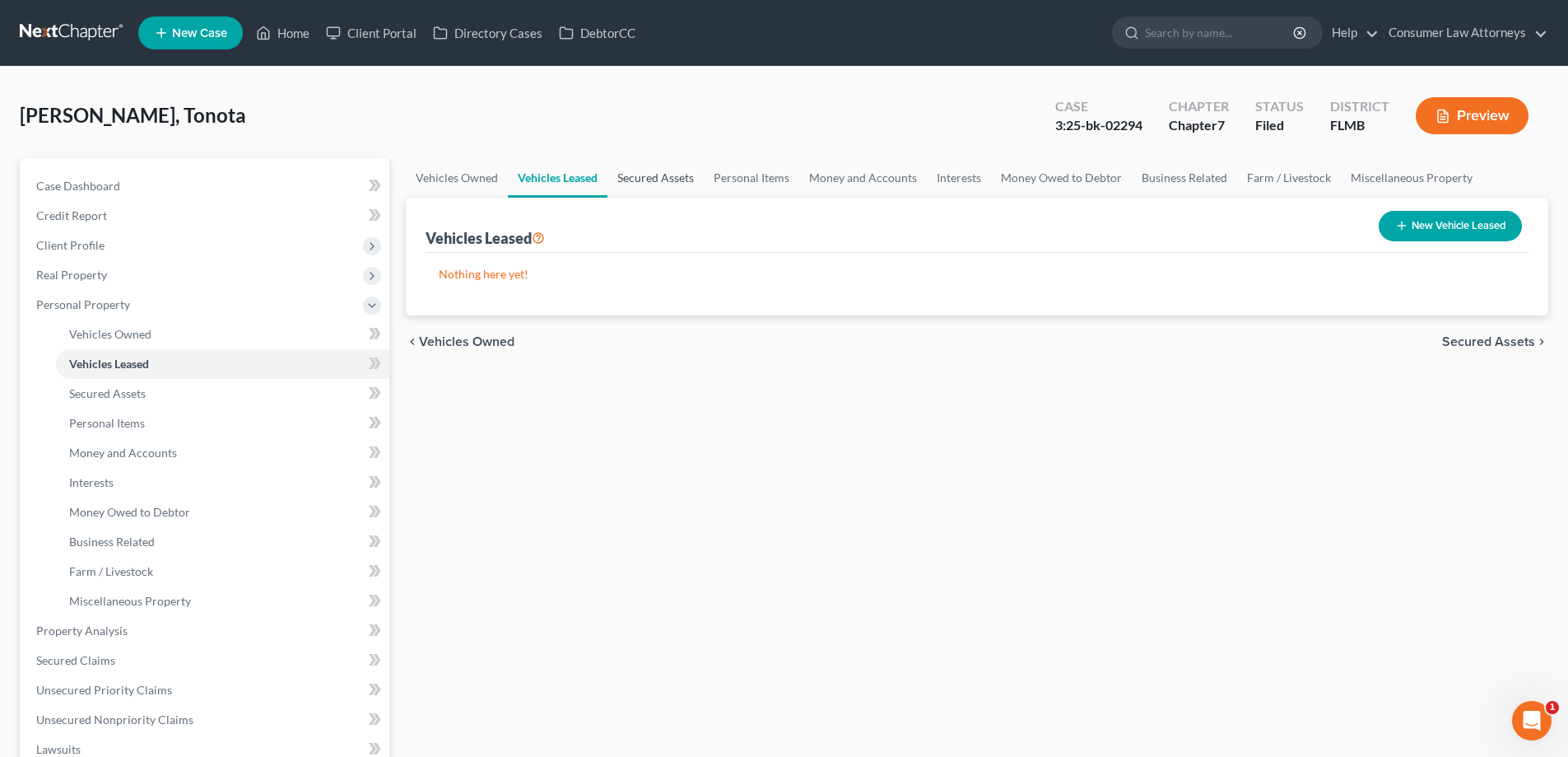
click at [670, 173] on link "Secured Assets" at bounding box center [655, 178] width 96 height 40
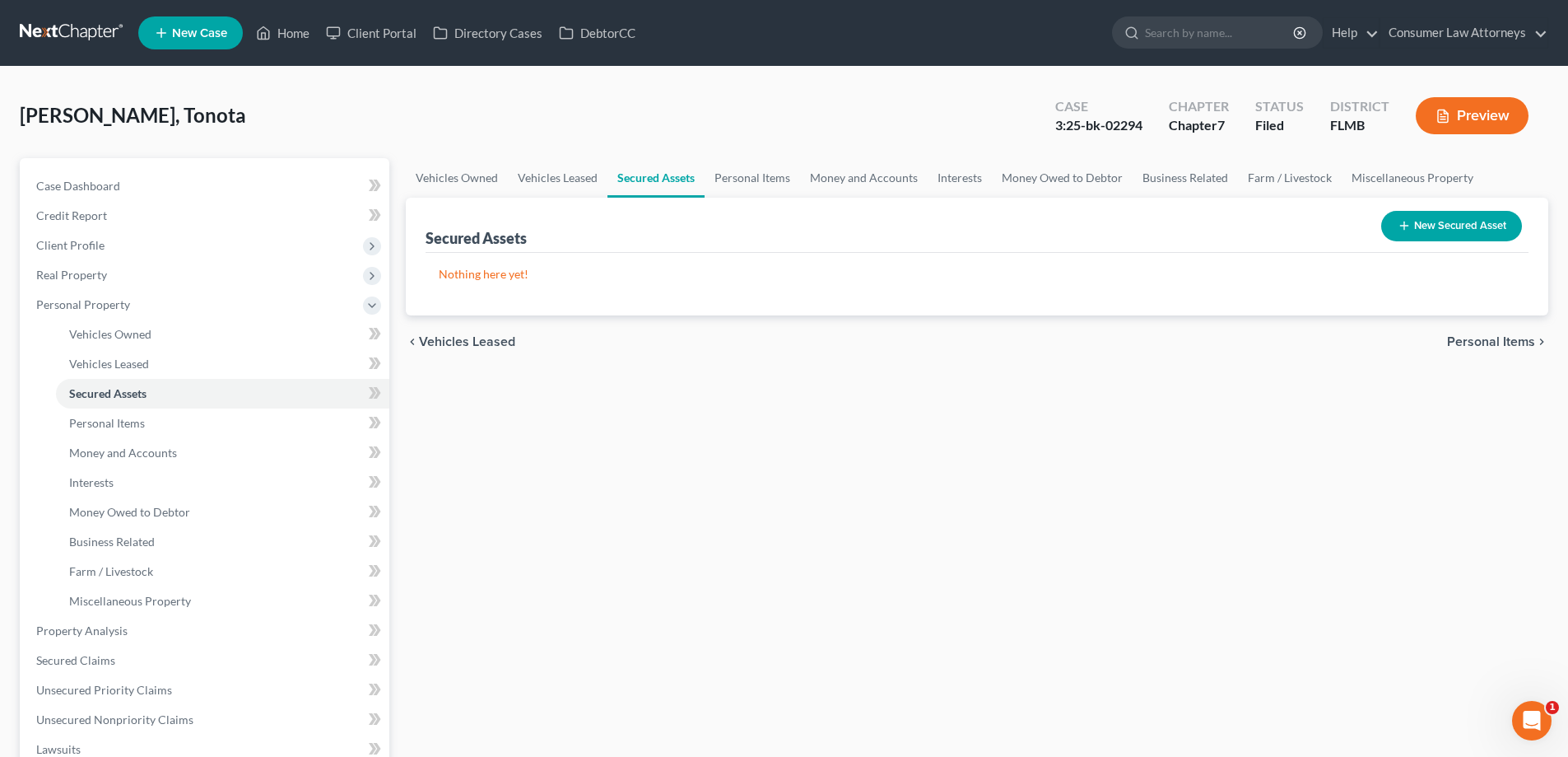
click at [397, 268] on div "Case Dashboard Payments Invoices Payments Payments Credit Report Client Profile" at bounding box center [205, 633] width 386 height 951
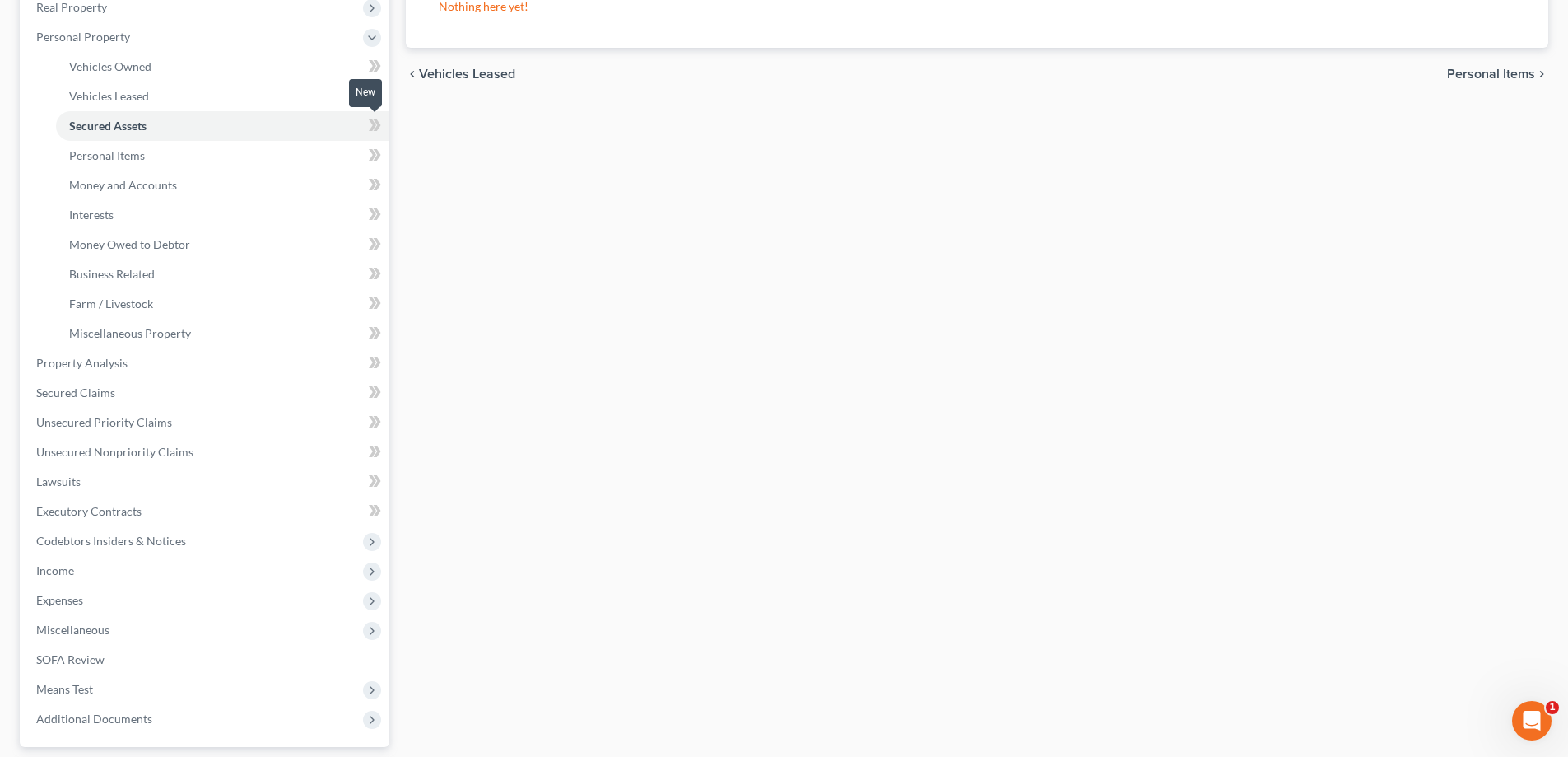
scroll to position [411, 0]
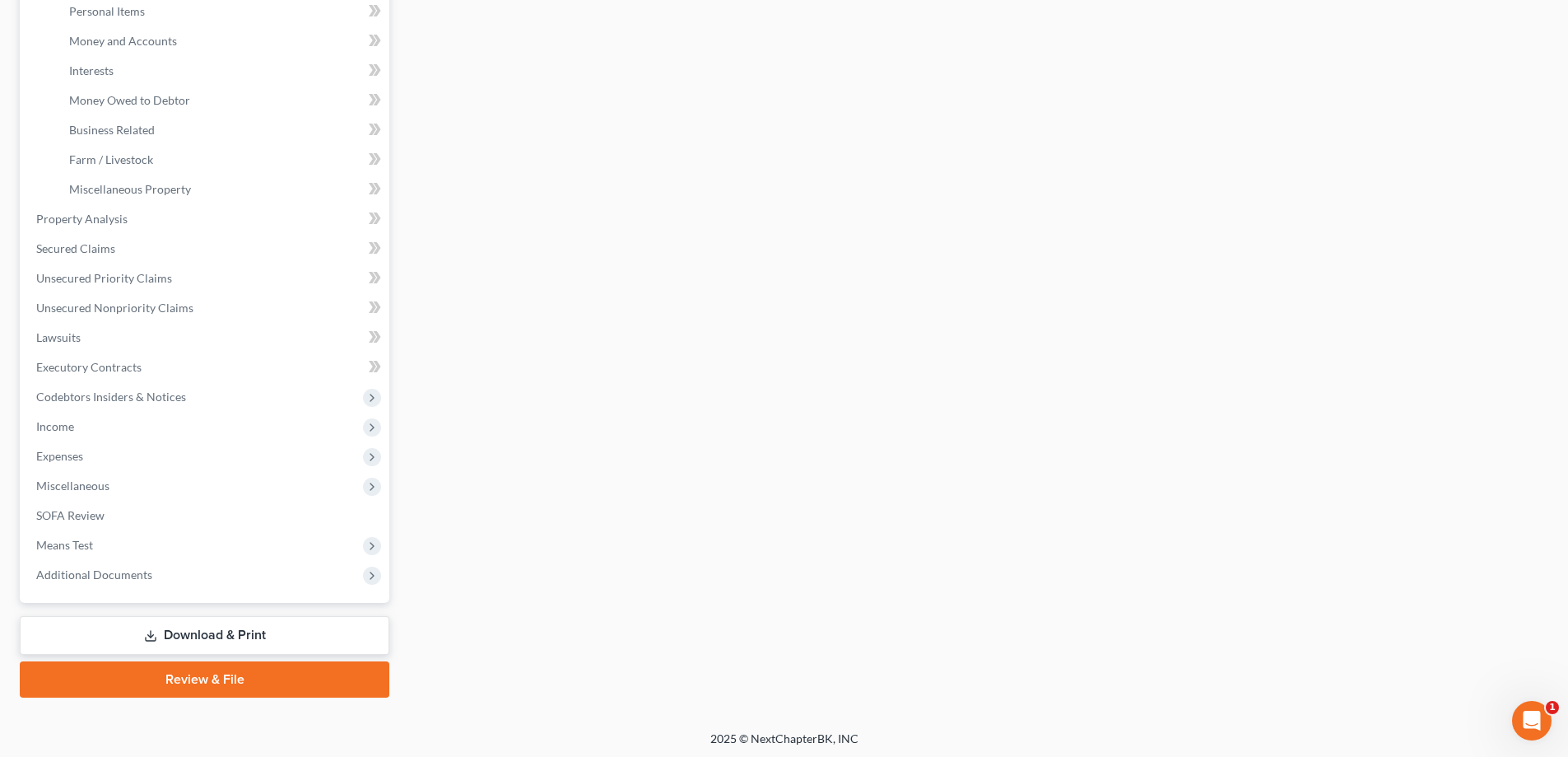
click at [210, 641] on link "Download & Print" at bounding box center [205, 635] width 370 height 39
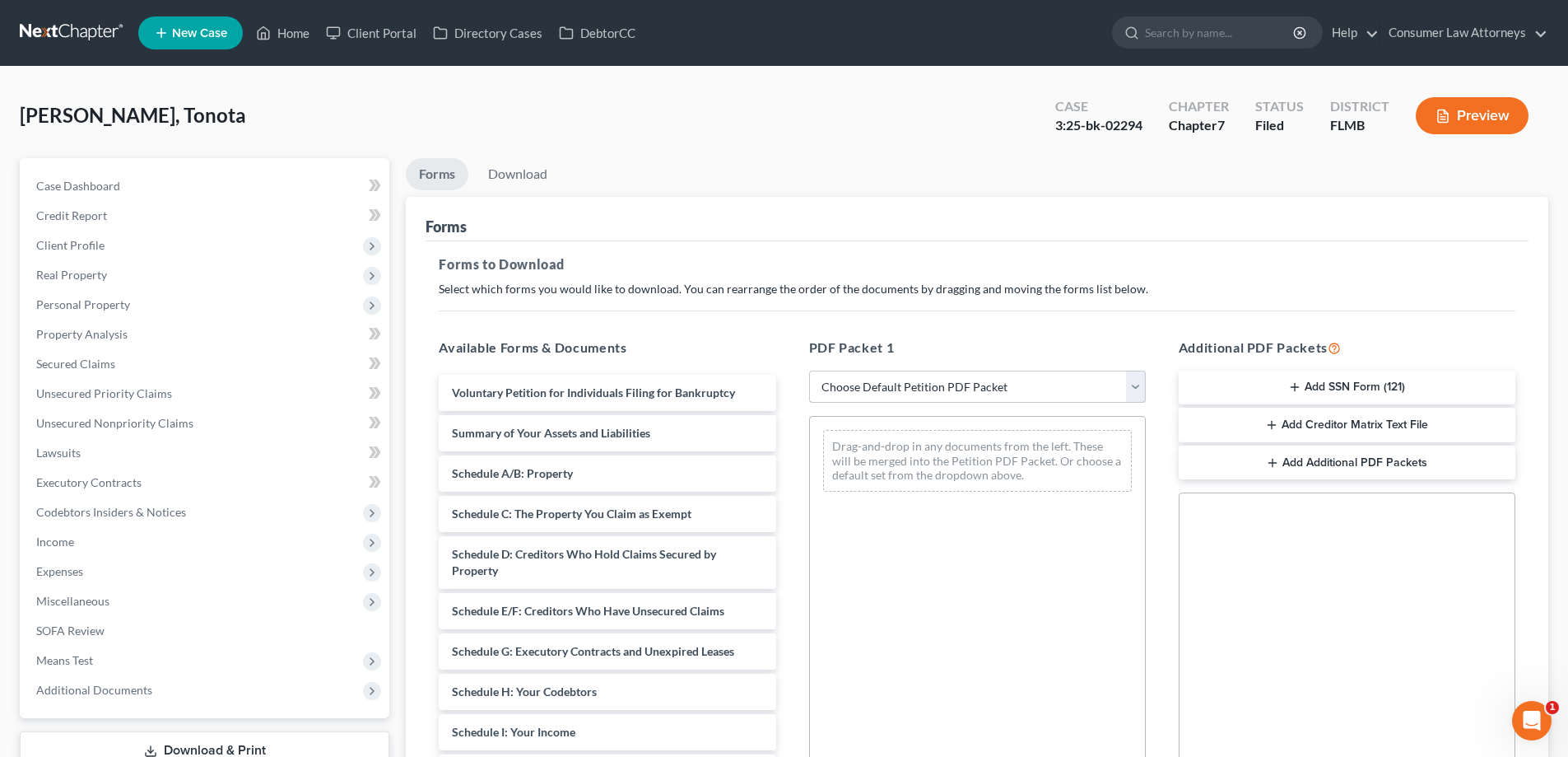
click at [957, 396] on select "Choose Default Petition PDF Packet Complete Bankruptcy Petition (all forms and …" at bounding box center [977, 387] width 337 height 33
select select "2"
click at [809, 371] on select "Choose Default Petition PDF Packet Complete Bankruptcy Petition (all forms and …" at bounding box center [977, 387] width 337 height 33
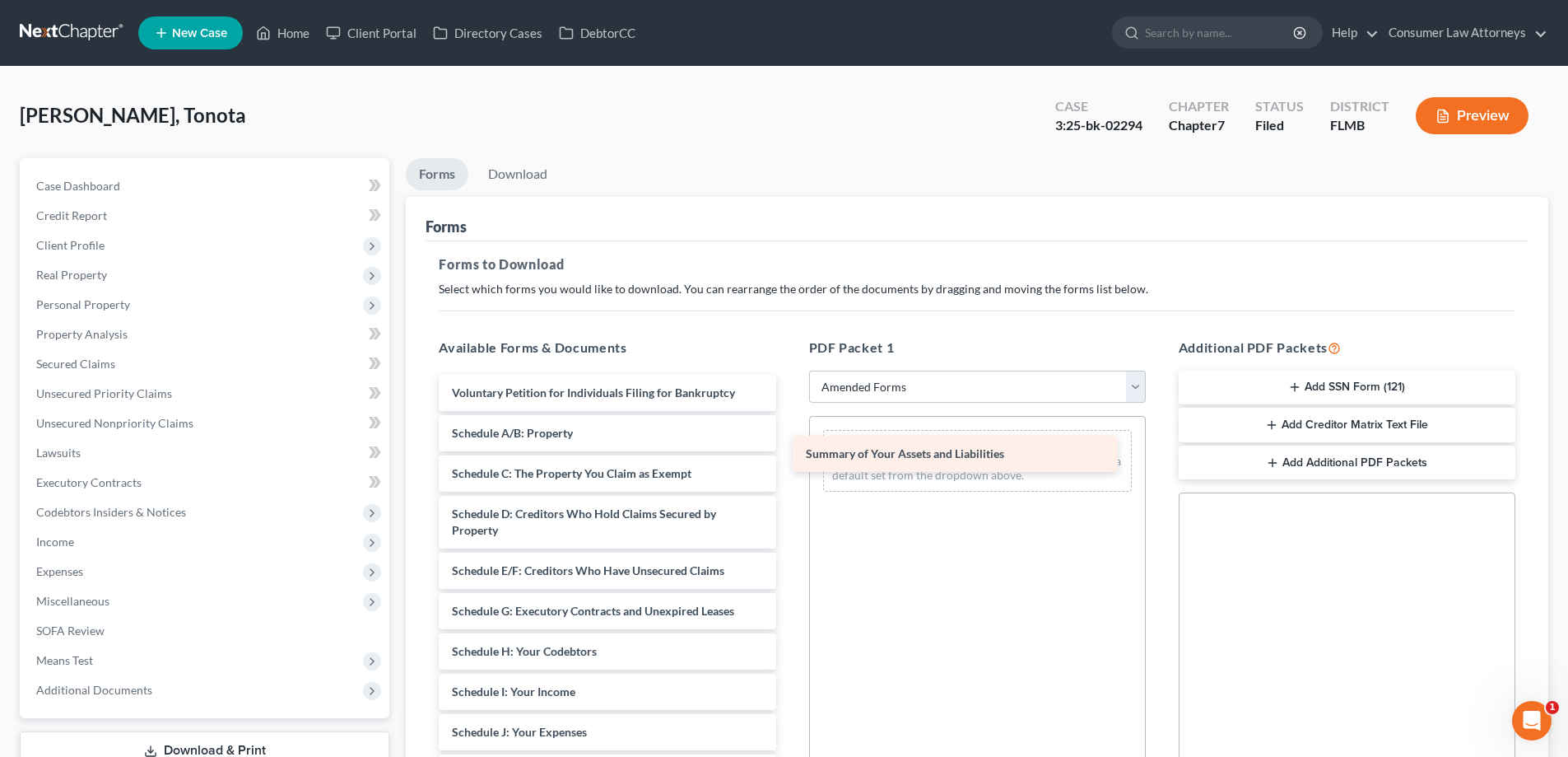
drag, startPoint x: 574, startPoint y: 429, endPoint x: 931, endPoint y: 450, distance: 357.6
click at [788, 450] on div "Summary of Your Assets and Liabilities Voluntary Petition for Individuals Filin…" at bounding box center [607, 748] width 363 height 748
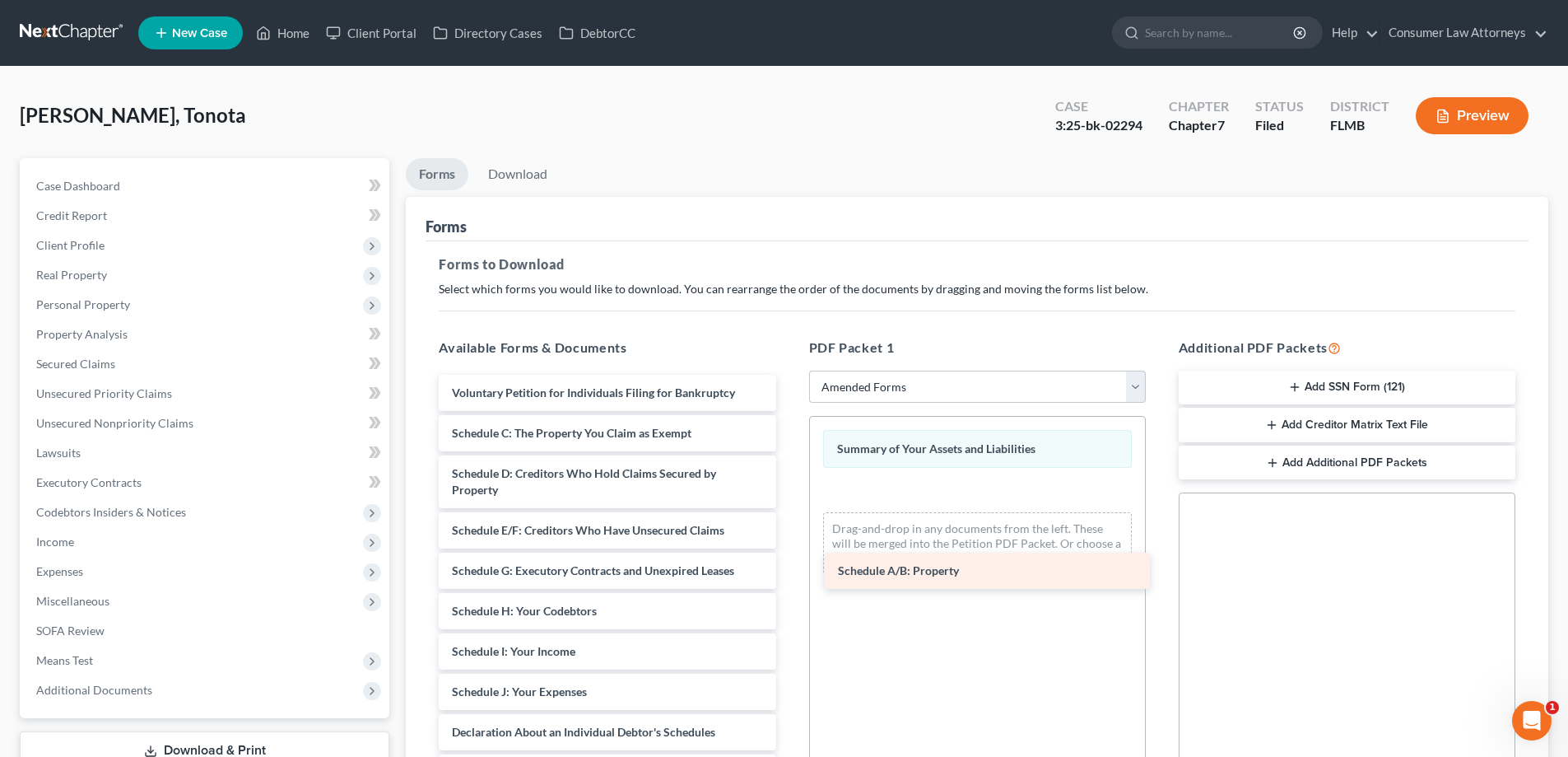
drag, startPoint x: 489, startPoint y: 432, endPoint x: 875, endPoint y: 569, distance: 409.6
click at [788, 569] on div "Schedule A/B: Property Voluntary Petition for Individuals Filing for Bankruptcy…" at bounding box center [607, 728] width 363 height 708
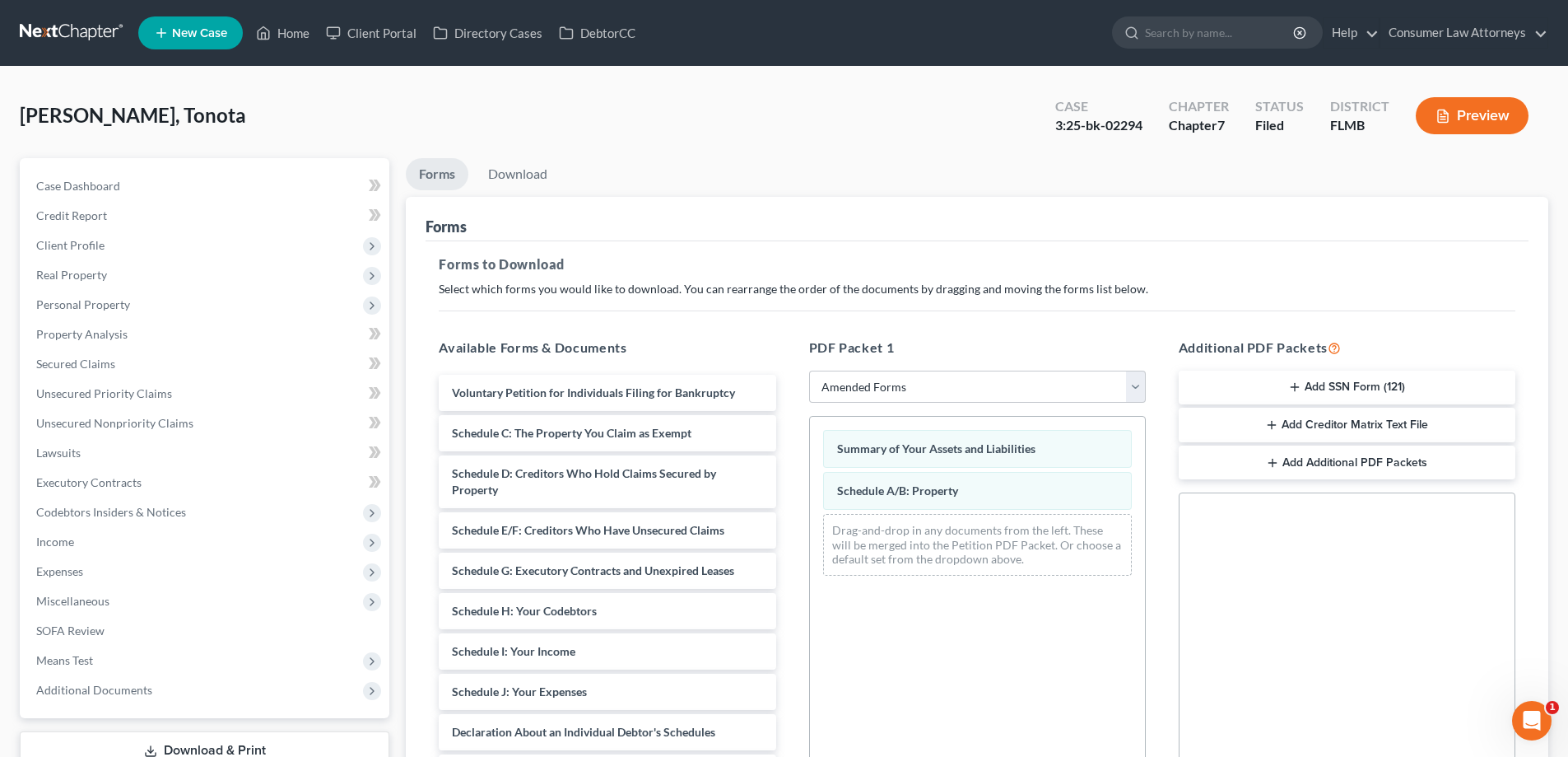
click at [523, 413] on div "Voluntary Petition for Individuals Filing for Bankruptcy Schedule C: The Proper…" at bounding box center [607, 728] width 363 height 708
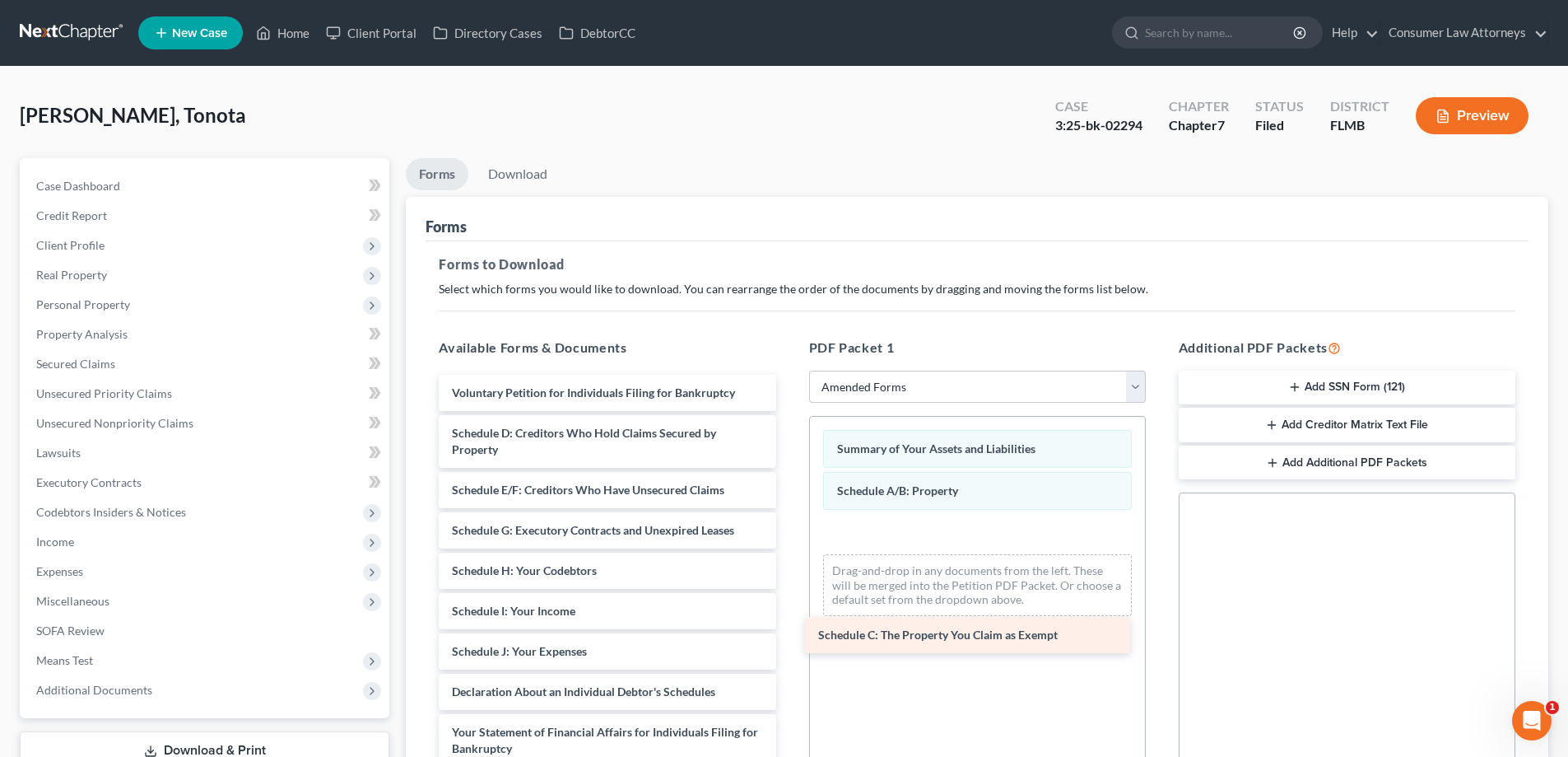
drag, startPoint x: 520, startPoint y: 432, endPoint x: 887, endPoint y: 633, distance: 418.4
click at [788, 633] on div "Schedule C: The Property You Claim as Exempt Voluntary Petition for Individuals…" at bounding box center [607, 708] width 363 height 667
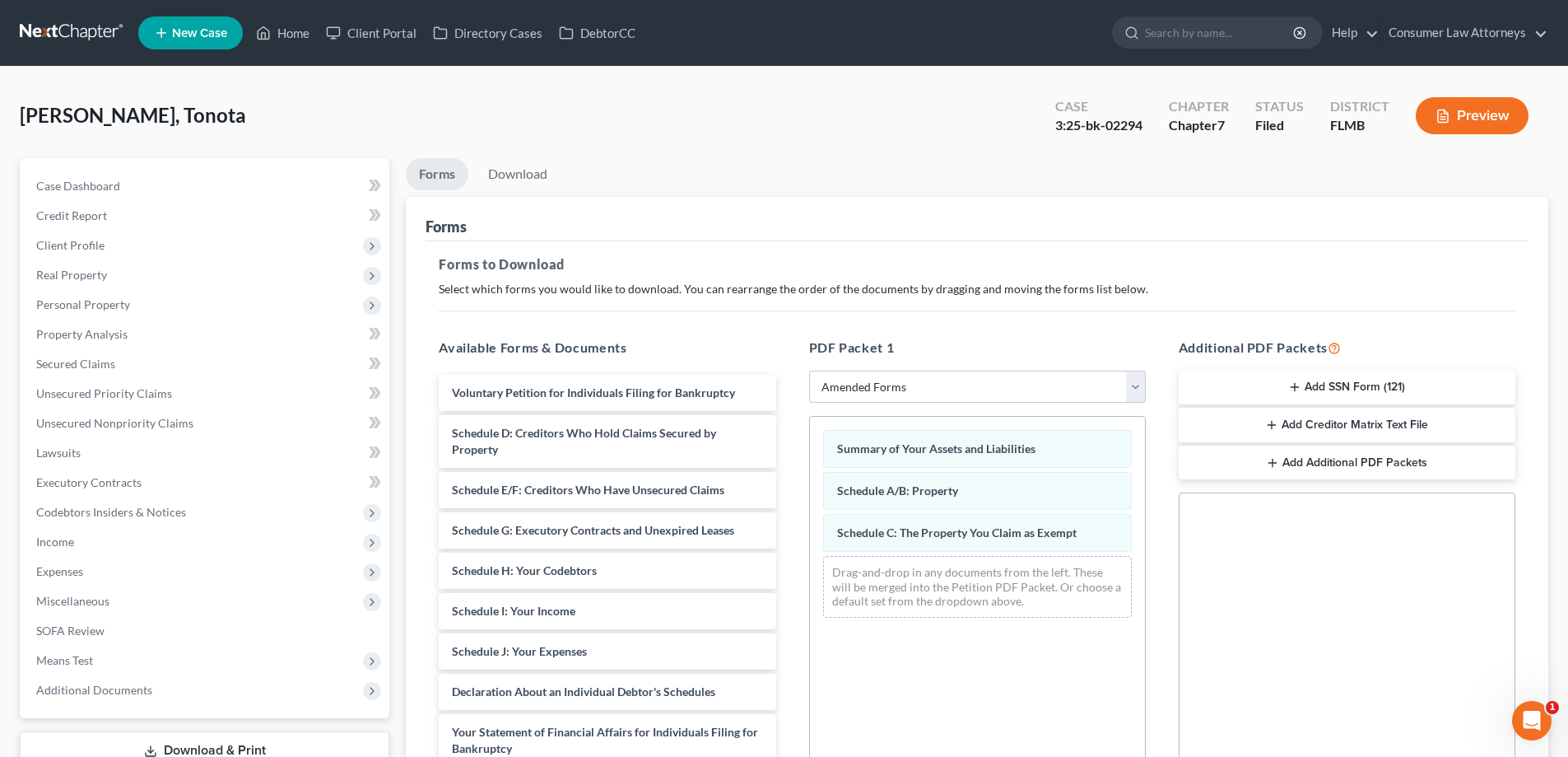
click at [803, 538] on div "PDF Packet 1 Choose Default Petition PDF Packet Complete Bankruptcy Petition (a…" at bounding box center [977, 603] width 370 height 559
drag, startPoint x: 521, startPoint y: 180, endPoint x: 560, endPoint y: 294, distance: 120.5
click at [521, 180] on link "Download" at bounding box center [517, 174] width 85 height 32
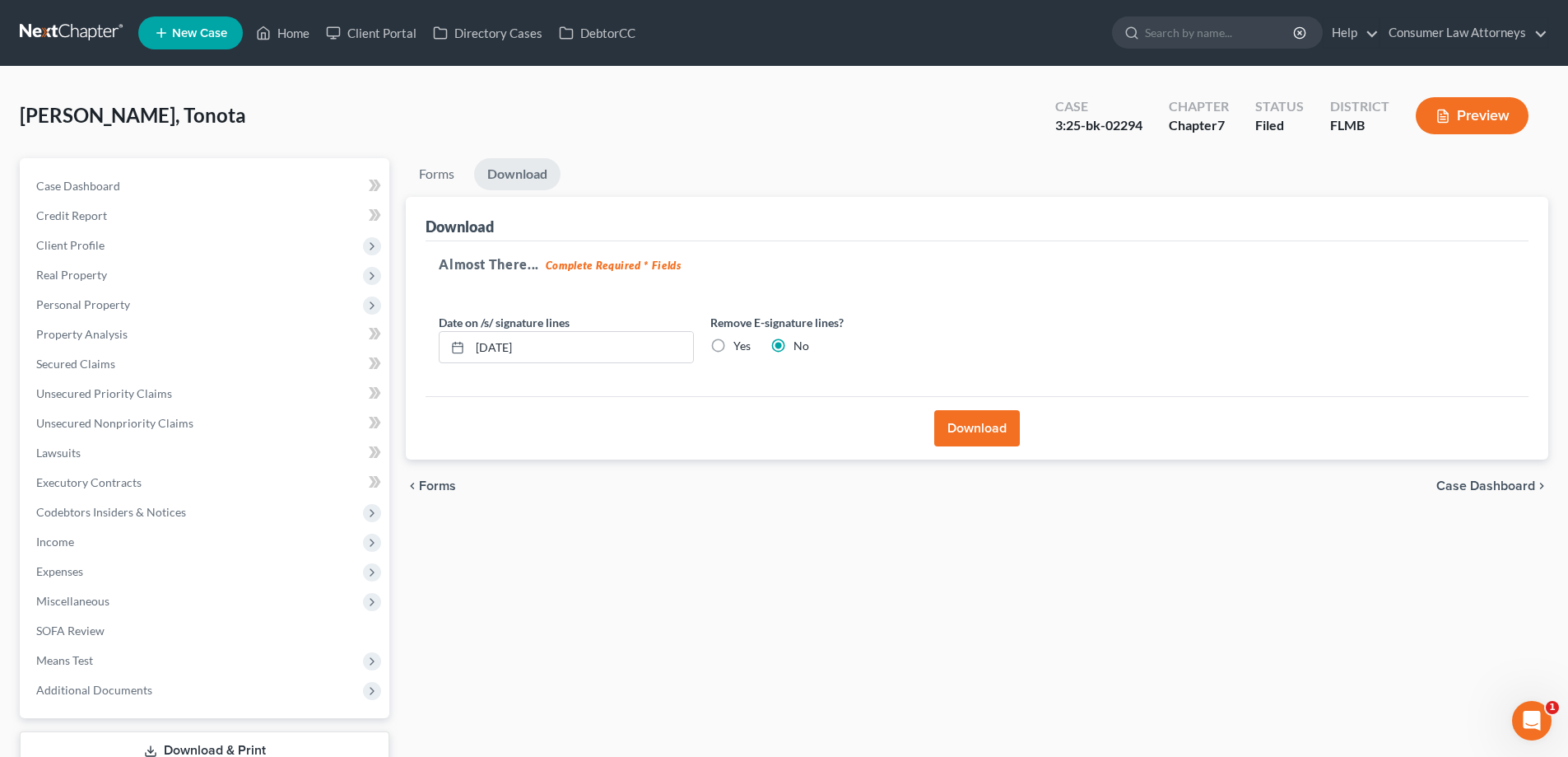
click at [976, 416] on button "Download" at bounding box center [977, 428] width 85 height 36
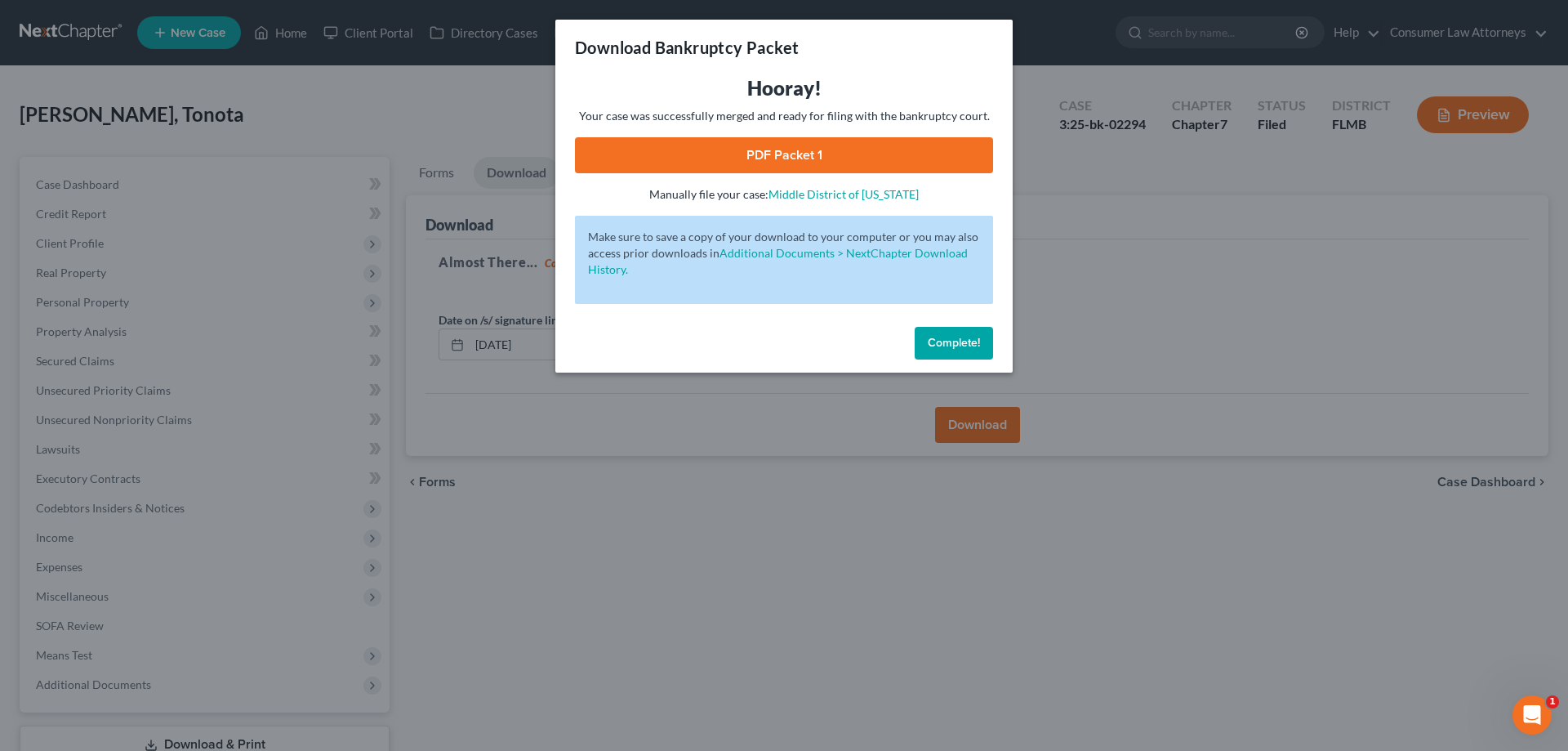
click at [581, 152] on link "PDF Packet 1" at bounding box center [784, 155] width 418 height 36
click at [463, 93] on div "Download Bankruptcy Packet Hooray! Your case was successfully merged and ready …" at bounding box center [784, 375] width 1568 height 751
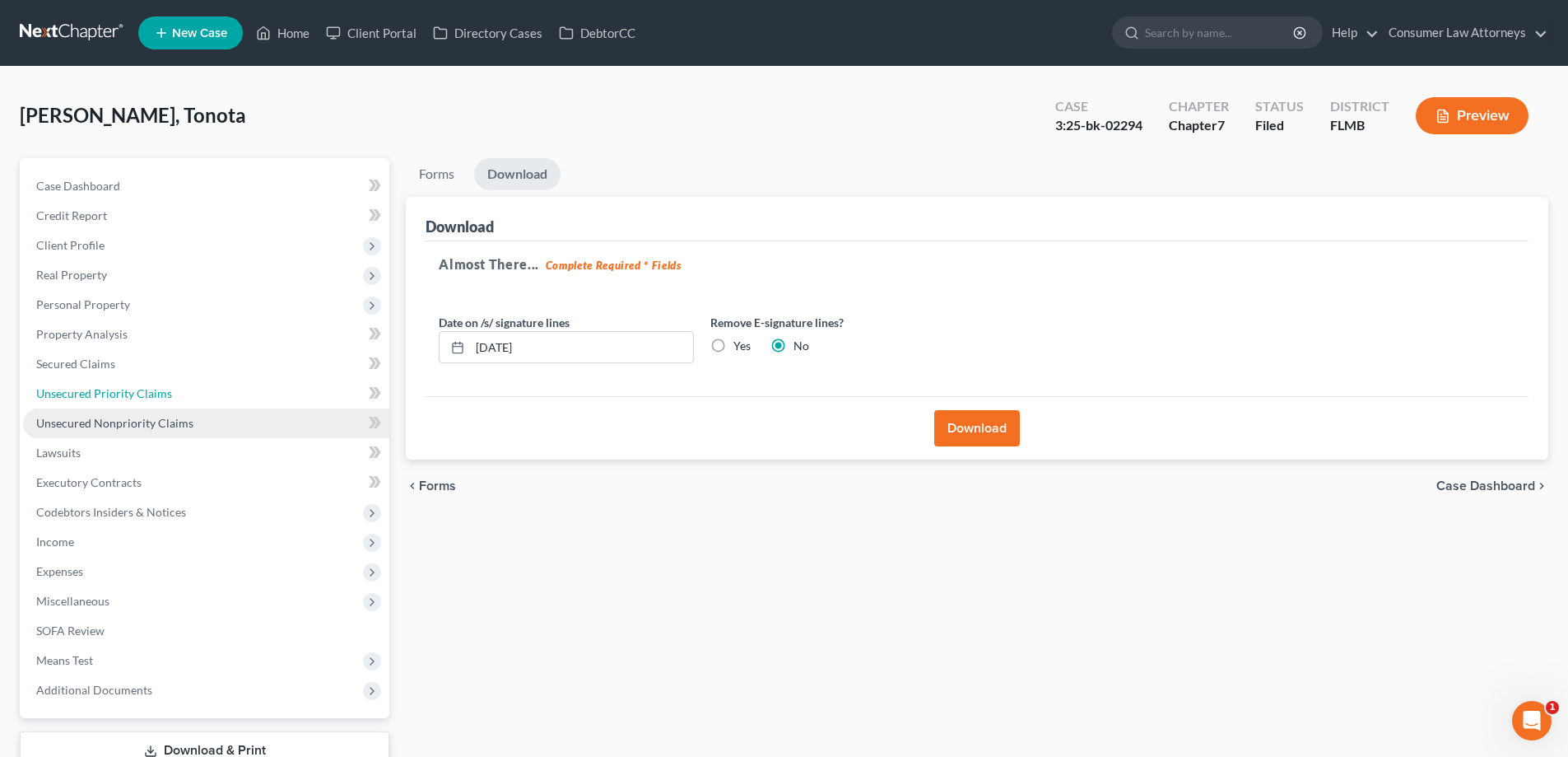
drag, startPoint x: 92, startPoint y: 395, endPoint x: 142, endPoint y: 436, distance: 64.7
click at [92, 395] on span "Unsecured Priority Claims" at bounding box center [103, 393] width 136 height 14
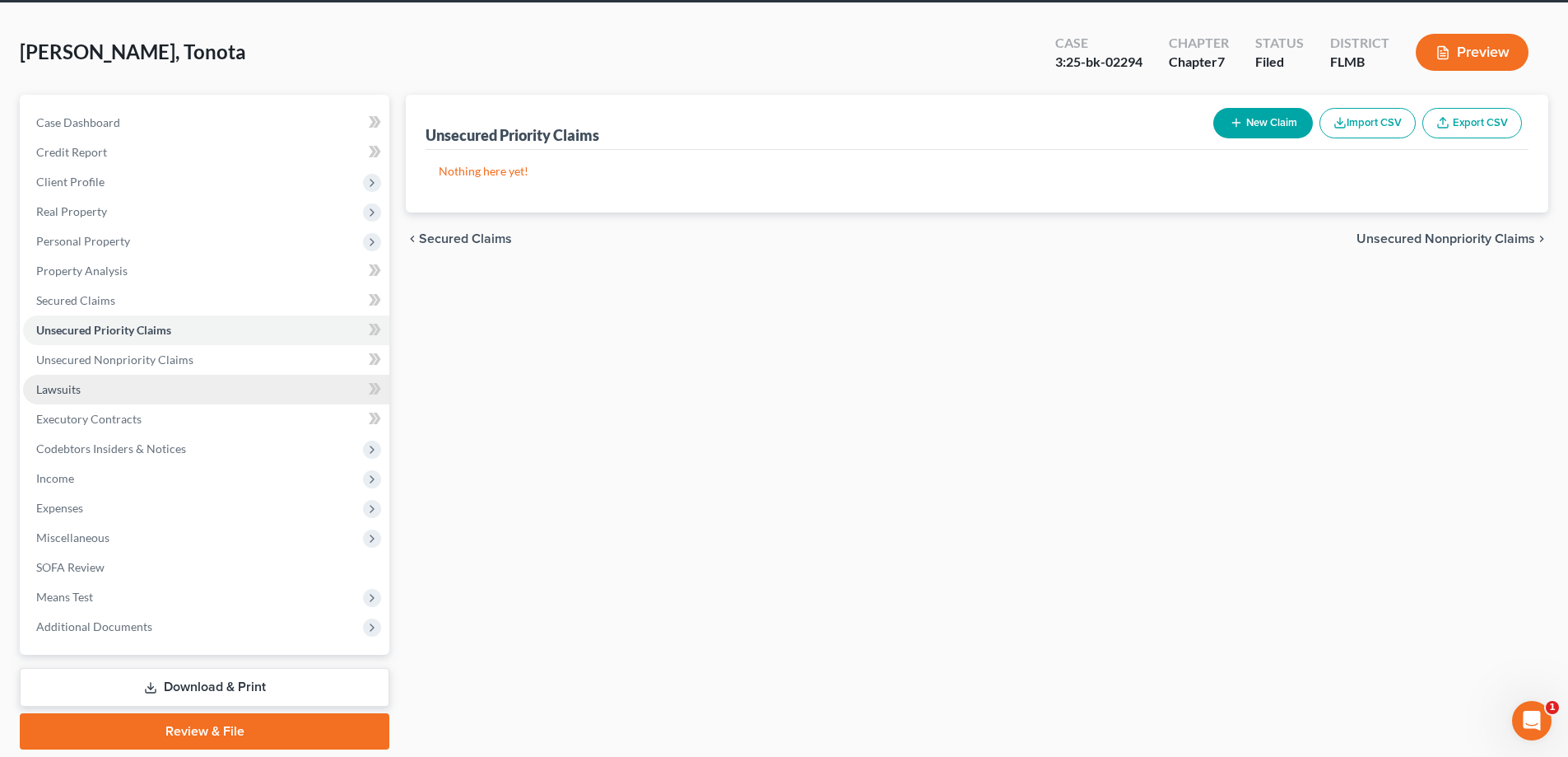
scroll to position [119, 0]
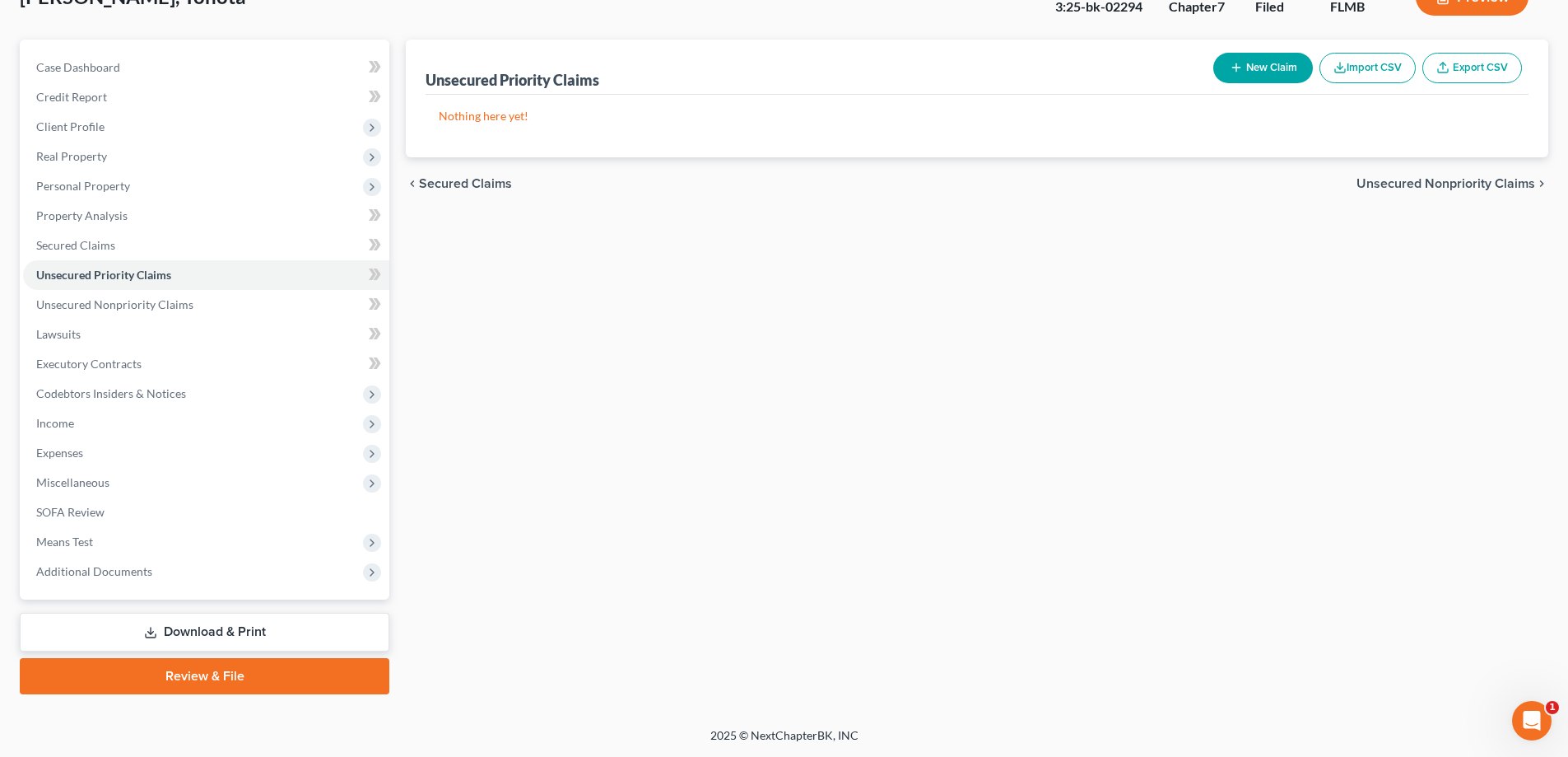
drag, startPoint x: 184, startPoint y: 628, endPoint x: 418, endPoint y: 669, distance: 237.6
click at [184, 628] on link "Download & Print" at bounding box center [205, 631] width 370 height 39
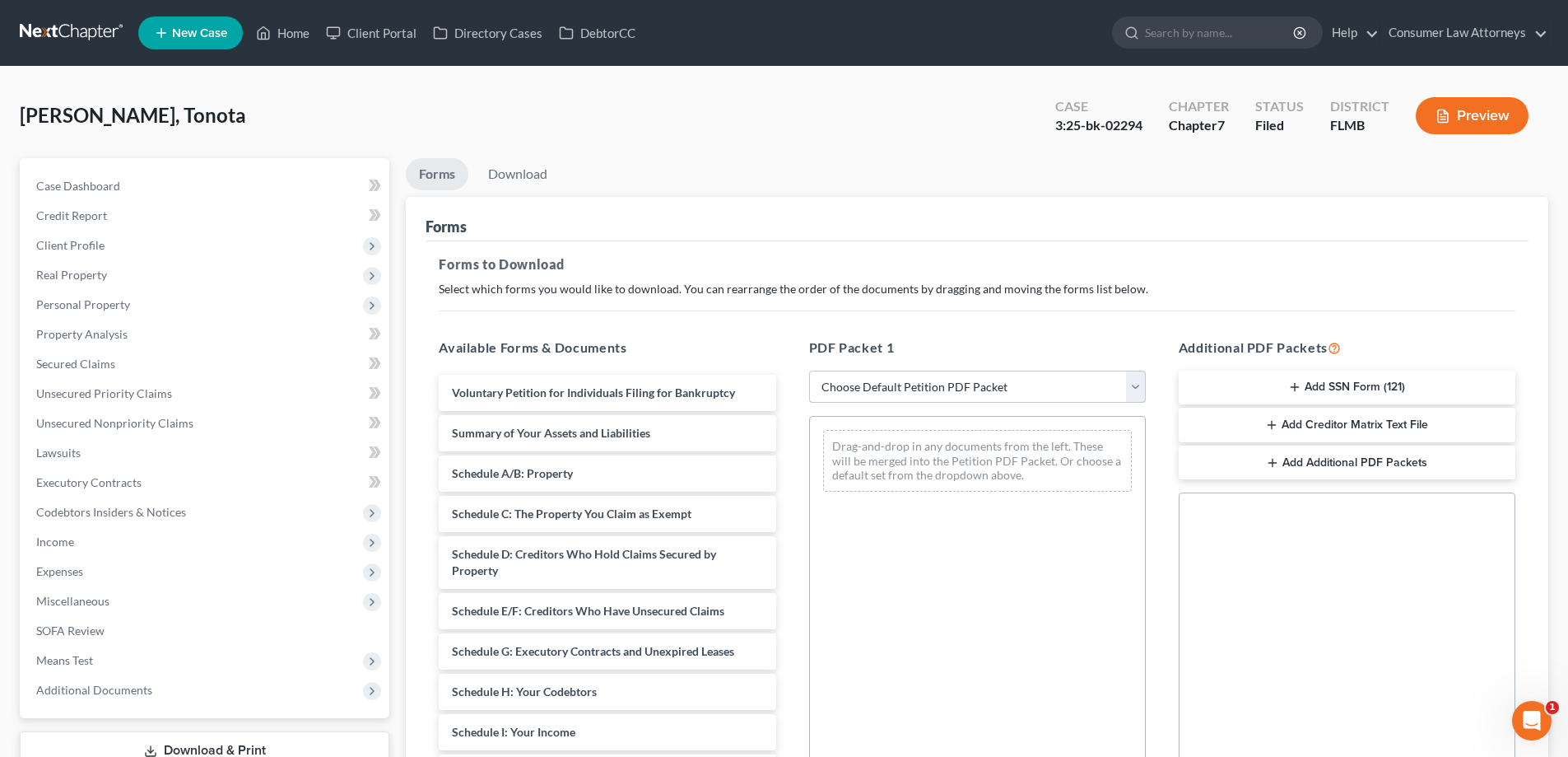
drag, startPoint x: 908, startPoint y: 384, endPoint x: 877, endPoint y: 381, distance: 31.1
click at [908, 384] on select "Choose Default Petition PDF Packet Complete Bankruptcy Petition (all forms and …" at bounding box center [977, 387] width 337 height 33
select select "2"
click at [809, 371] on select "Choose Default Petition PDF Packet Complete Bankruptcy Petition (all forms and …" at bounding box center [977, 387] width 337 height 33
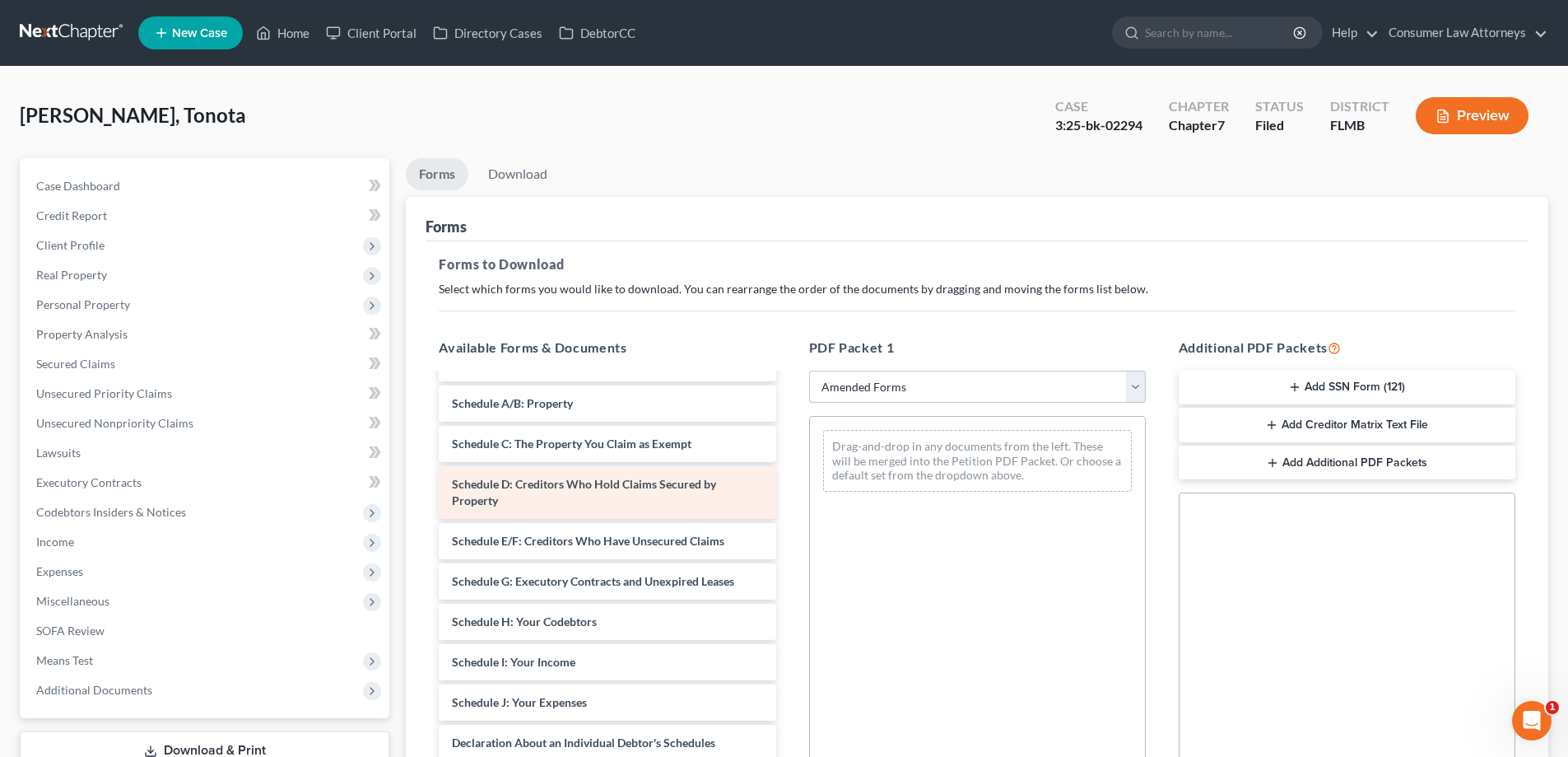
scroll to position [164, 0]
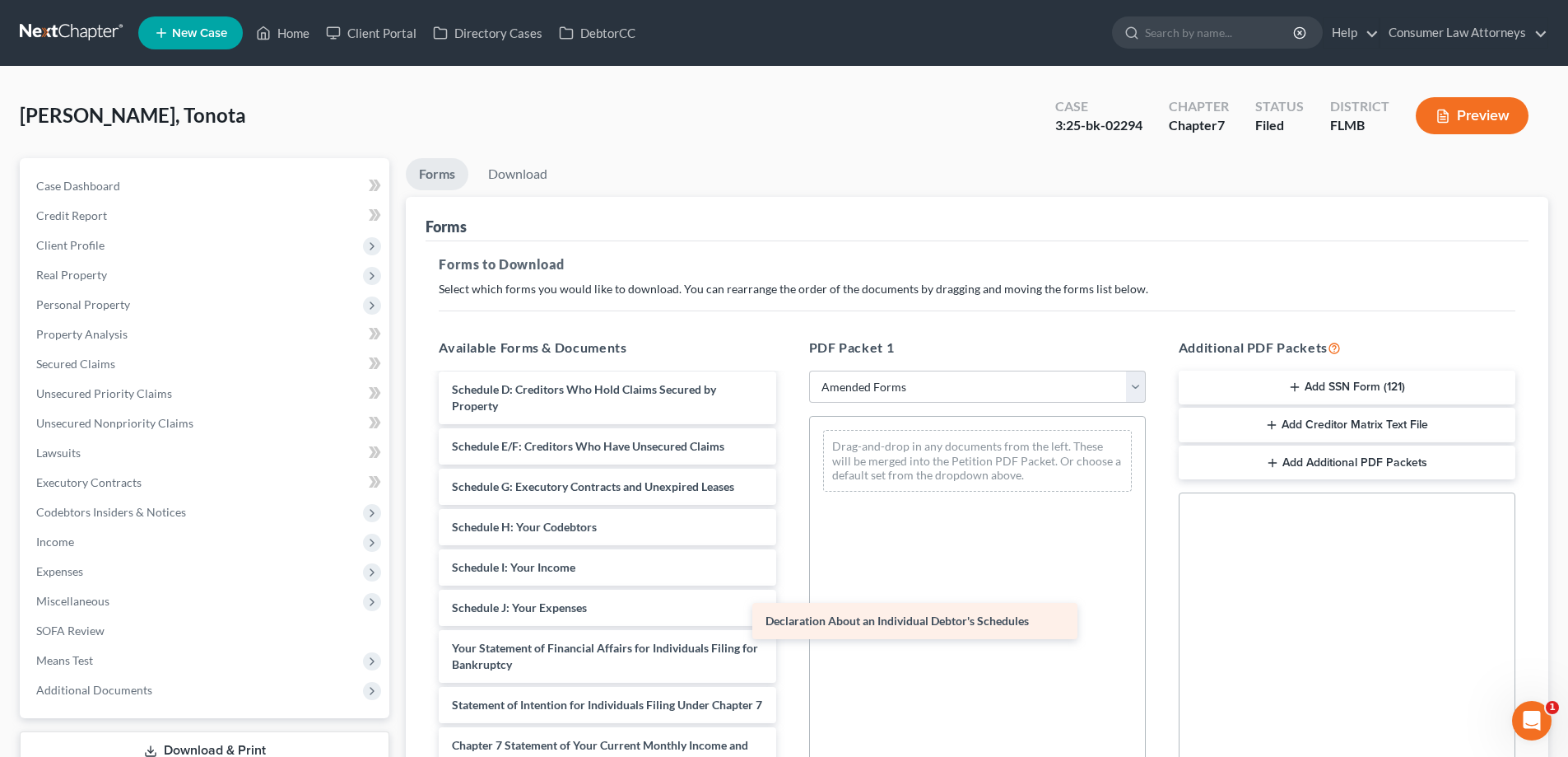
drag, startPoint x: 609, startPoint y: 653, endPoint x: 924, endPoint y: 626, distance: 316.2
click at [788, 626] on div "Declaration About an Individual Debtor's Schedules Voluntary Petition for Indiv…" at bounding box center [607, 584] width 363 height 748
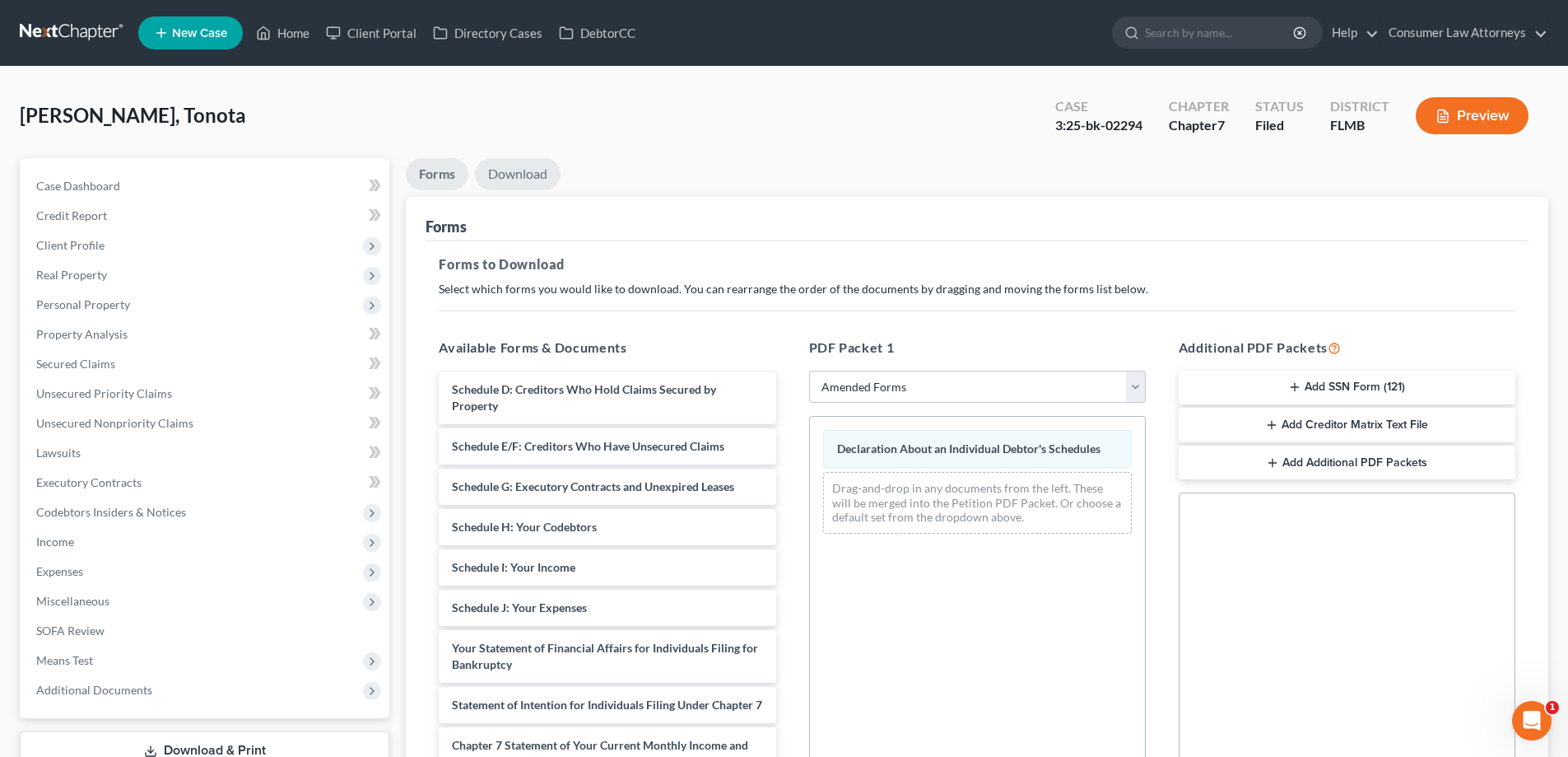
click at [537, 182] on link "Download" at bounding box center [517, 174] width 85 height 32
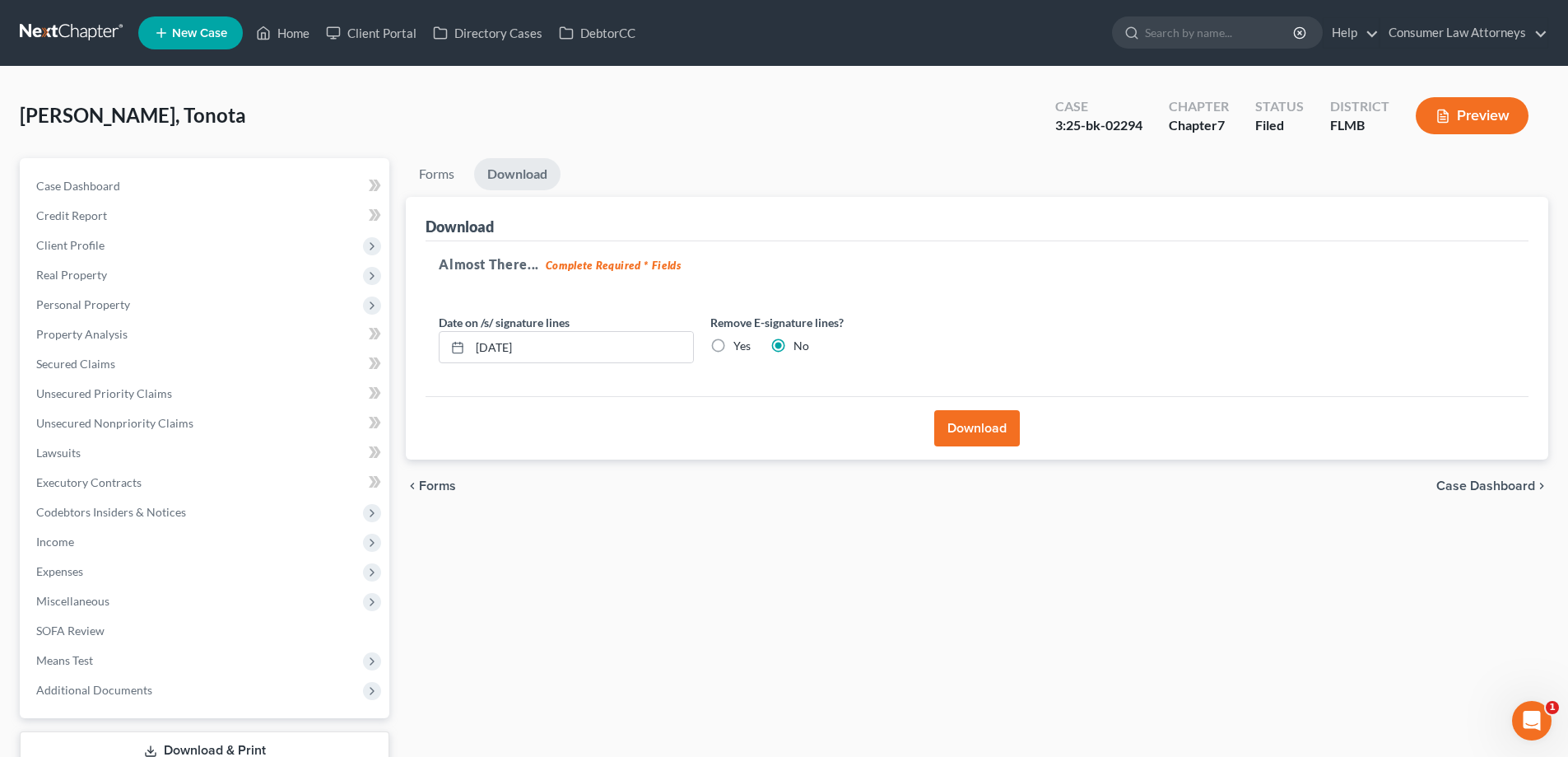
click at [991, 444] on button "Download" at bounding box center [977, 428] width 85 height 36
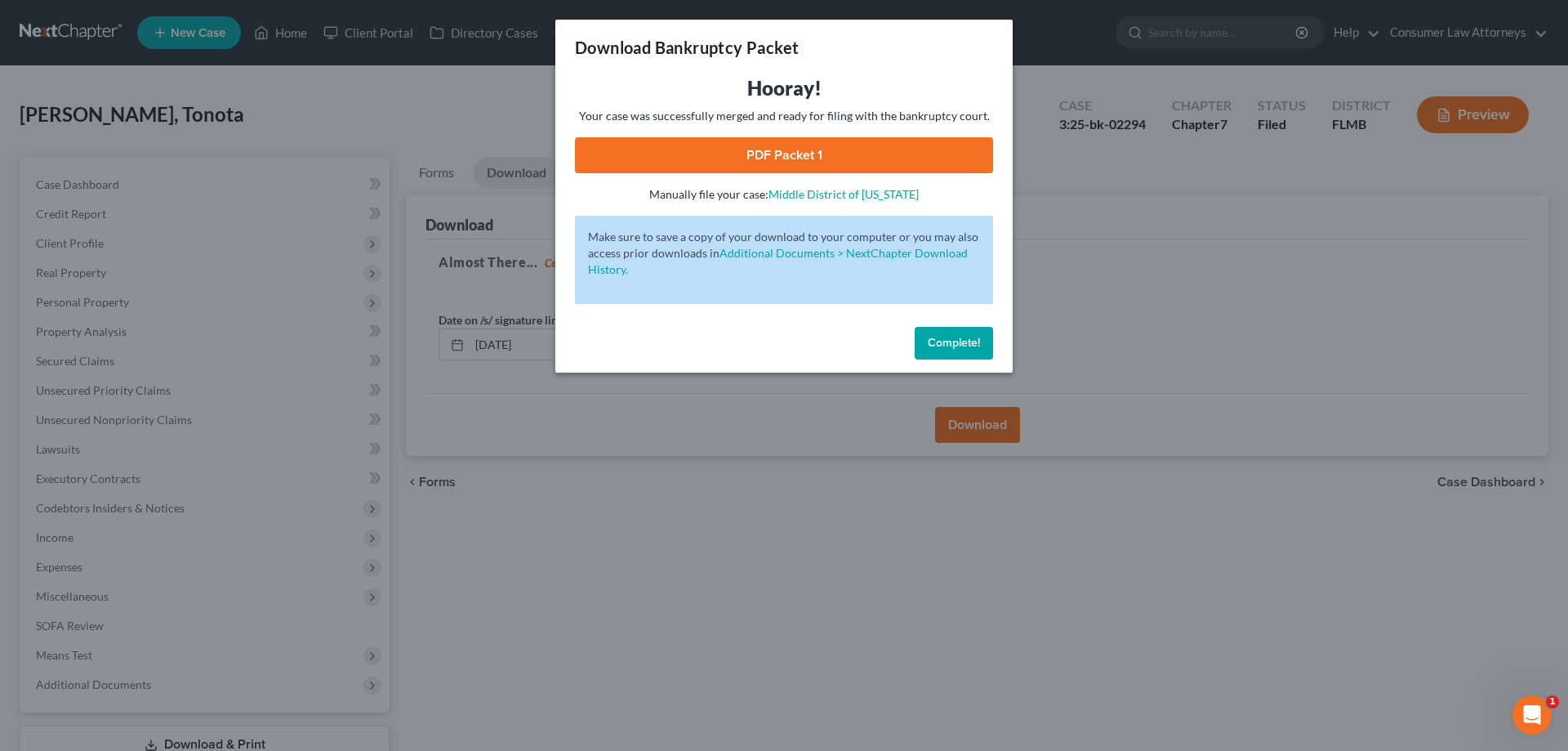
click at [785, 161] on link "PDF Packet 1" at bounding box center [784, 155] width 418 height 36
click at [984, 349] on button "Complete!" at bounding box center [954, 343] width 78 height 33
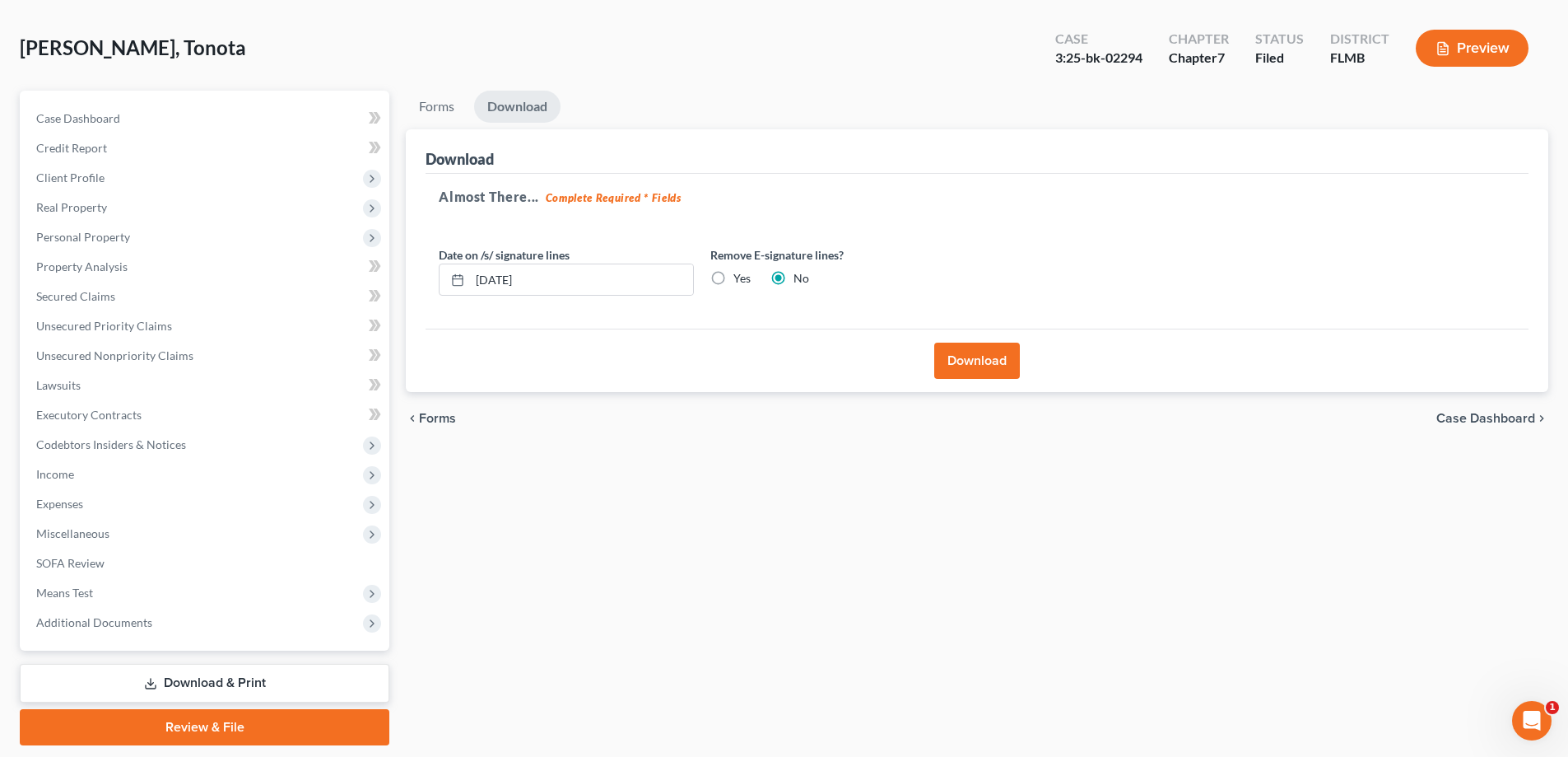
scroll to position [0, 0]
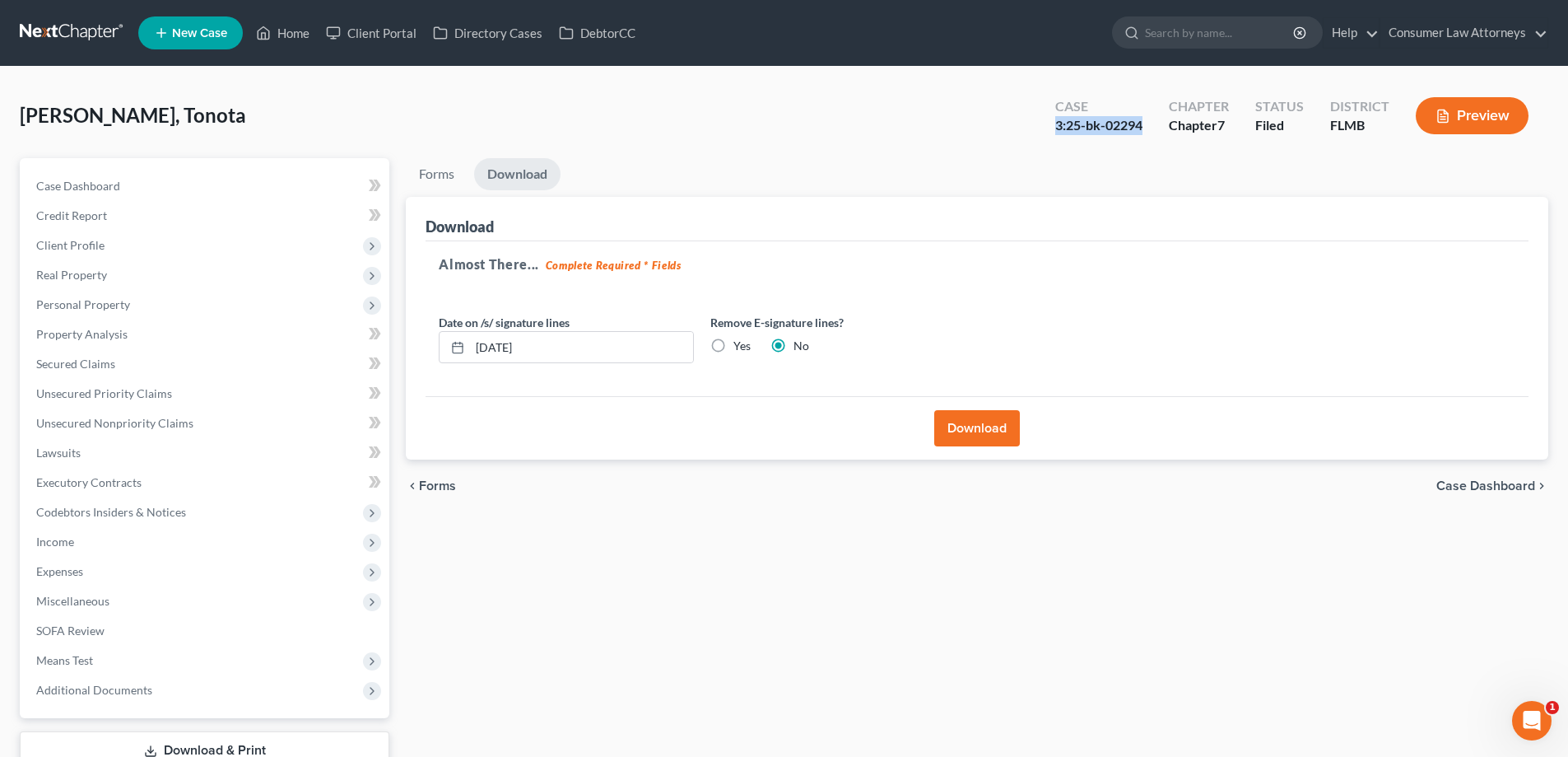
drag, startPoint x: 1148, startPoint y: 131, endPoint x: 1058, endPoint y: 125, distance: 90.2
click at [1058, 125] on div "Case 3:25-bk-02294" at bounding box center [1099, 118] width 114 height 48
copy div "3:25-bk-02294"
